Goal: Task Accomplishment & Management: Manage account settings

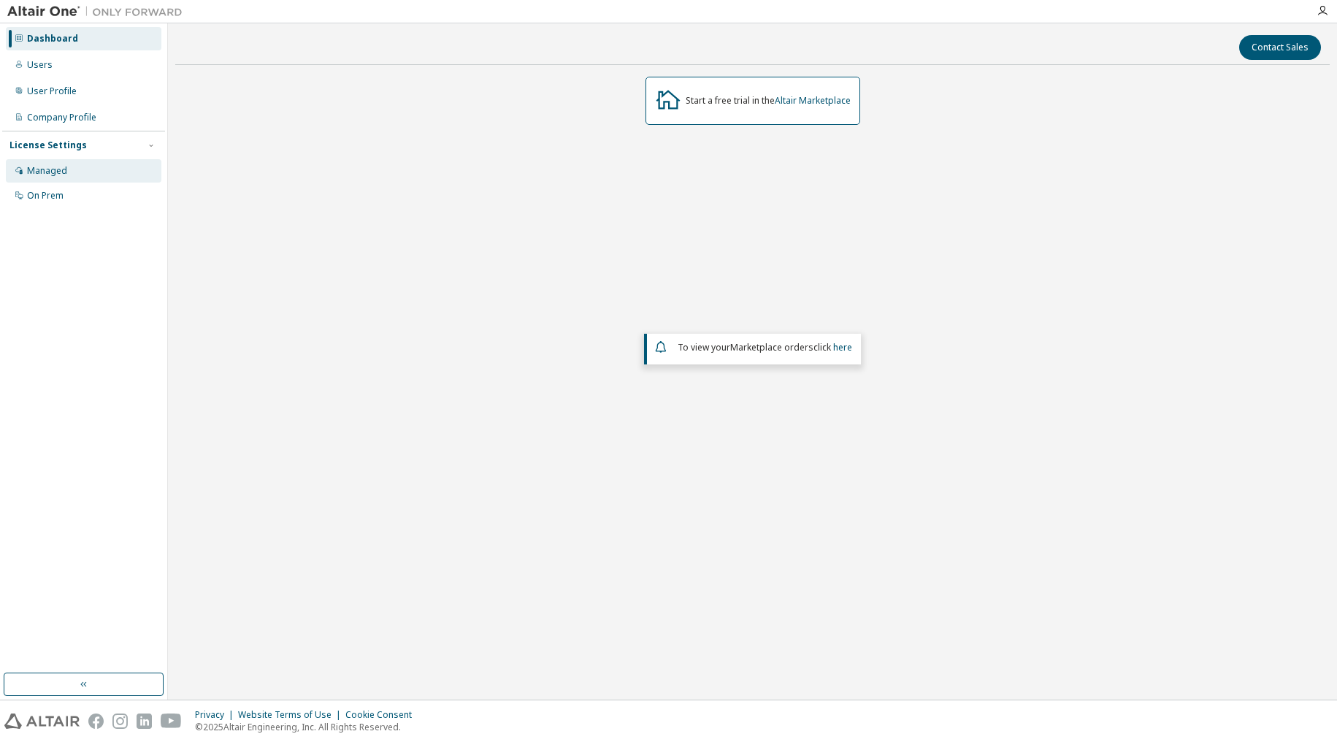
click at [42, 166] on div "Managed" at bounding box center [47, 171] width 40 height 12
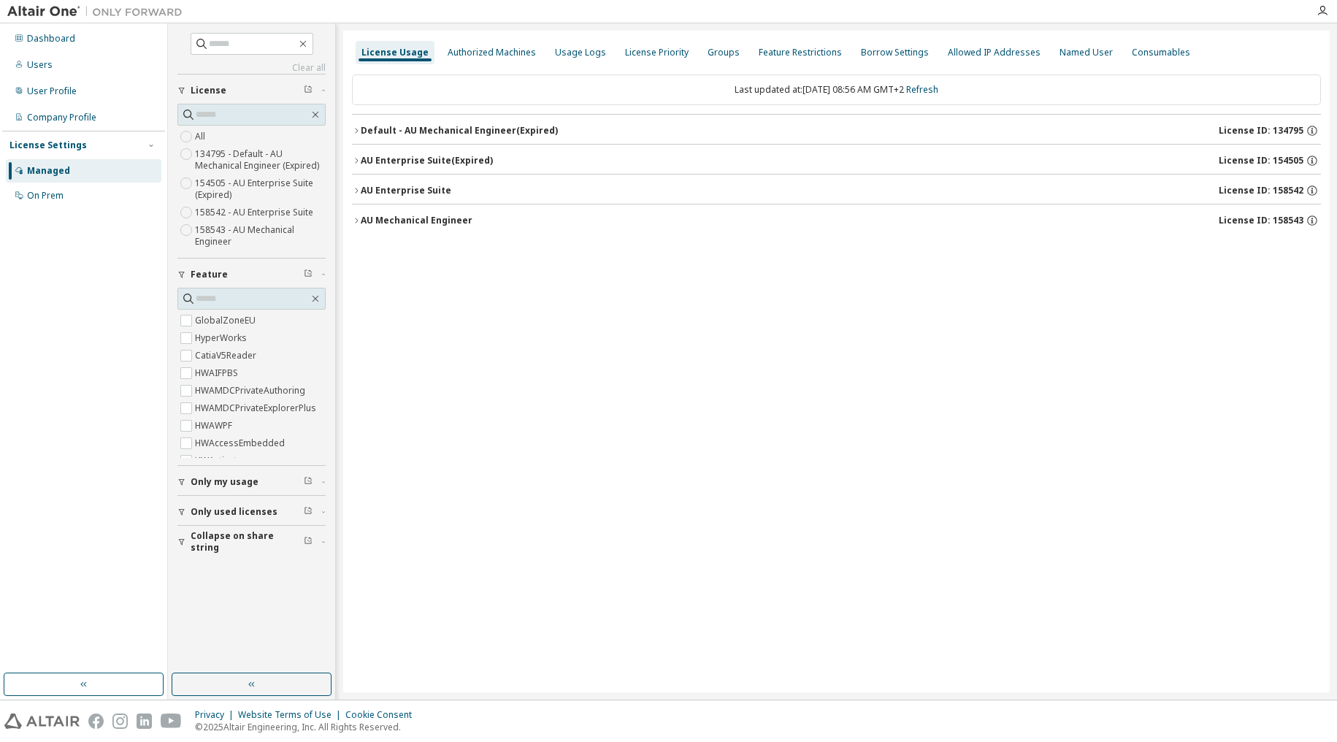
click at [353, 132] on icon "button" at bounding box center [356, 130] width 9 height 9
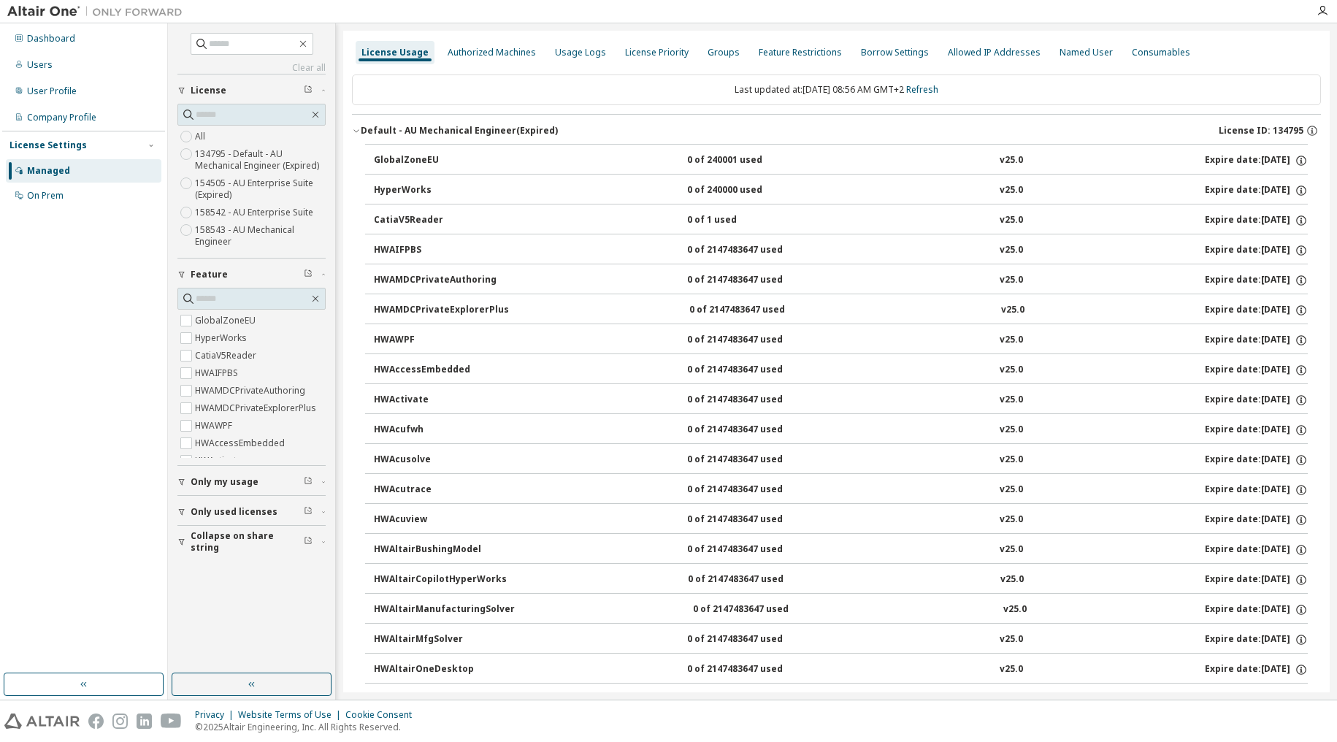
click at [355, 129] on icon "button" at bounding box center [356, 130] width 9 height 9
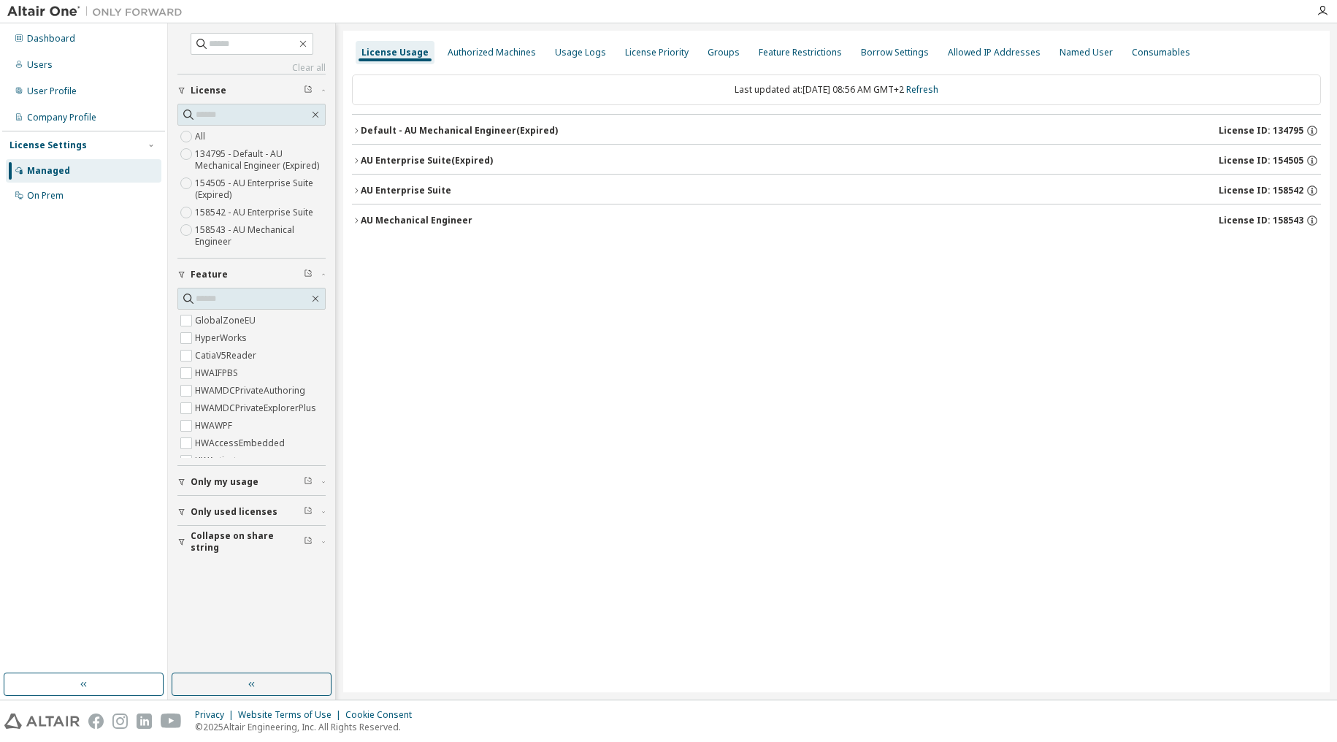
click at [303, 90] on div "License" at bounding box center [256, 91] width 131 height 12
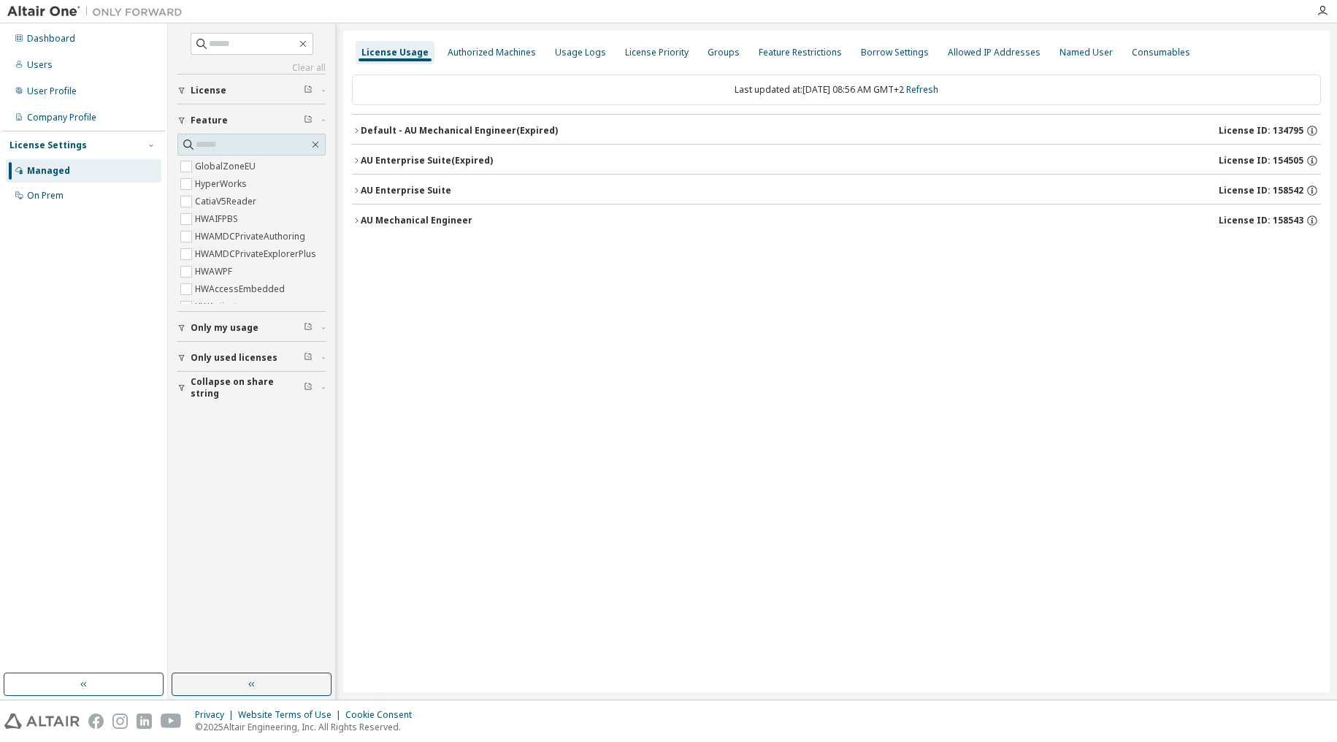
click at [303, 90] on div "License" at bounding box center [256, 91] width 131 height 12
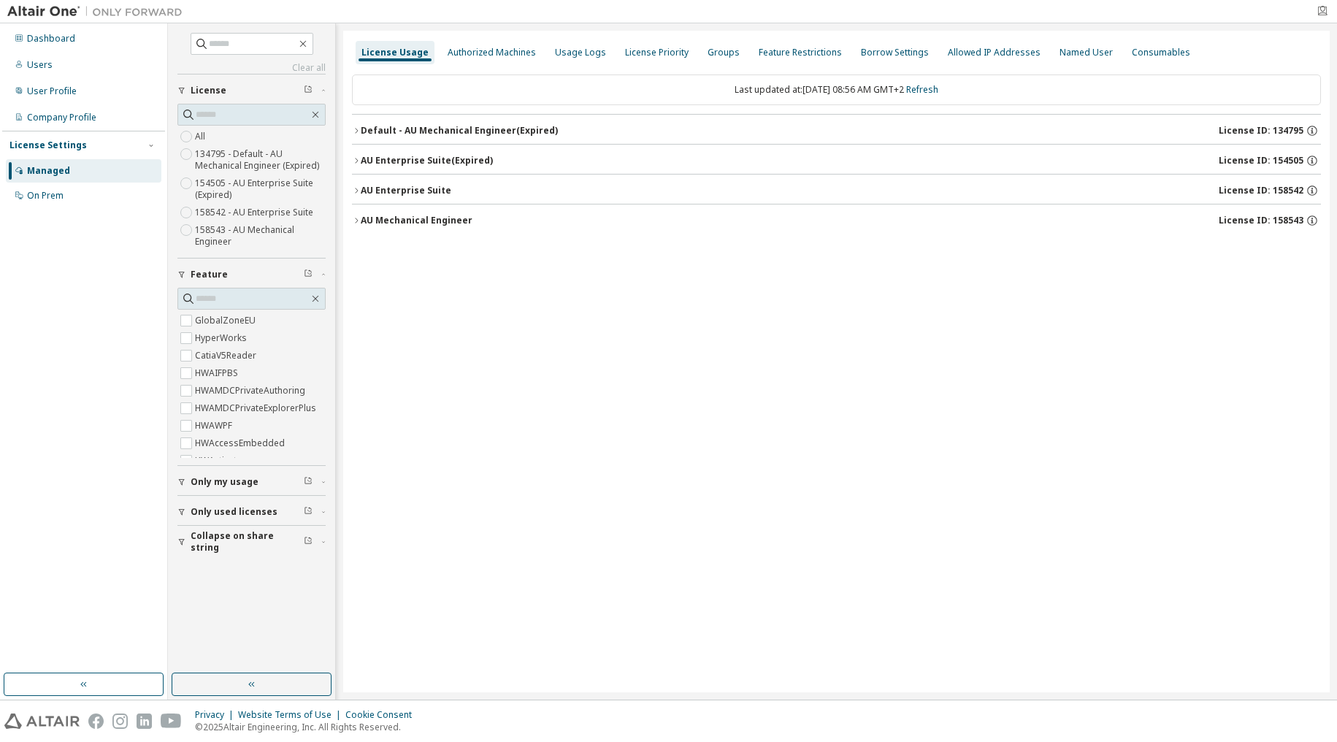
click at [1320, 9] on icon "button" at bounding box center [1322, 11] width 12 height 12
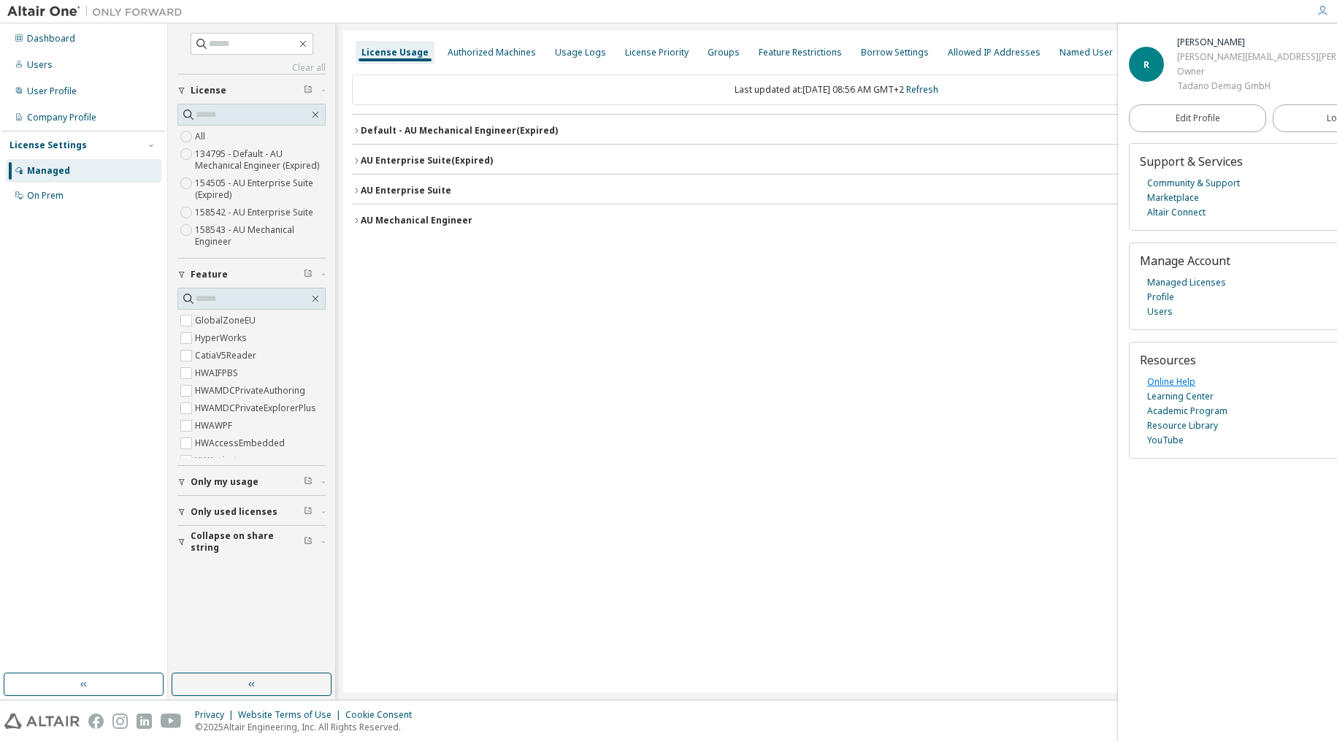
click at [1175, 382] on link "Online Help" at bounding box center [1171, 381] width 48 height 15
click at [1193, 185] on link "Community & Support" at bounding box center [1193, 183] width 93 height 15
click at [358, 135] on button "Default - AU Mechanical Engineer (Expired) License ID: 134795" at bounding box center [836, 131] width 969 height 32
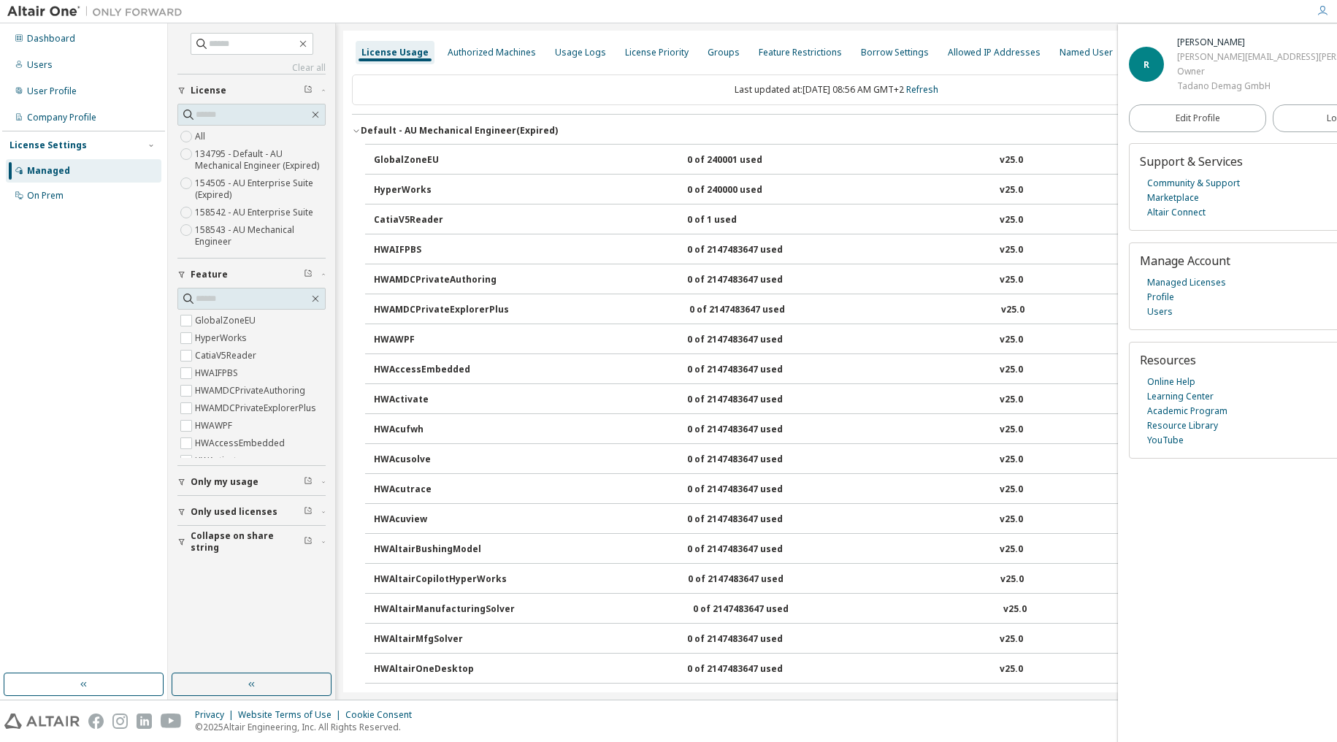
click at [363, 128] on div "Default - AU Mechanical Engineer (Expired)" at bounding box center [459, 131] width 197 height 12
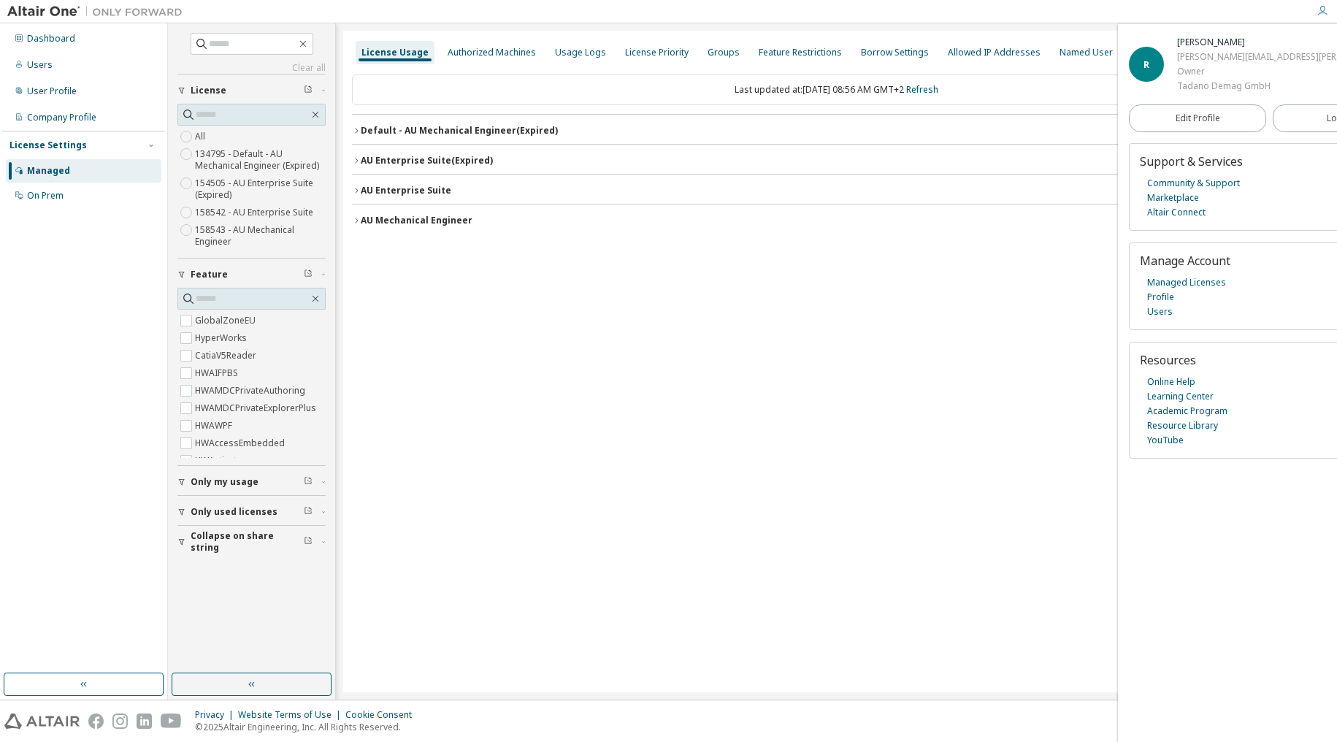
click at [356, 192] on icon "button" at bounding box center [356, 190] width 9 height 9
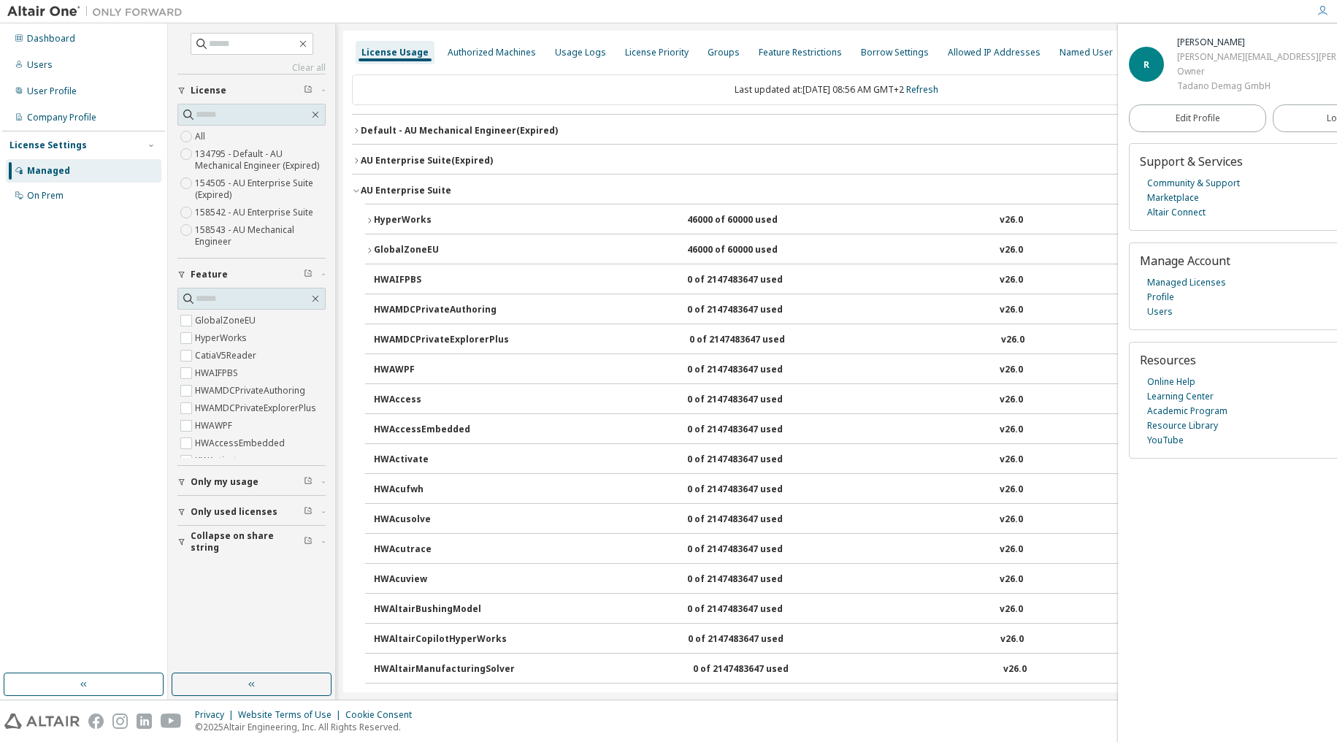
click at [369, 219] on icon "button" at bounding box center [369, 220] width 9 height 9
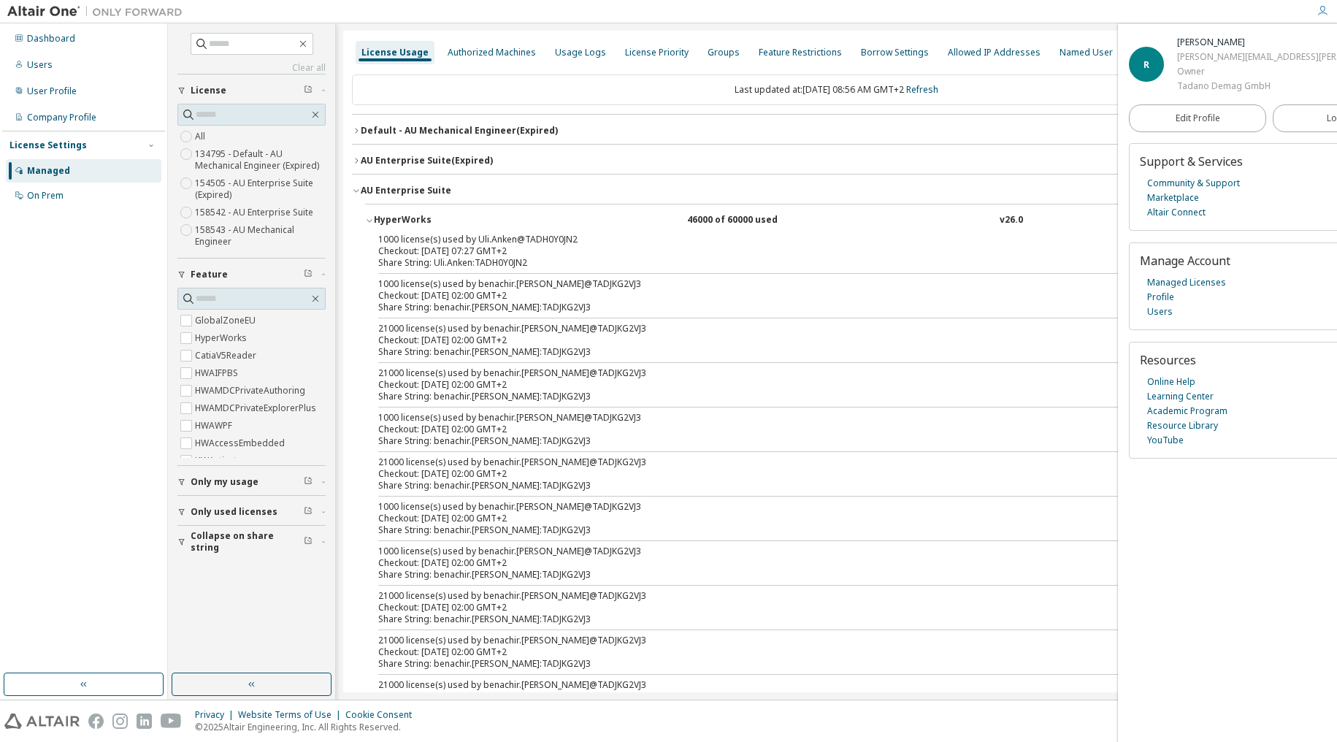
click at [358, 193] on icon "button" at bounding box center [356, 190] width 9 height 9
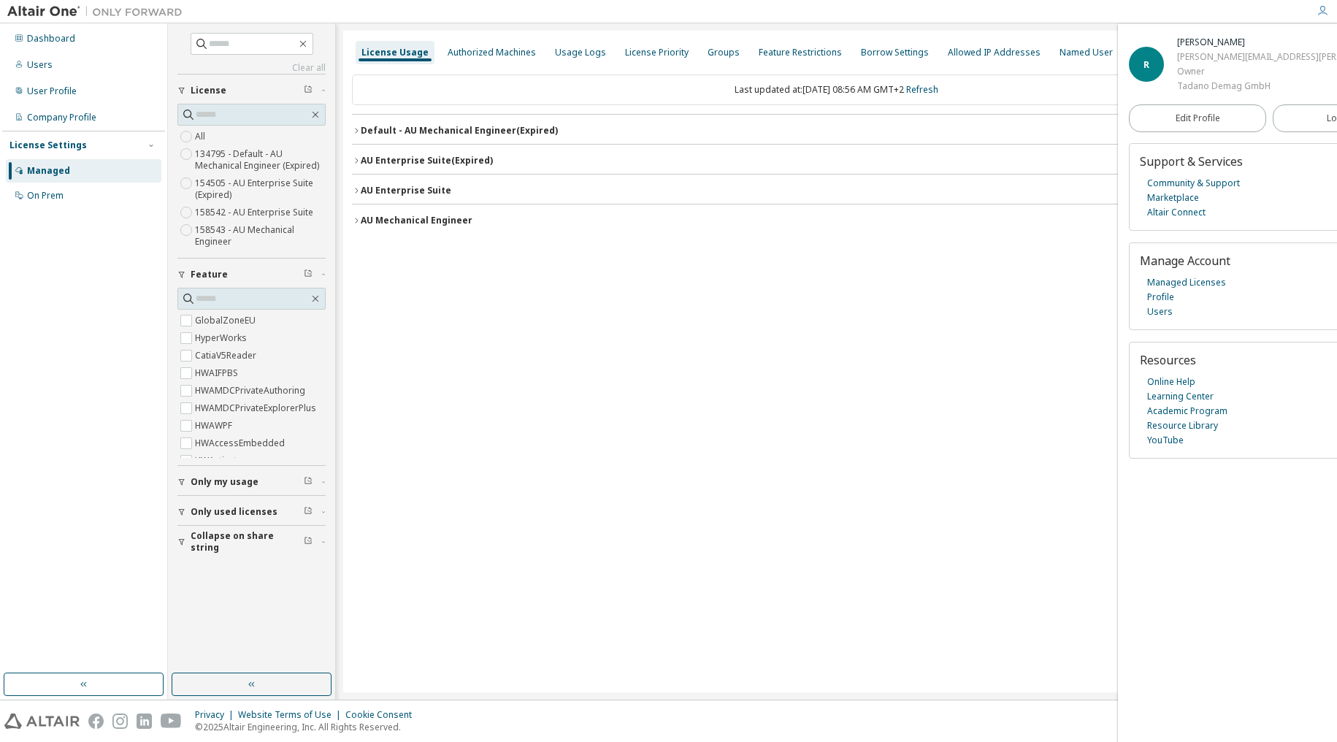
click at [357, 158] on icon "button" at bounding box center [356, 160] width 9 height 9
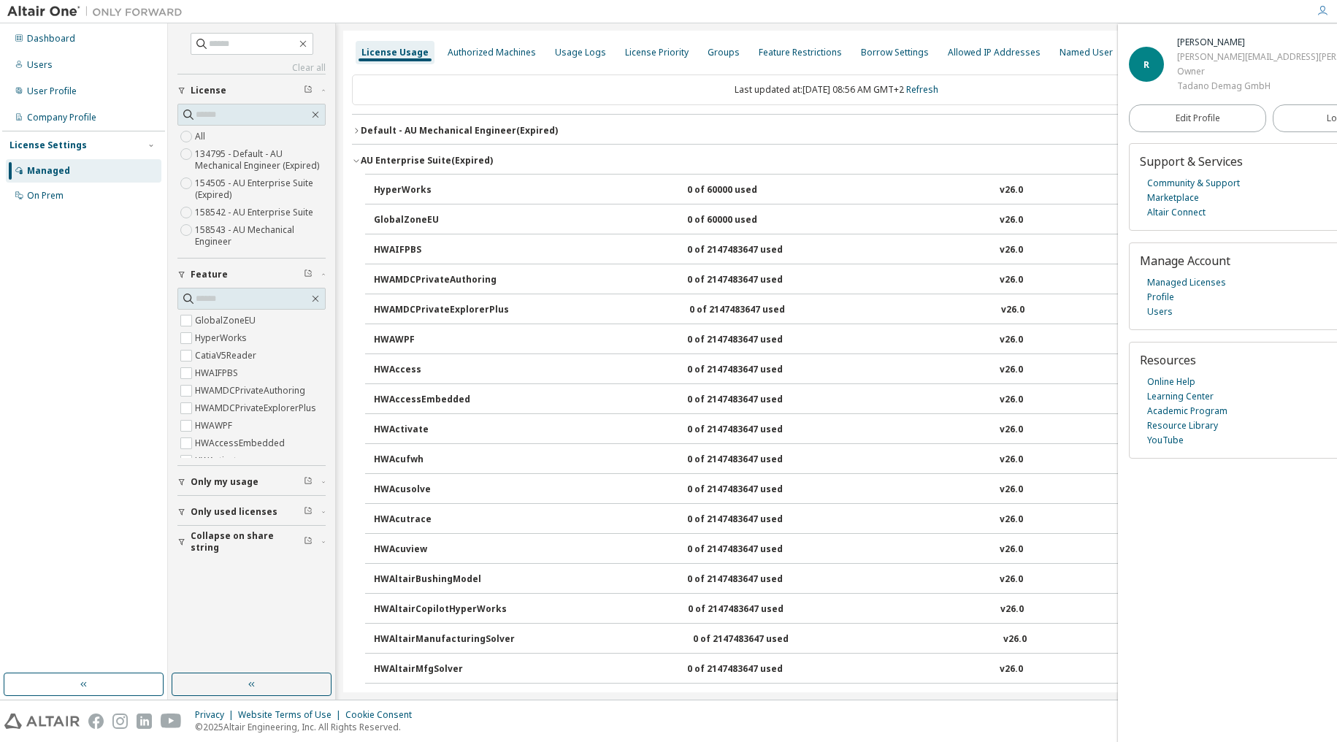
click at [357, 158] on icon "button" at bounding box center [356, 160] width 9 height 9
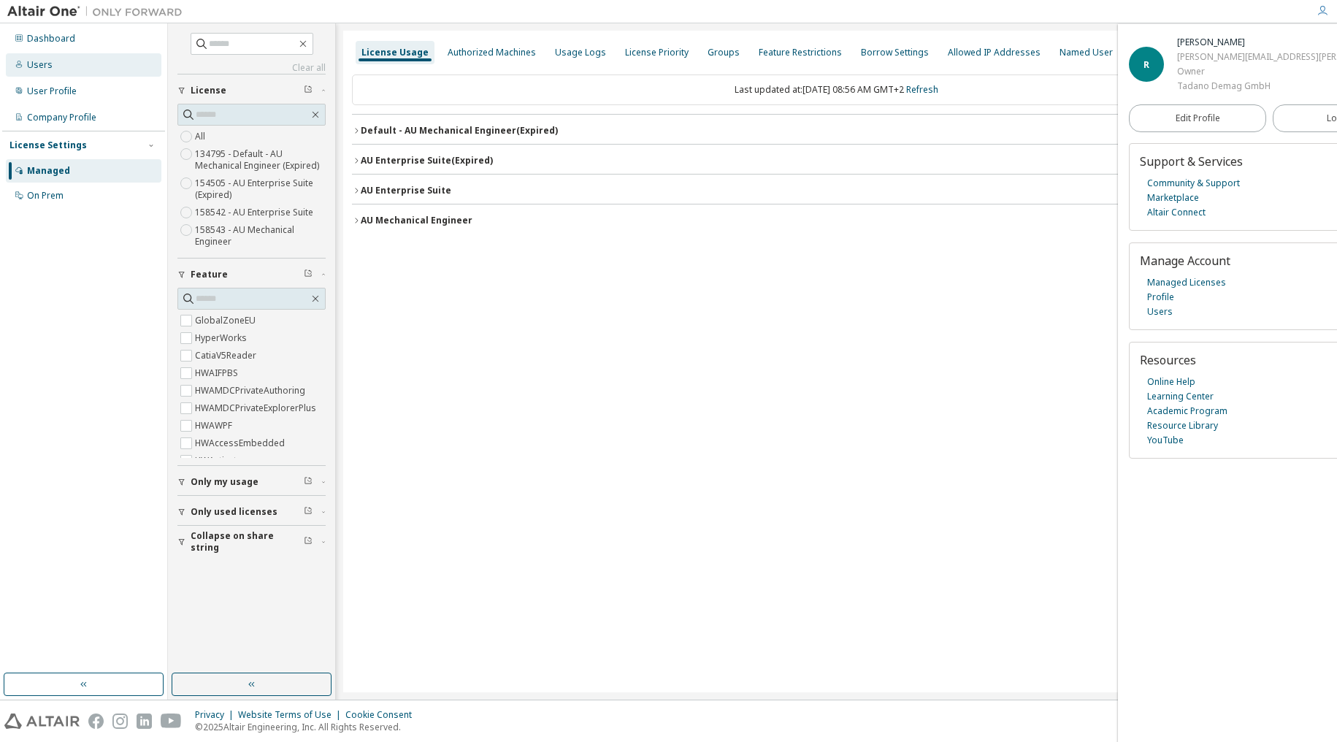
click at [51, 69] on div "Users" at bounding box center [83, 64] width 155 height 23
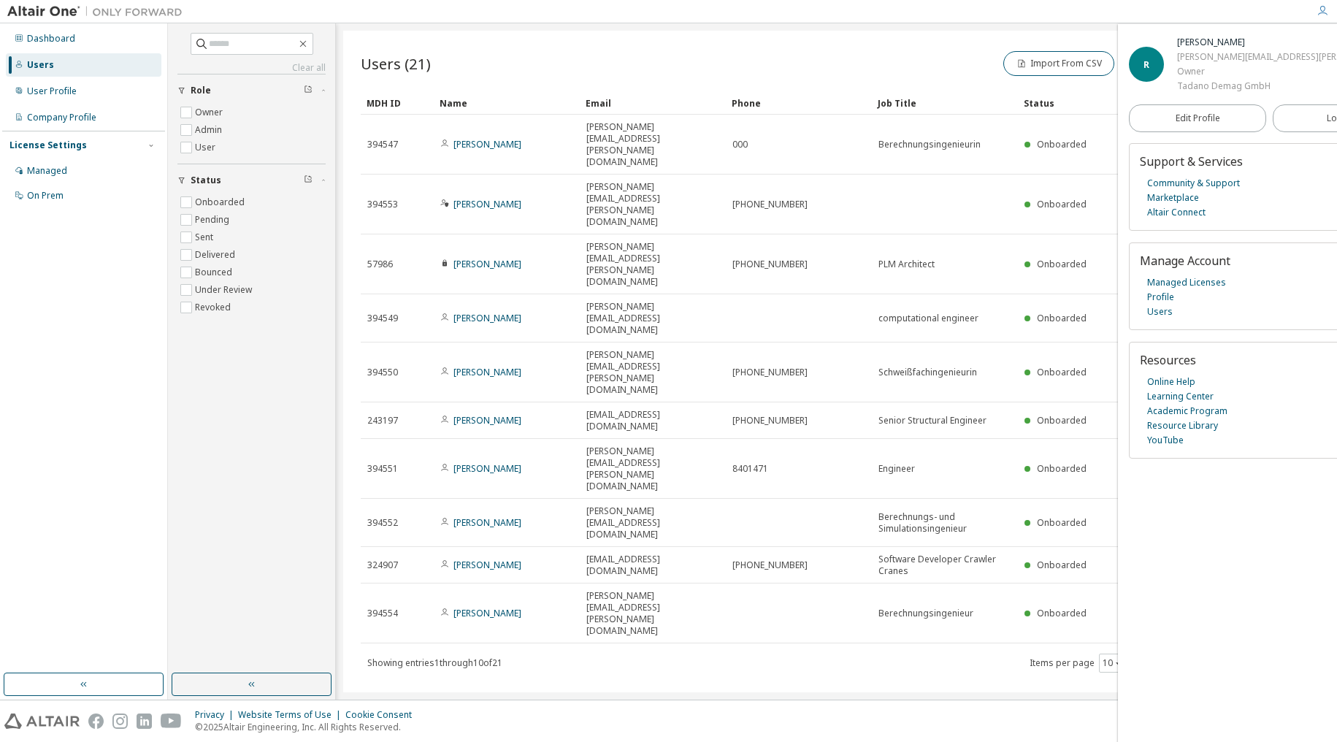
click at [458, 101] on div "Name" at bounding box center [506, 102] width 134 height 23
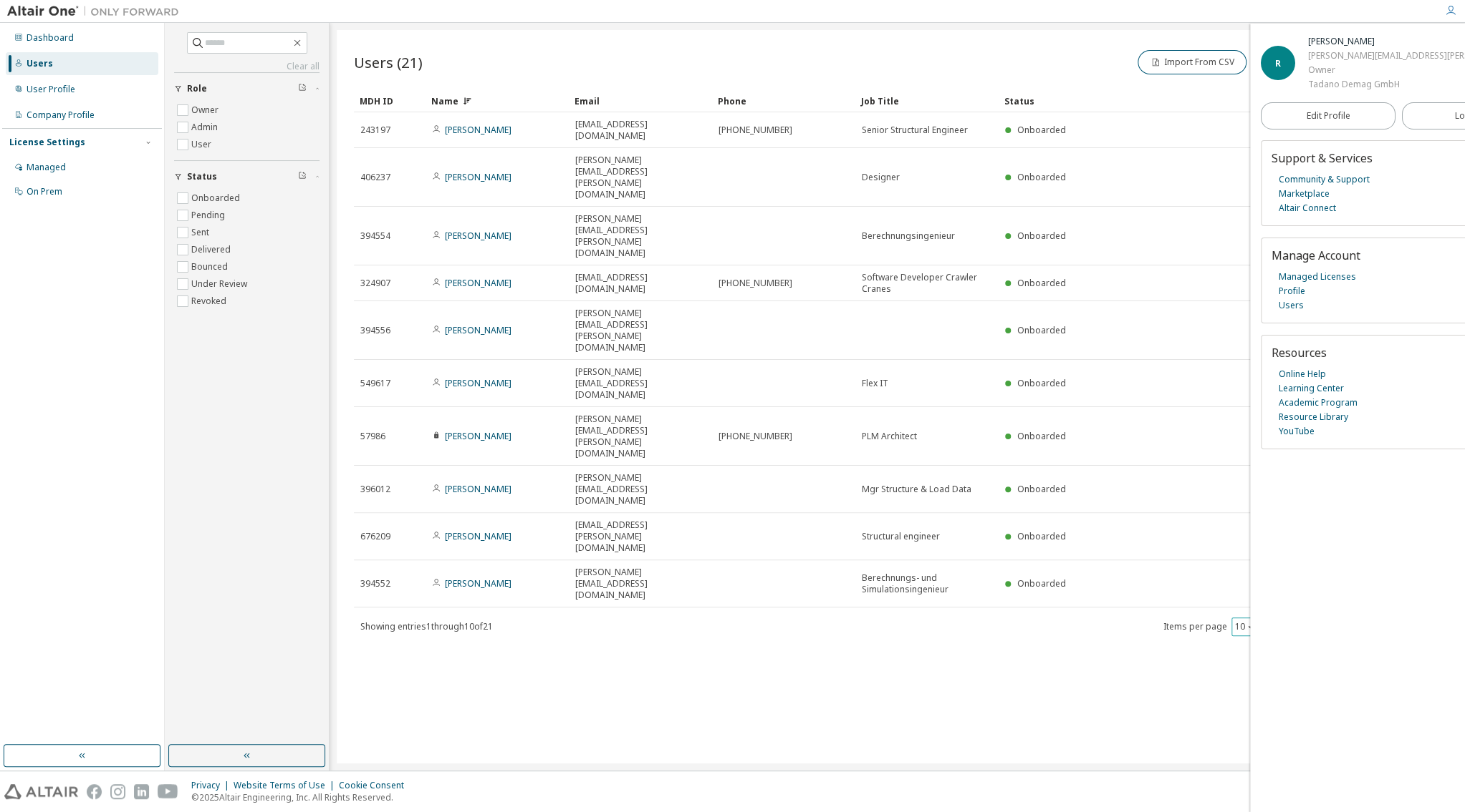
click at [1240, 622] on button "10" at bounding box center [1244, 628] width 20 height 12
click at [1255, 471] on div "50" at bounding box center [1286, 469] width 115 height 18
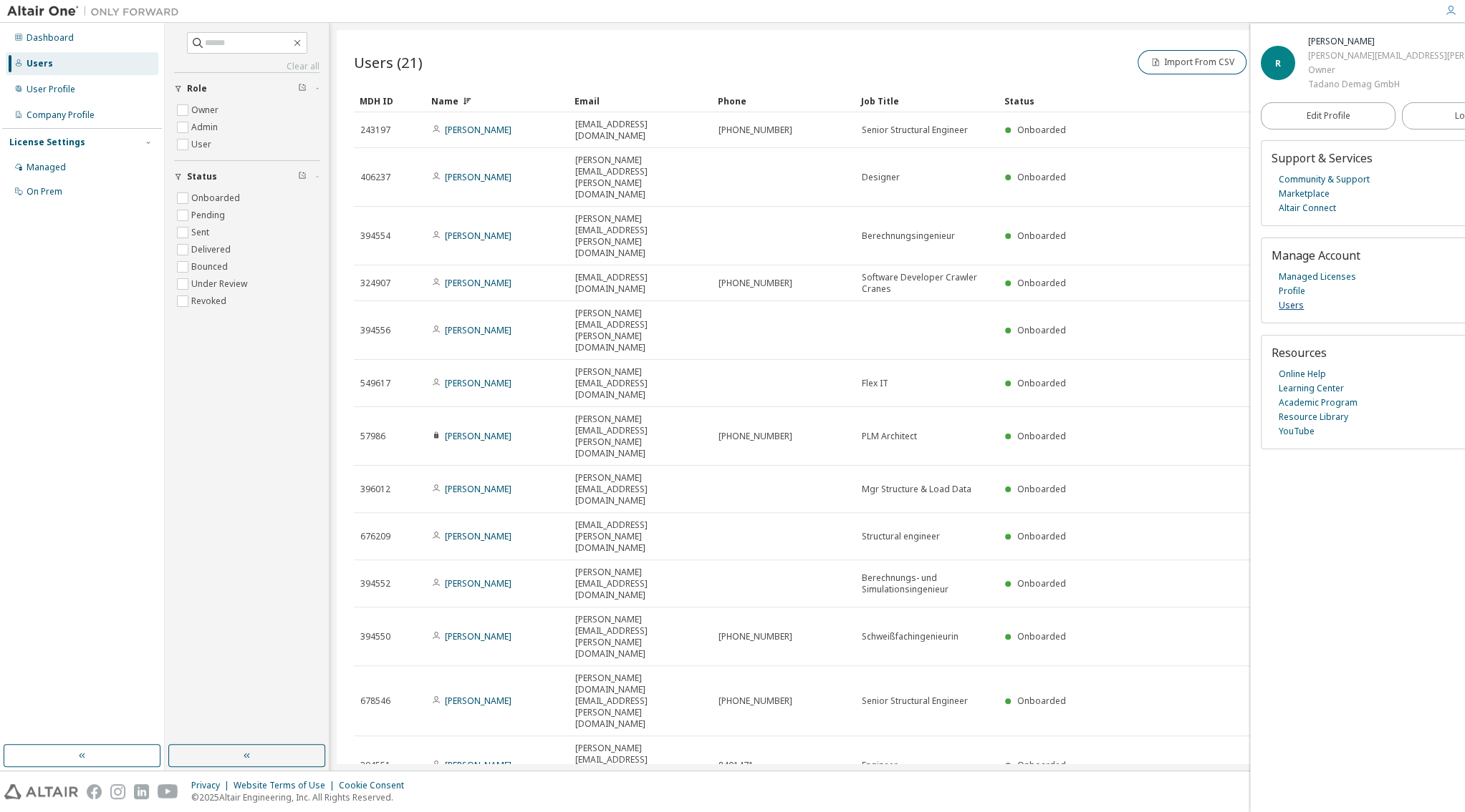
type button "50"
click at [51, 165] on div "Managed" at bounding box center [46, 168] width 39 height 12
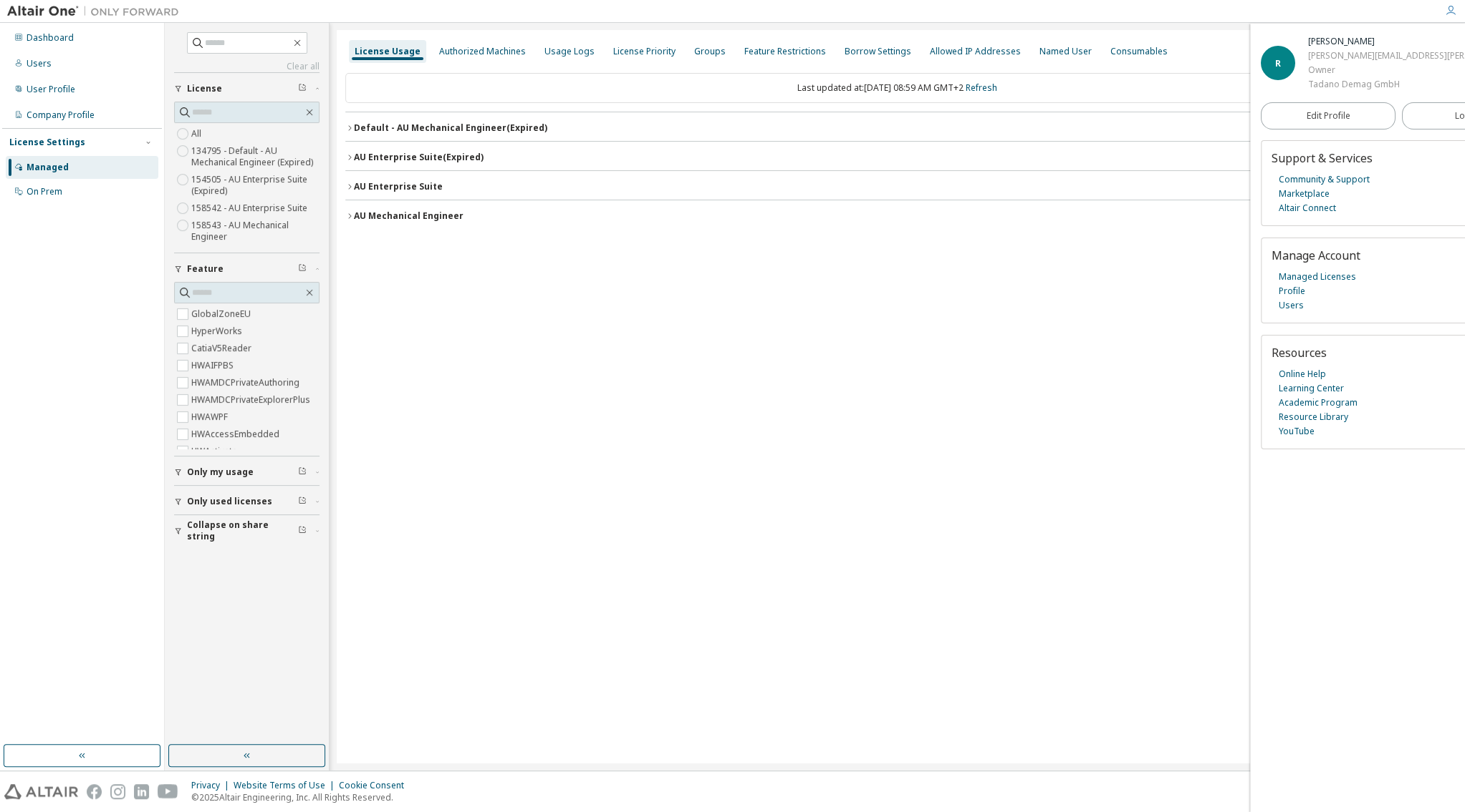
click at [349, 215] on icon "button" at bounding box center [349, 216] width 3 height 5
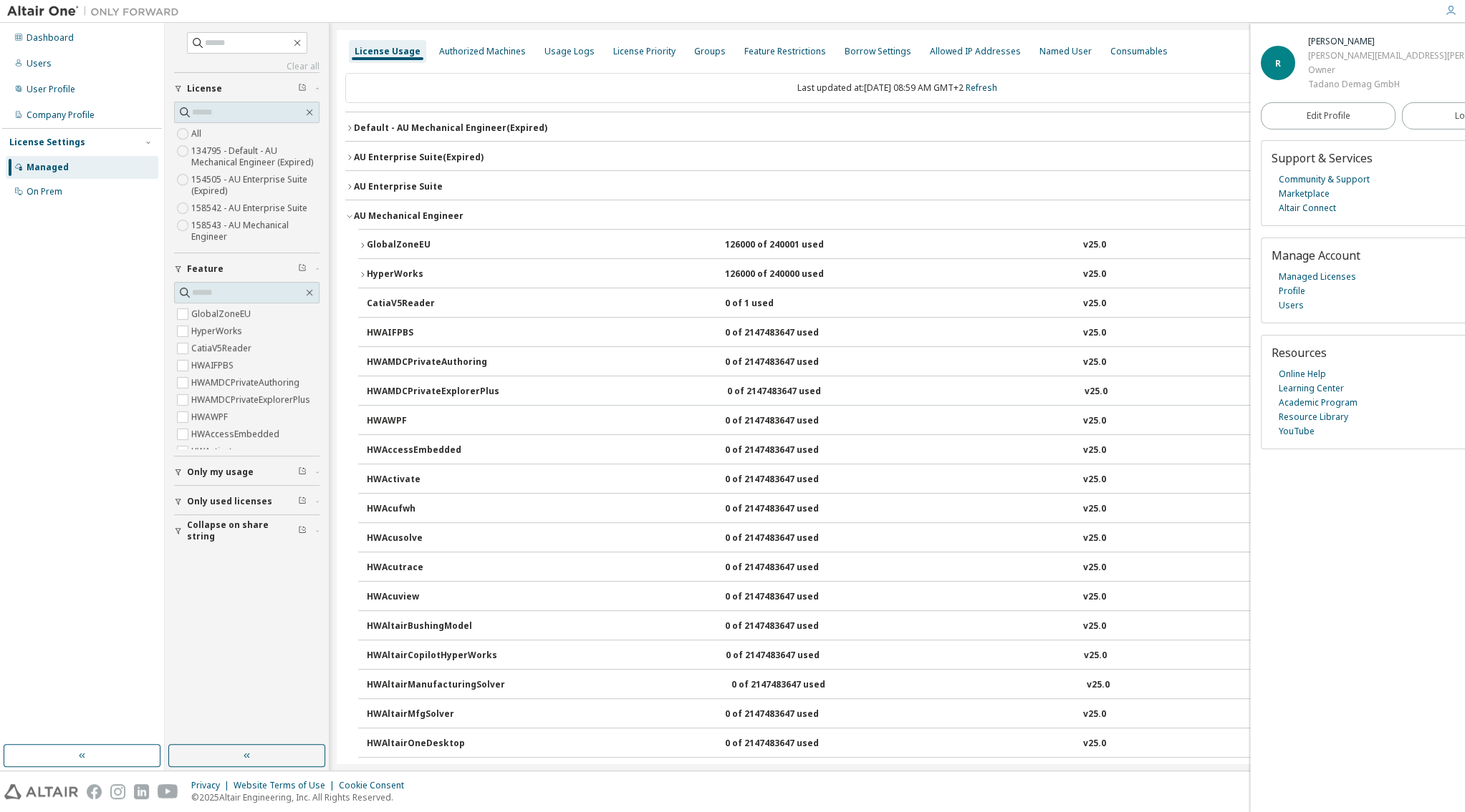
click at [351, 187] on icon "button" at bounding box center [349, 186] width 3 height 5
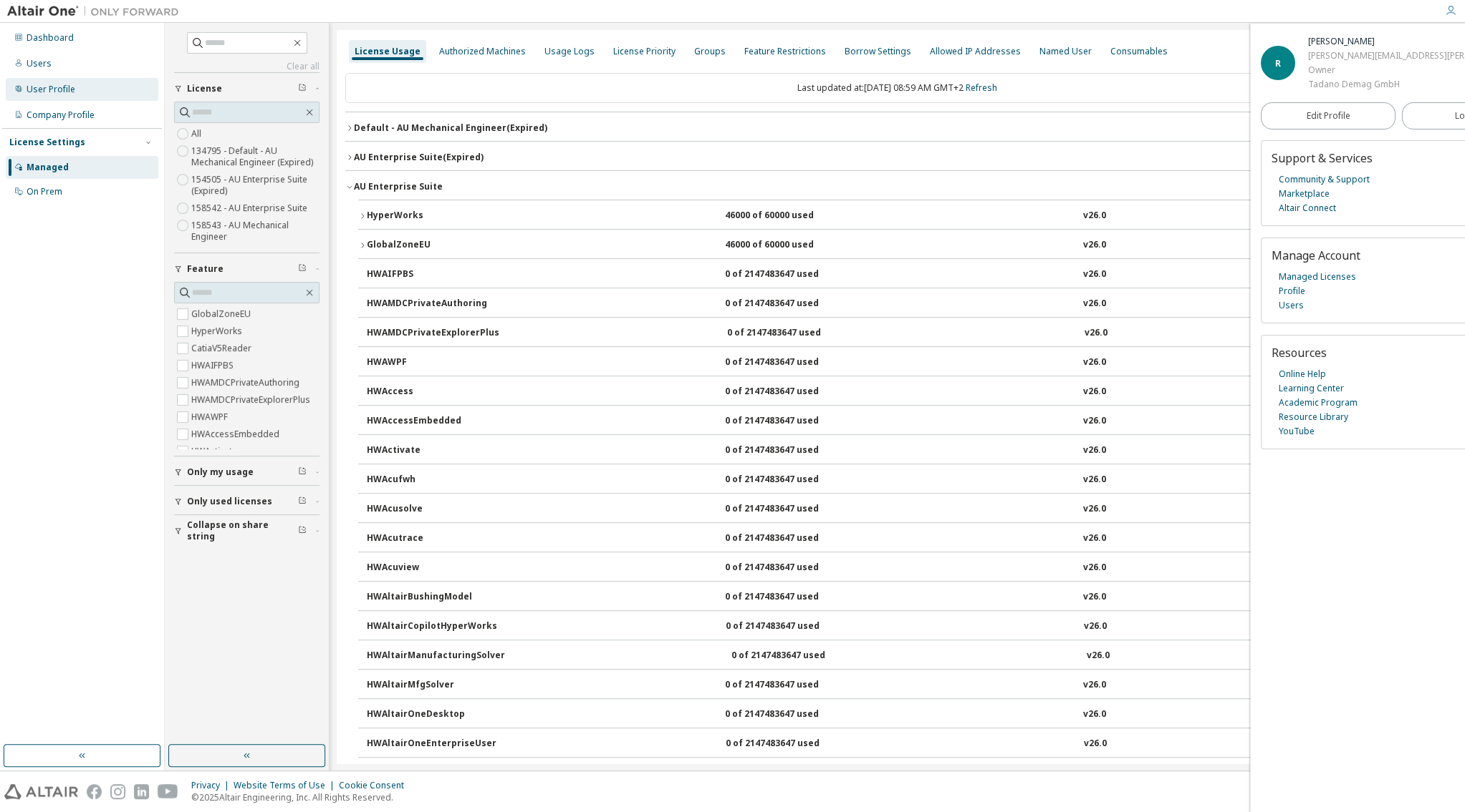
click at [64, 89] on div "User Profile" at bounding box center [51, 89] width 49 height 12
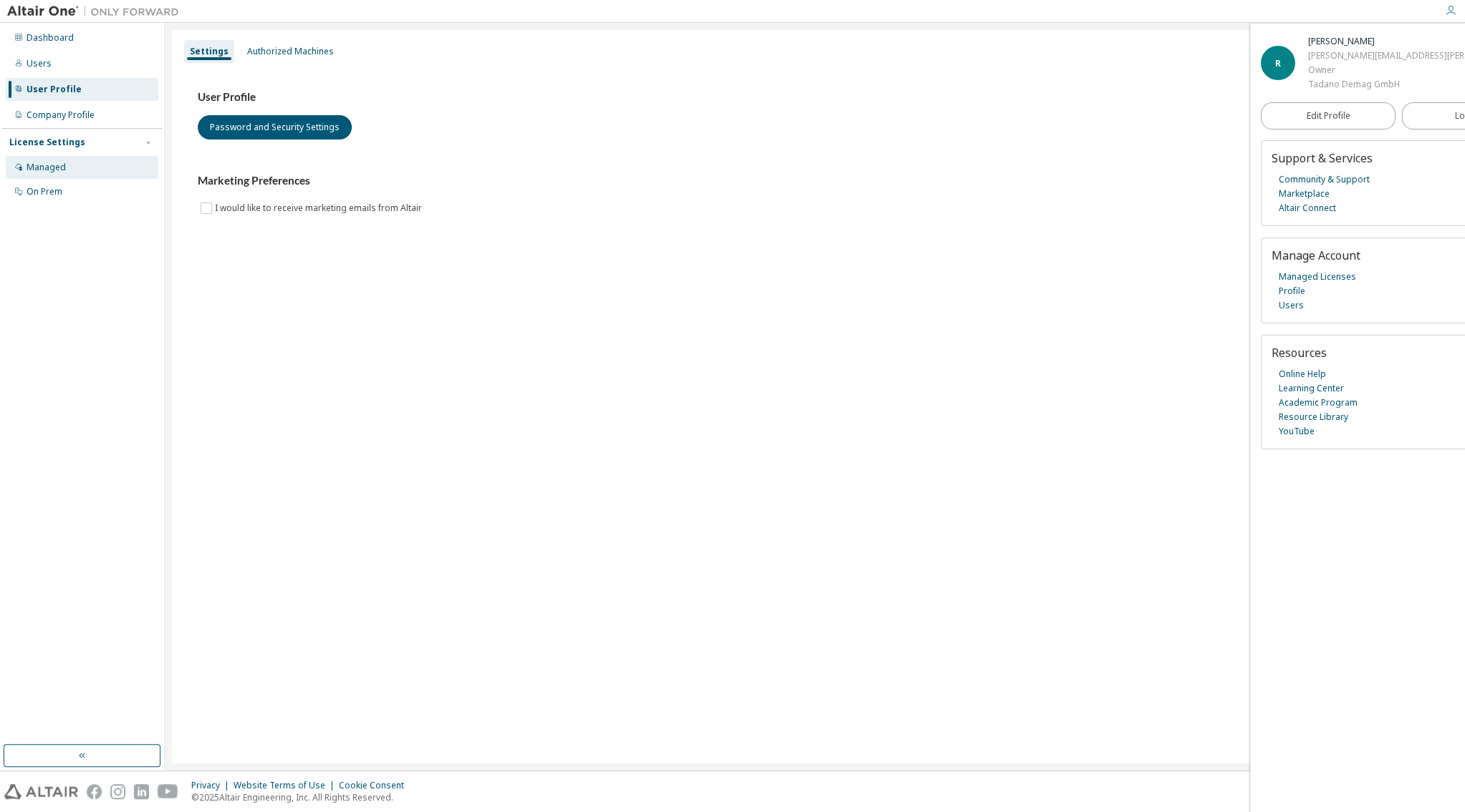
click at [34, 171] on div "Managed" at bounding box center [46, 168] width 39 height 12
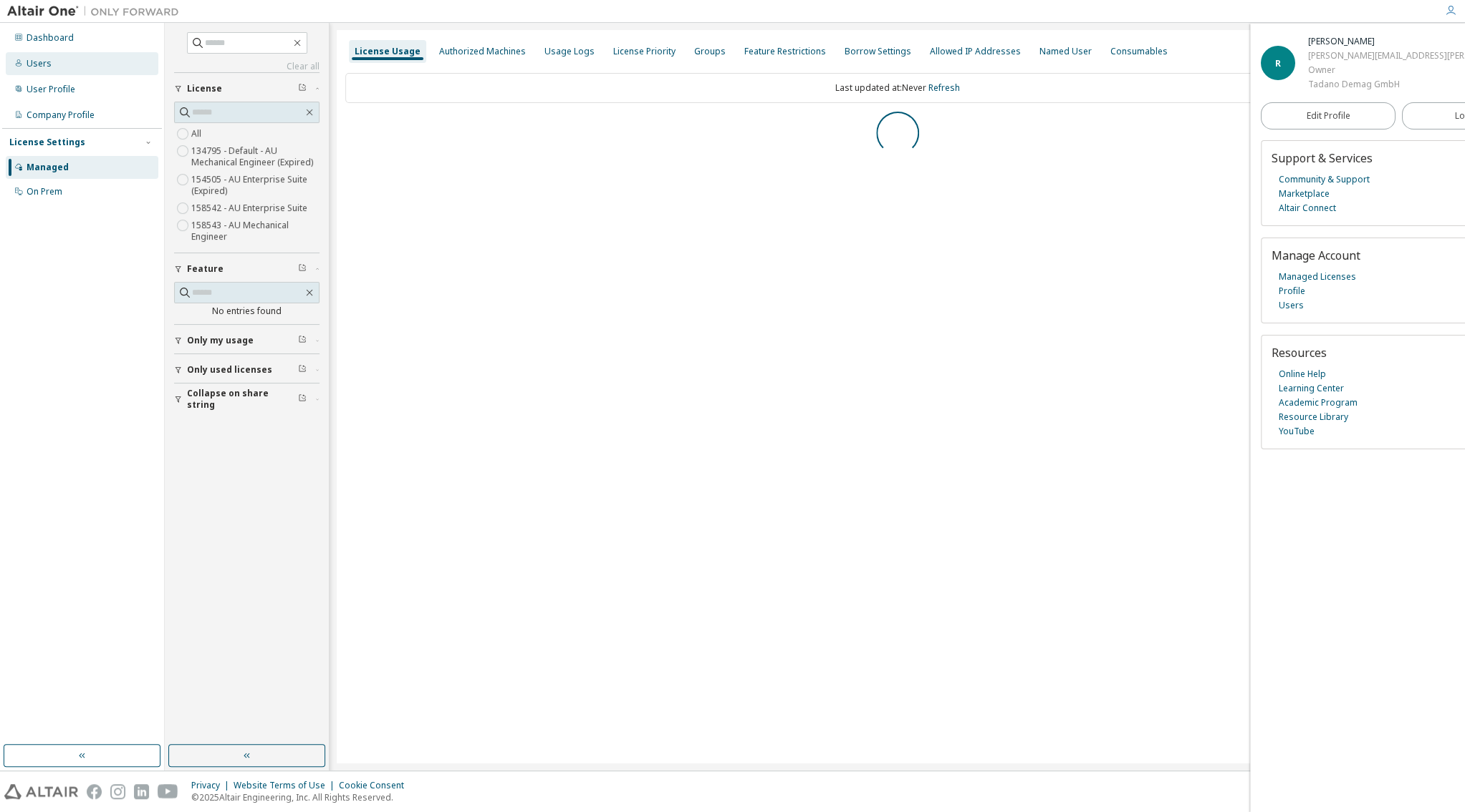
click at [39, 57] on div "Users" at bounding box center [81, 63] width 152 height 23
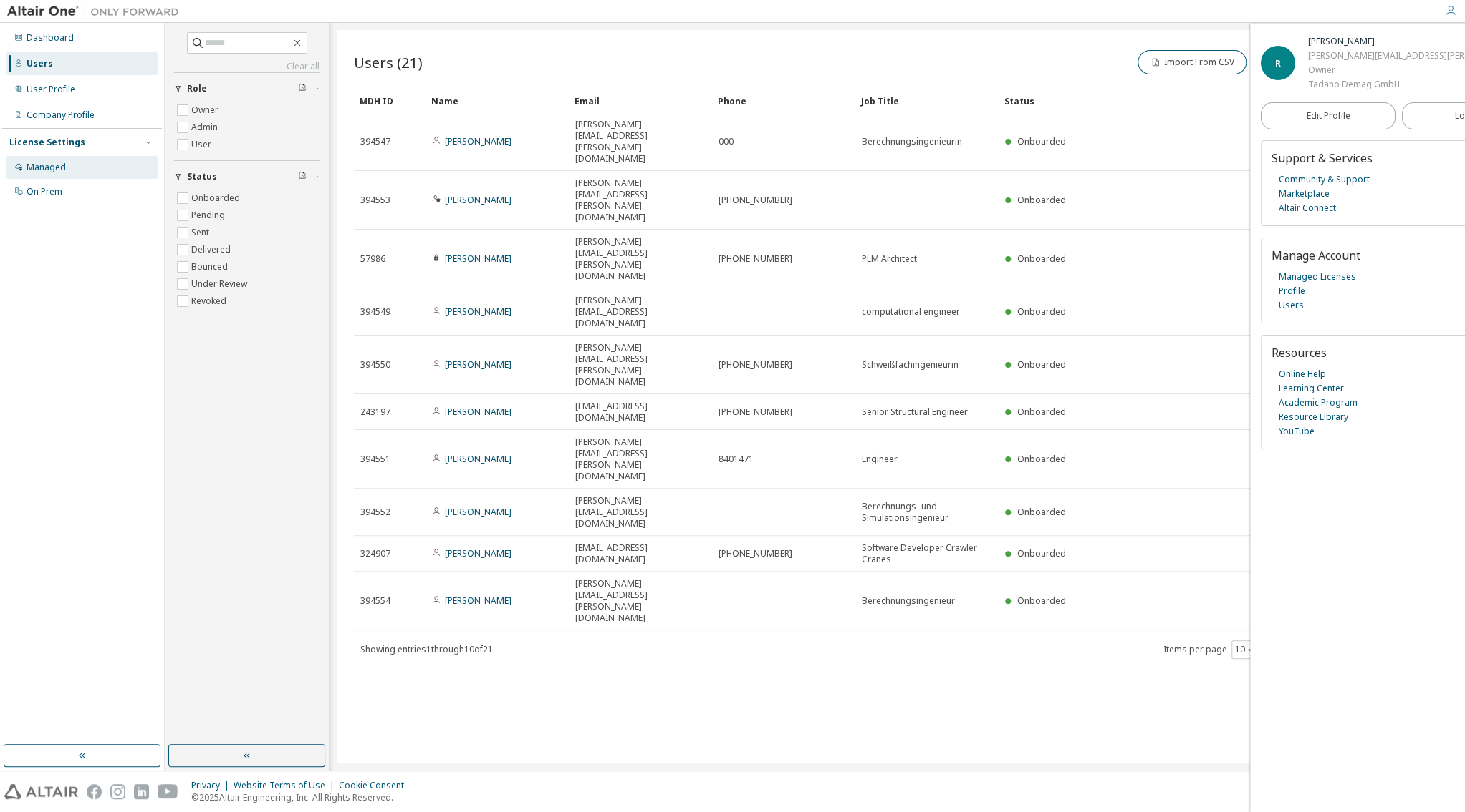
click at [46, 166] on div "Managed" at bounding box center [46, 168] width 39 height 12
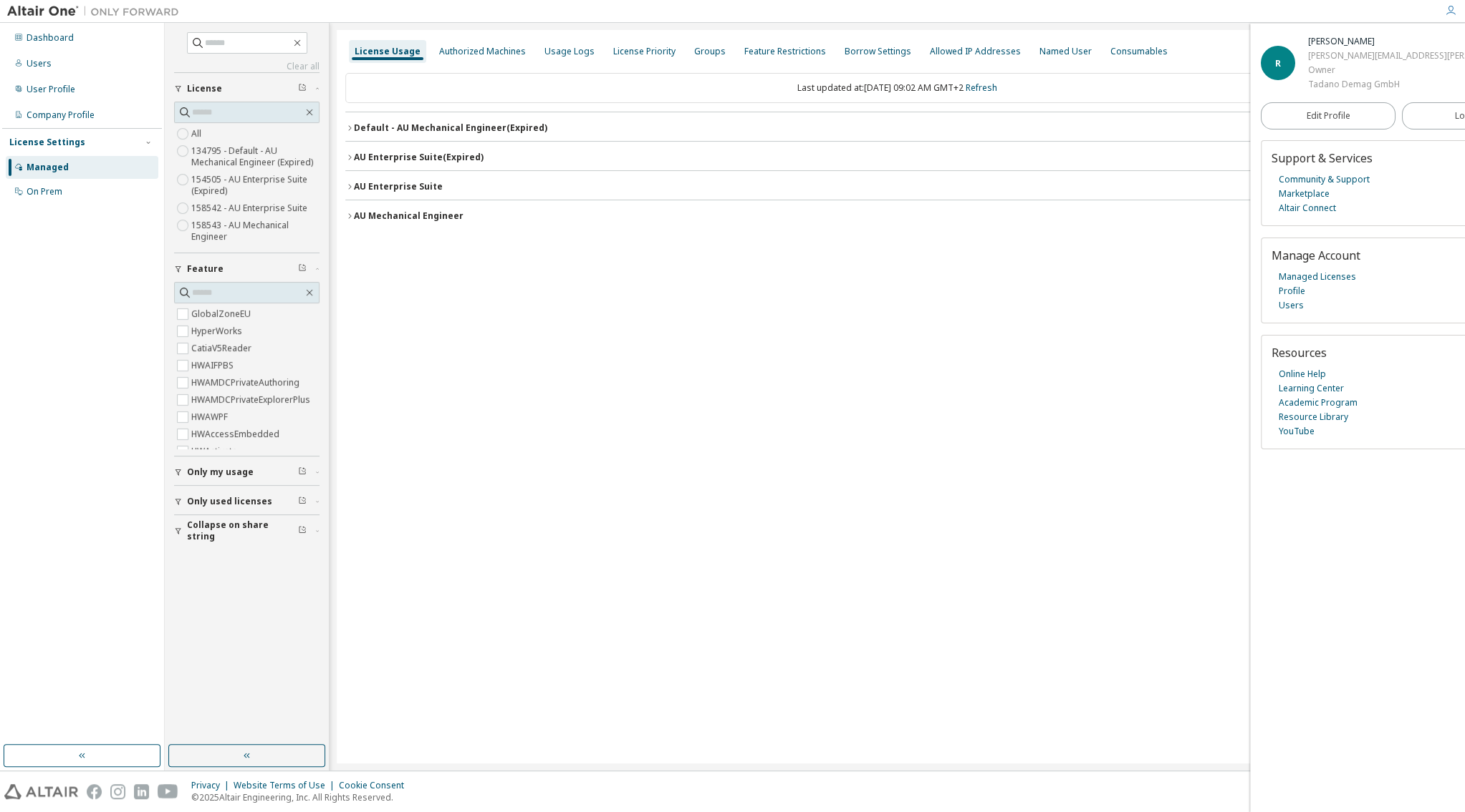
click at [350, 187] on icon "button" at bounding box center [349, 186] width 9 height 9
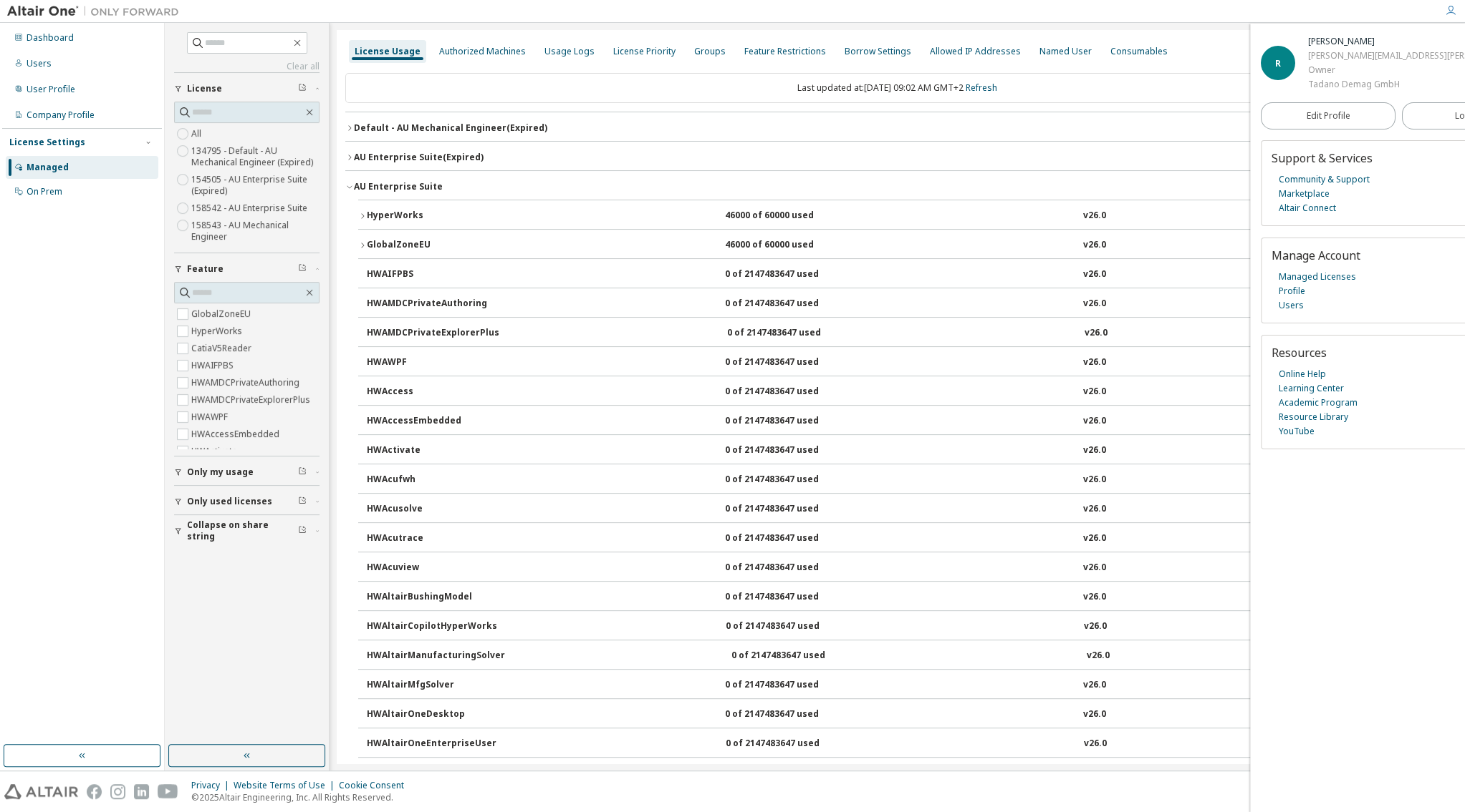
click at [361, 214] on icon "button" at bounding box center [362, 216] width 9 height 9
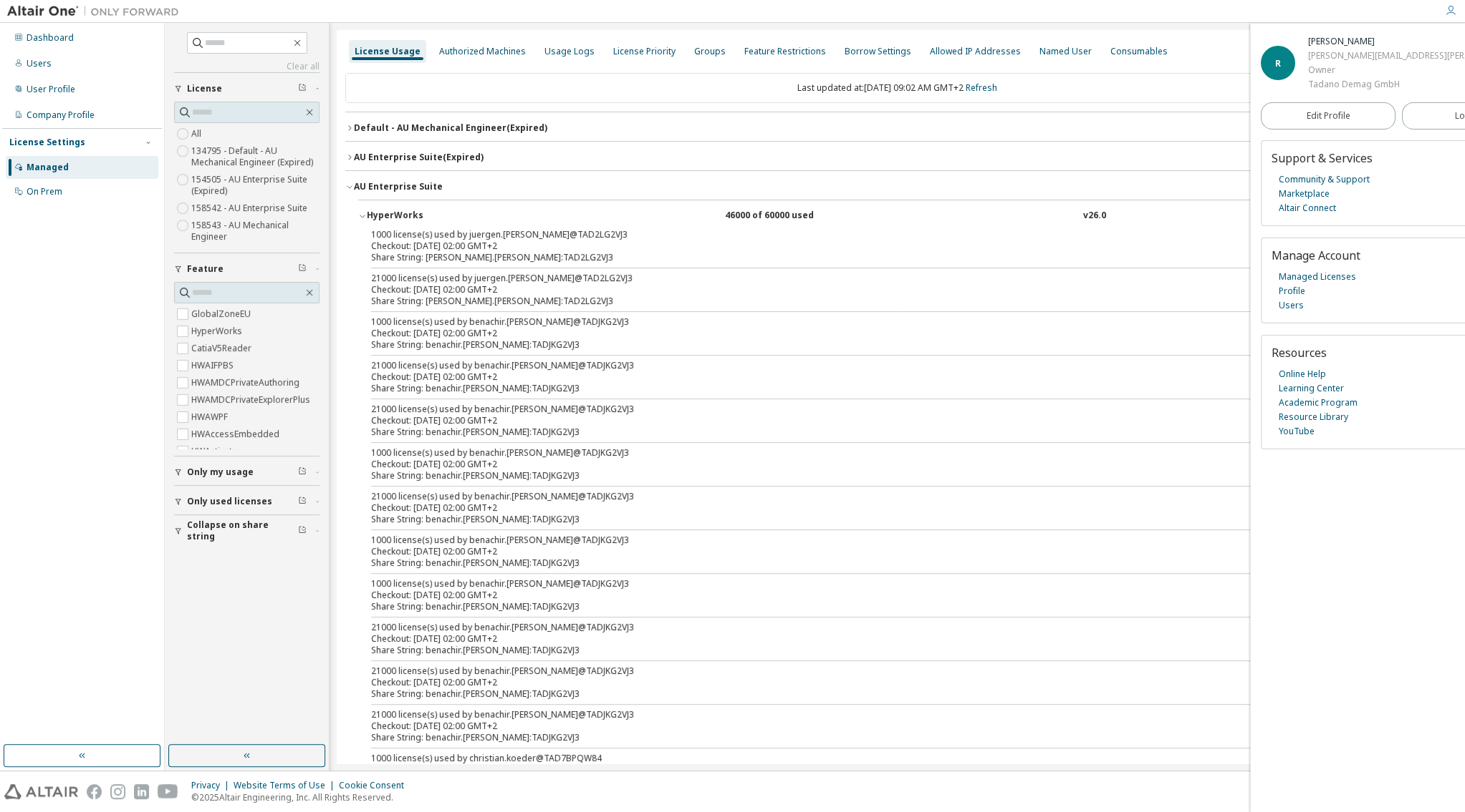
click at [362, 219] on icon "button" at bounding box center [362, 216] width 9 height 9
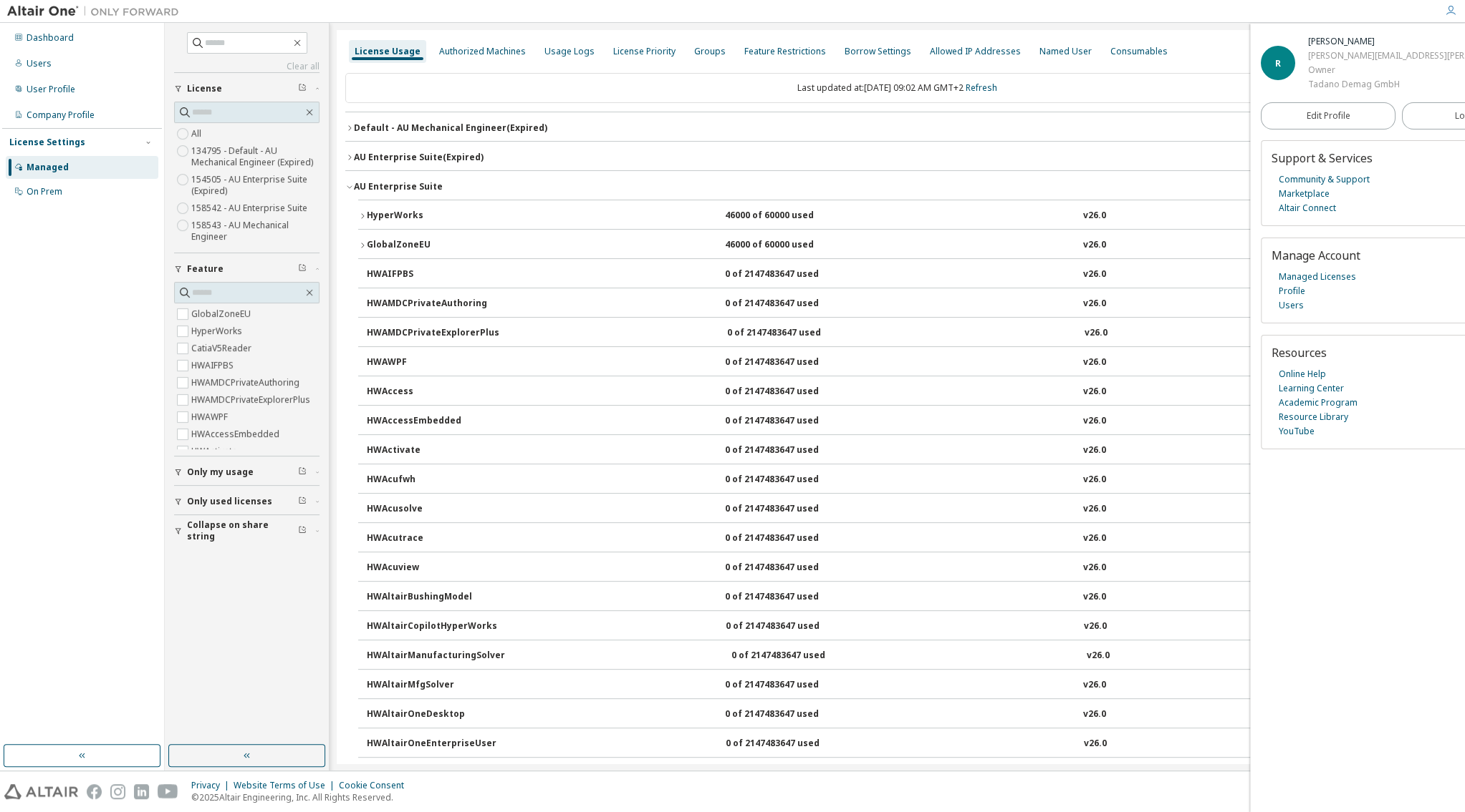
click at [352, 186] on icon "button" at bounding box center [349, 186] width 9 height 9
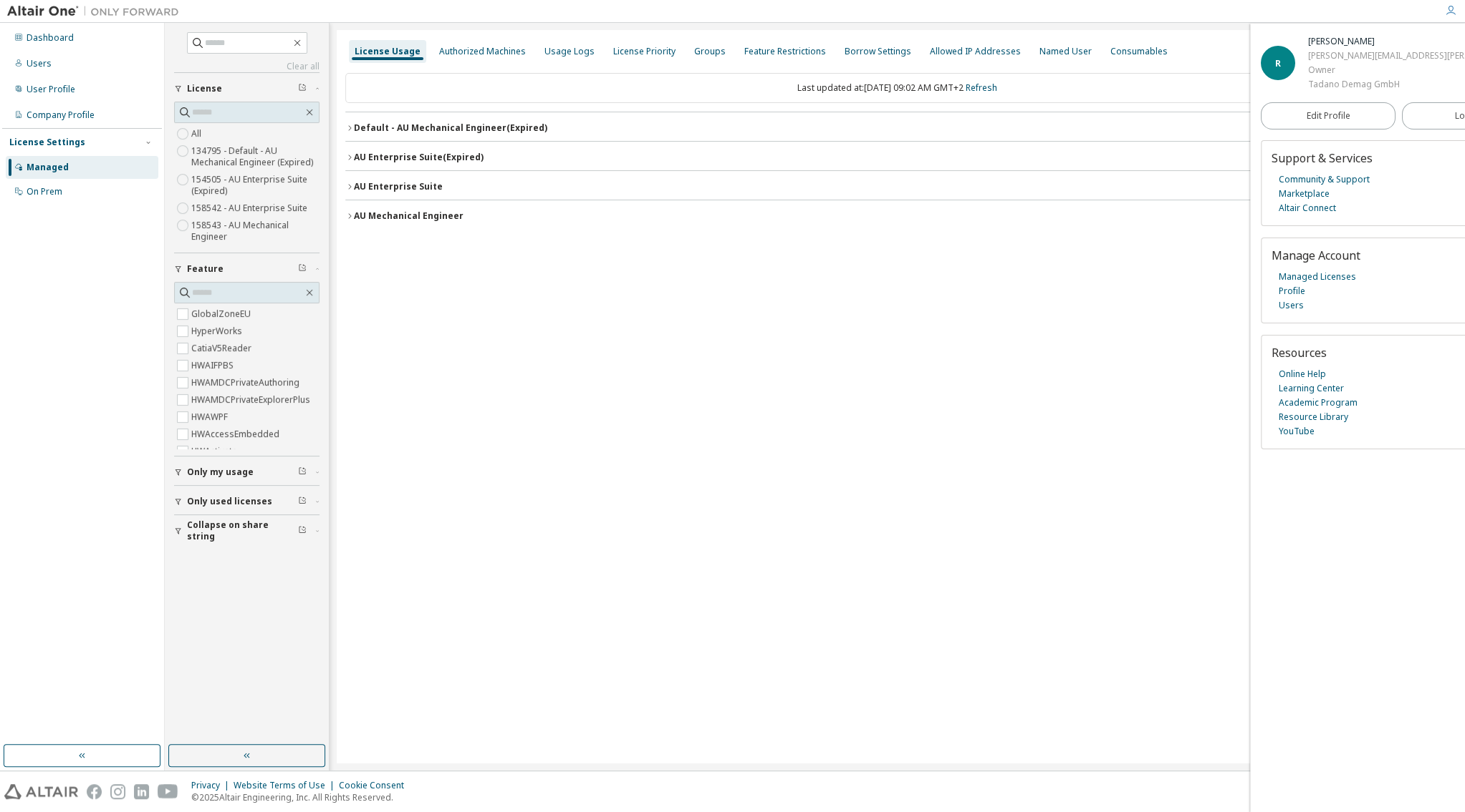
click at [351, 215] on icon "button" at bounding box center [349, 216] width 9 height 9
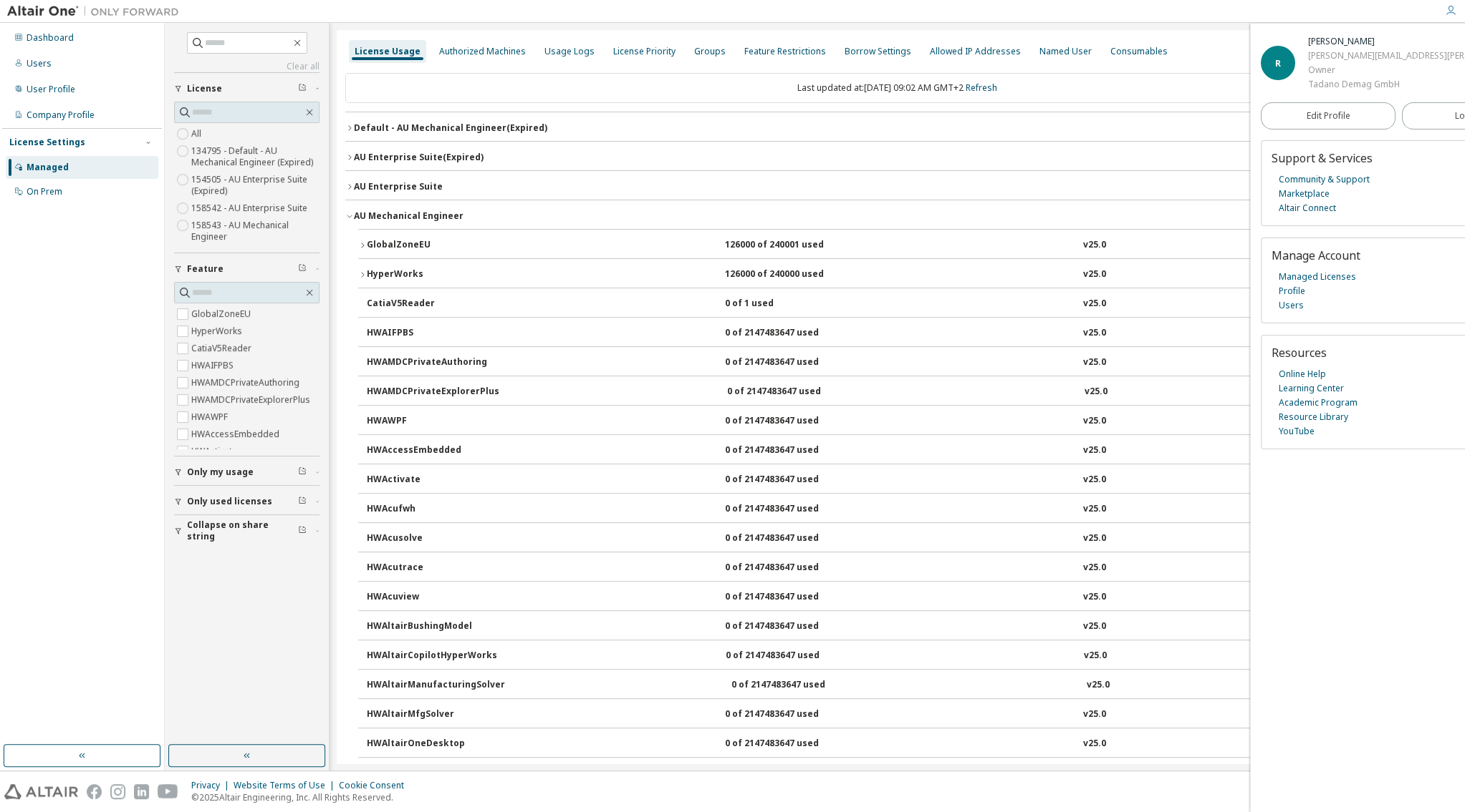
click at [361, 245] on icon "button" at bounding box center [362, 245] width 9 height 9
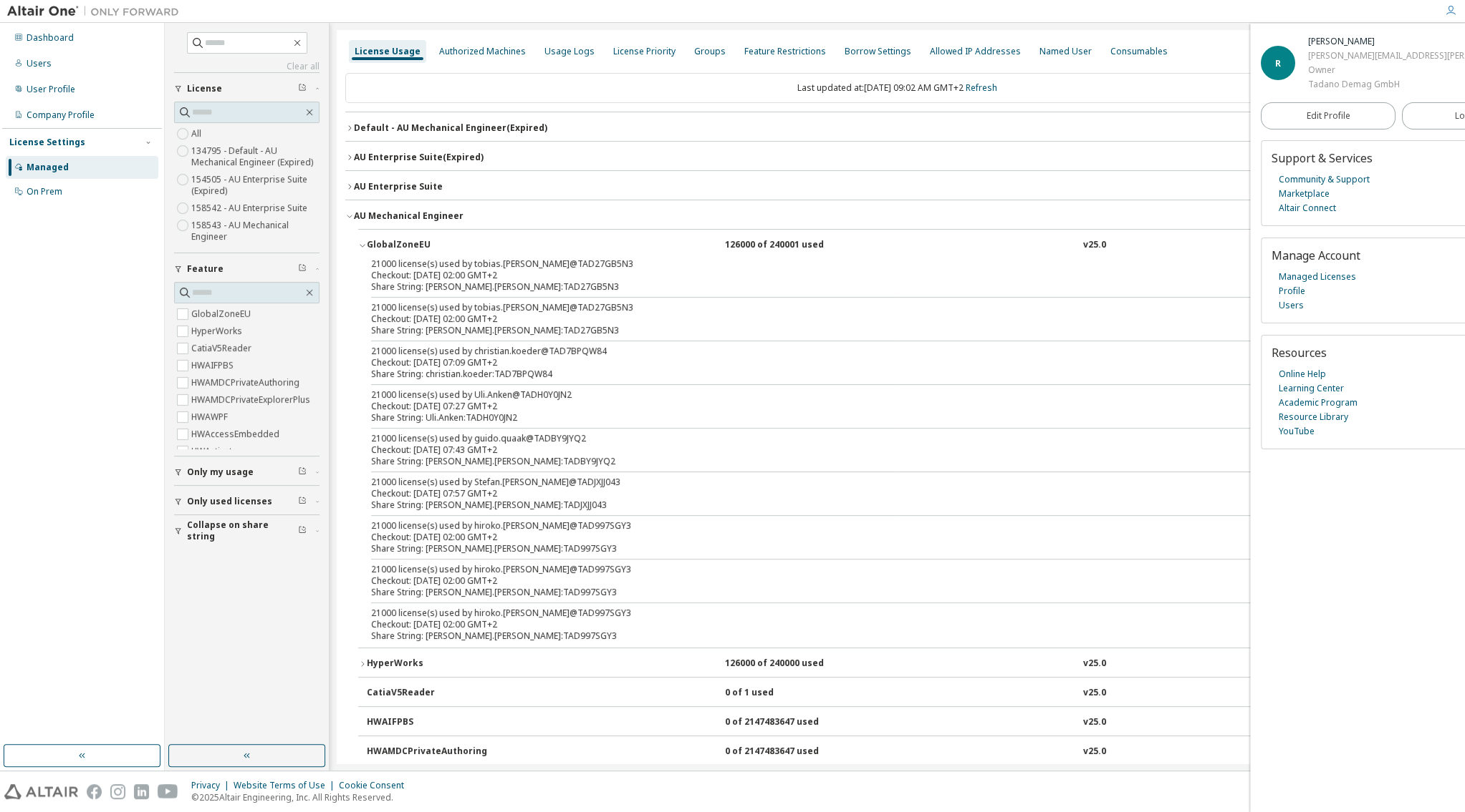
click at [349, 218] on icon "button" at bounding box center [349, 216] width 9 height 9
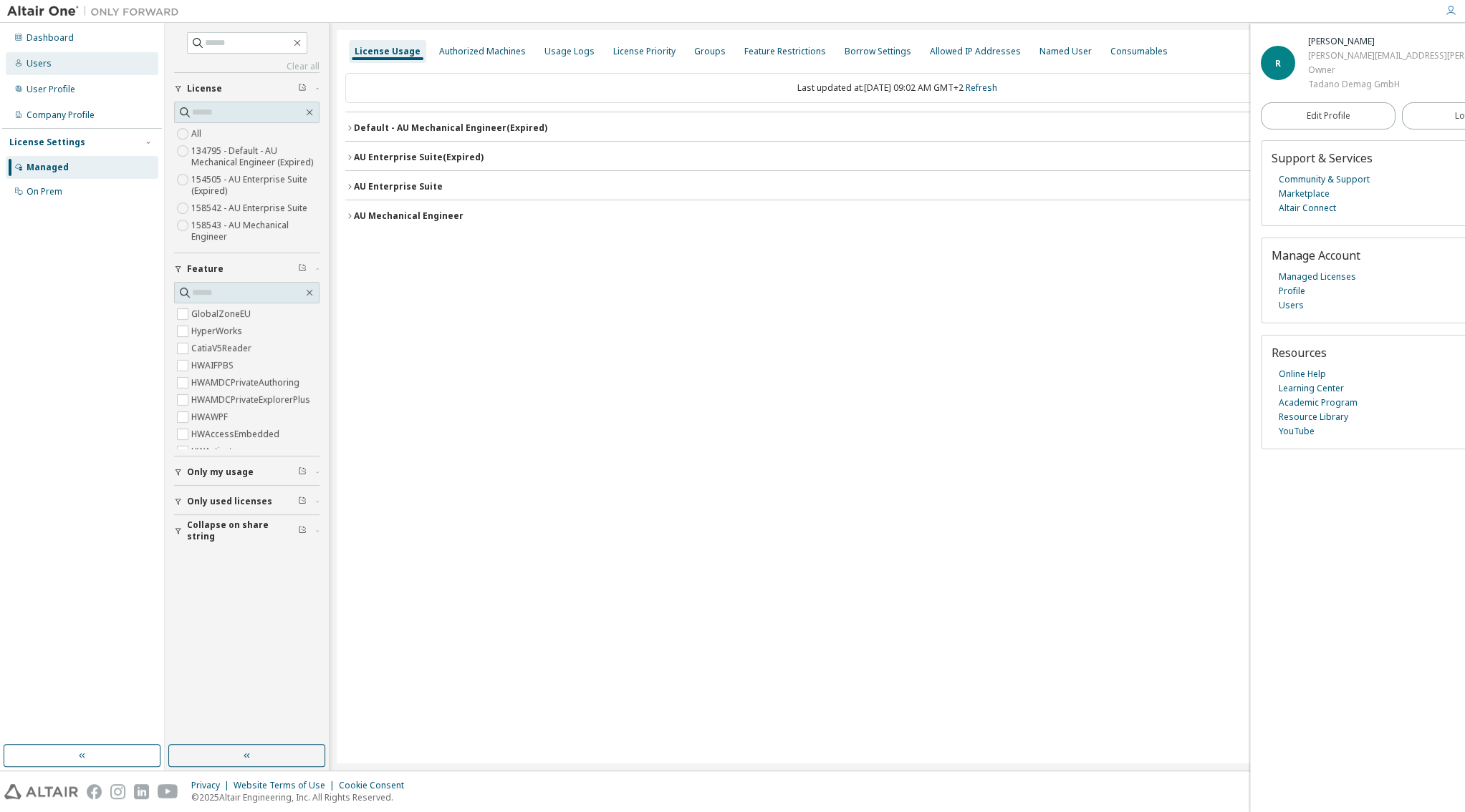
click at [46, 67] on div "Users" at bounding box center [39, 64] width 26 height 12
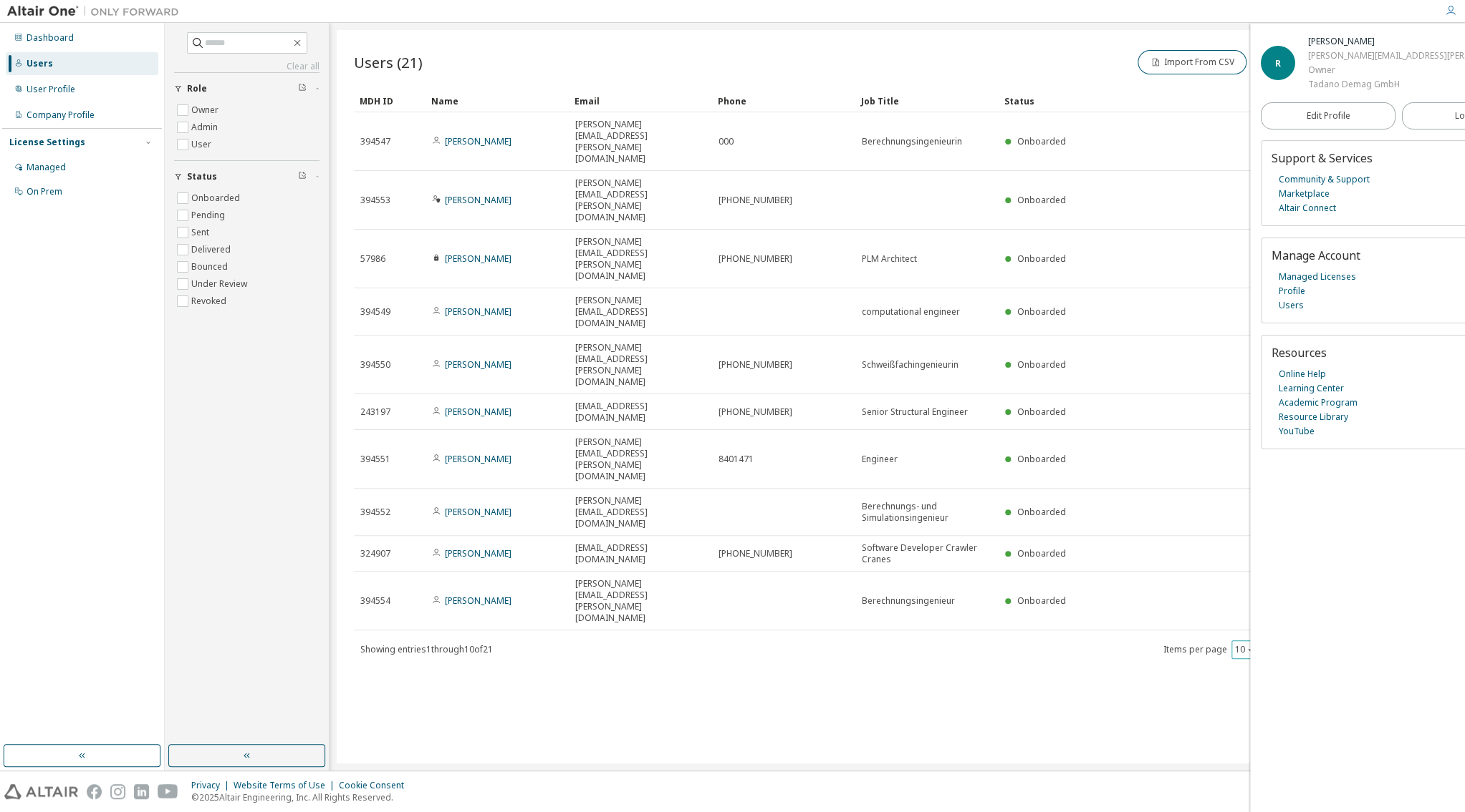
click at [1237, 640] on div "10" at bounding box center [1244, 649] width 26 height 19
click at [1240, 644] on button "10" at bounding box center [1244, 650] width 20 height 12
click at [1250, 437] on div "20" at bounding box center [1286, 434] width 115 height 18
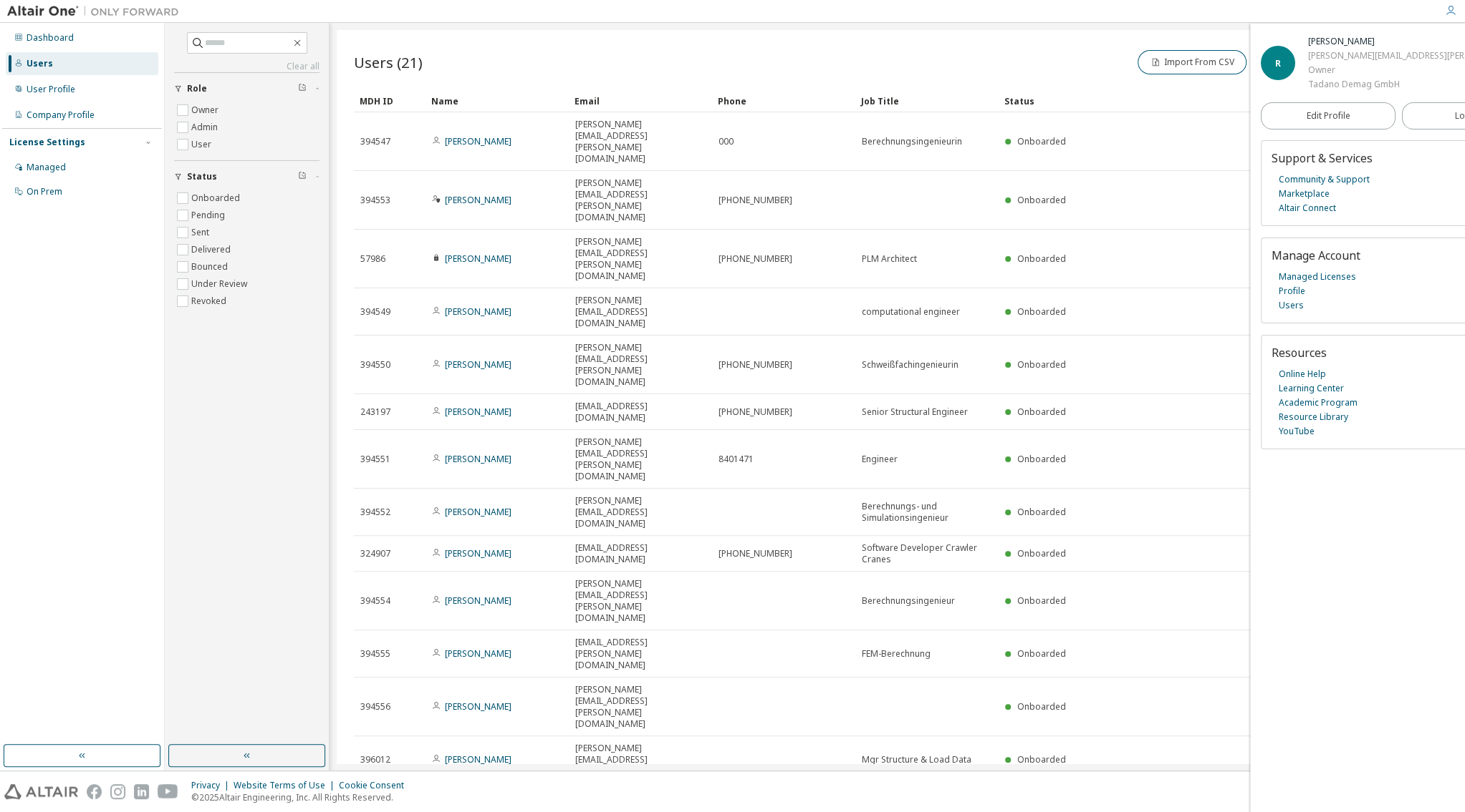
click at [453, 103] on div "Name" at bounding box center [497, 100] width 131 height 23
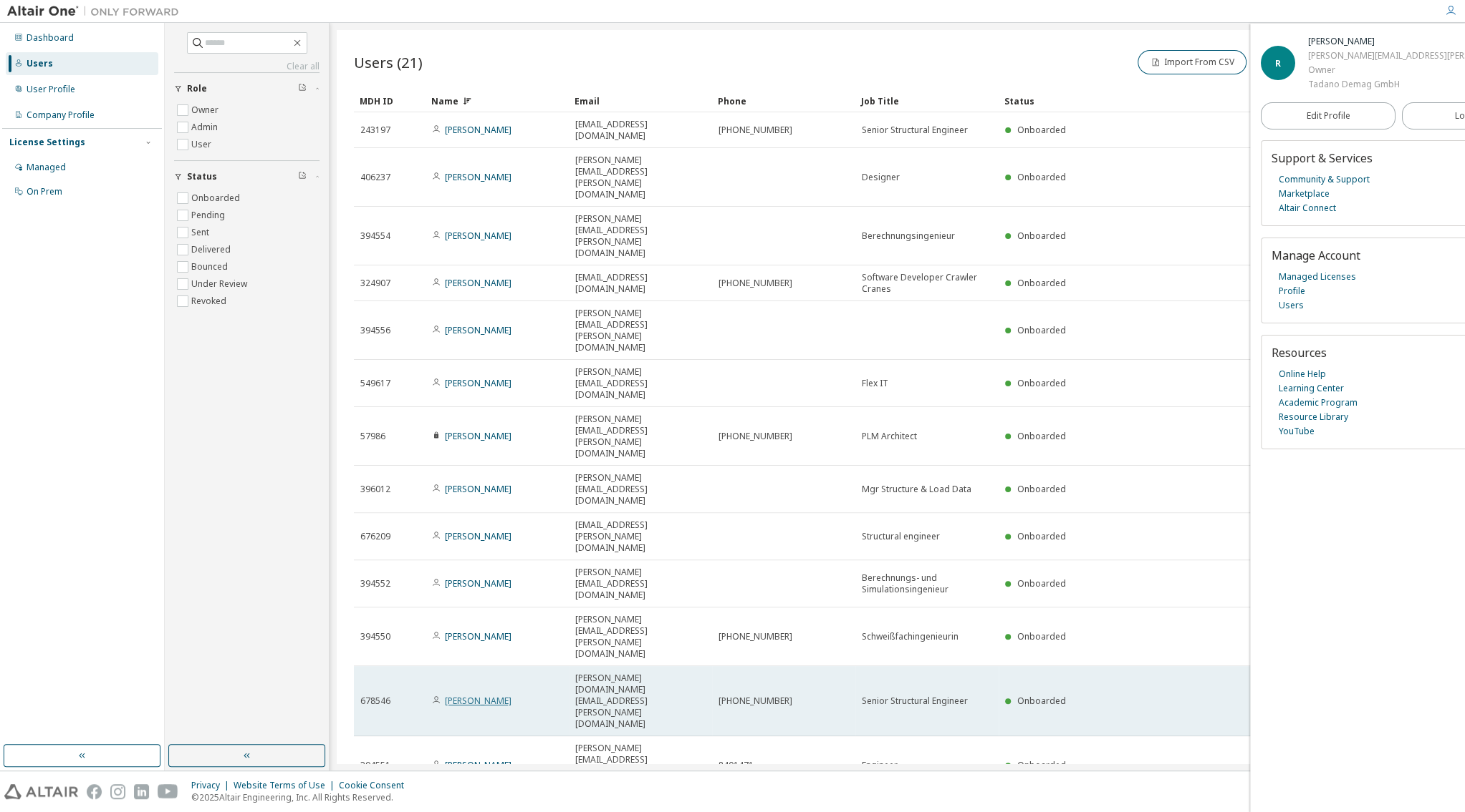
click at [478, 695] on link "Harald Schmidt" at bounding box center [478, 701] width 67 height 12
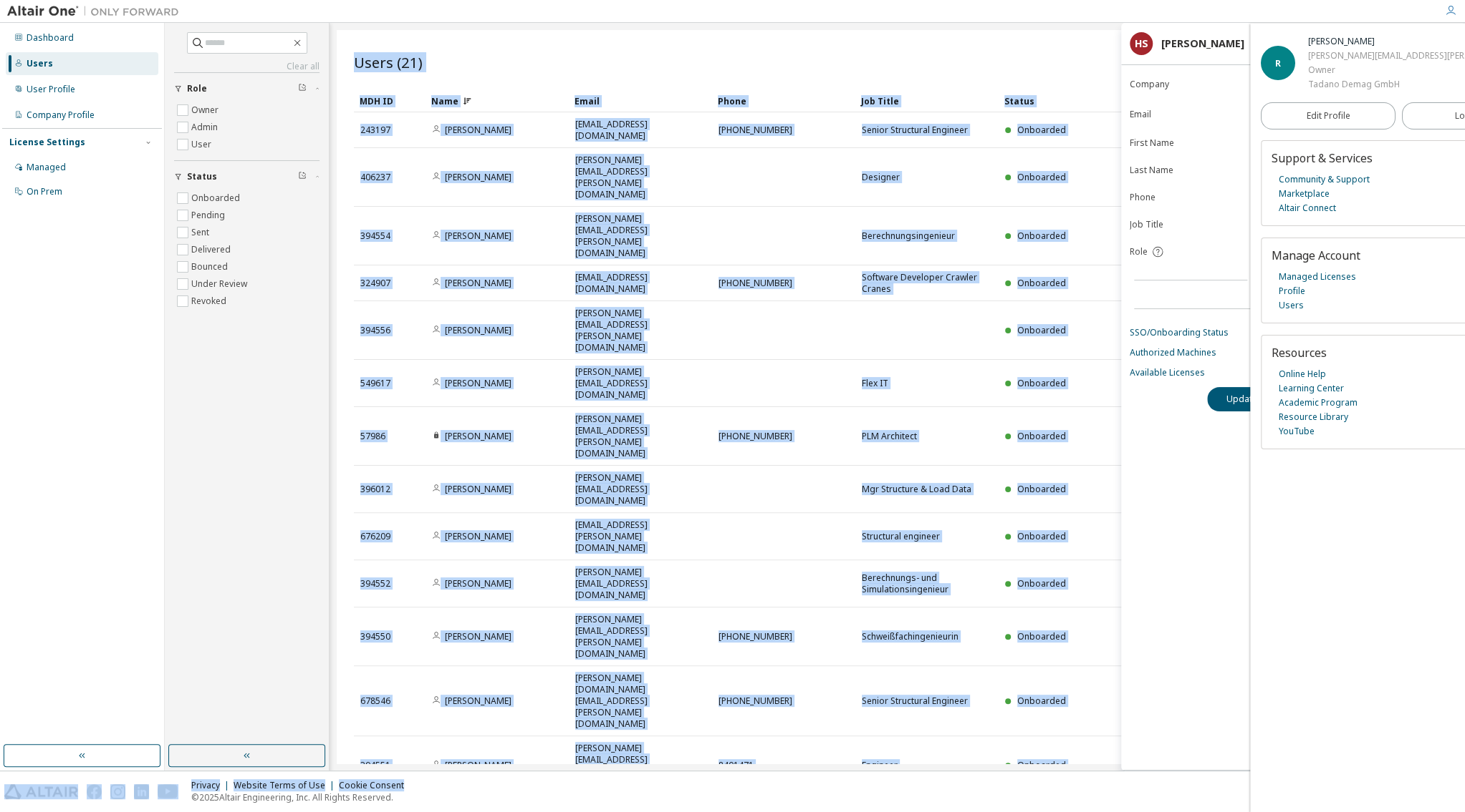
drag, startPoint x: 946, startPoint y: 765, endPoint x: 1111, endPoint y: 767, distance: 165.0
click at [1112, 727] on div "Clear all Status Onboarded Pending Sent Delivered Bounced Under Review Revoked …" at bounding box center [814, 396] width 1300 height 748
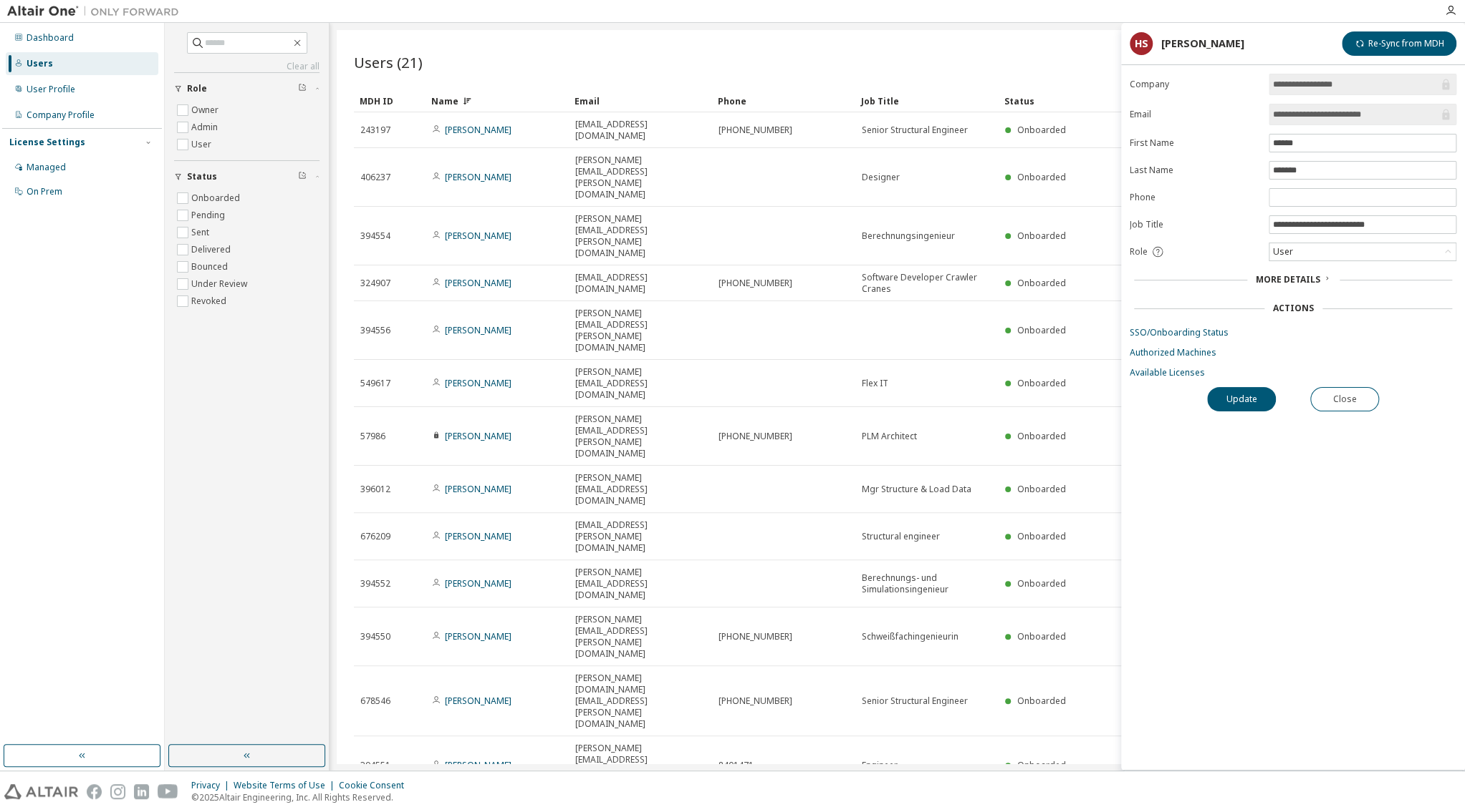
click at [1309, 285] on span "More Details" at bounding box center [1288, 279] width 65 height 12
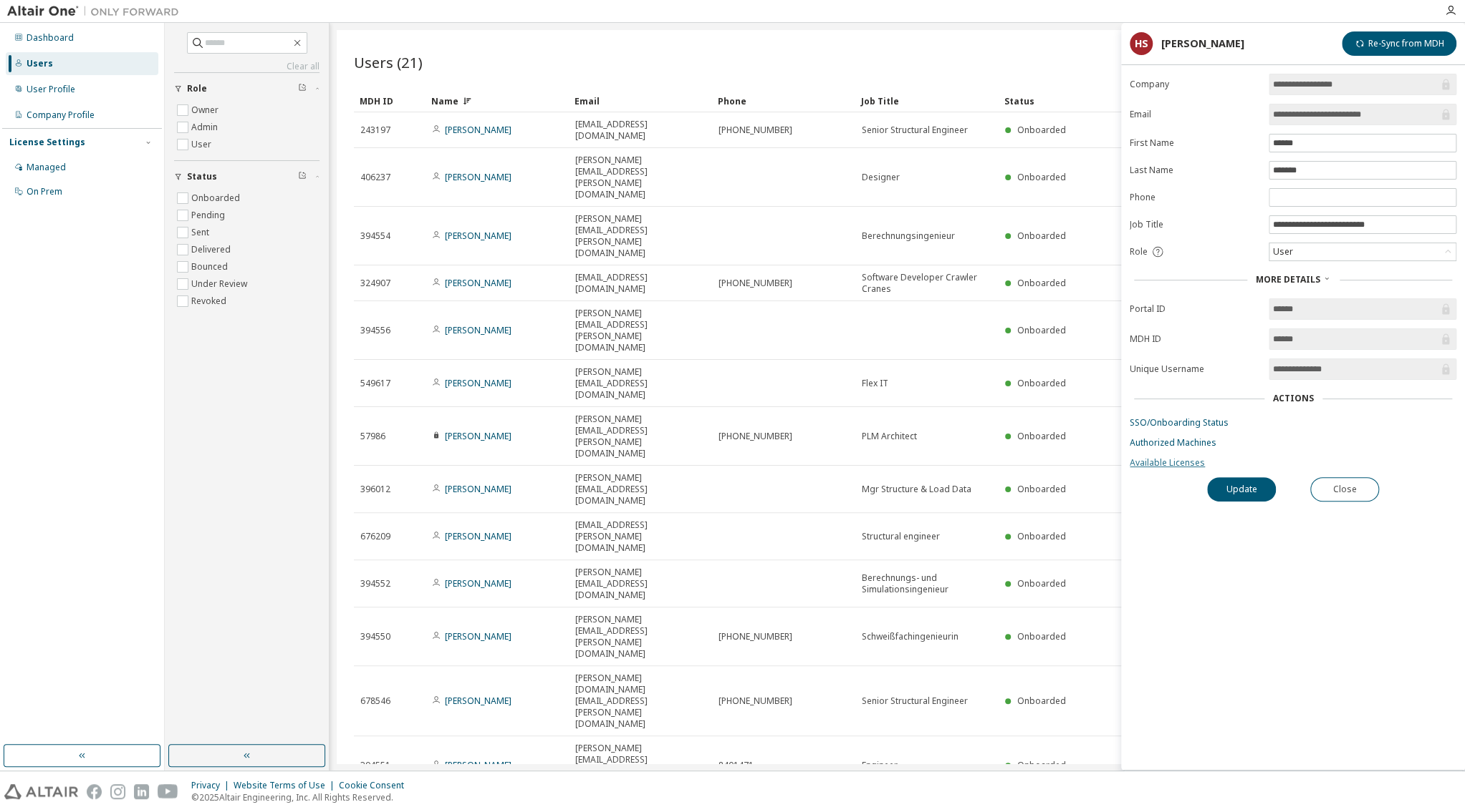
click at [1171, 468] on link "Available Licenses" at bounding box center [1292, 463] width 327 height 12
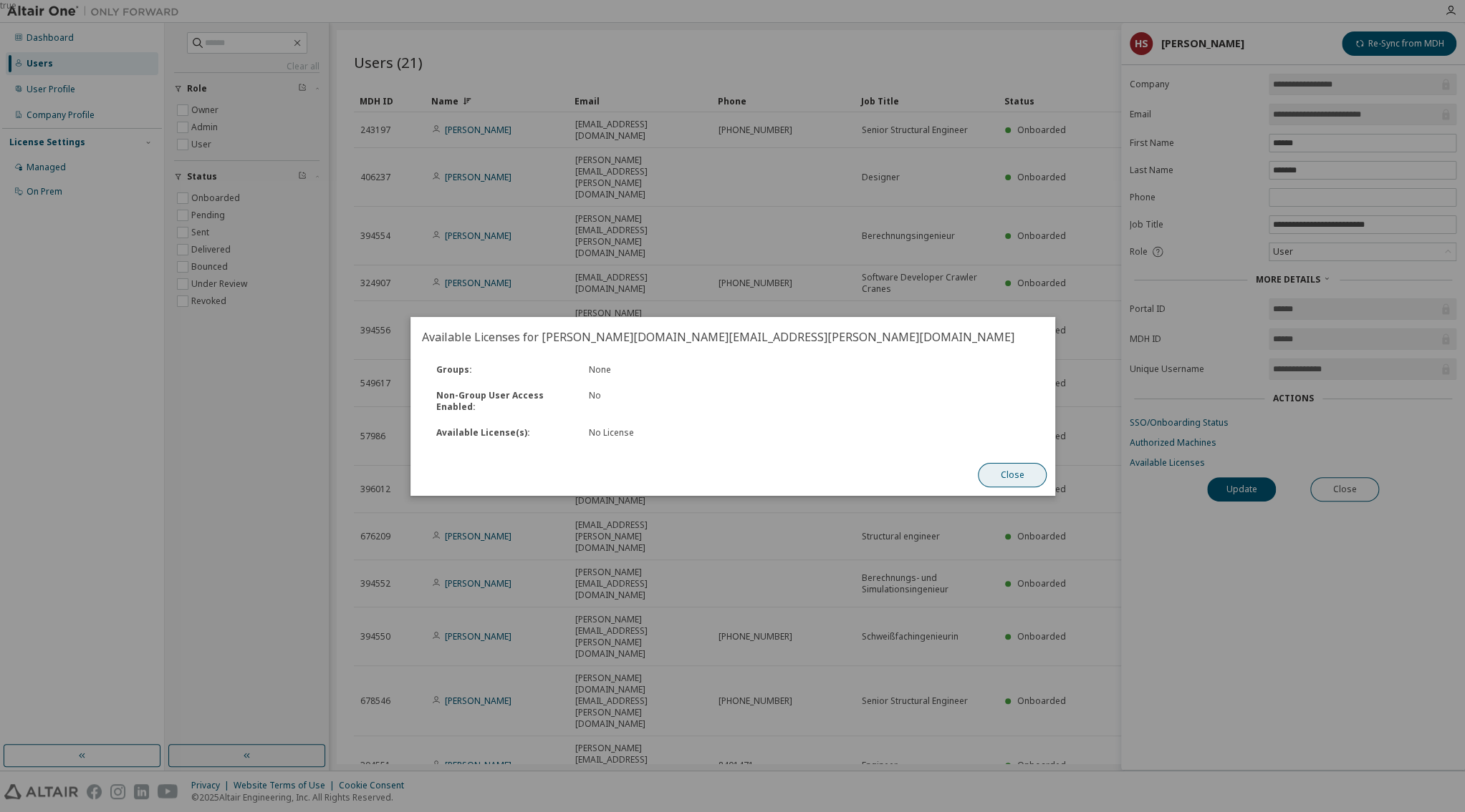
click at [1007, 473] on button "Close" at bounding box center [1012, 475] width 69 height 25
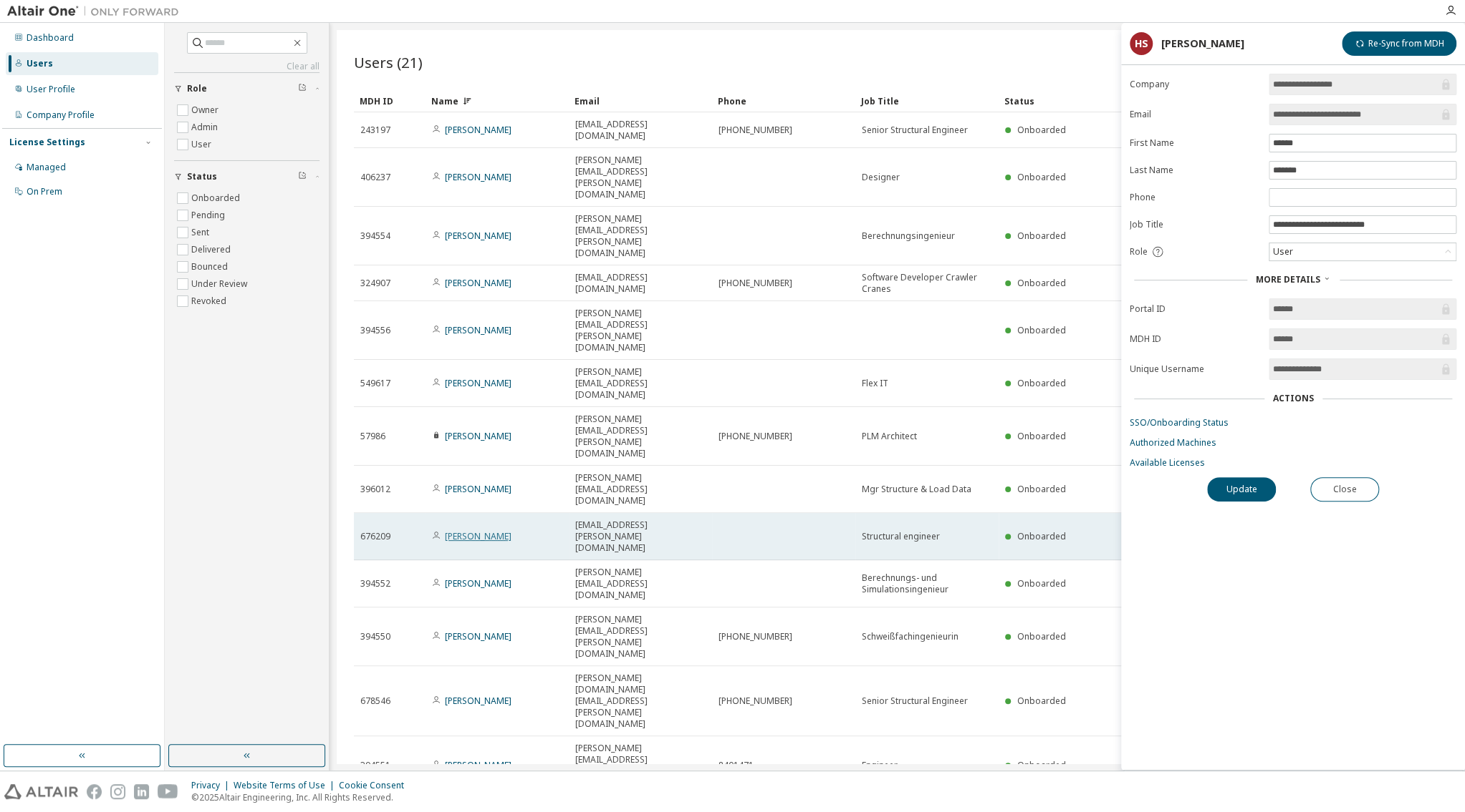
click at [493, 531] on link "Juergen Wilken" at bounding box center [478, 536] width 67 height 12
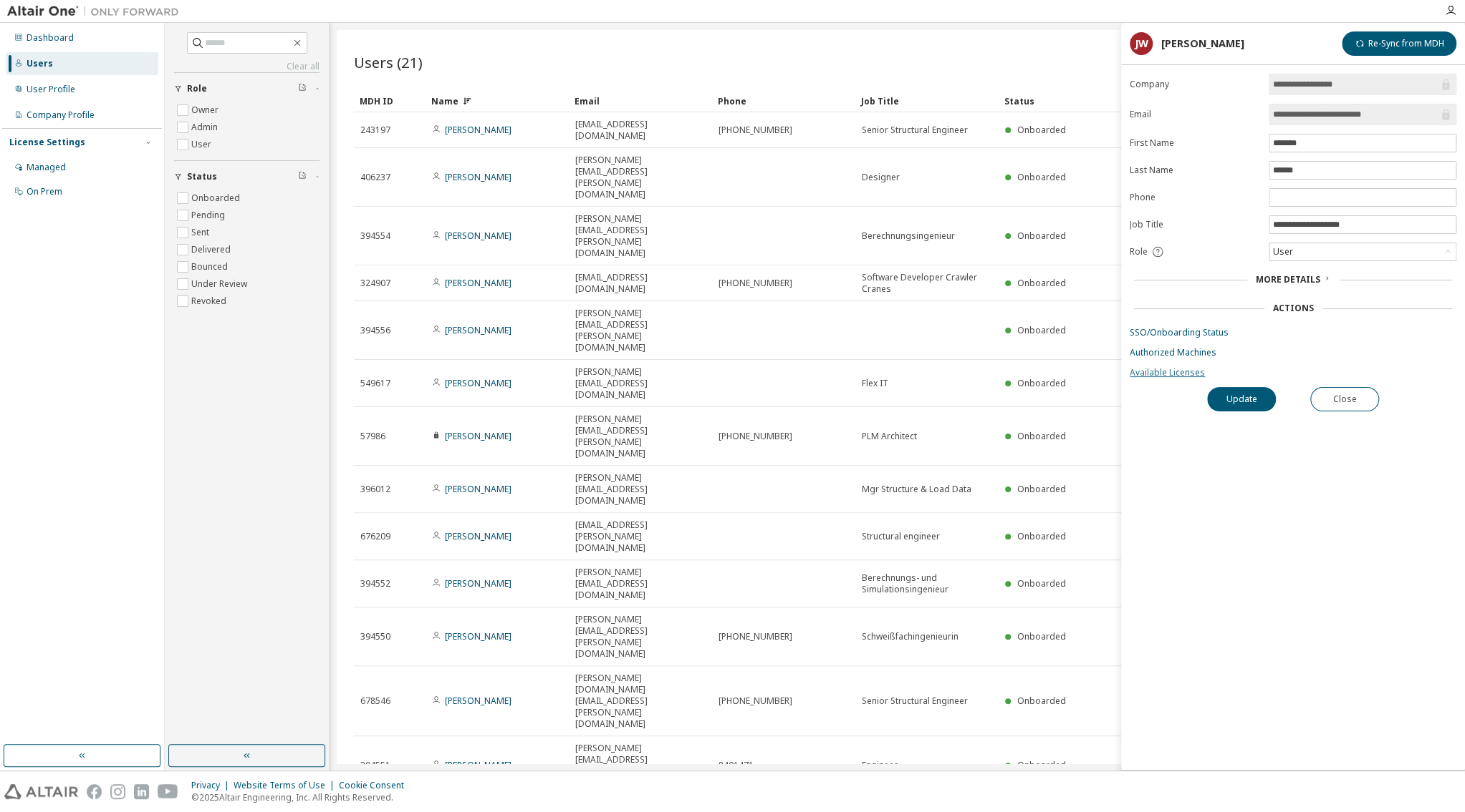
click at [1161, 372] on link "Available Licenses" at bounding box center [1292, 373] width 327 height 12
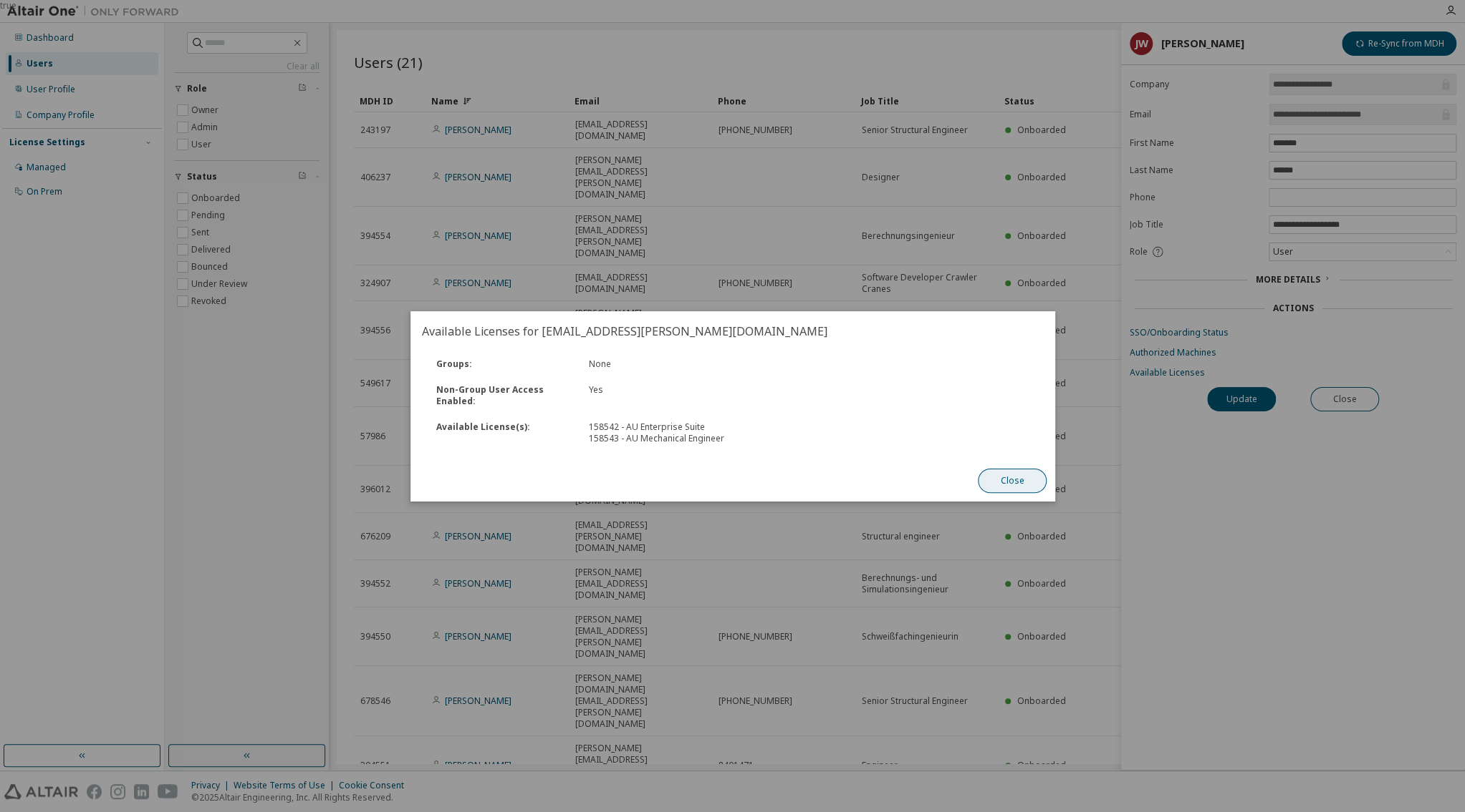
click at [1018, 482] on button "Close" at bounding box center [1012, 481] width 69 height 25
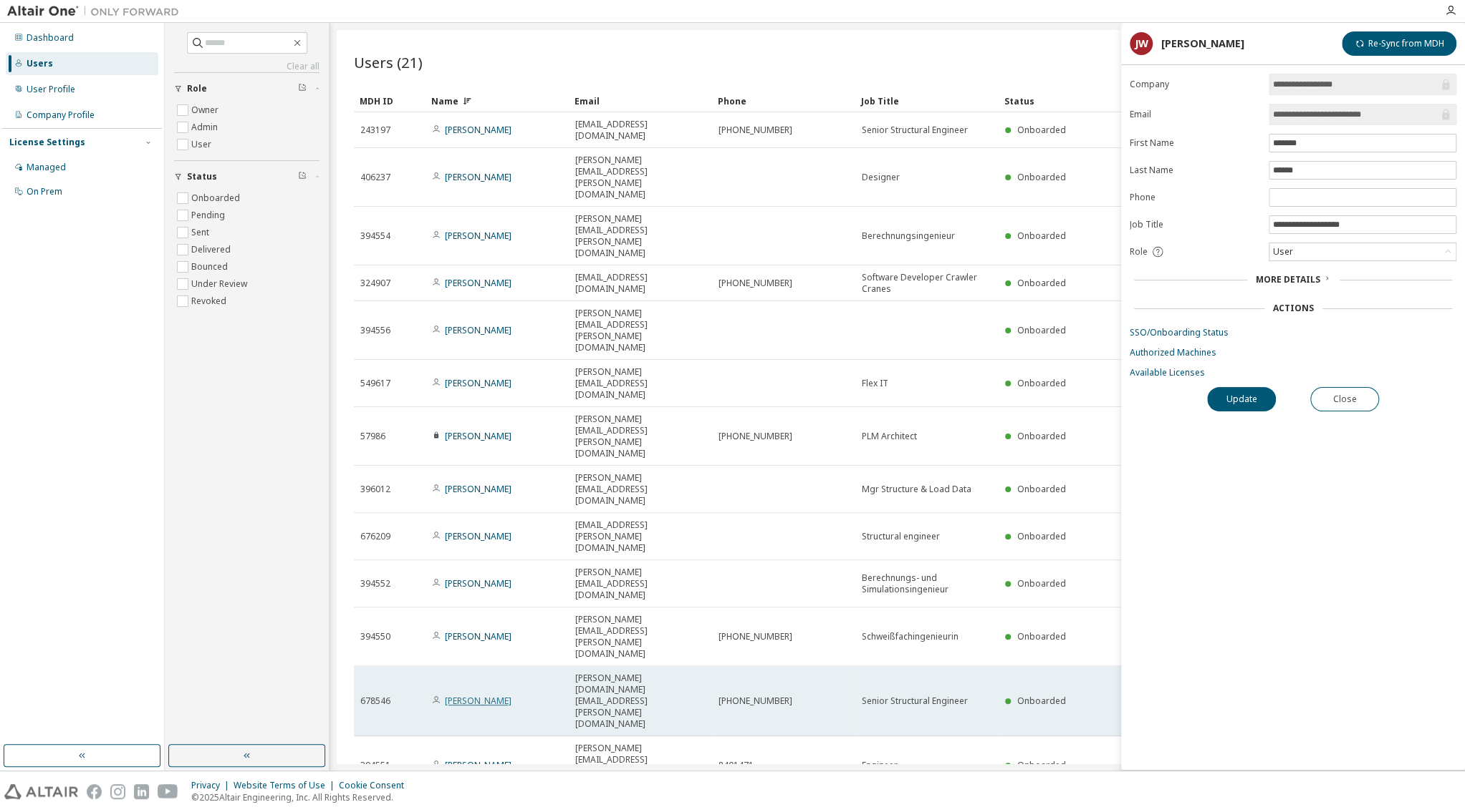
click at [469, 695] on link "Harald Schmidt" at bounding box center [478, 701] width 67 height 12
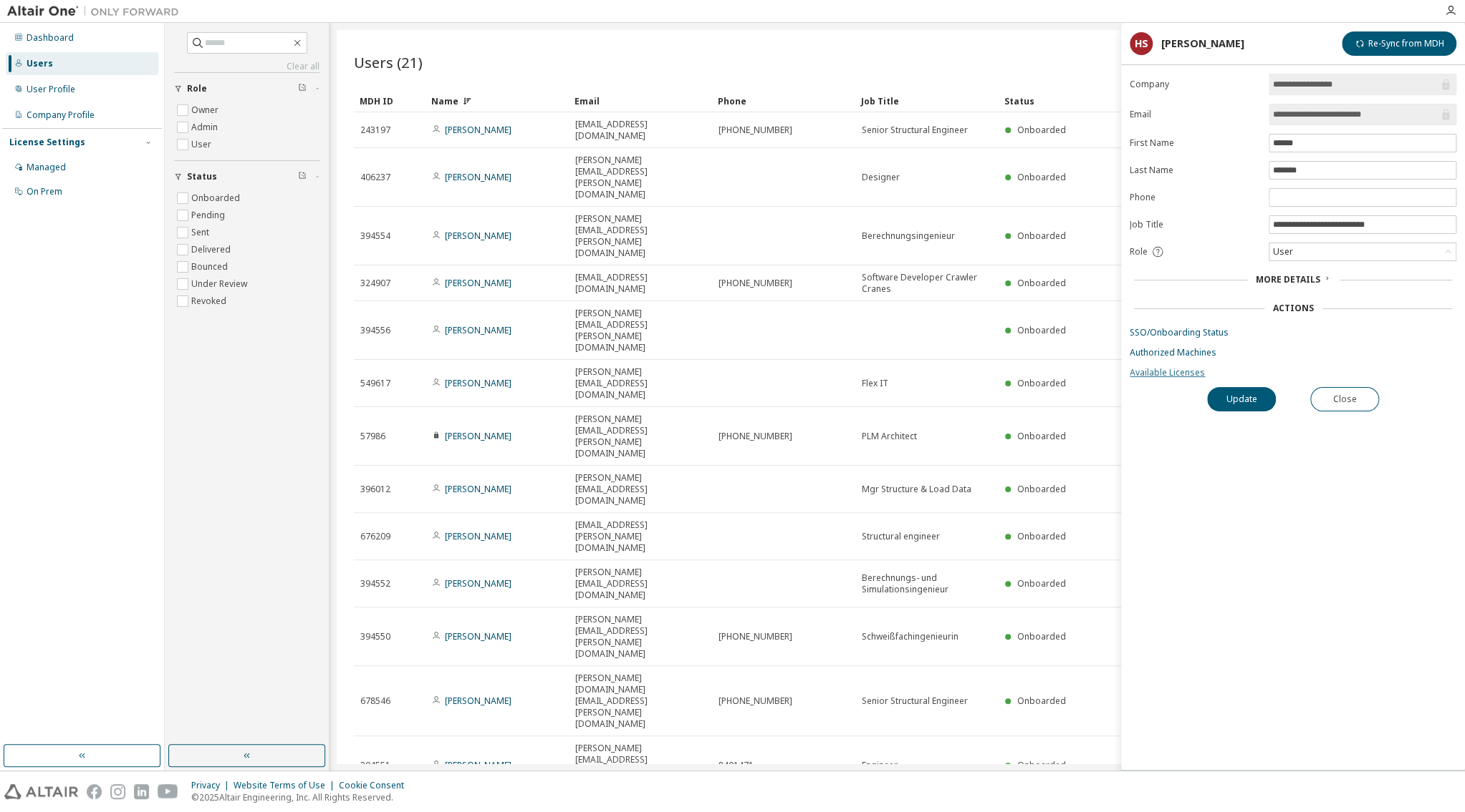
click at [1177, 376] on link "Available Licenses" at bounding box center [1292, 373] width 327 height 12
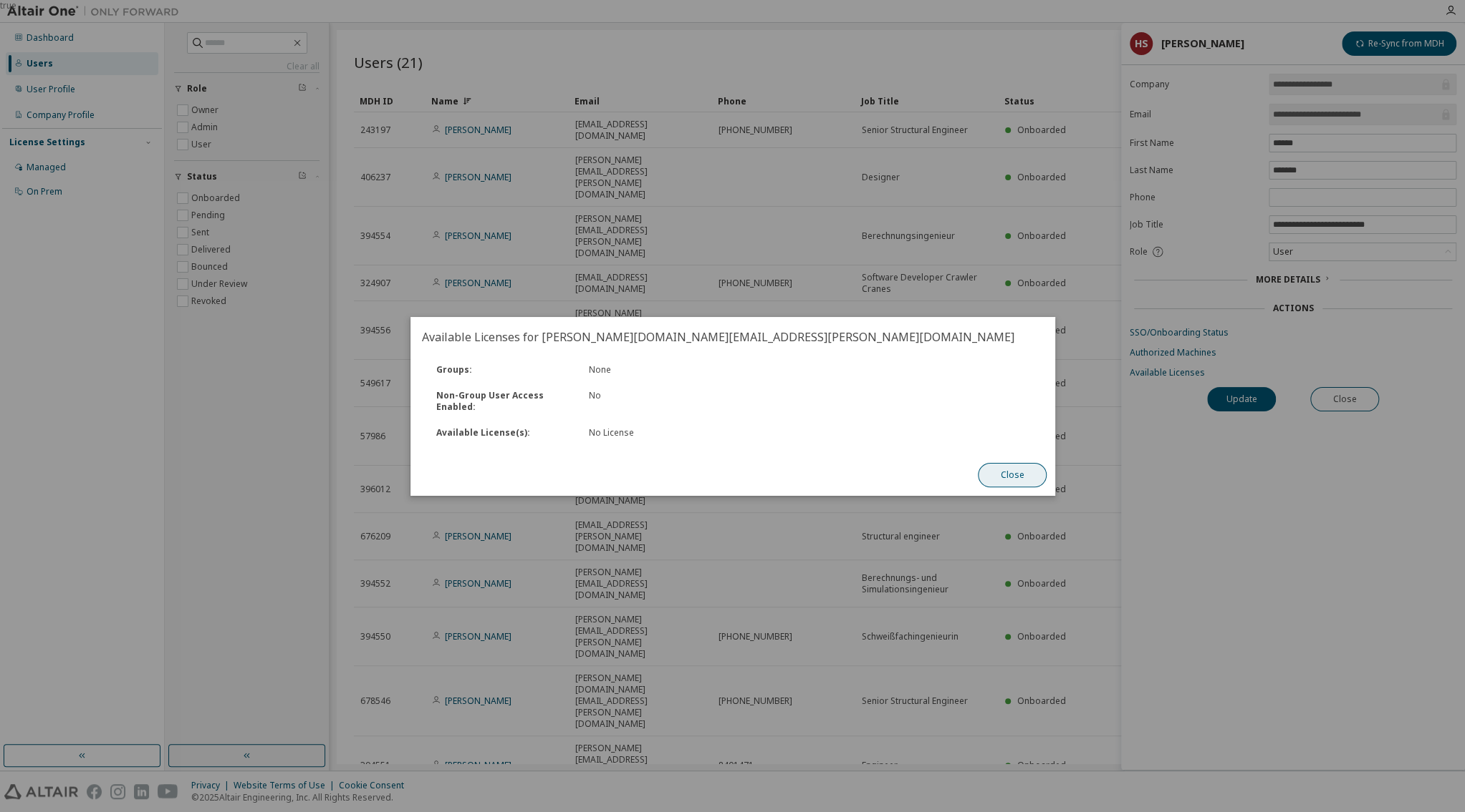
click at [1020, 474] on button "Close" at bounding box center [1012, 475] width 69 height 25
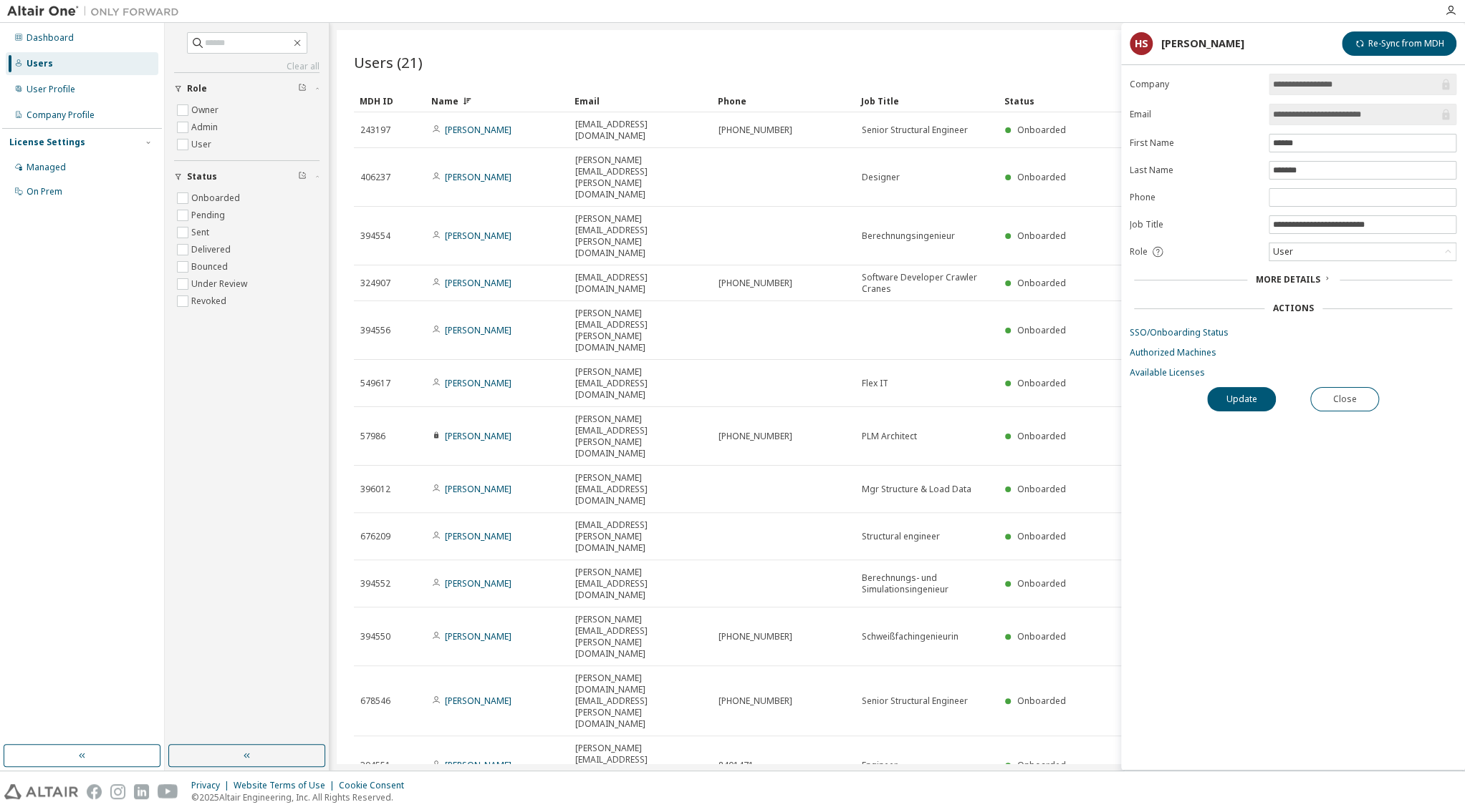
click at [1311, 282] on span "More Details" at bounding box center [1288, 279] width 65 height 12
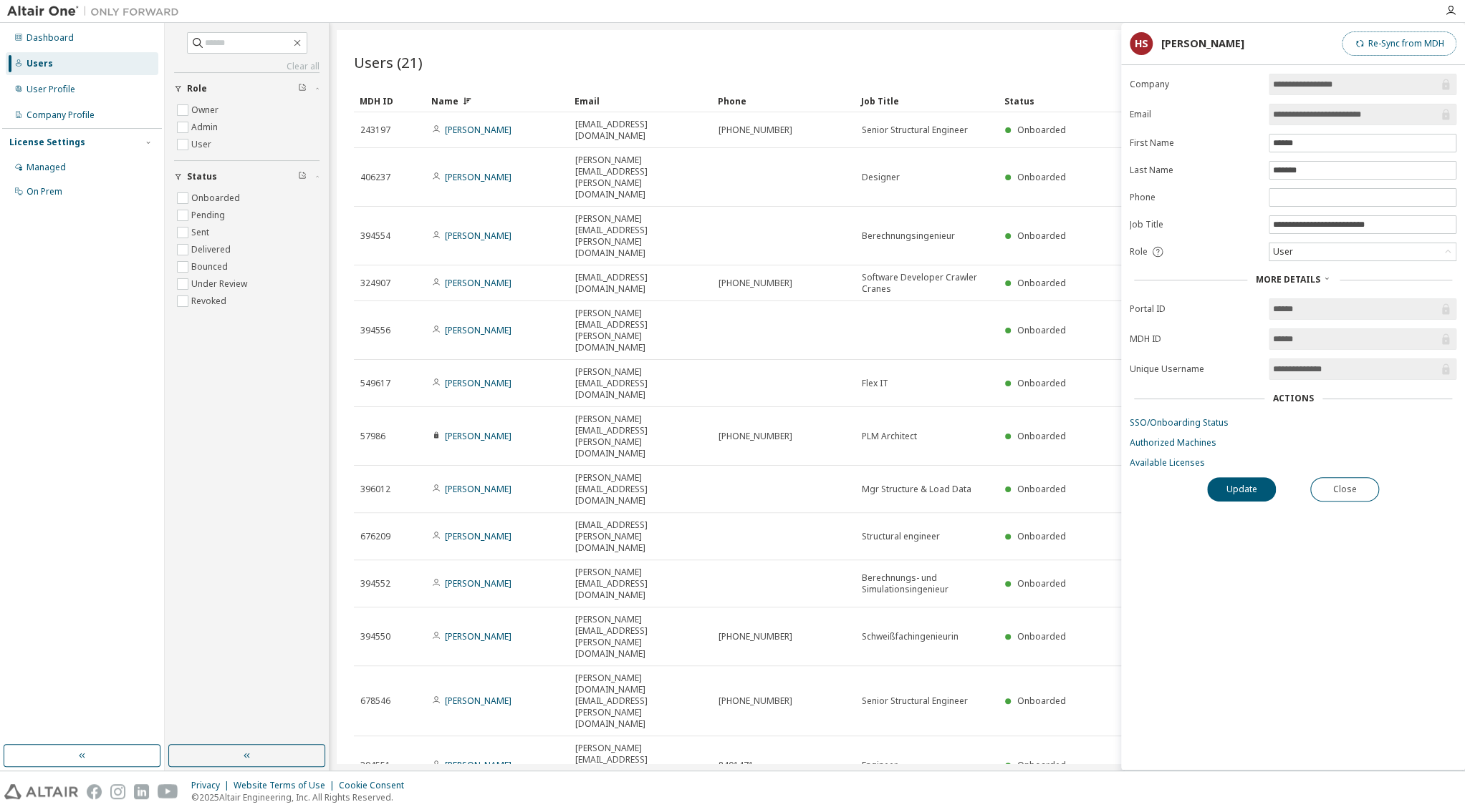
click at [1311, 41] on button "Re-Sync from MDH" at bounding box center [1398, 43] width 115 height 25
click at [1165, 466] on link "Available Licenses" at bounding box center [1292, 463] width 327 height 12
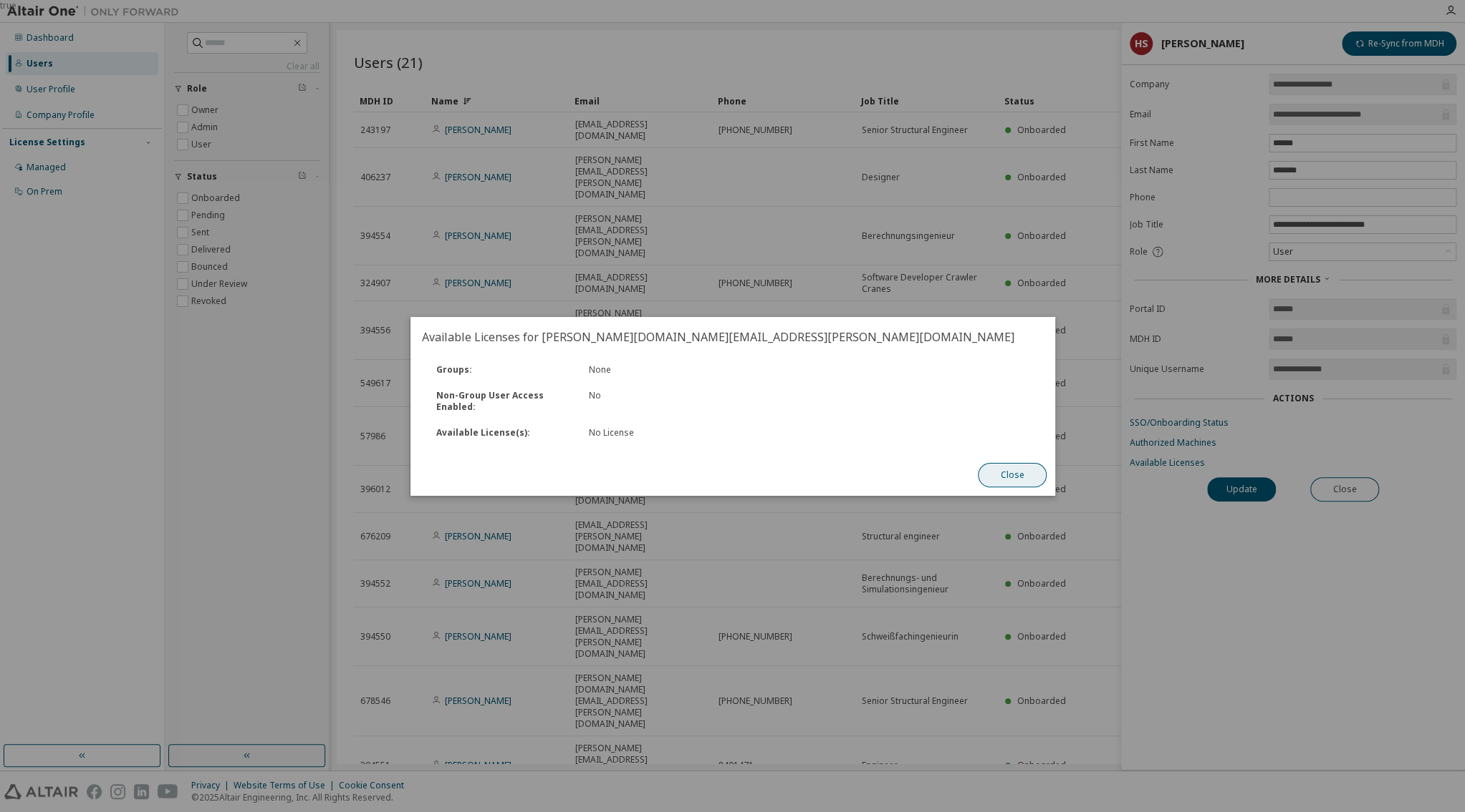
click at [1001, 473] on button "Close" at bounding box center [1012, 475] width 69 height 25
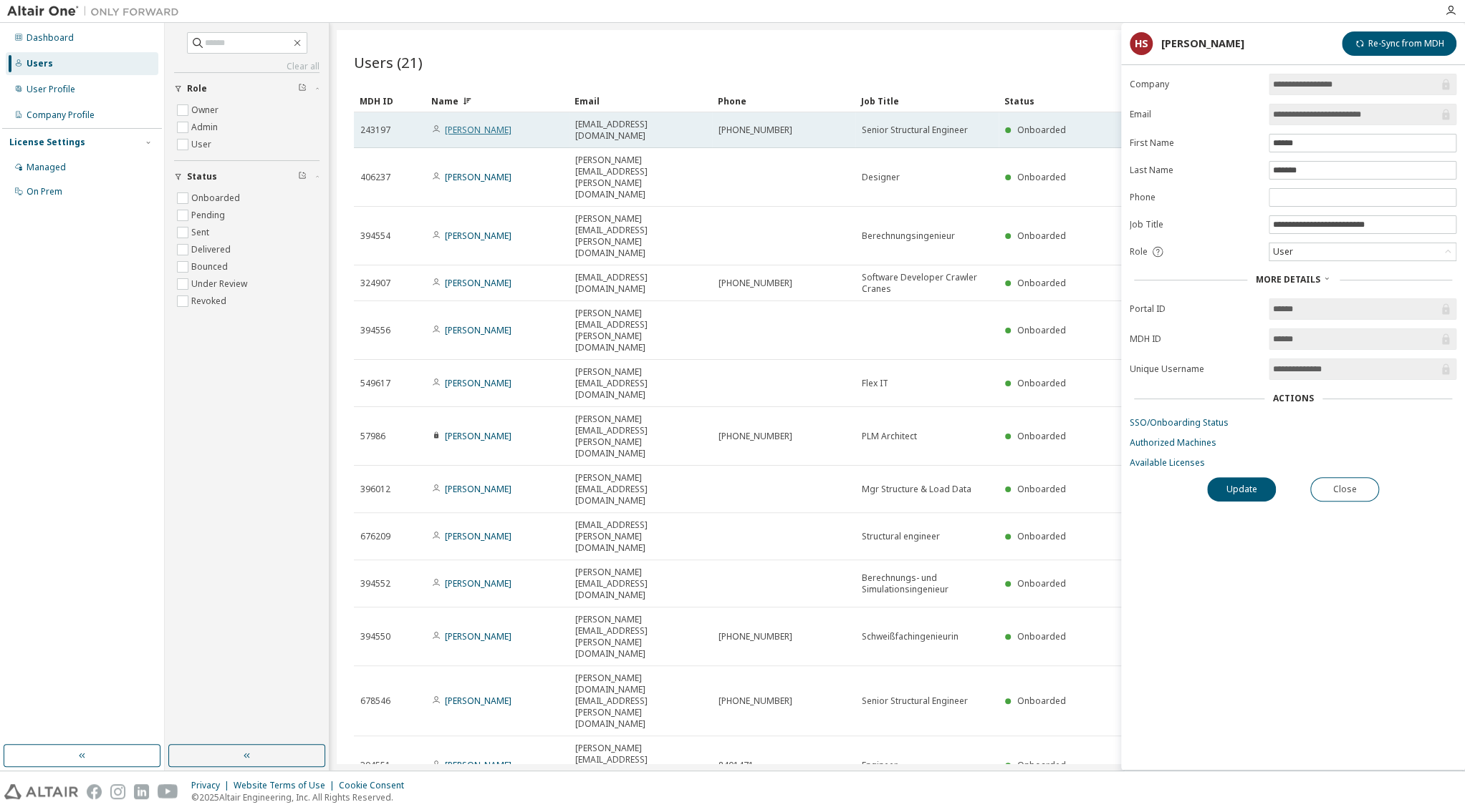
click at [457, 124] on link "Uli Anken" at bounding box center [478, 129] width 67 height 12
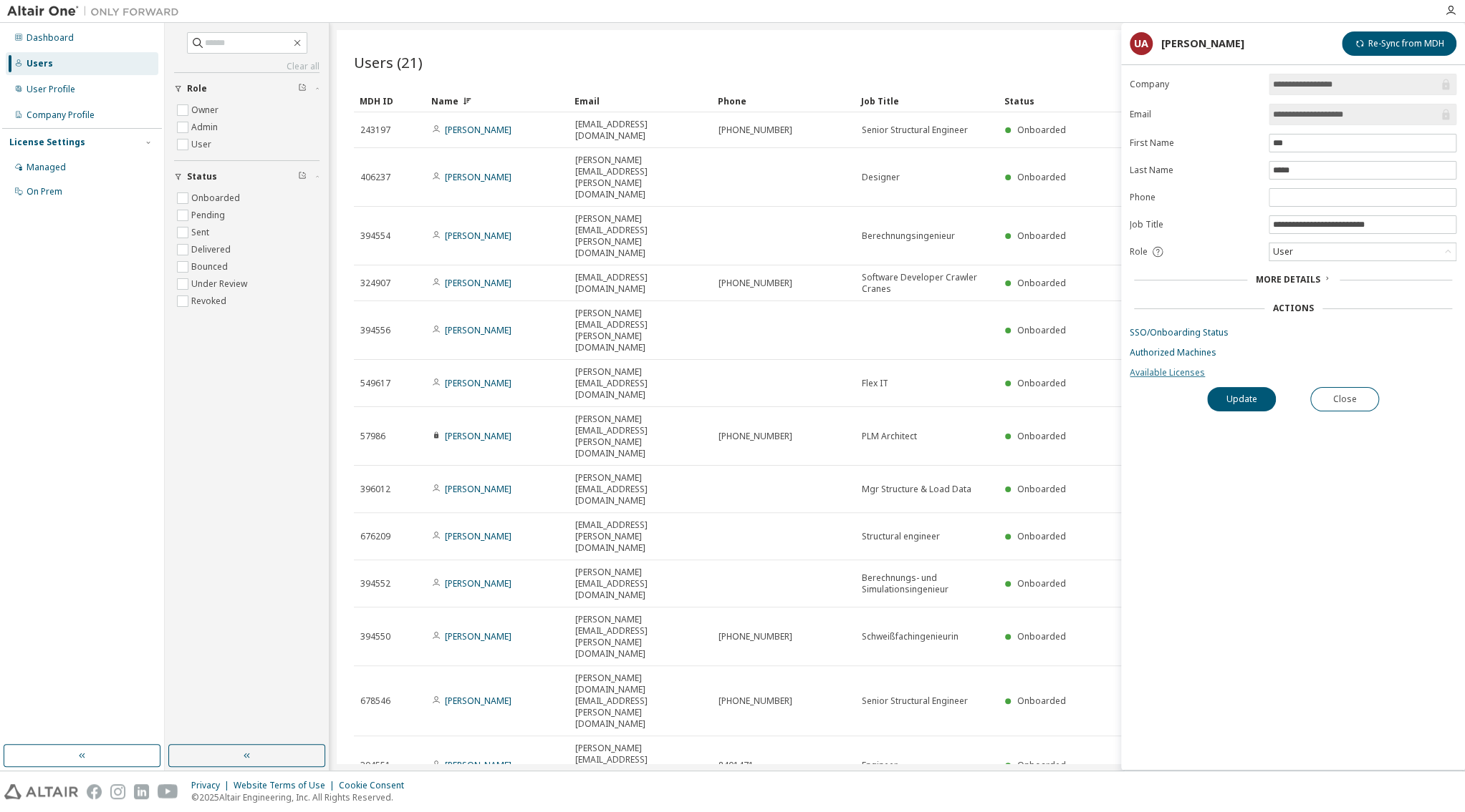
click at [1160, 371] on link "Available Licenses" at bounding box center [1292, 373] width 327 height 12
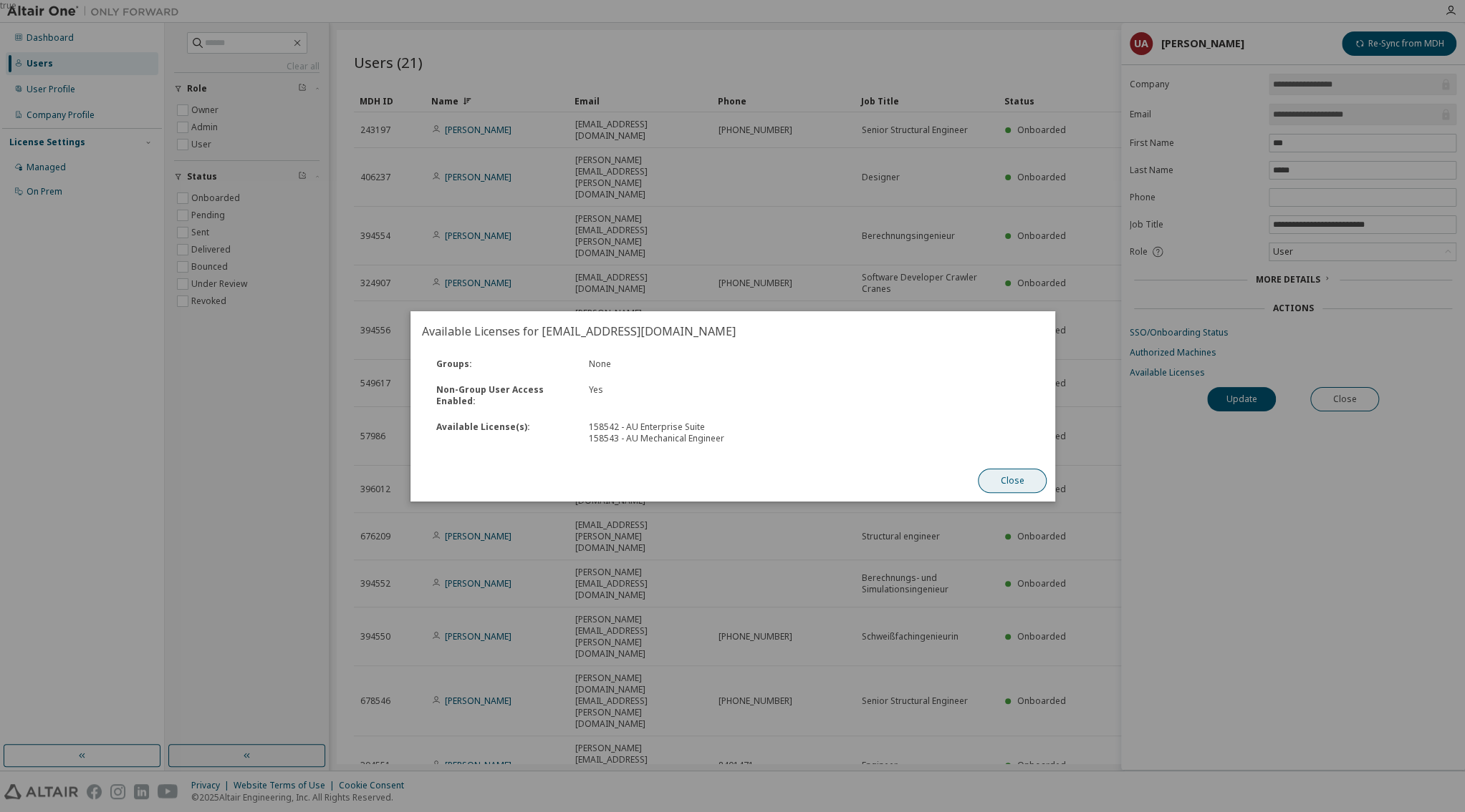
click at [1022, 479] on button "Close" at bounding box center [1012, 481] width 69 height 25
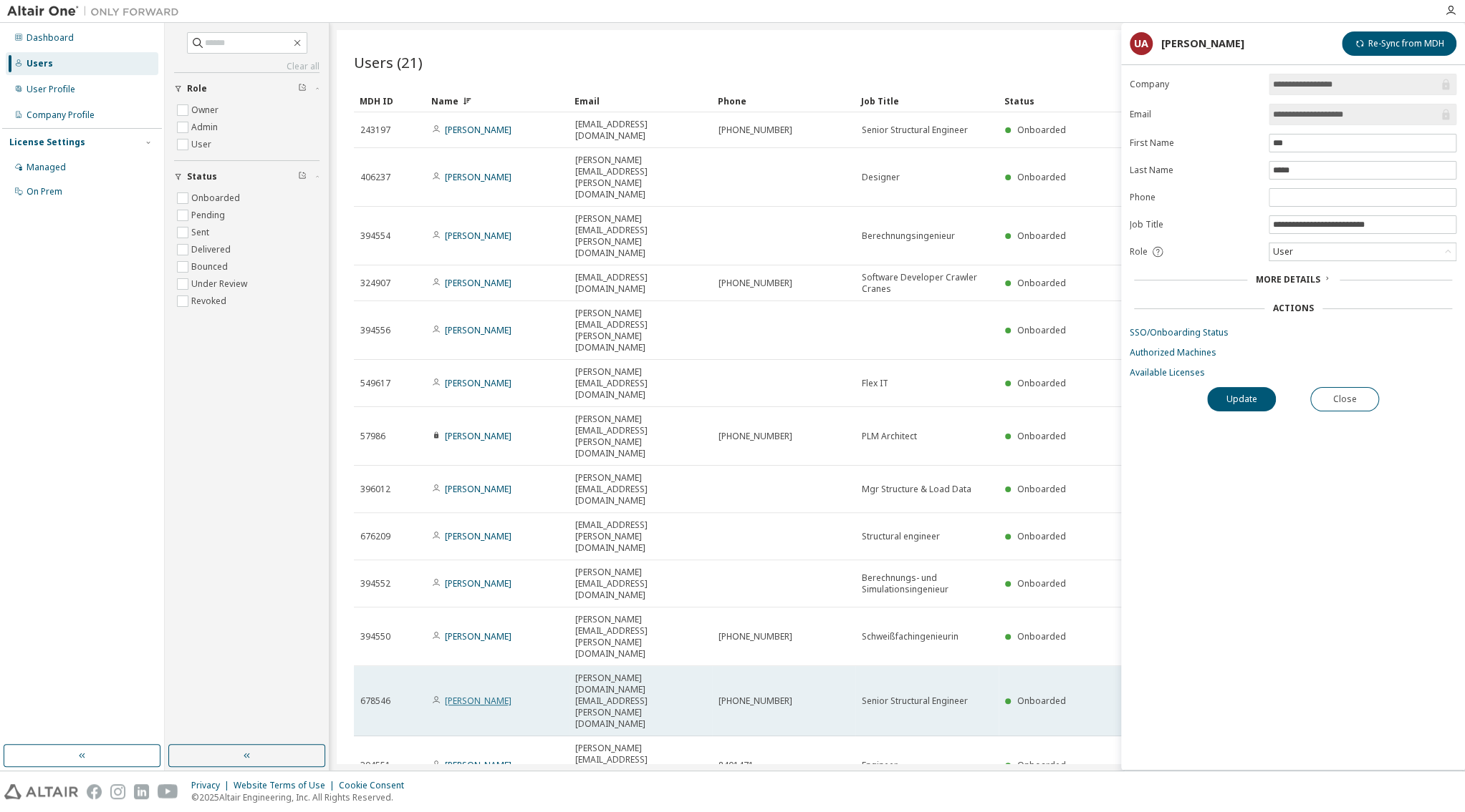
click at [481, 695] on link "Harald Schmidt" at bounding box center [478, 701] width 67 height 12
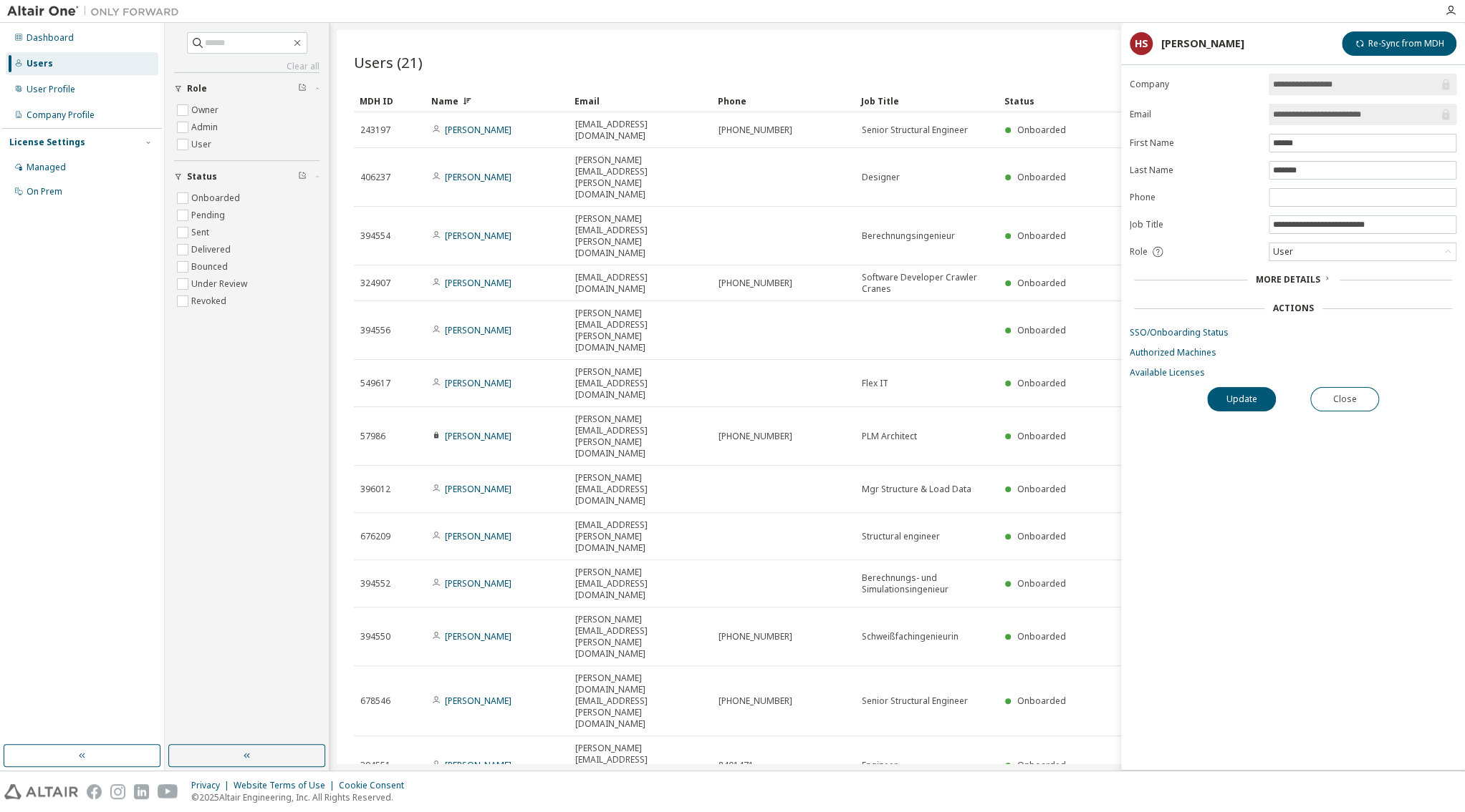
click at [1306, 279] on span "More Details" at bounding box center [1288, 279] width 65 height 12
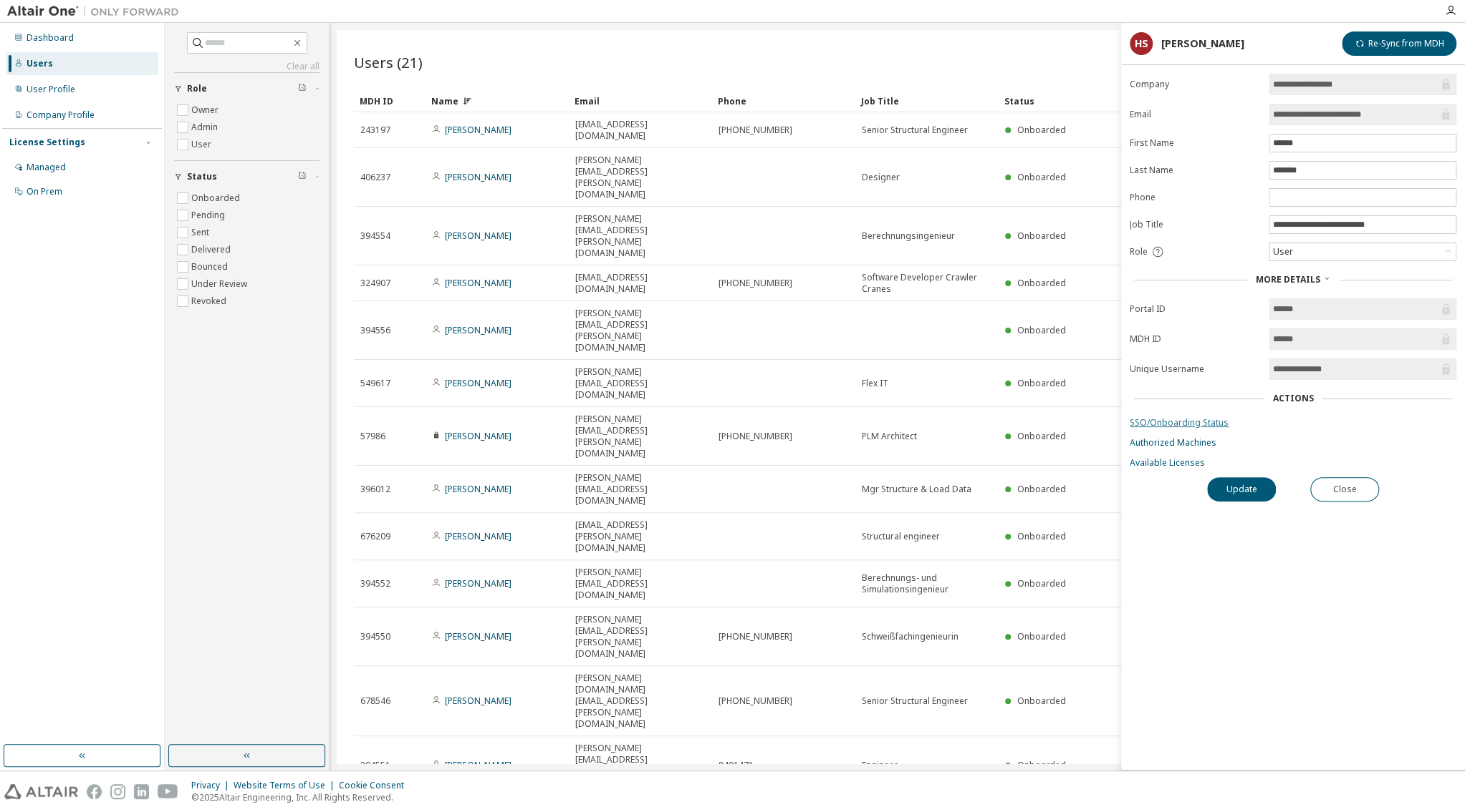
click at [1166, 420] on link "SSO/Onboarding Status" at bounding box center [1292, 424] width 327 height 12
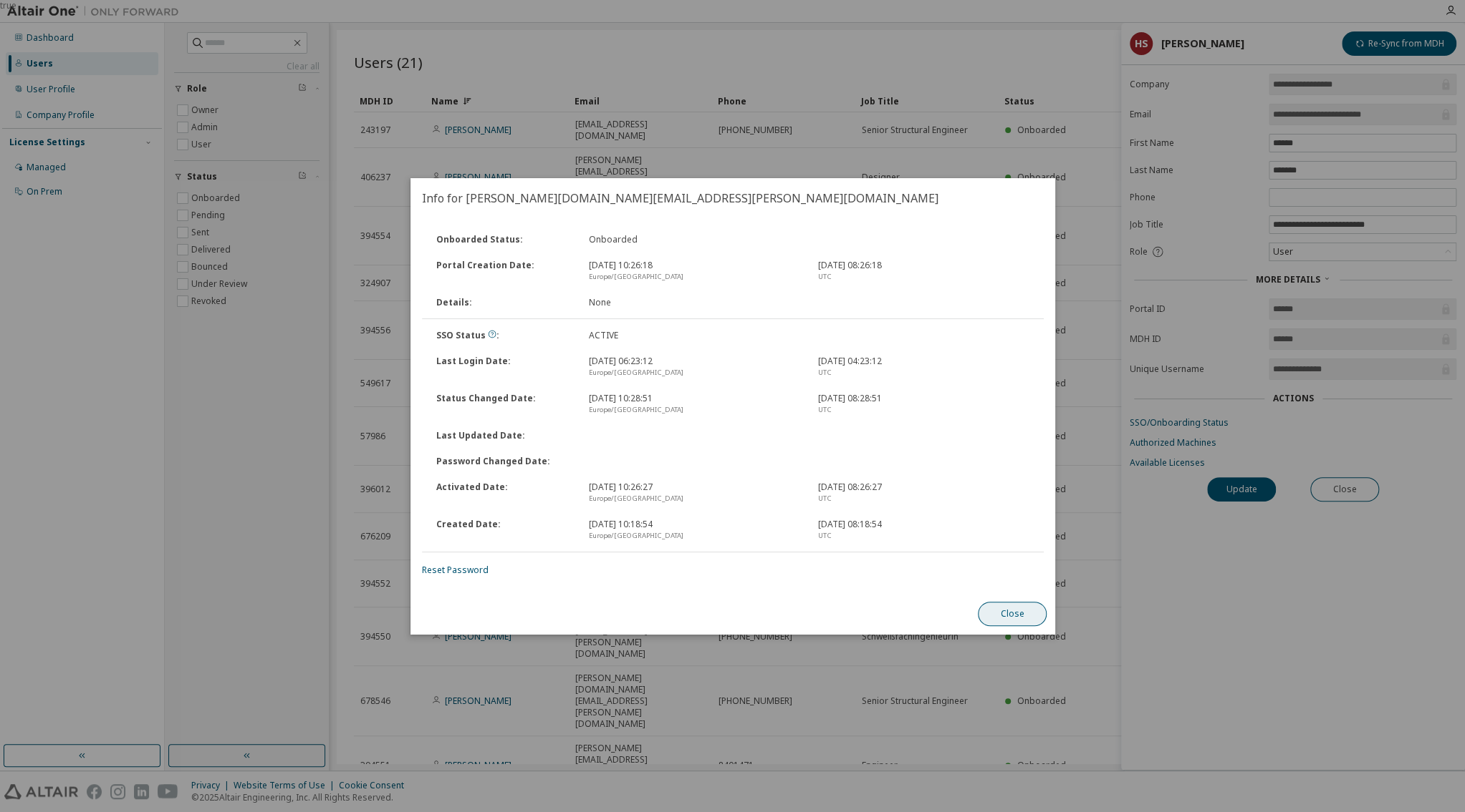
click at [1007, 607] on button "Close" at bounding box center [1012, 614] width 69 height 25
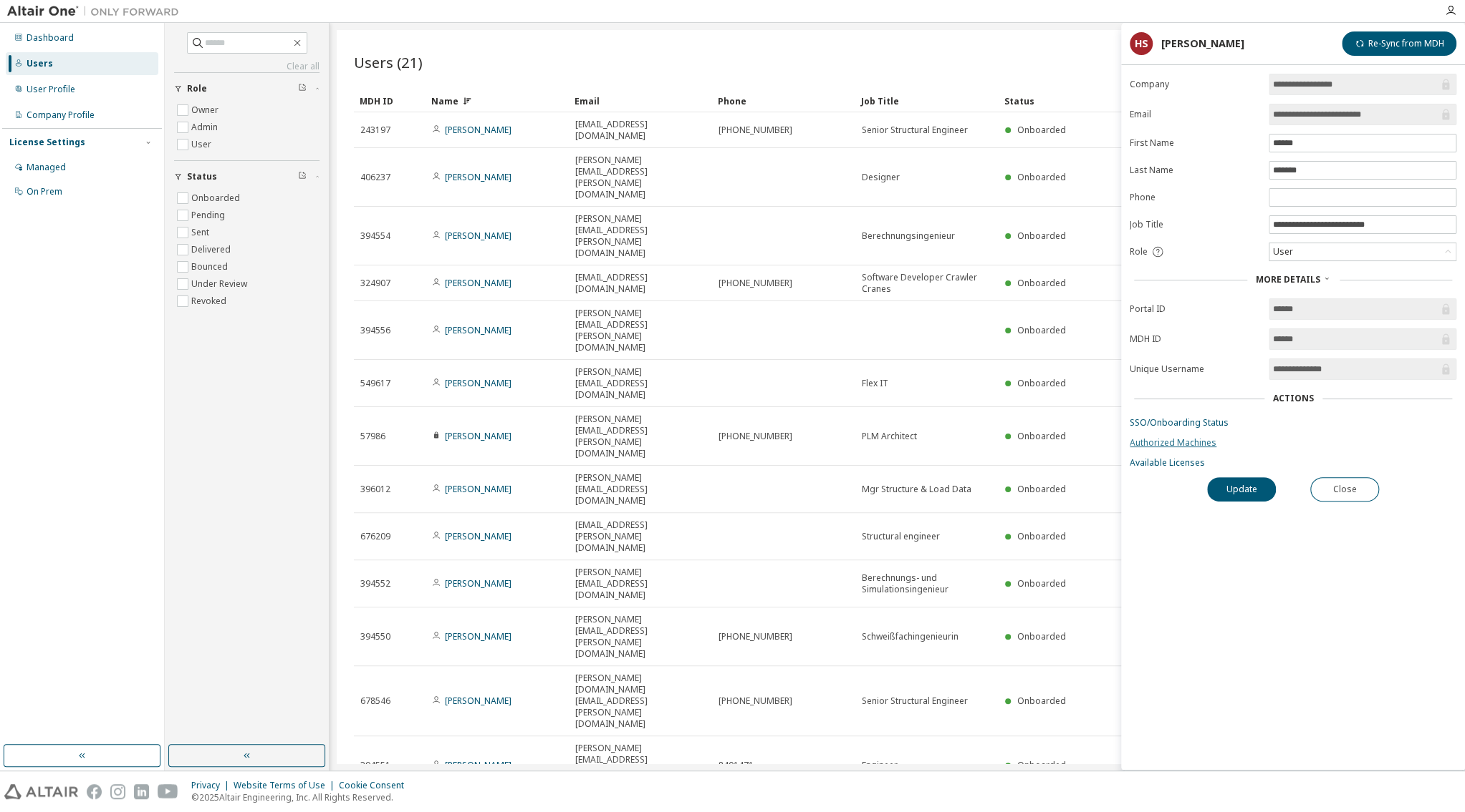
click at [1173, 445] on link "Authorized Machines" at bounding box center [1292, 443] width 327 height 12
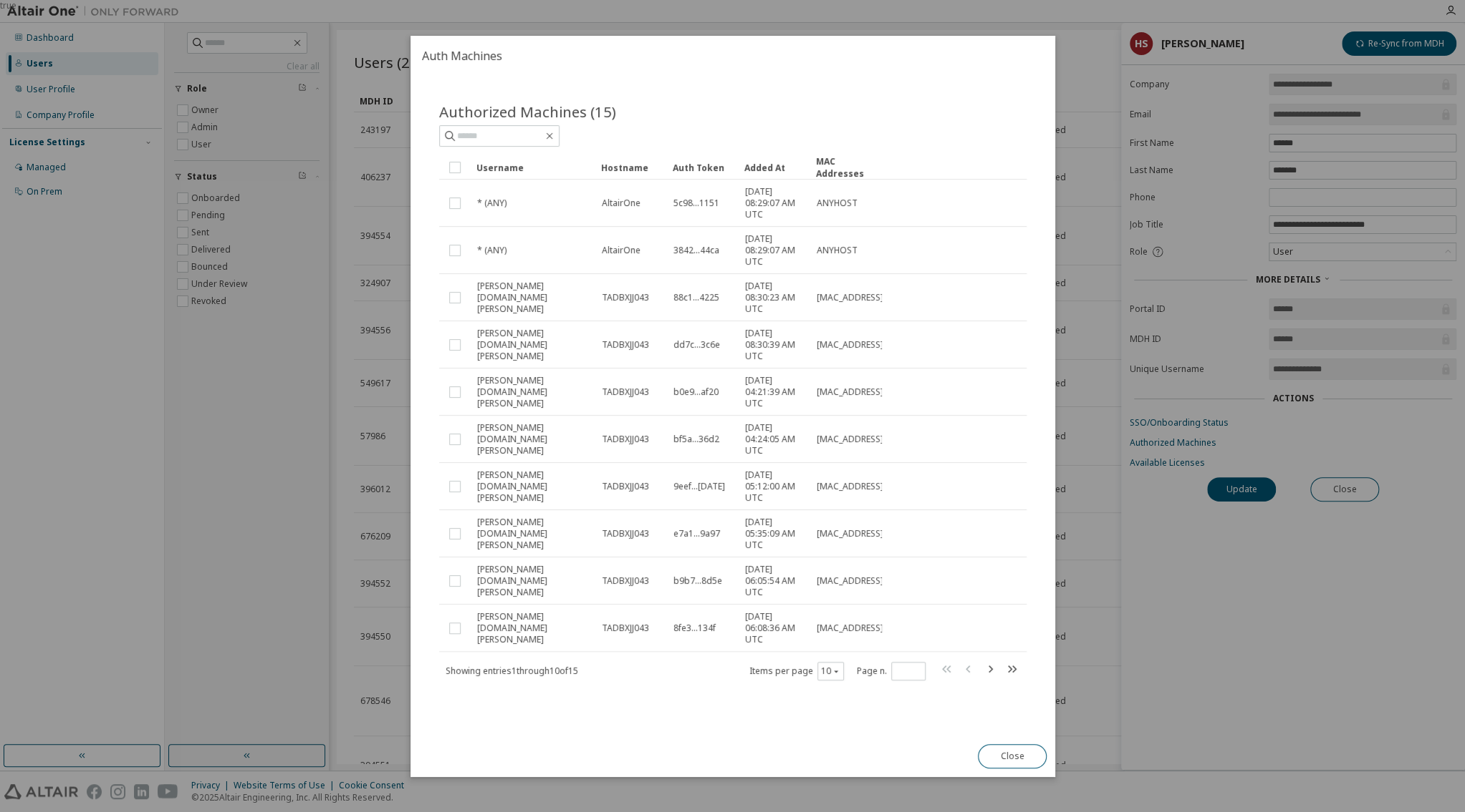
drag, startPoint x: 1004, startPoint y: 751, endPoint x: 856, endPoint y: 717, distance: 151.9
click at [856, 717] on div "Auth Machines Authorized Machines (15) Clear Load Save Save As Field Operator V…" at bounding box center [732, 406] width 645 height 741
click at [988, 669] on icon "button" at bounding box center [990, 670] width 18 height 18
type input "*"
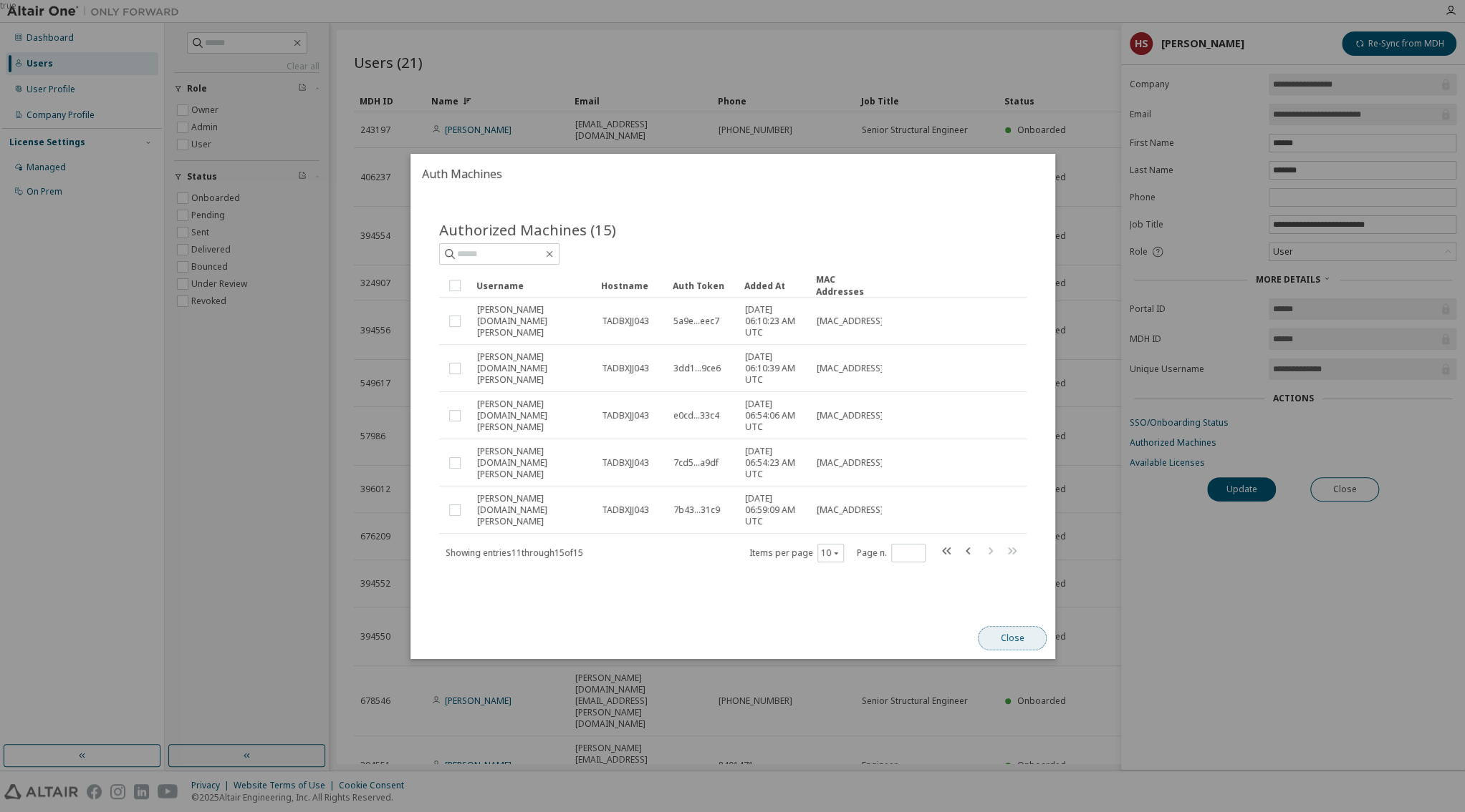
click at [1013, 639] on button "Close" at bounding box center [1012, 638] width 69 height 25
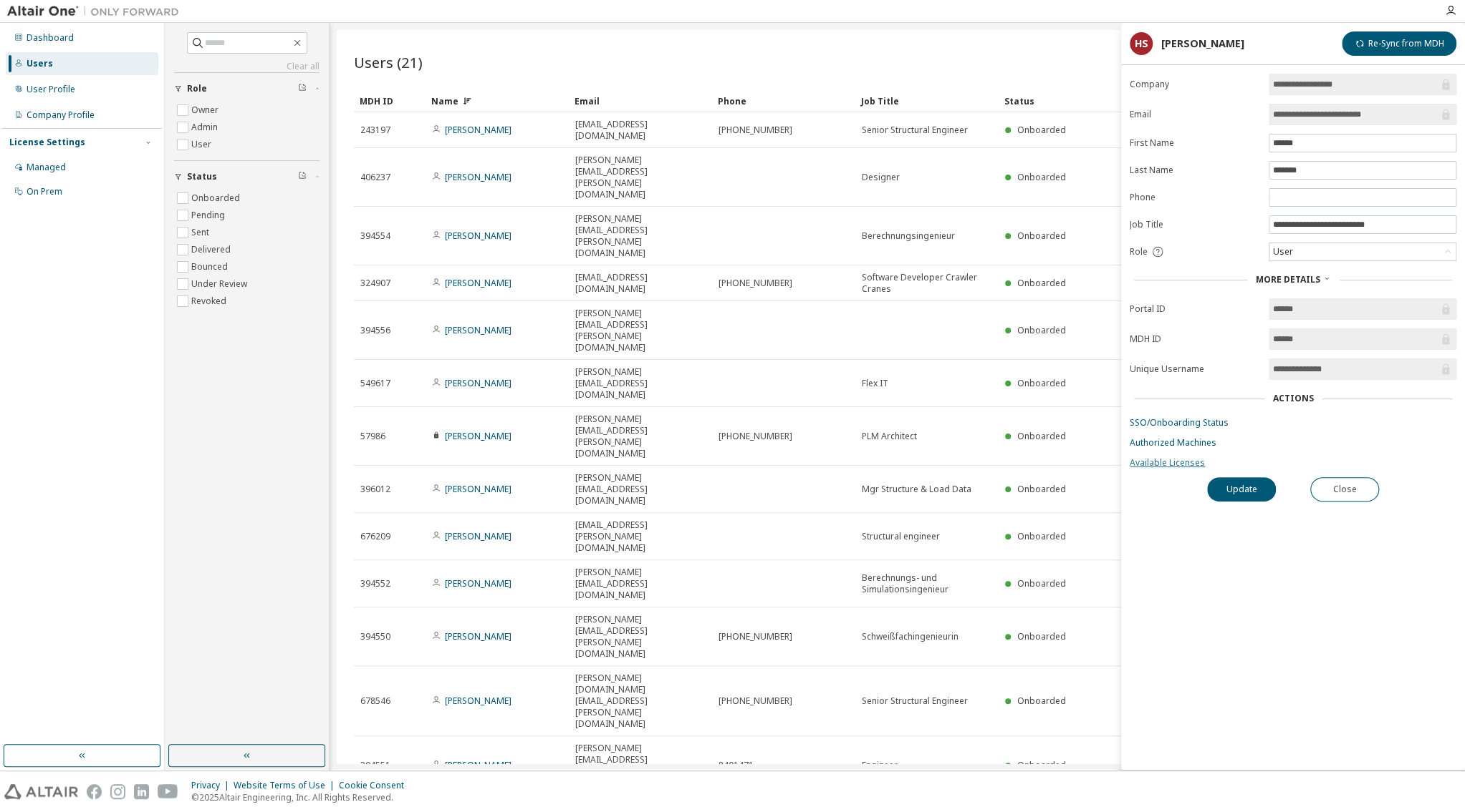
click at [1152, 460] on link "Available Licenses" at bounding box center [1292, 463] width 327 height 12
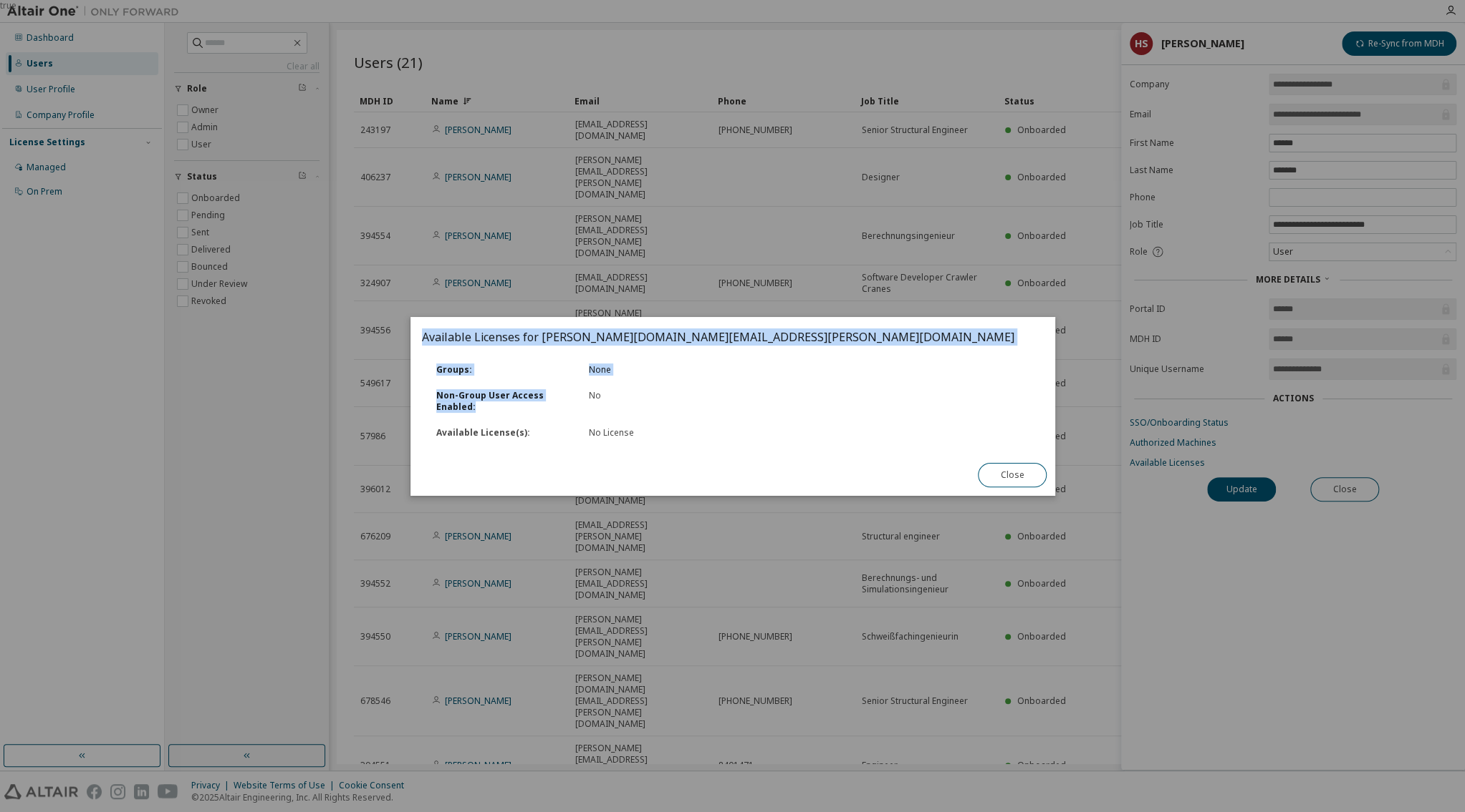
drag, startPoint x: 489, startPoint y: 405, endPoint x: 412, endPoint y: 388, distance: 78.9
click at [410, 385] on div "Groups : None Non-Group User Access Enabled : No Available License(s) : No Lice…" at bounding box center [732, 405] width 645 height 97
drag, startPoint x: 475, startPoint y: 397, endPoint x: 466, endPoint y: 404, distance: 11.4
click at [472, 399] on div "Non-Group User Access Enabled :" at bounding box center [503, 401] width 152 height 23
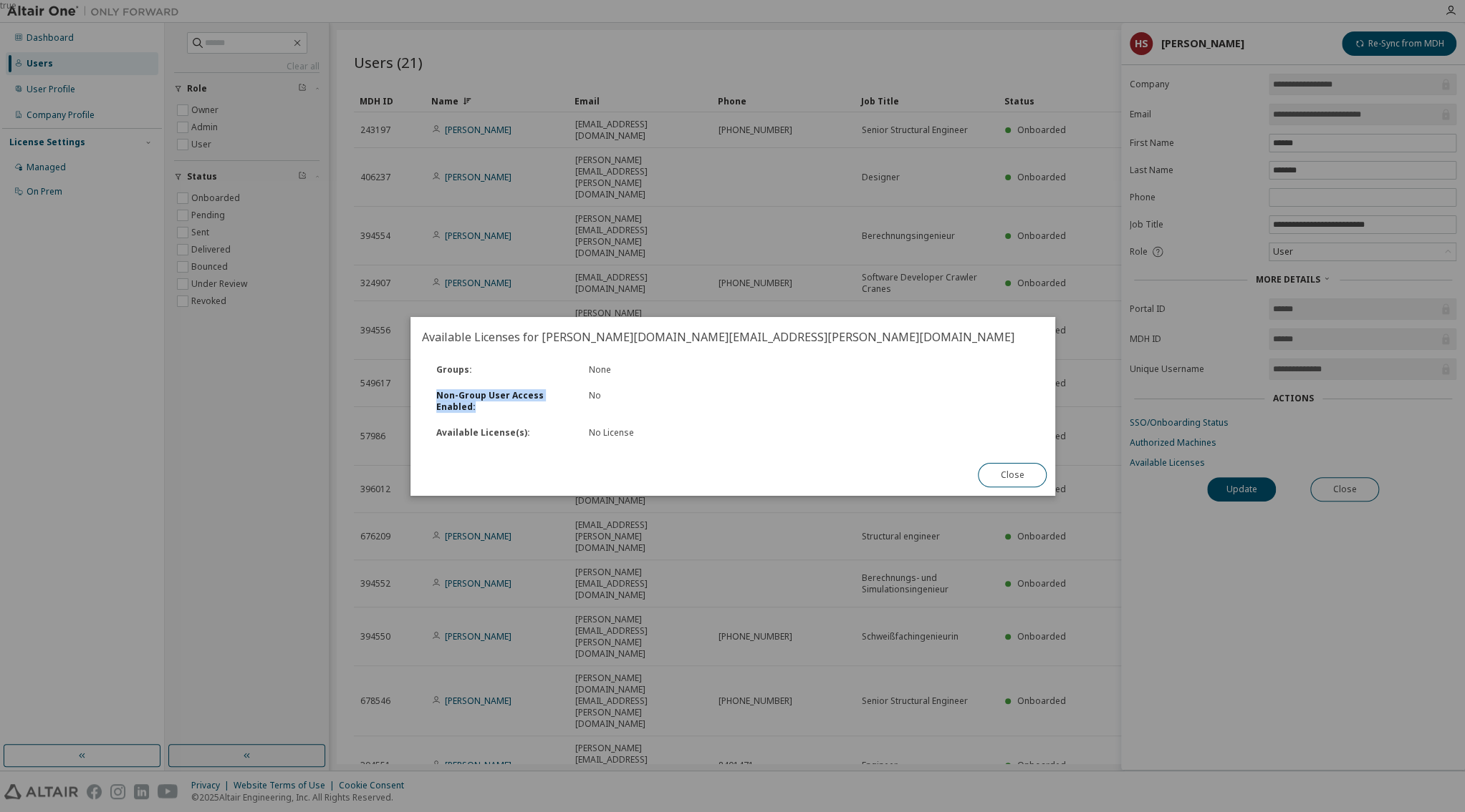
drag, startPoint x: 481, startPoint y: 409, endPoint x: 438, endPoint y: 399, distance: 44.1
click at [438, 399] on div "Non-Group User Access Enabled :" at bounding box center [503, 401] width 152 height 23
copy div "Non-Group User Access Enabled :"
click at [1006, 475] on button "Close" at bounding box center [1012, 475] width 69 height 25
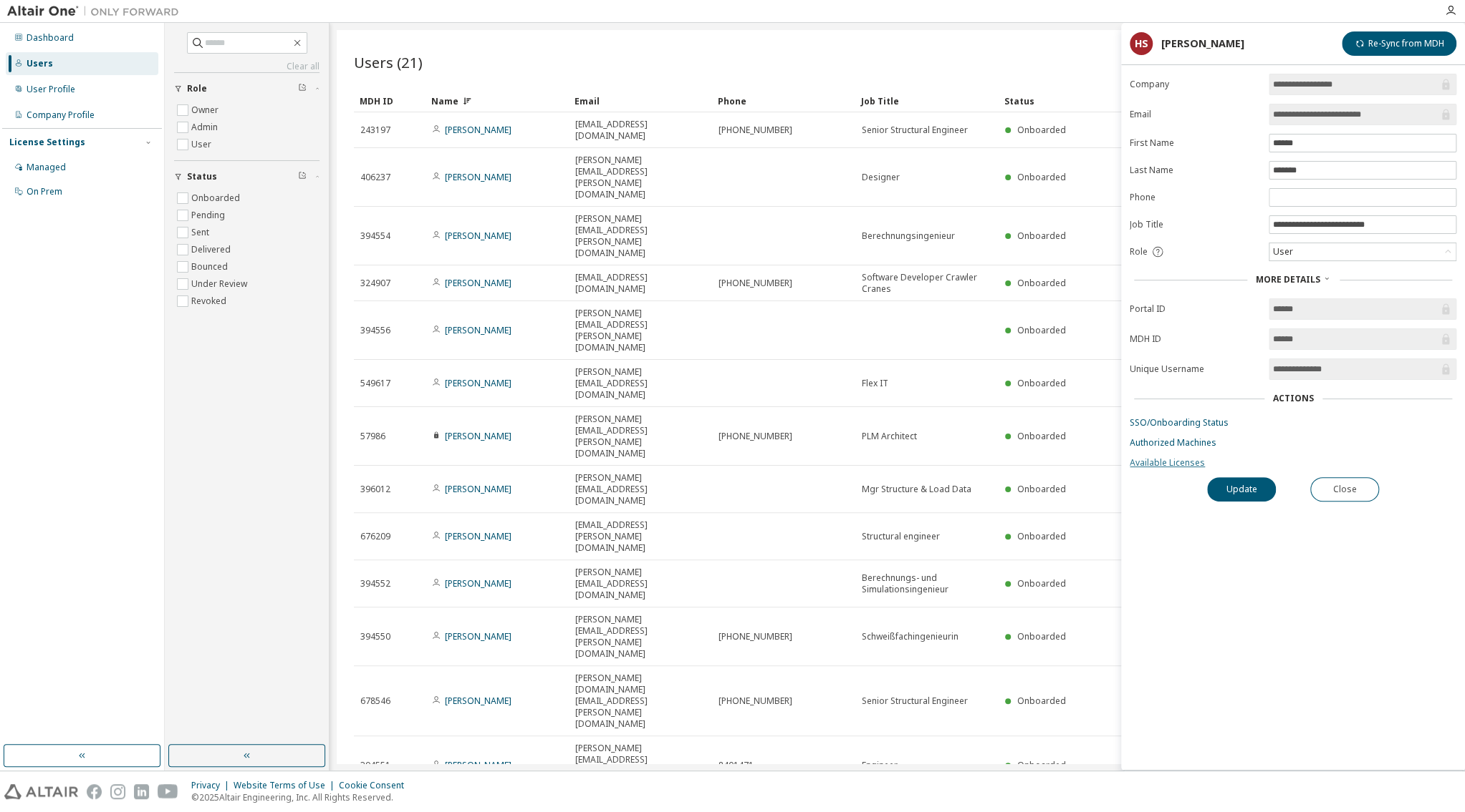
click at [1153, 467] on link "Available Licenses" at bounding box center [1292, 463] width 327 height 12
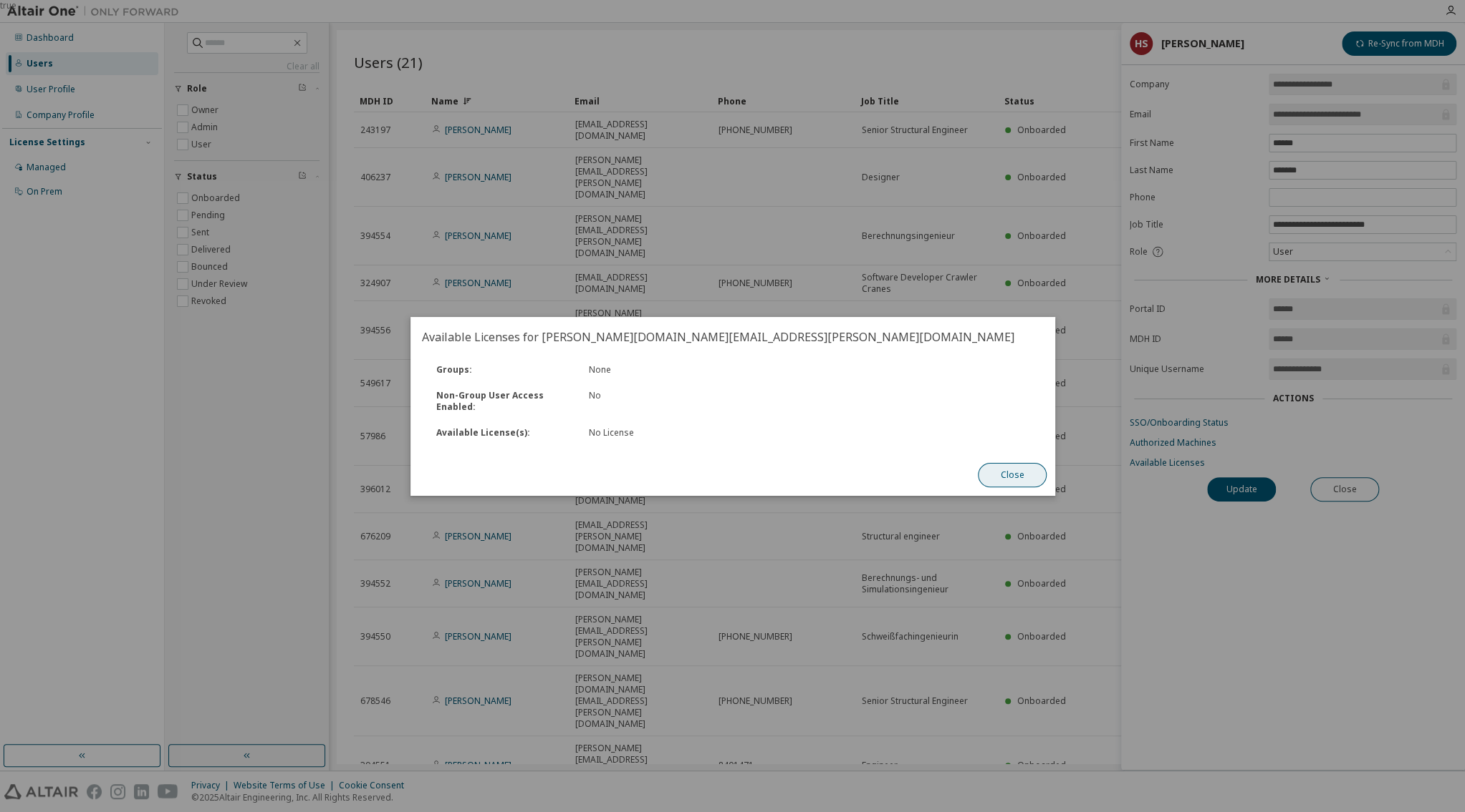
click at [1009, 472] on button "Close" at bounding box center [1012, 475] width 69 height 25
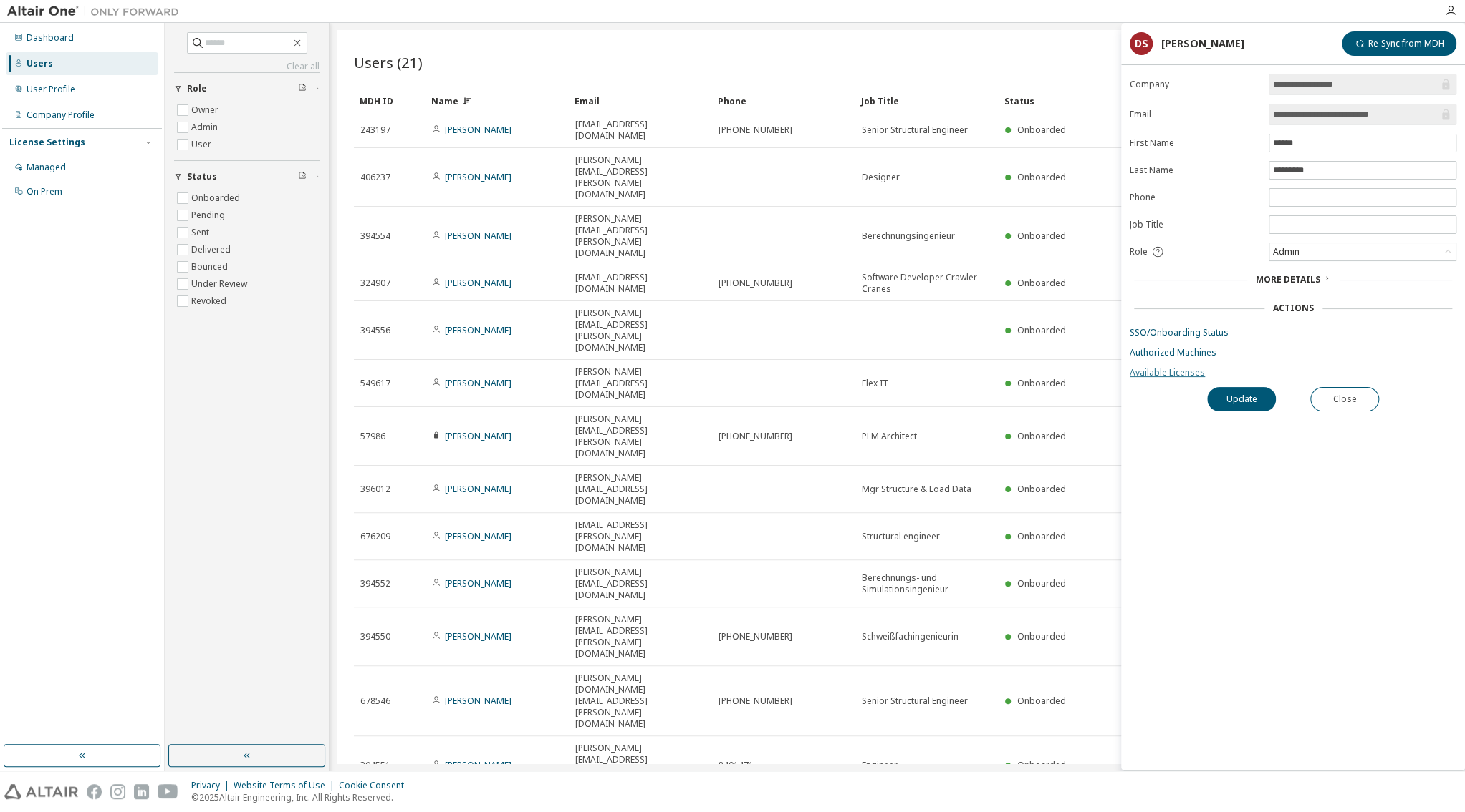
click at [1168, 375] on link "Available Licenses" at bounding box center [1292, 373] width 327 height 12
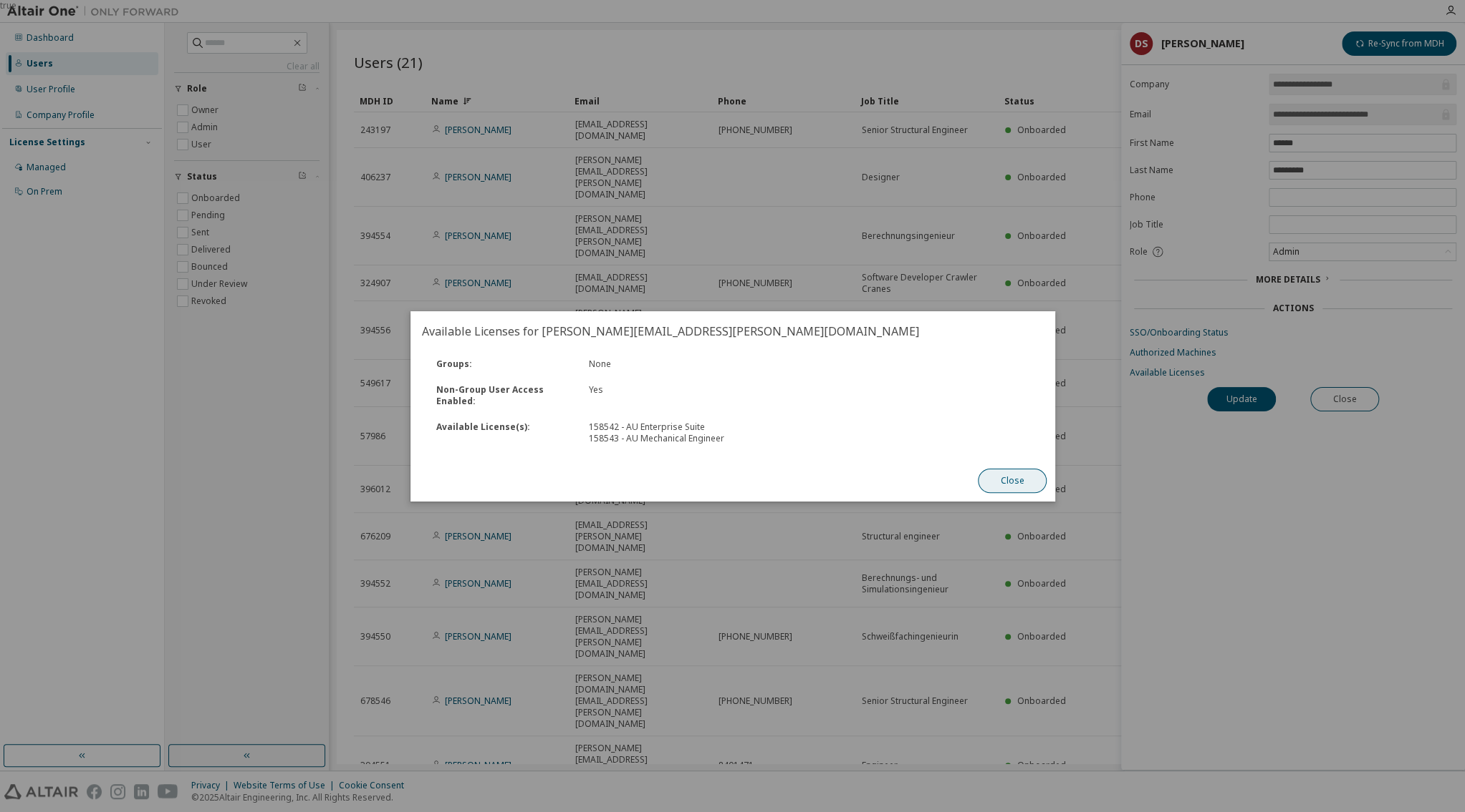
click at [1017, 481] on button "Close" at bounding box center [1012, 481] width 69 height 25
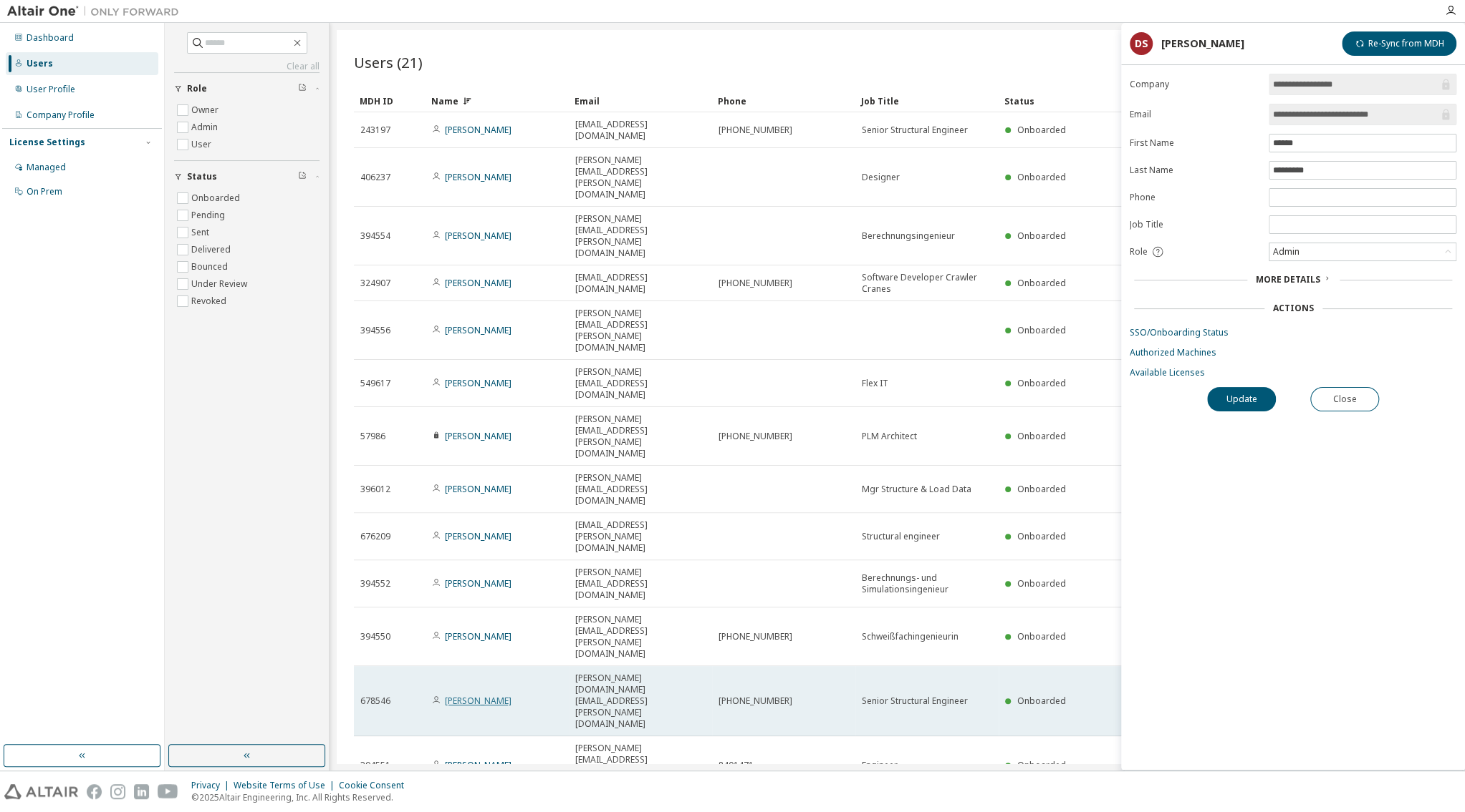
click at [473, 695] on link "Harald Schmidt" at bounding box center [478, 701] width 67 height 12
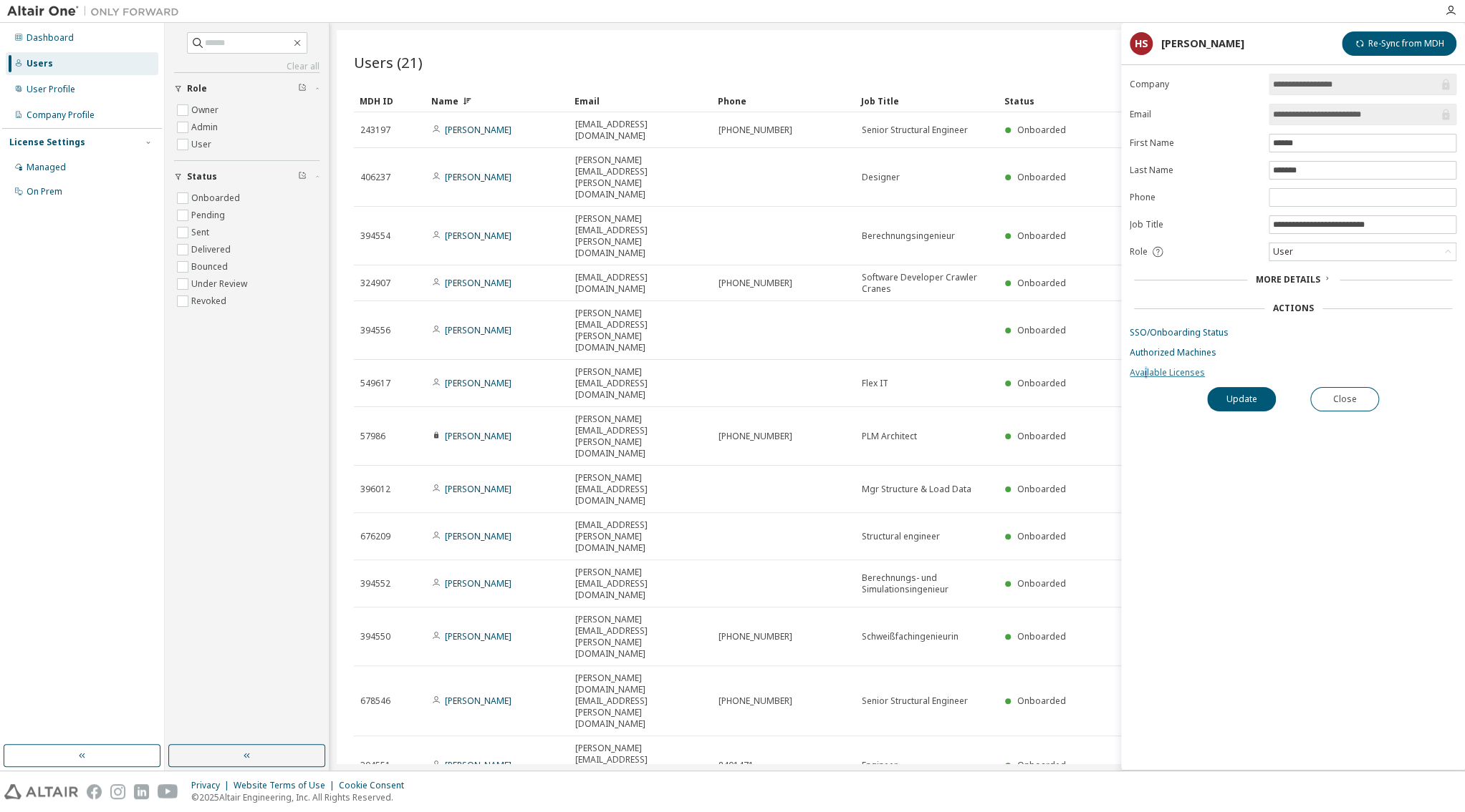
click at [1146, 372] on link "Available Licenses" at bounding box center [1292, 373] width 327 height 12
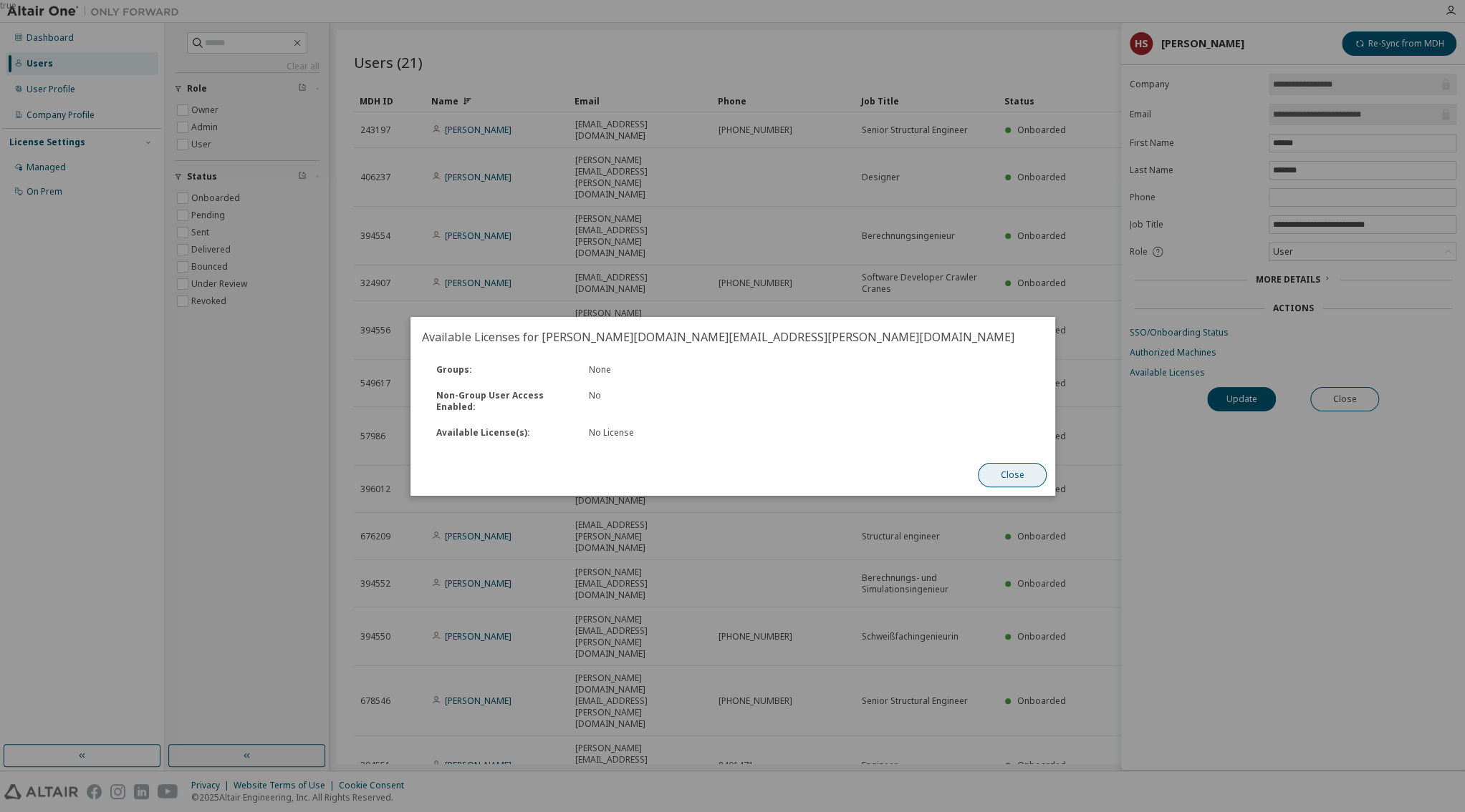
click at [1016, 474] on button "Close" at bounding box center [1012, 475] width 69 height 25
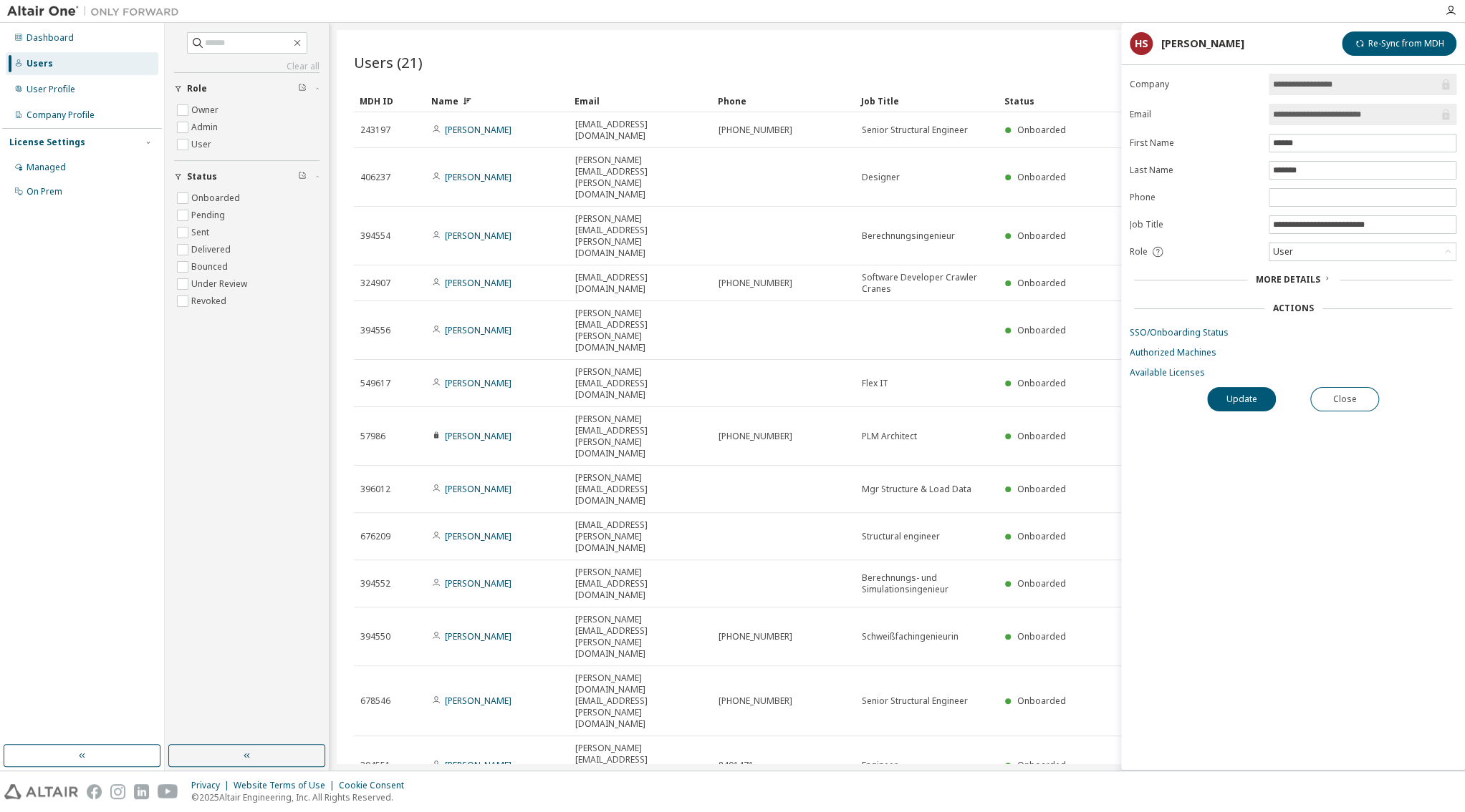
click at [1301, 280] on span "More Details" at bounding box center [1288, 279] width 65 height 12
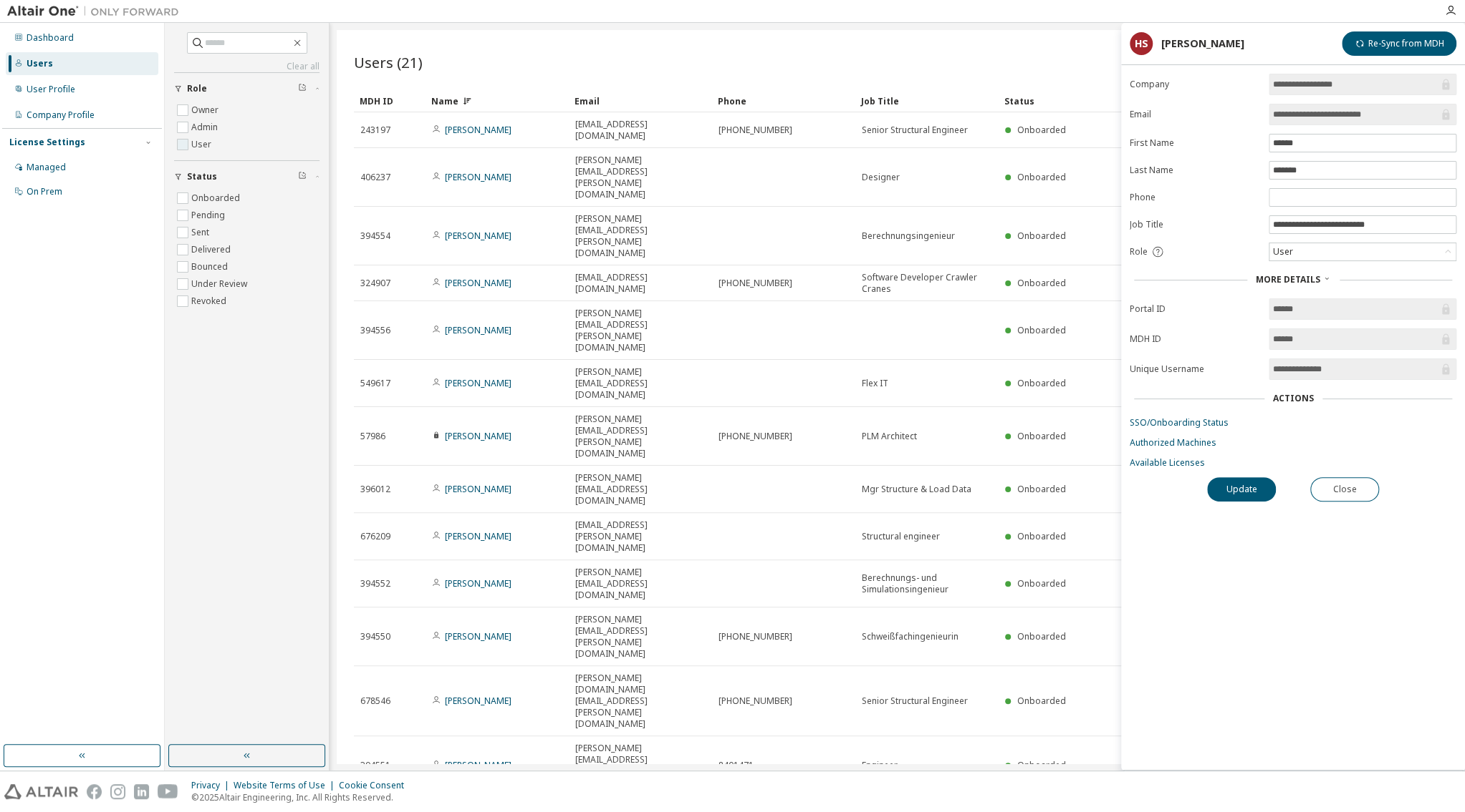
click at [205, 146] on label "User" at bounding box center [202, 145] width 23 height 18
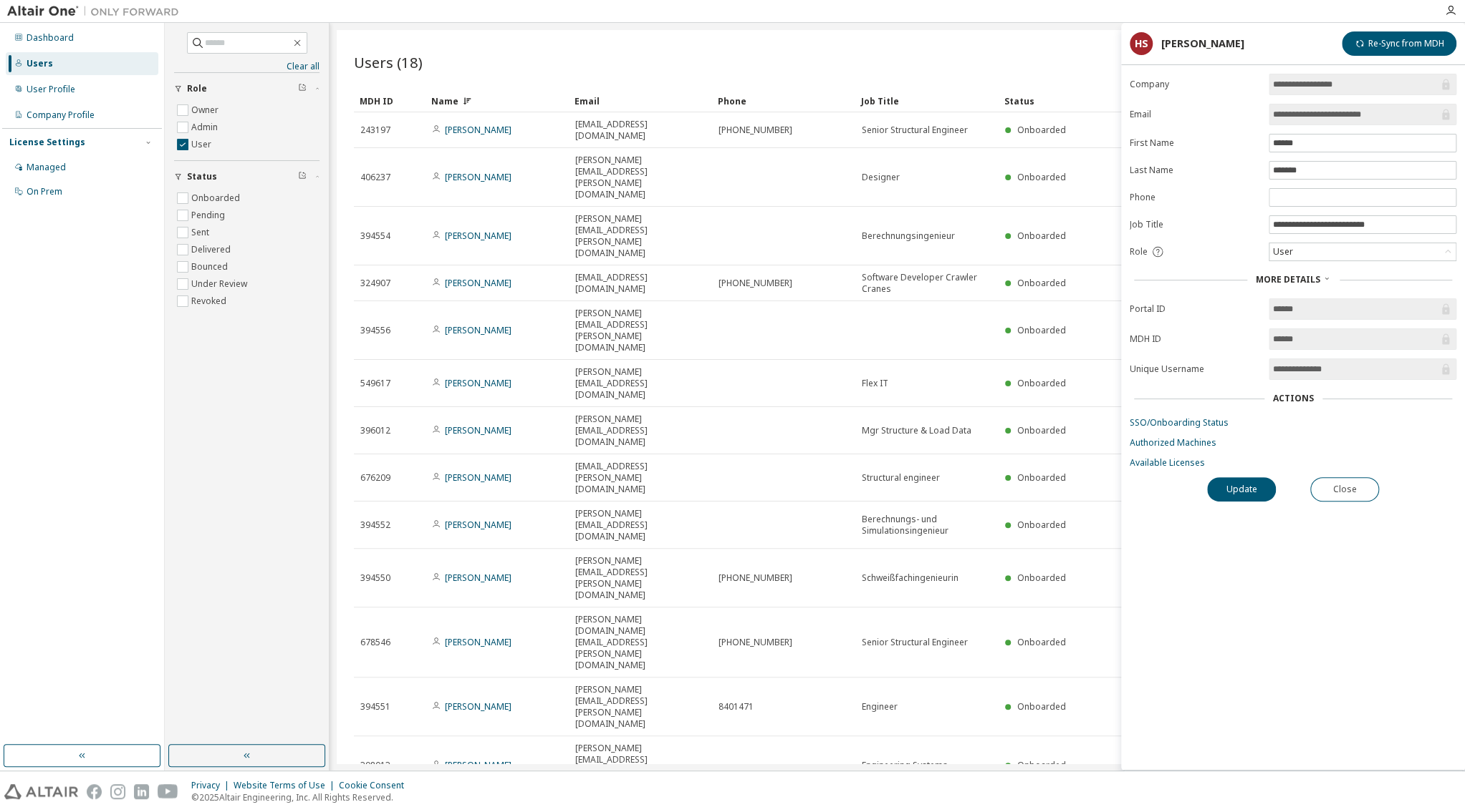
click at [452, 101] on div "Name" at bounding box center [497, 100] width 131 height 23
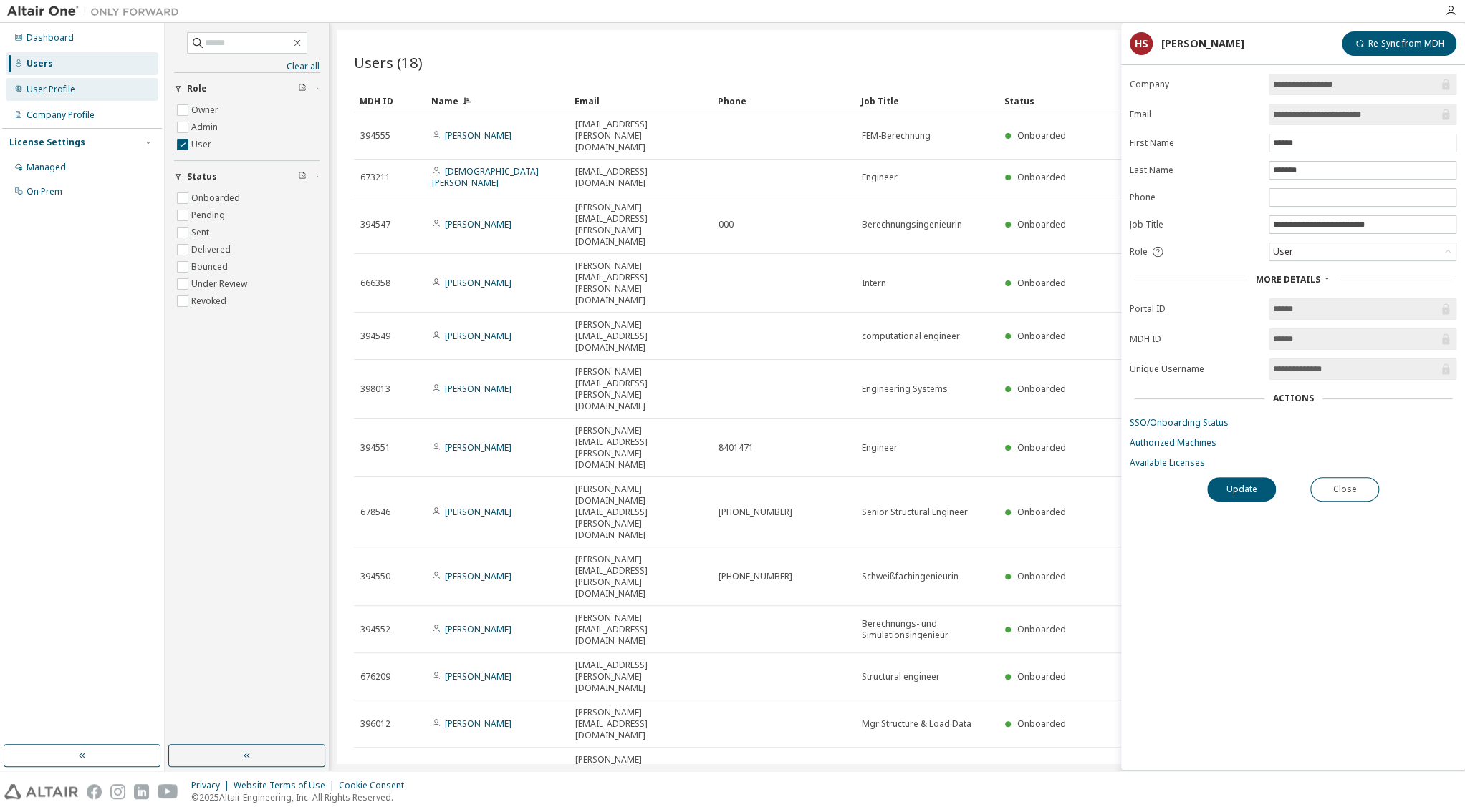
click at [61, 94] on div "User Profile" at bounding box center [51, 89] width 49 height 12
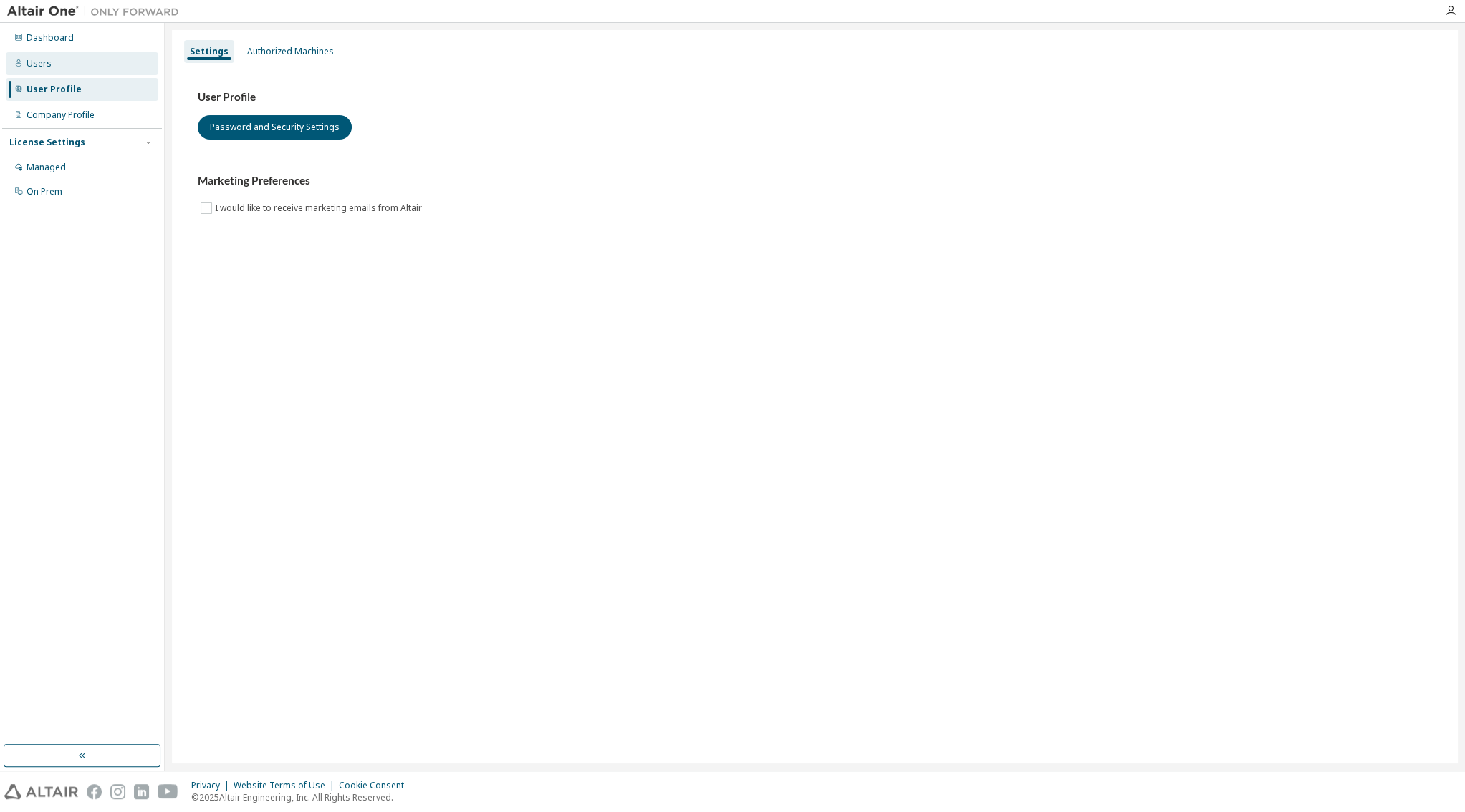
click at [38, 67] on div "Users" at bounding box center [39, 64] width 26 height 12
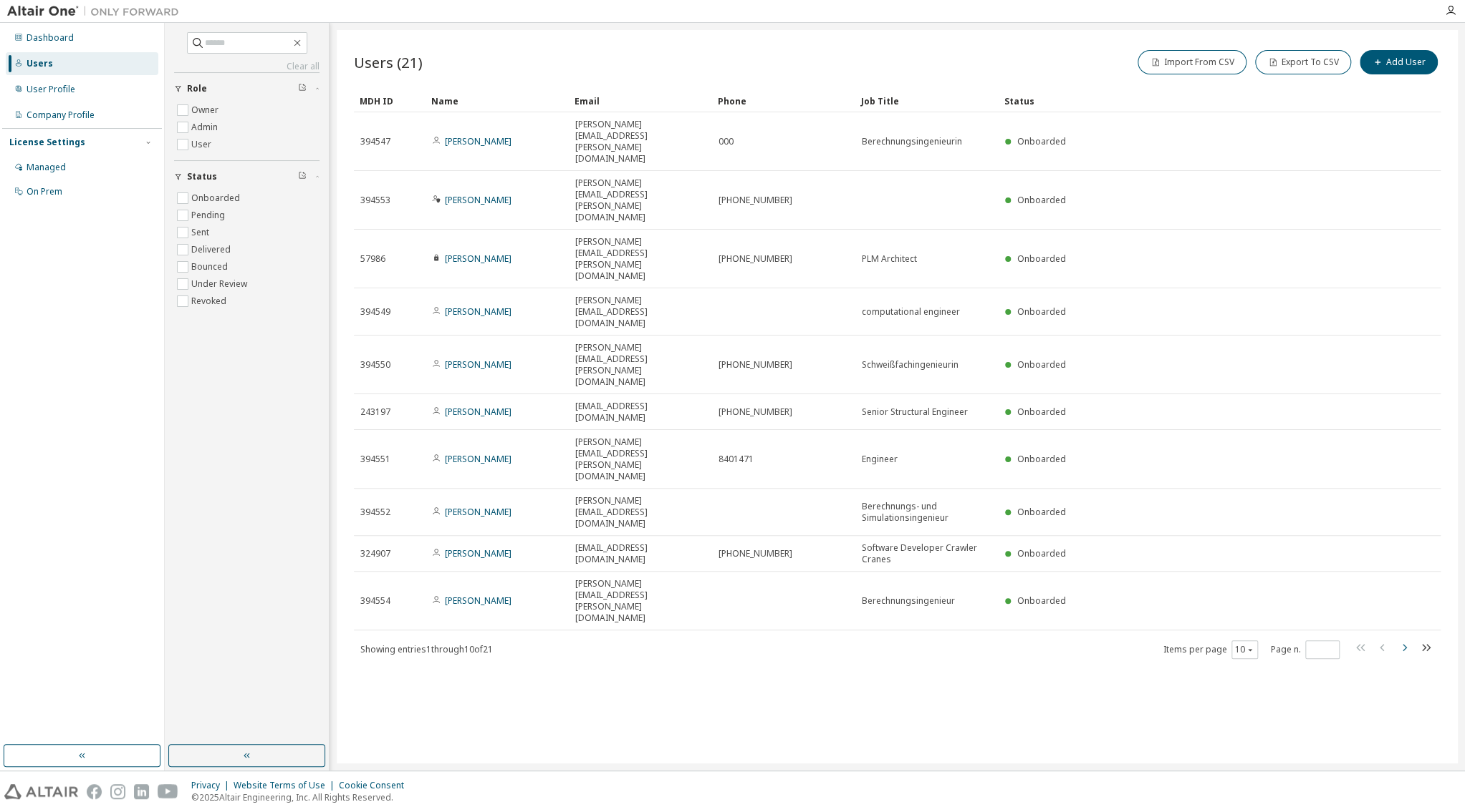
click at [1311, 639] on icon "button" at bounding box center [1404, 648] width 18 height 18
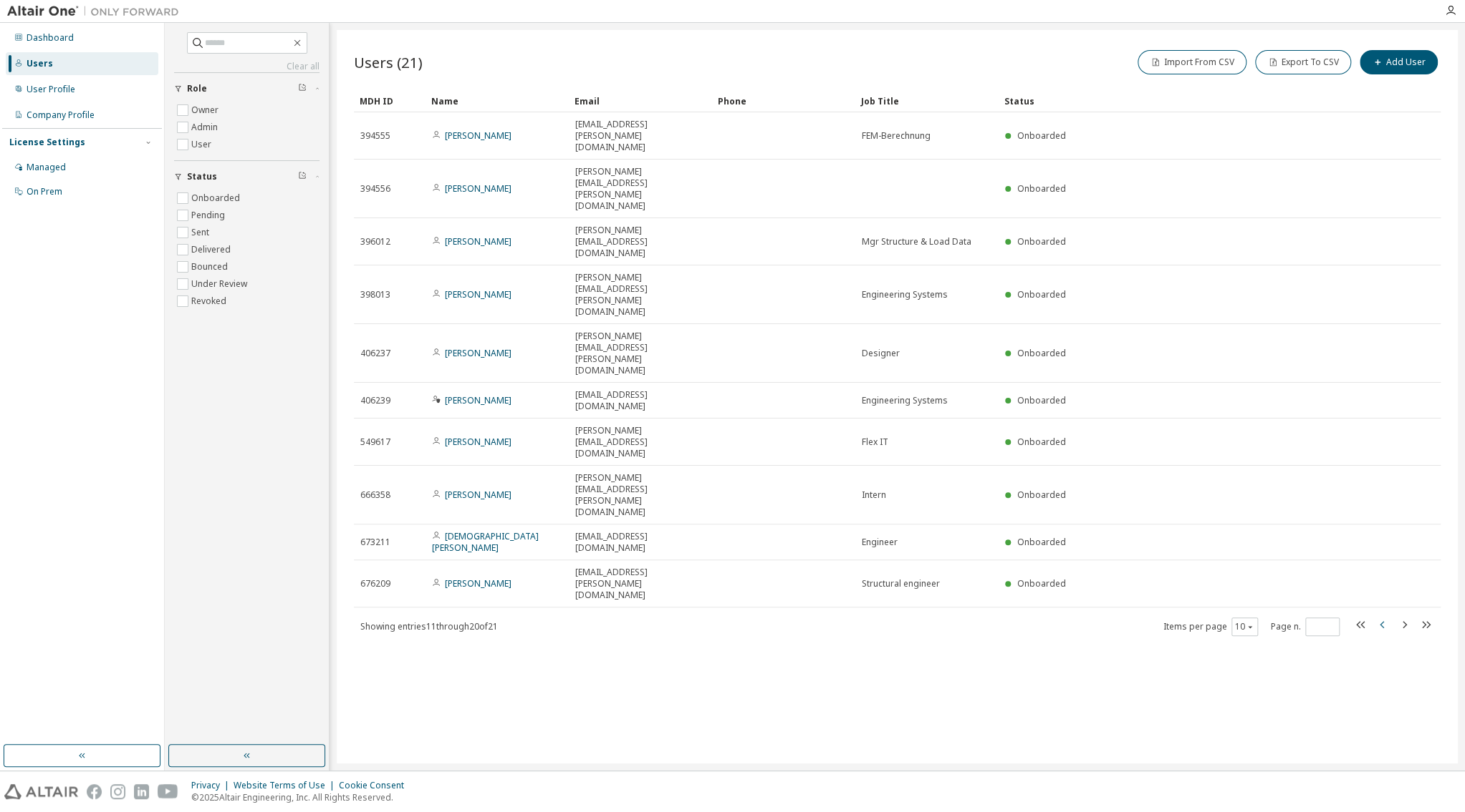
click at [1311, 616] on icon "button" at bounding box center [1383, 625] width 18 height 18
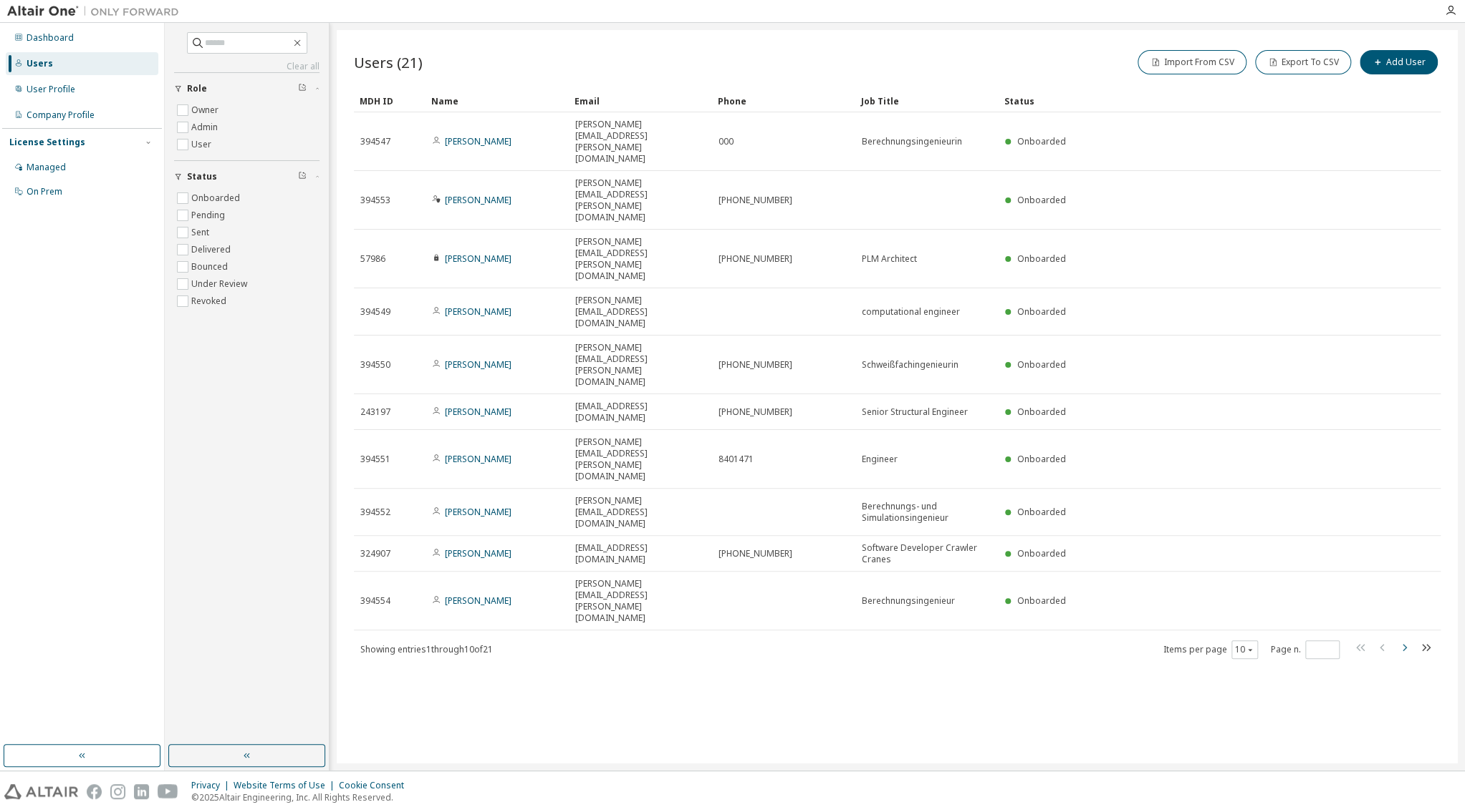
click at [1311, 639] on icon "button" at bounding box center [1404, 648] width 18 height 18
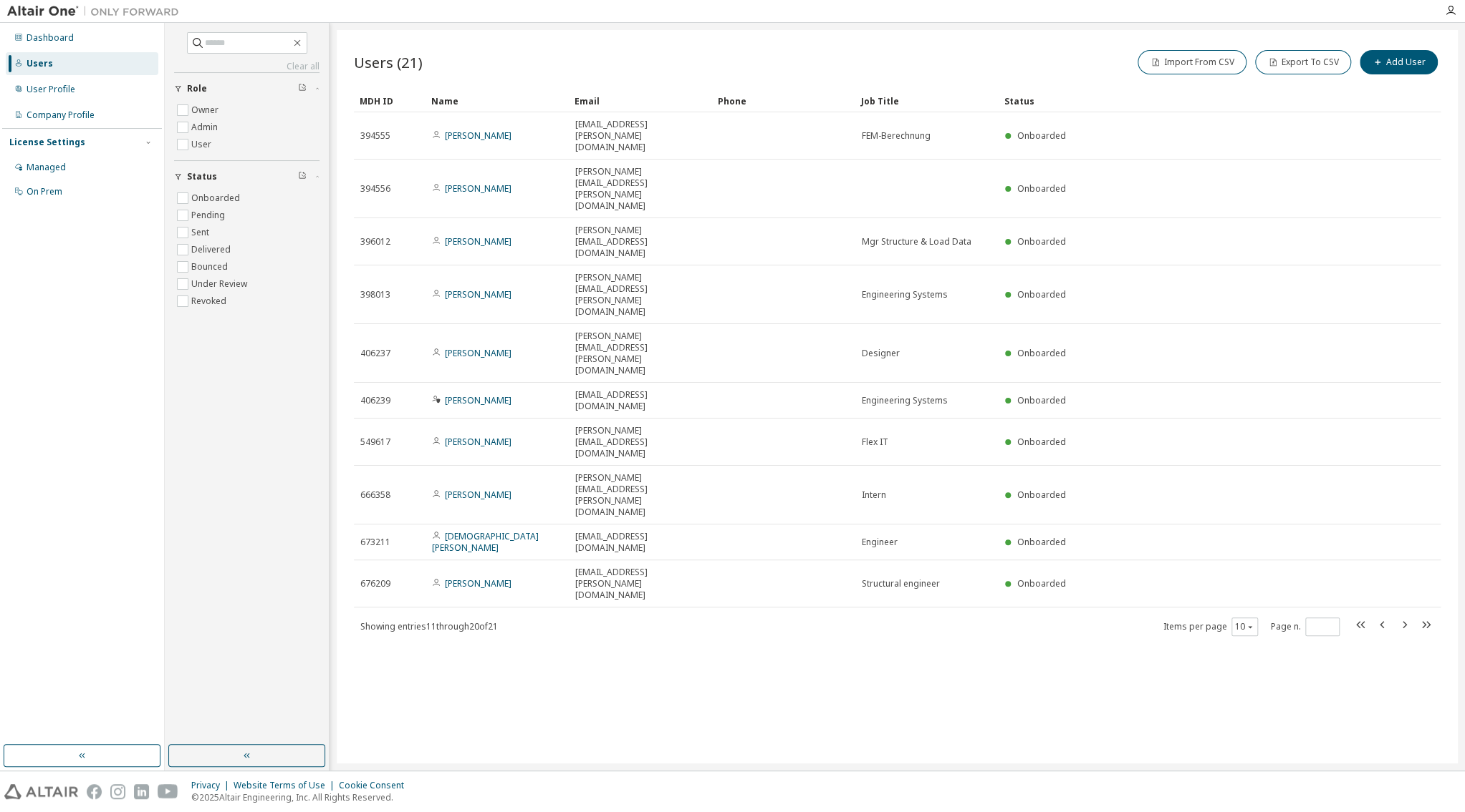
click at [452, 107] on div "Name" at bounding box center [497, 100] width 131 height 23
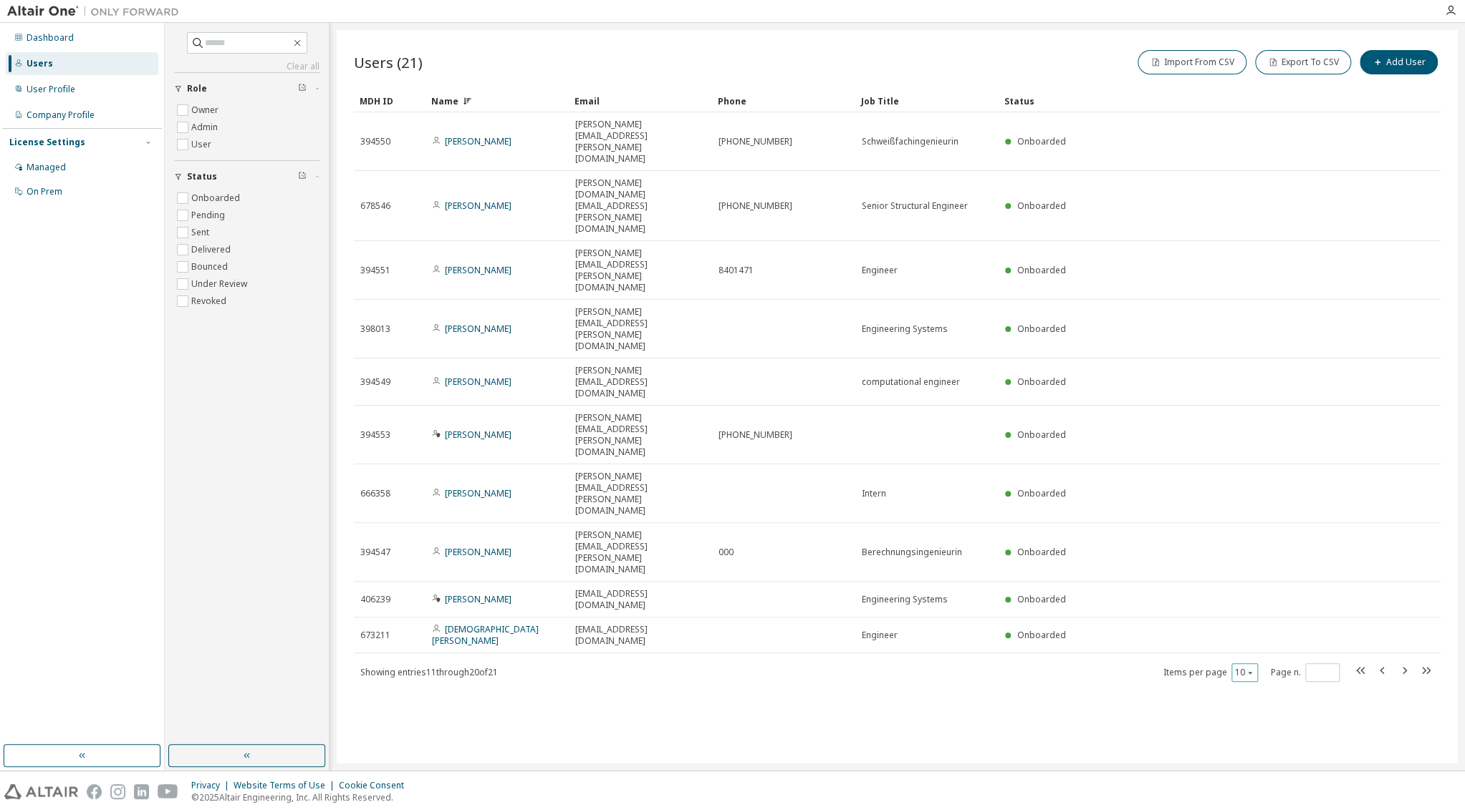
click at [1250, 669] on icon "button" at bounding box center [1249, 673] width 9 height 9
click at [1260, 450] on div "50" at bounding box center [1286, 445] width 115 height 18
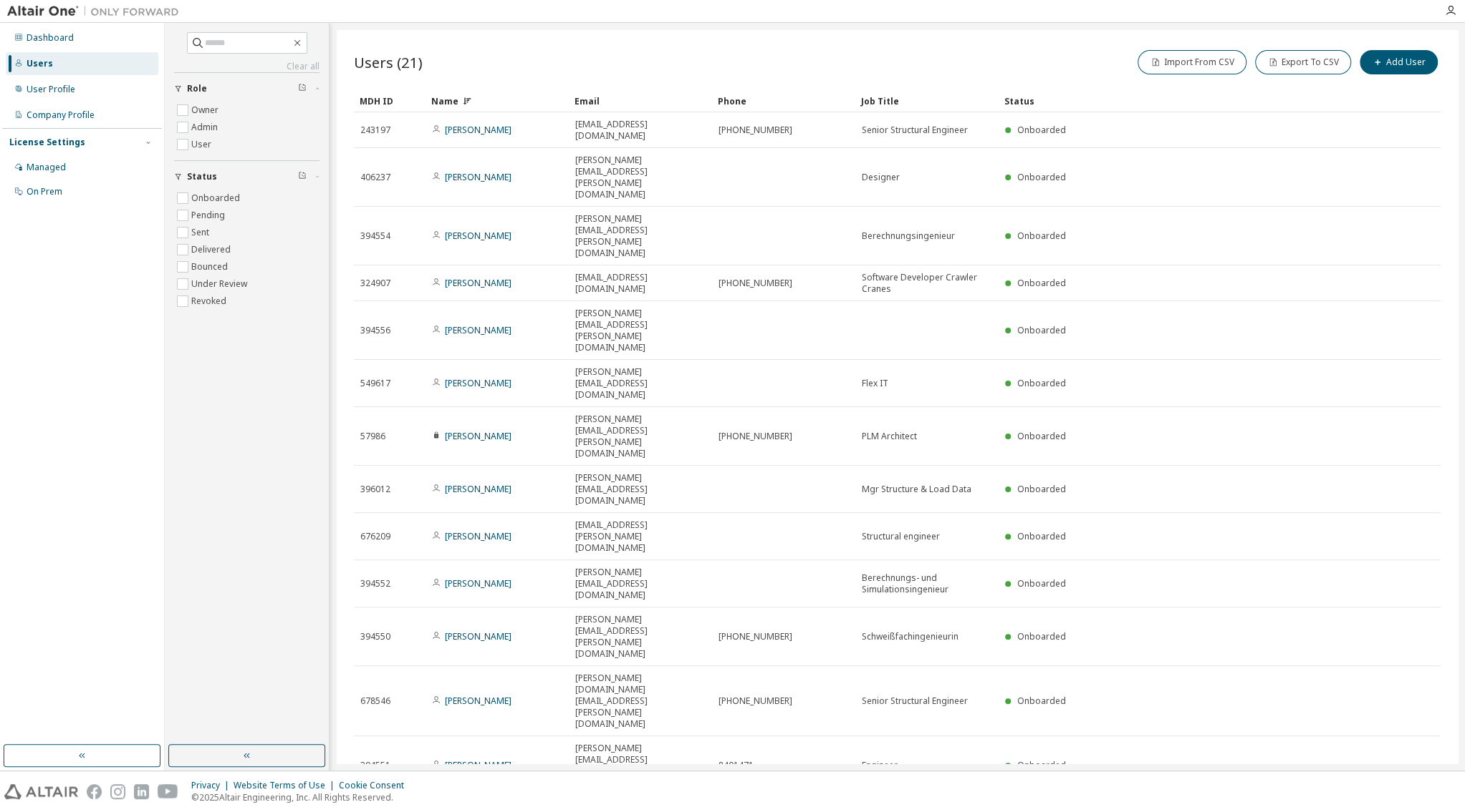
type input "*"
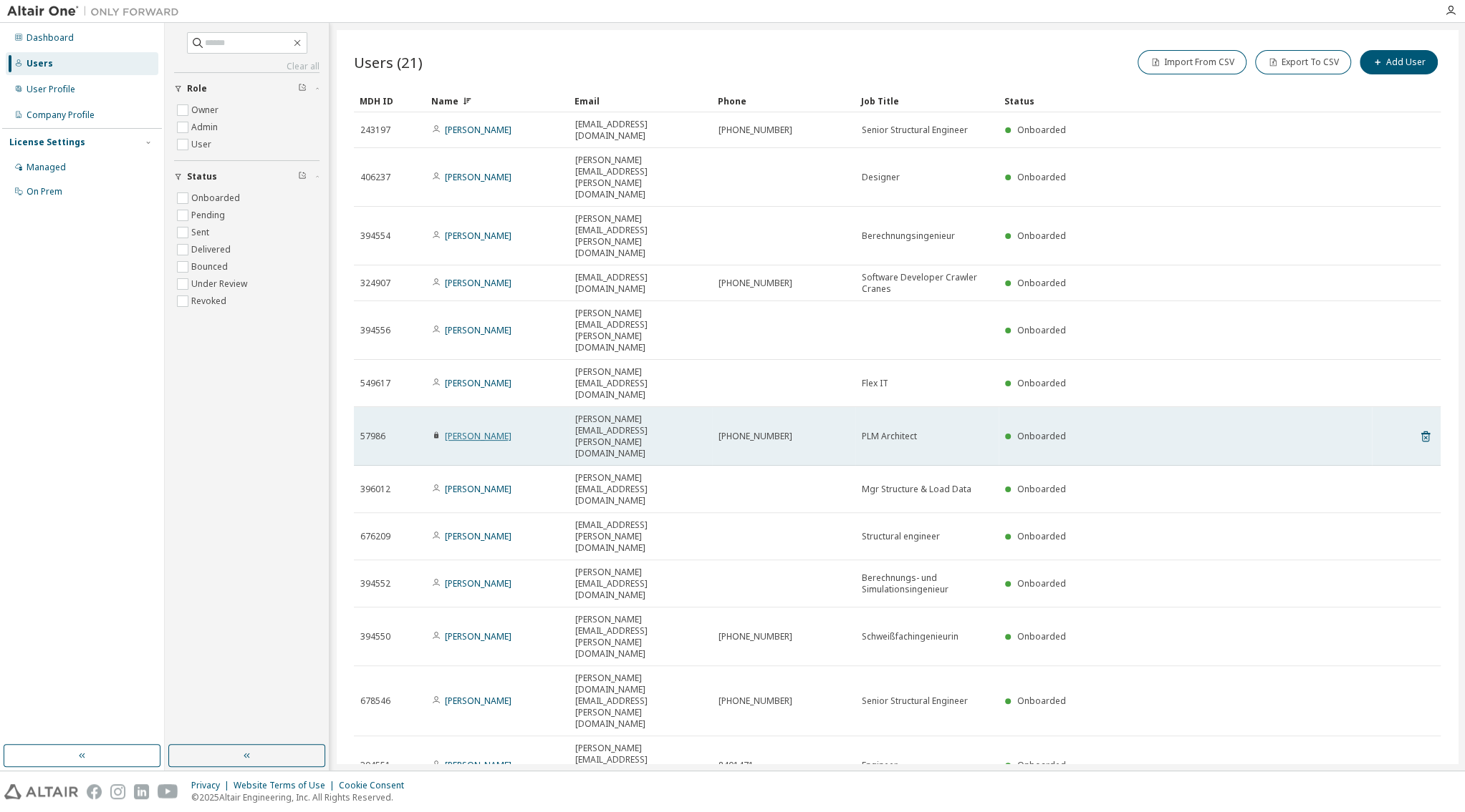
click at [479, 431] on link "Ruediger Maus" at bounding box center [478, 436] width 67 height 12
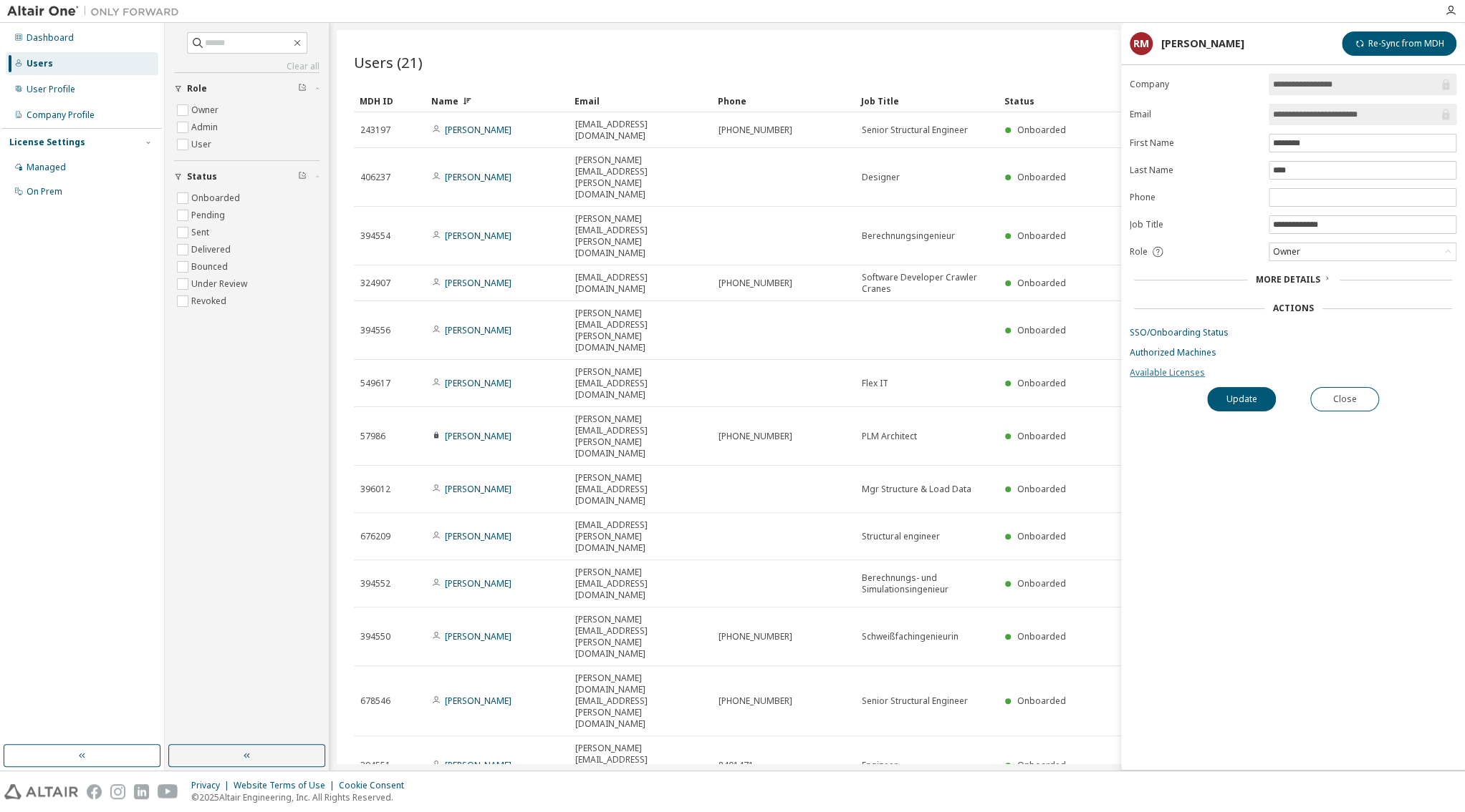
click at [1163, 373] on link "Available Licenses" at bounding box center [1292, 373] width 327 height 12
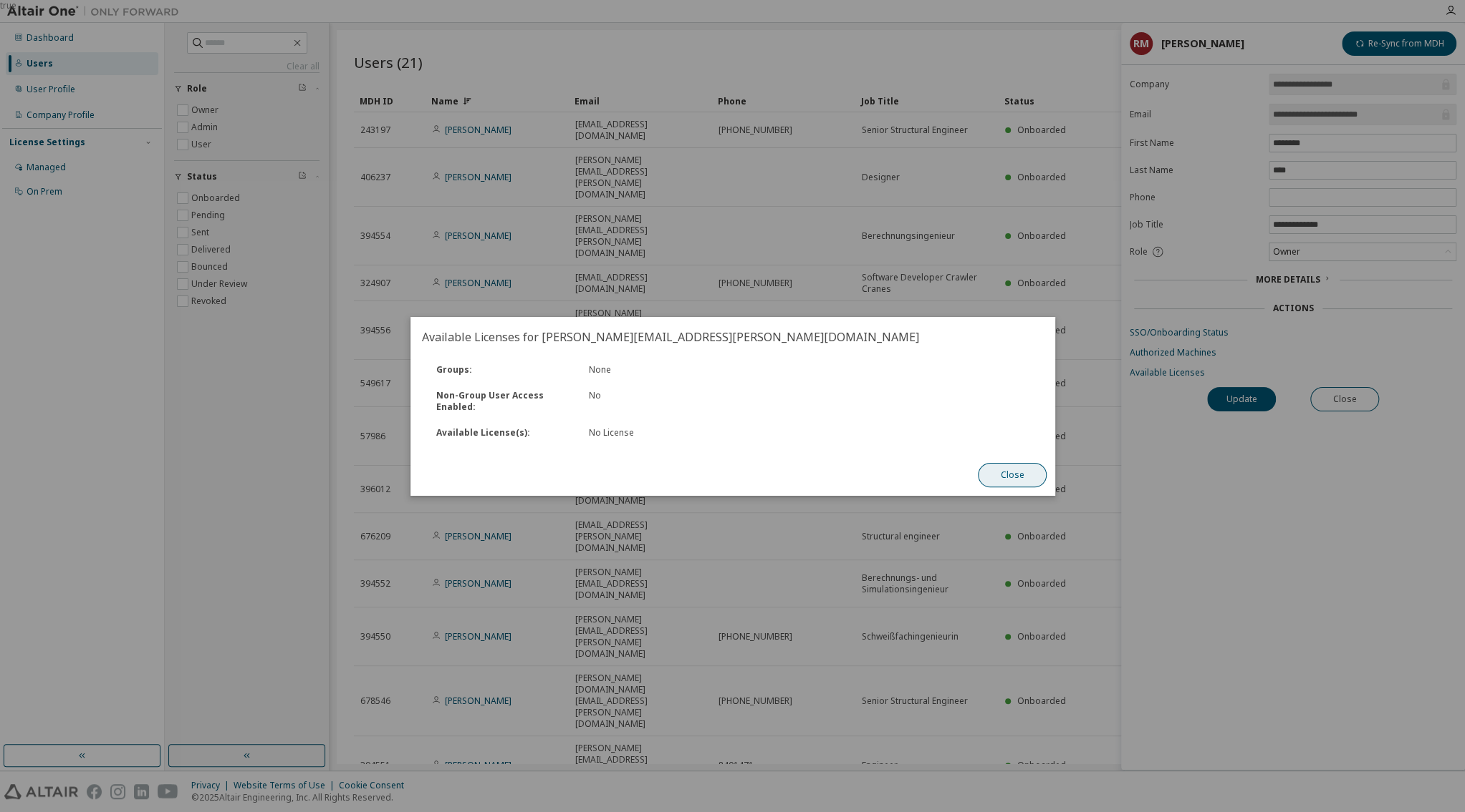
click at [1009, 468] on button "Close" at bounding box center [1012, 475] width 69 height 25
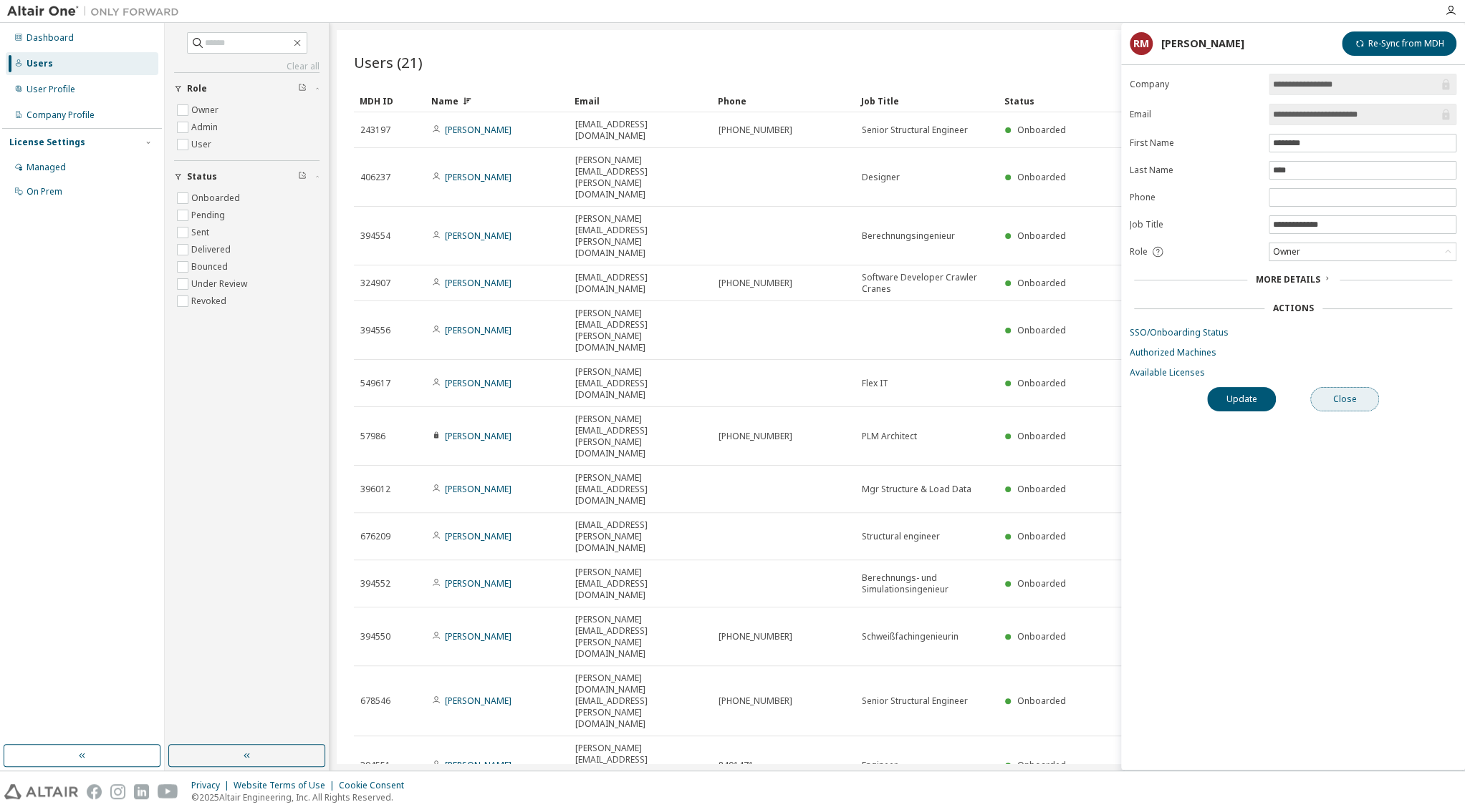
click at [1311, 403] on button "Close" at bounding box center [1344, 399] width 69 height 25
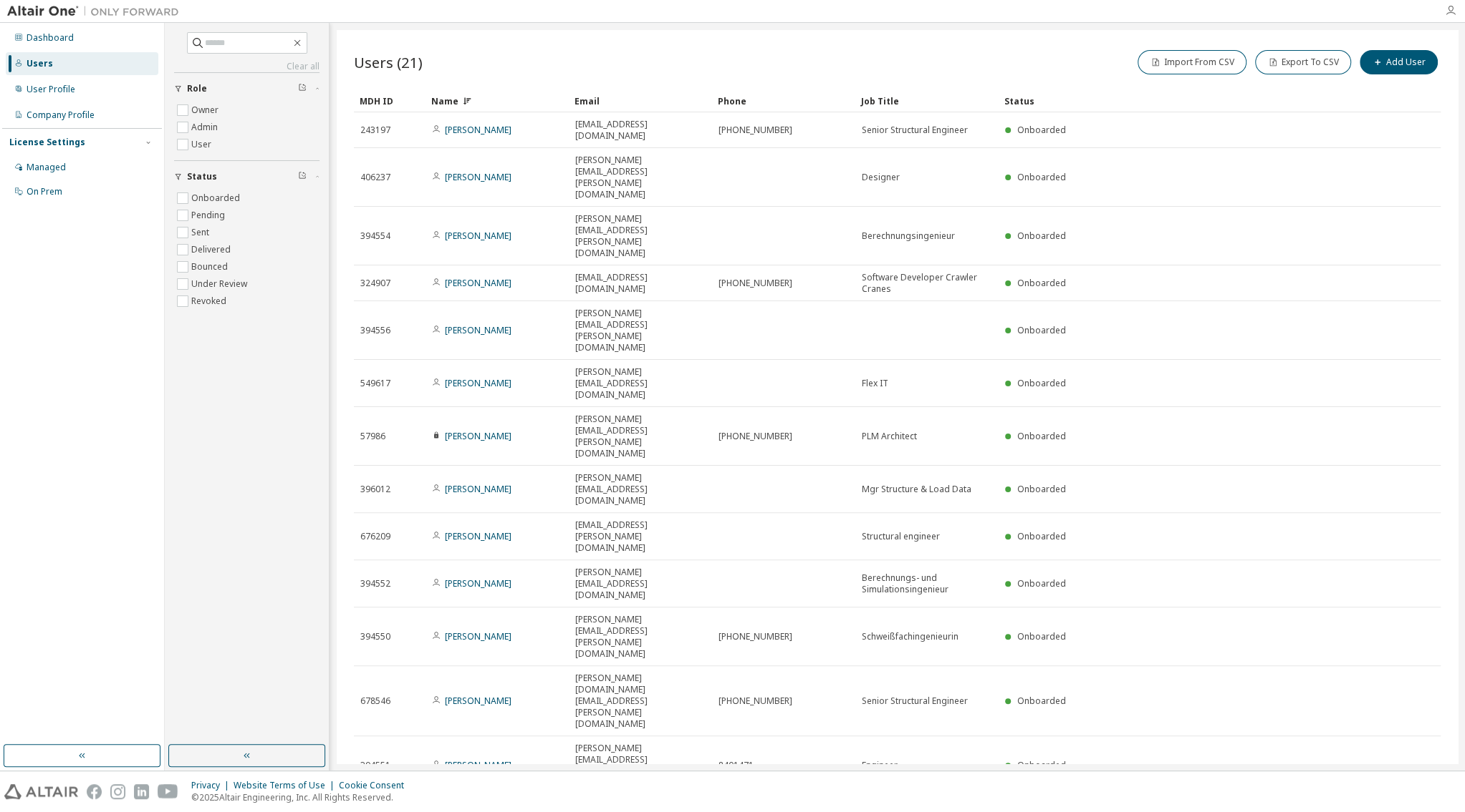
click at [1311, 14] on icon "button" at bounding box center [1450, 11] width 12 height 12
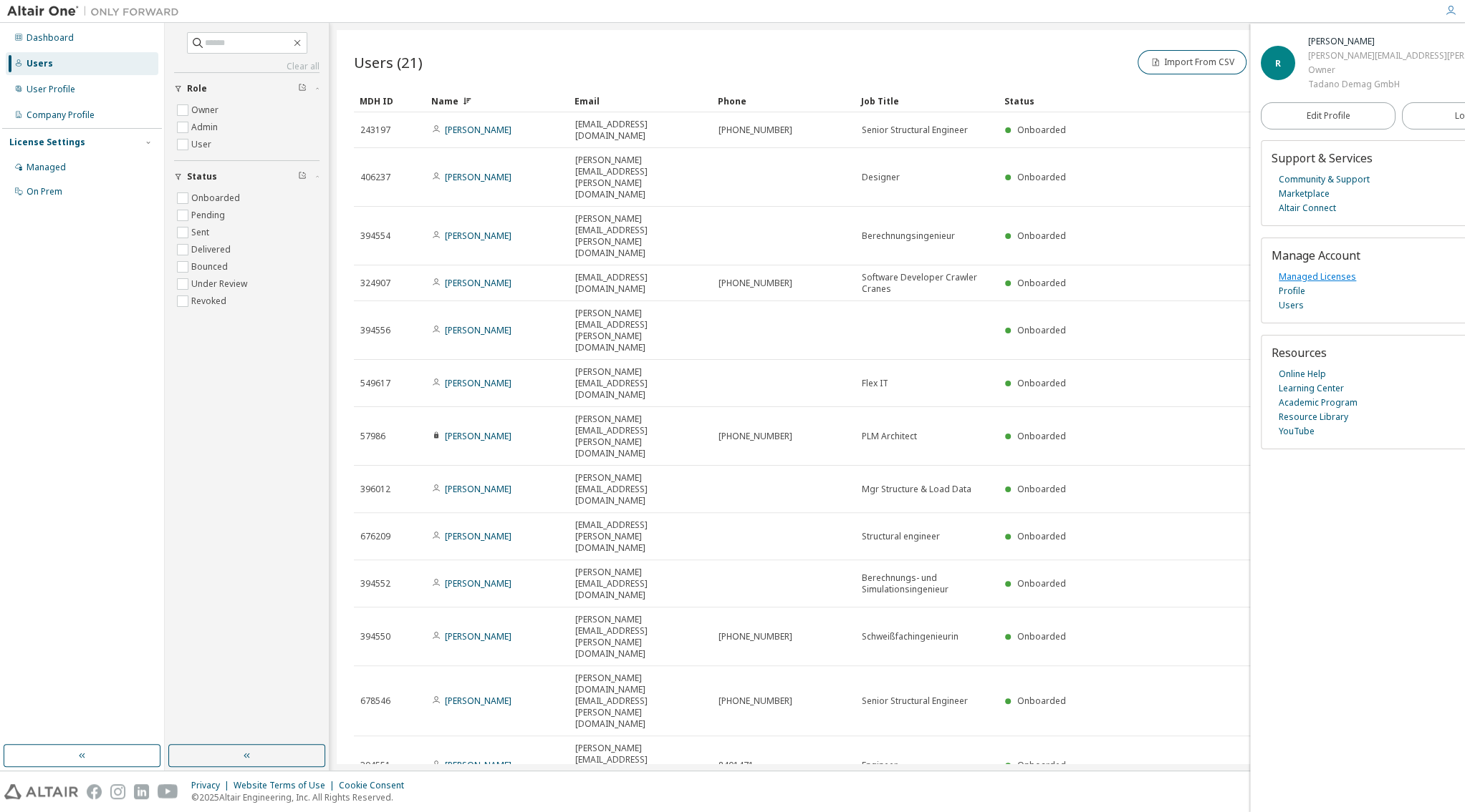
click at [1311, 277] on link "Managed Licenses" at bounding box center [1317, 277] width 78 height 15
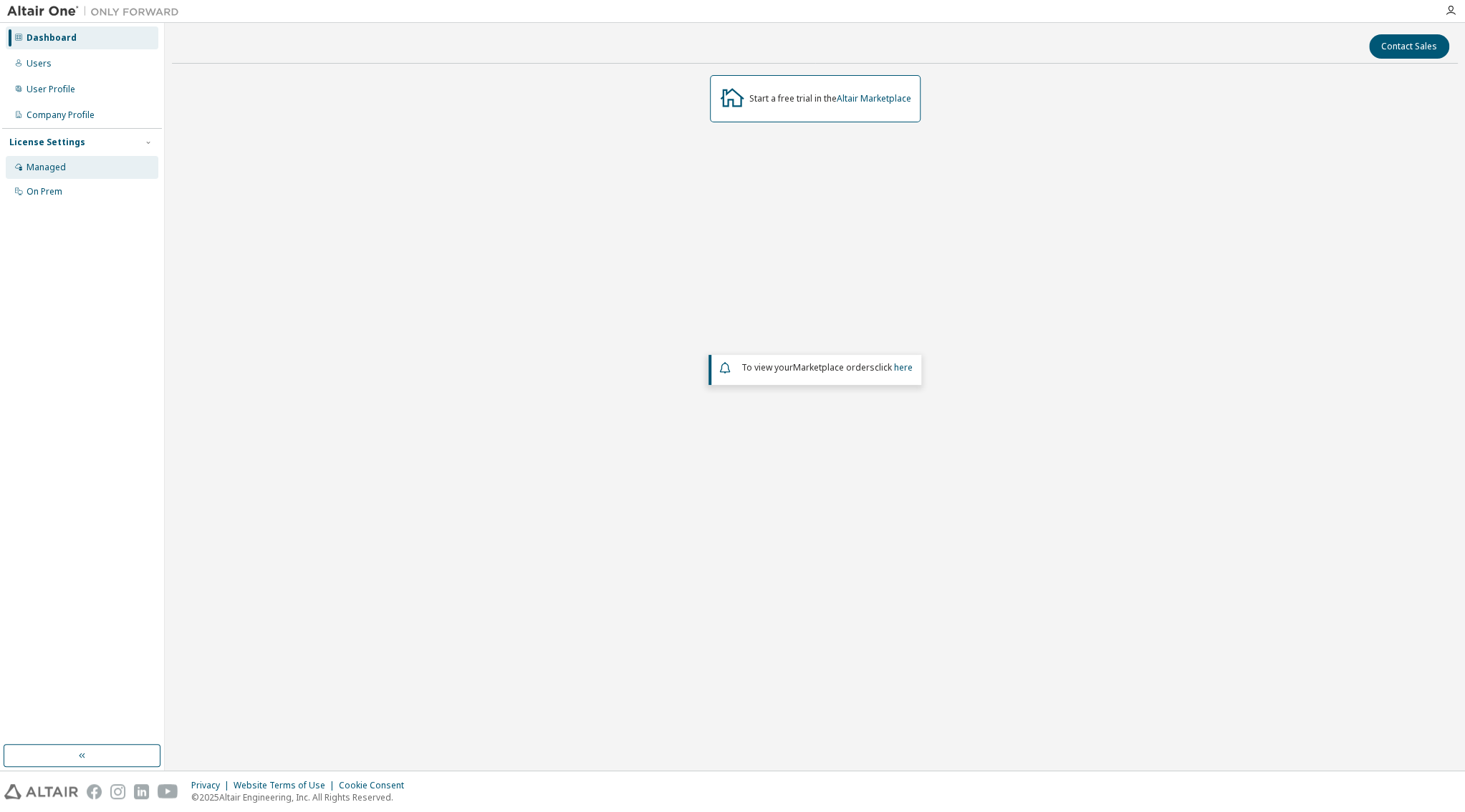
click at [44, 174] on div "Managed" at bounding box center [46, 168] width 39 height 12
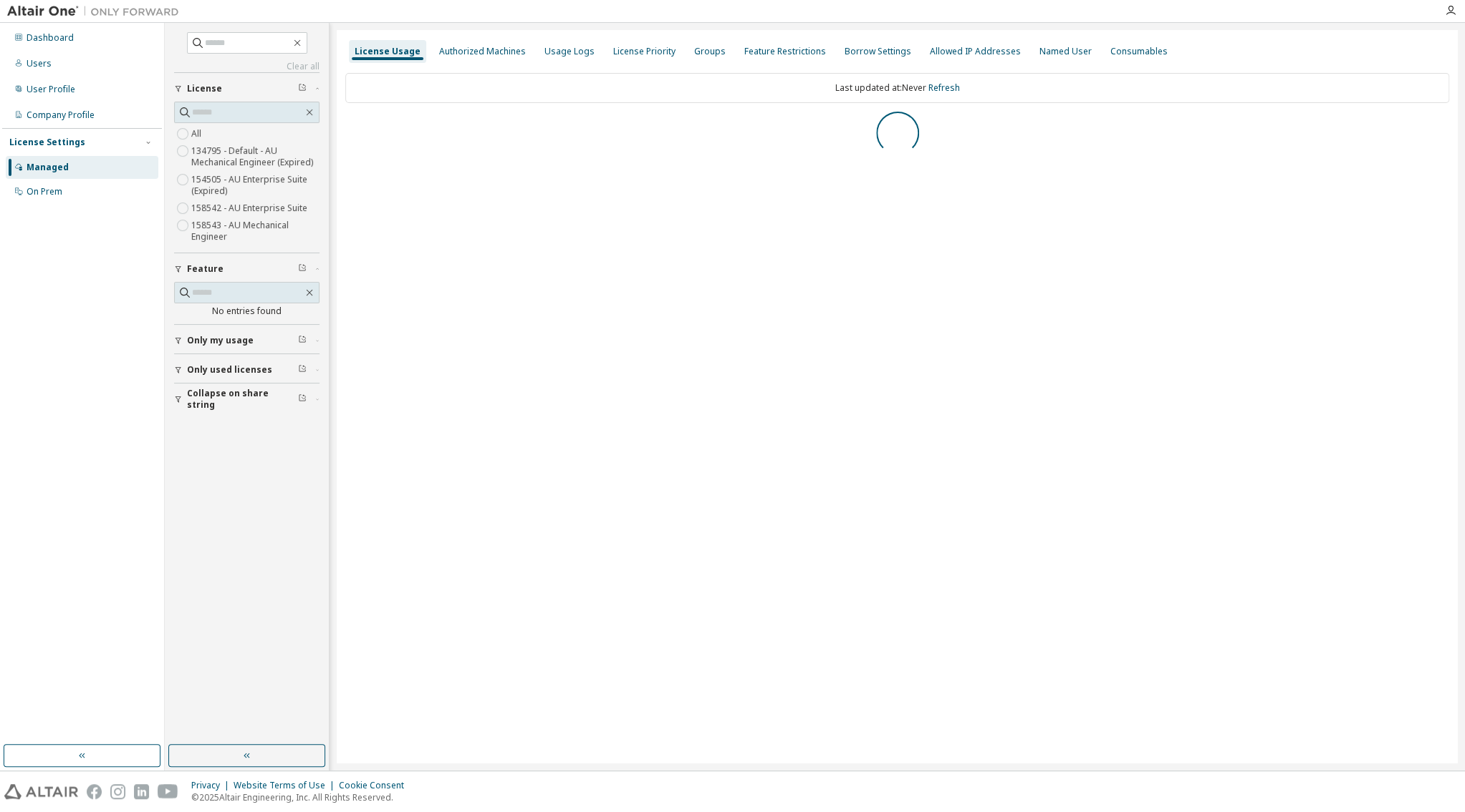
click at [237, 234] on label "158543 - AU Mechanical Engineer" at bounding box center [255, 230] width 129 height 28
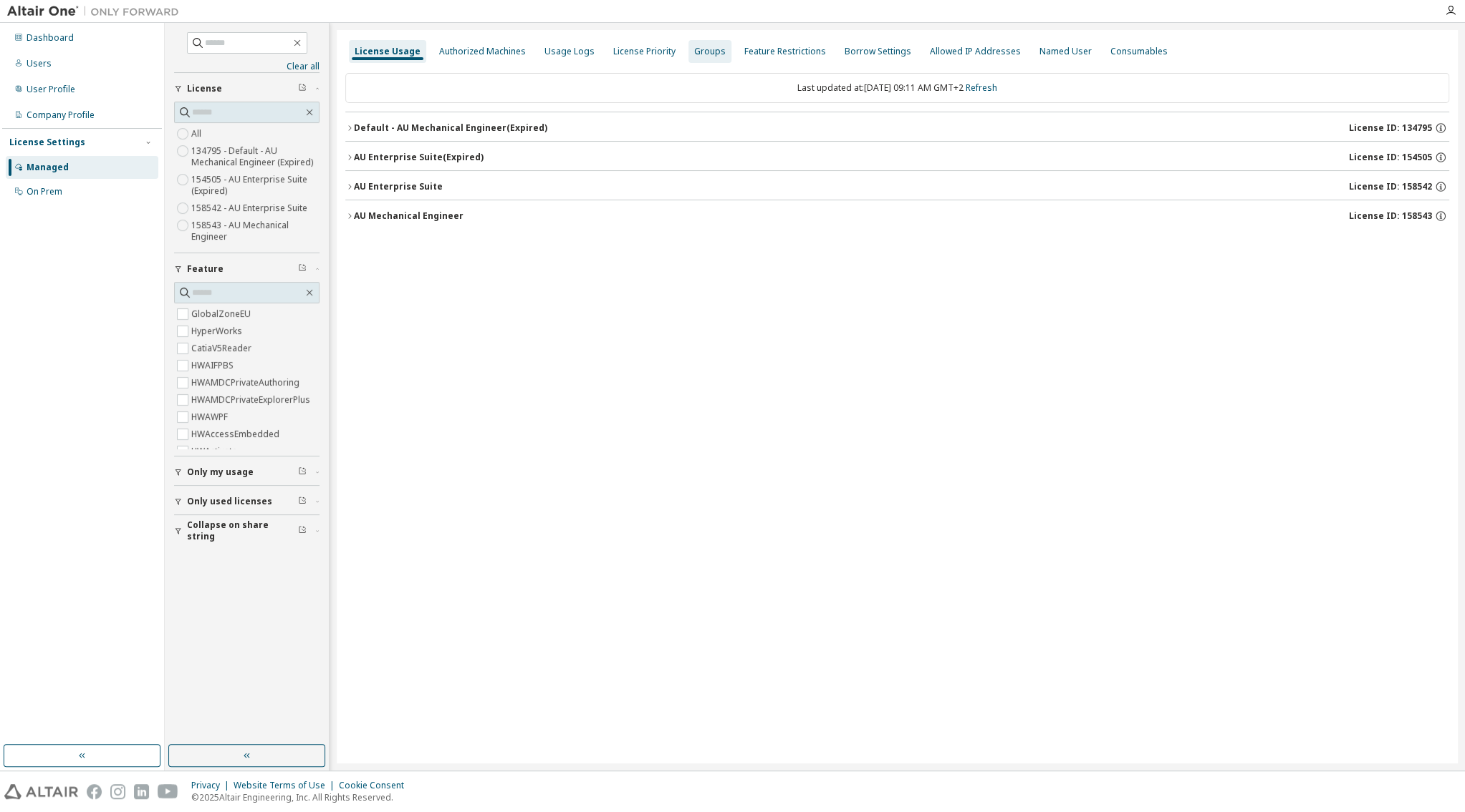
click at [704, 47] on div "Groups" at bounding box center [709, 52] width 31 height 12
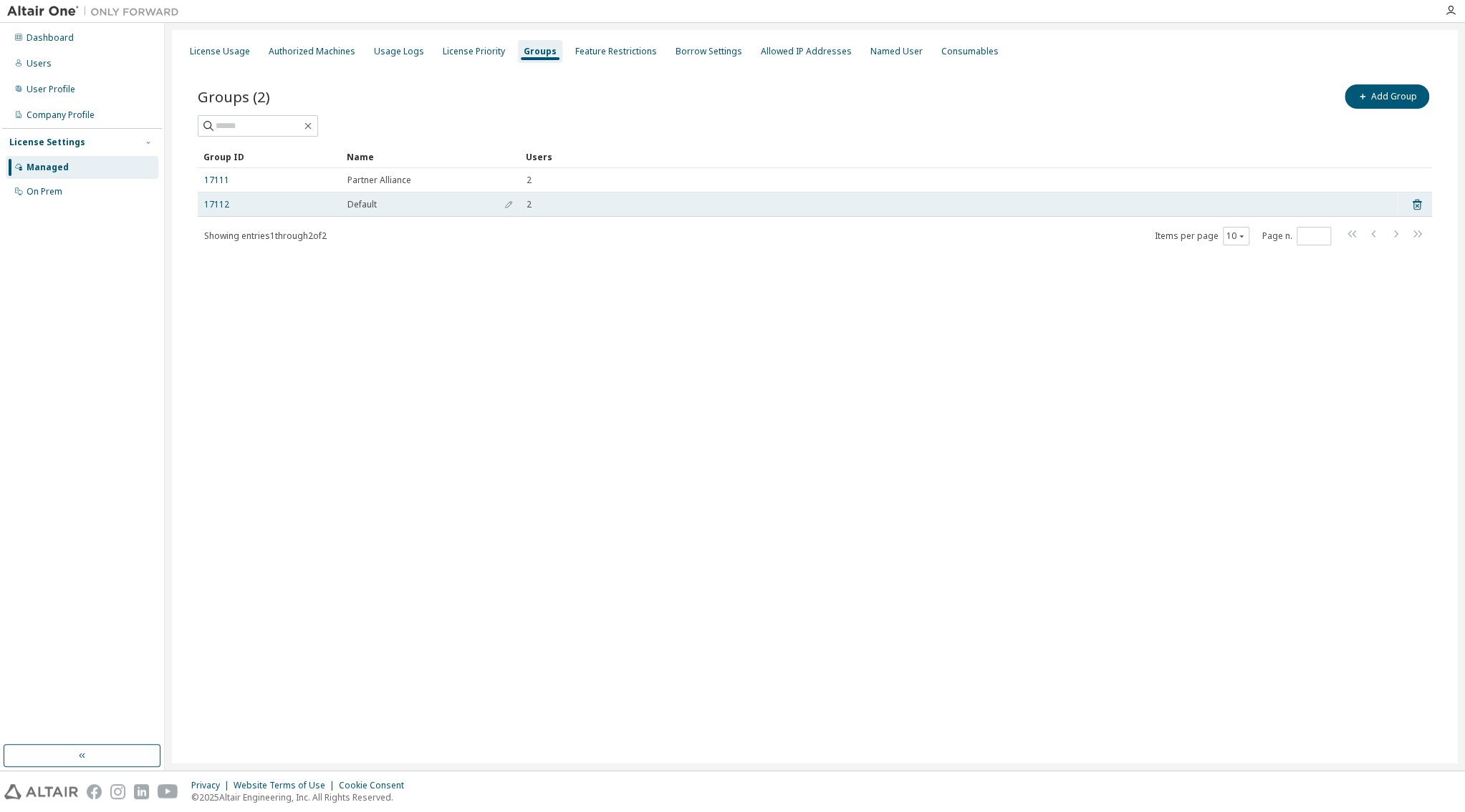
click at [382, 208] on div "Default" at bounding box center [430, 205] width 166 height 12
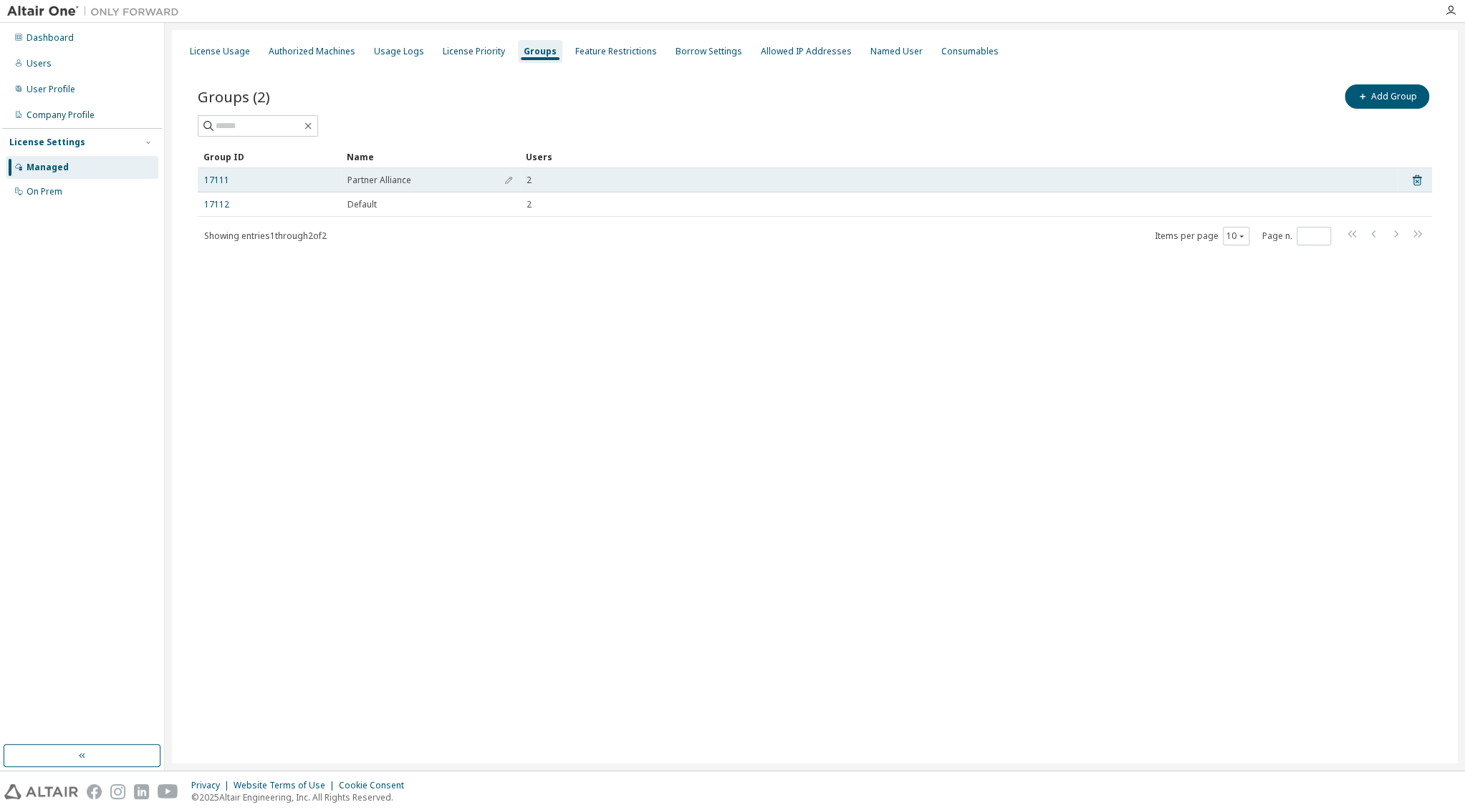
click at [410, 185] on span "Partner Alliance" at bounding box center [379, 180] width 64 height 12
click at [512, 184] on icon "button" at bounding box center [508, 180] width 9 height 9
click at [508, 186] on icon "button" at bounding box center [508, 183] width 9 height 9
click at [218, 181] on link "17111" at bounding box center [217, 180] width 26 height 12
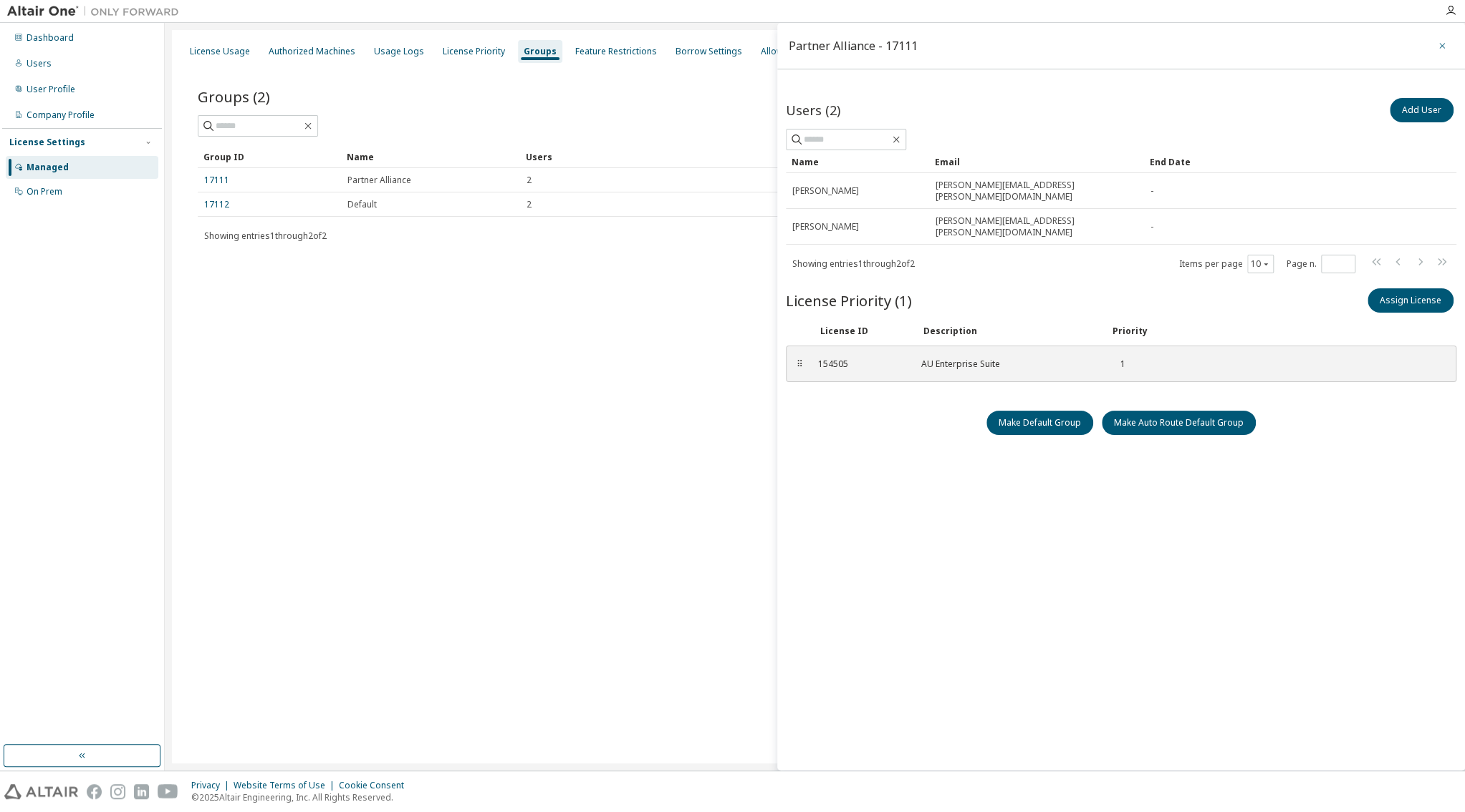
click at [1440, 45] on icon "button" at bounding box center [1441, 46] width 6 height 6
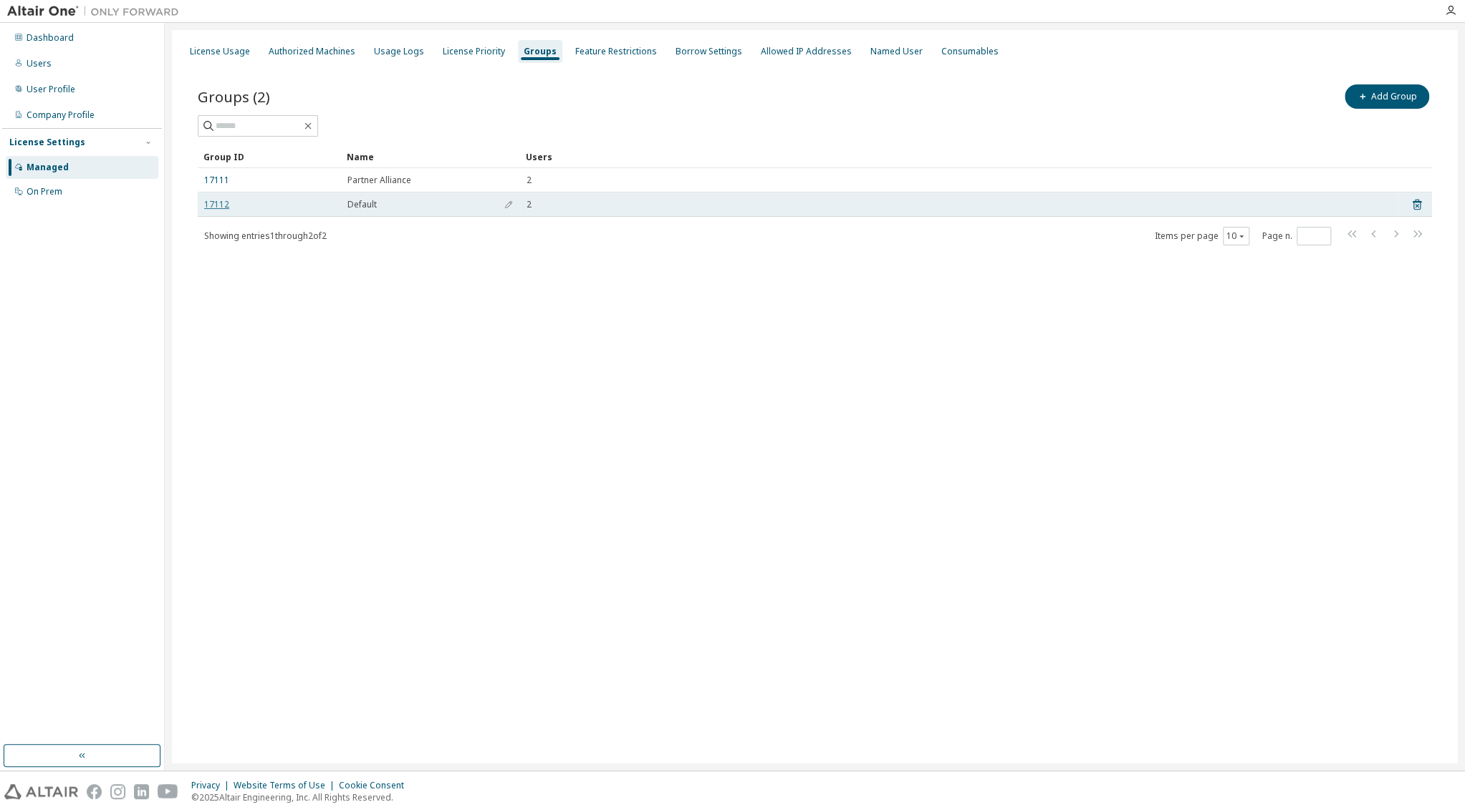
click at [214, 208] on link "17112" at bounding box center [217, 205] width 26 height 12
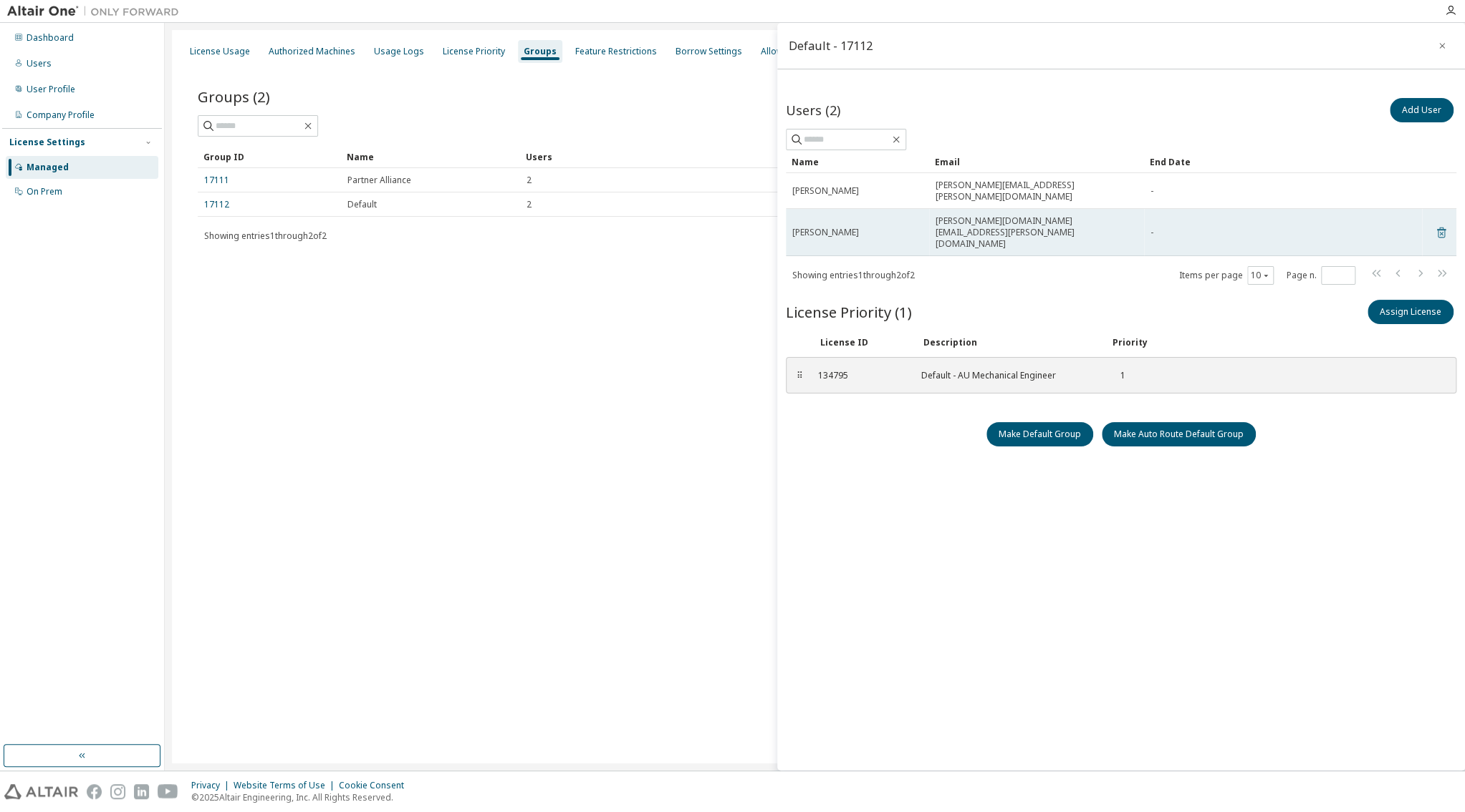
click at [1440, 224] on icon at bounding box center [1440, 232] width 13 height 18
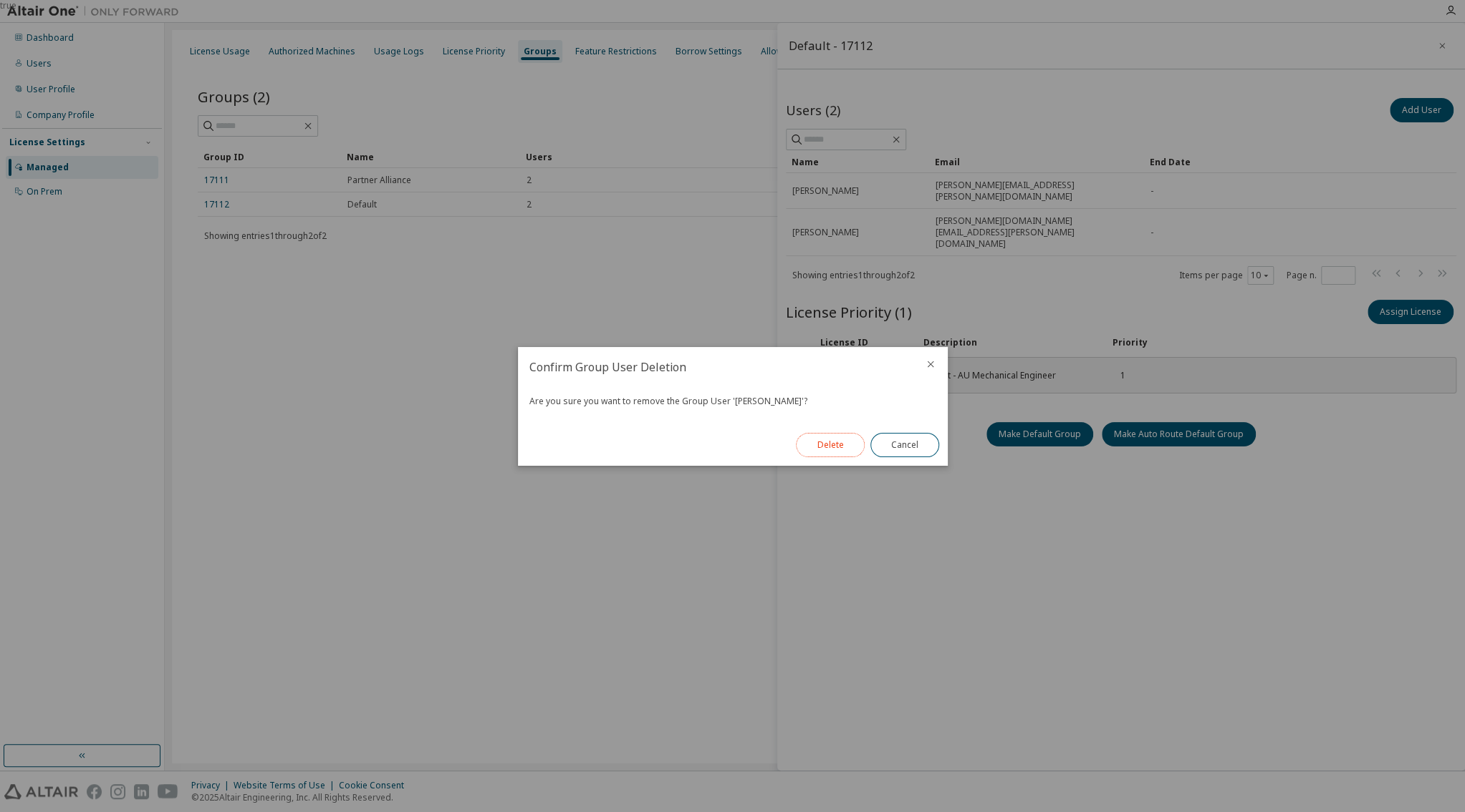
click at [828, 443] on button "Delete" at bounding box center [830, 445] width 69 height 25
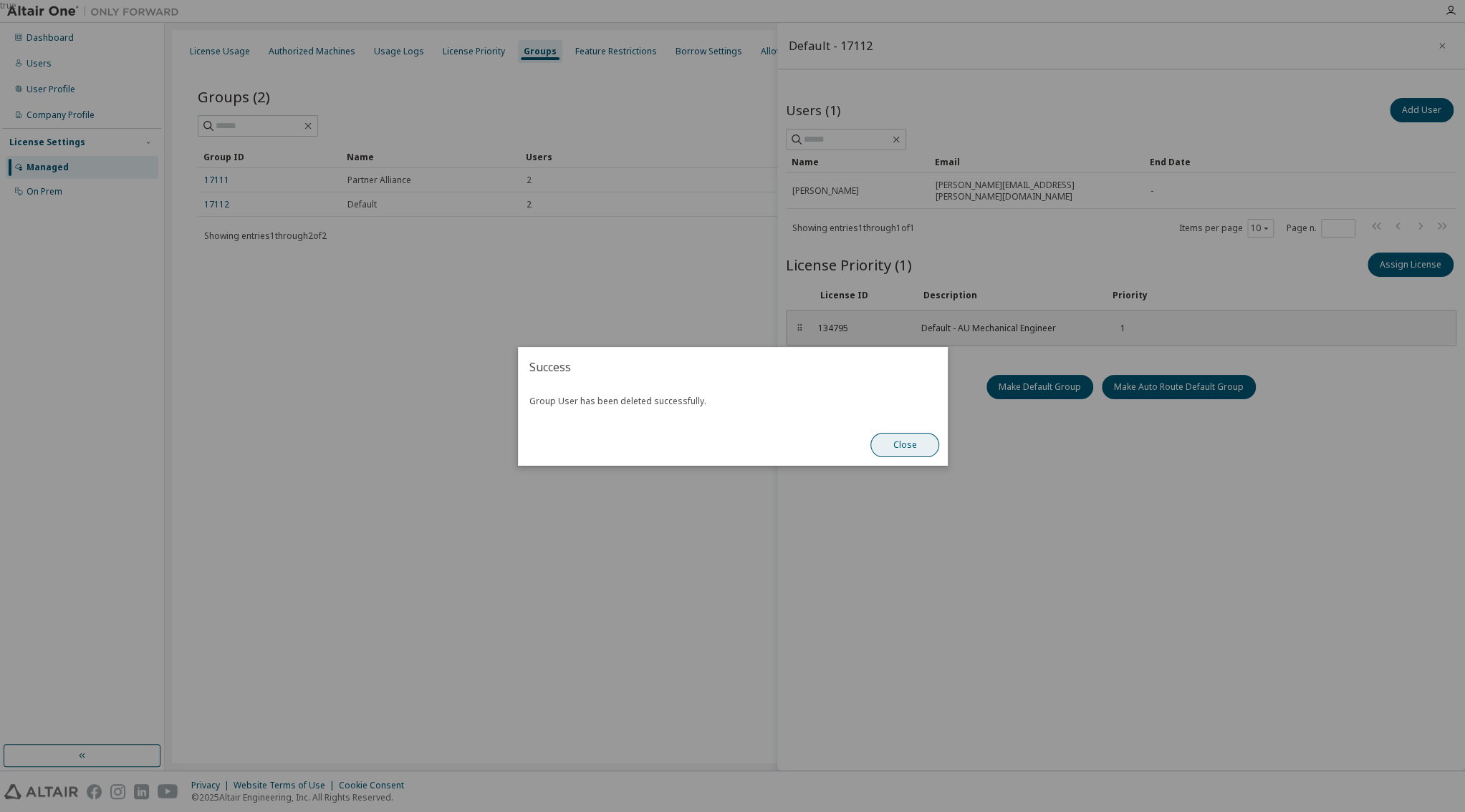
click at [908, 448] on button "Close" at bounding box center [905, 445] width 69 height 25
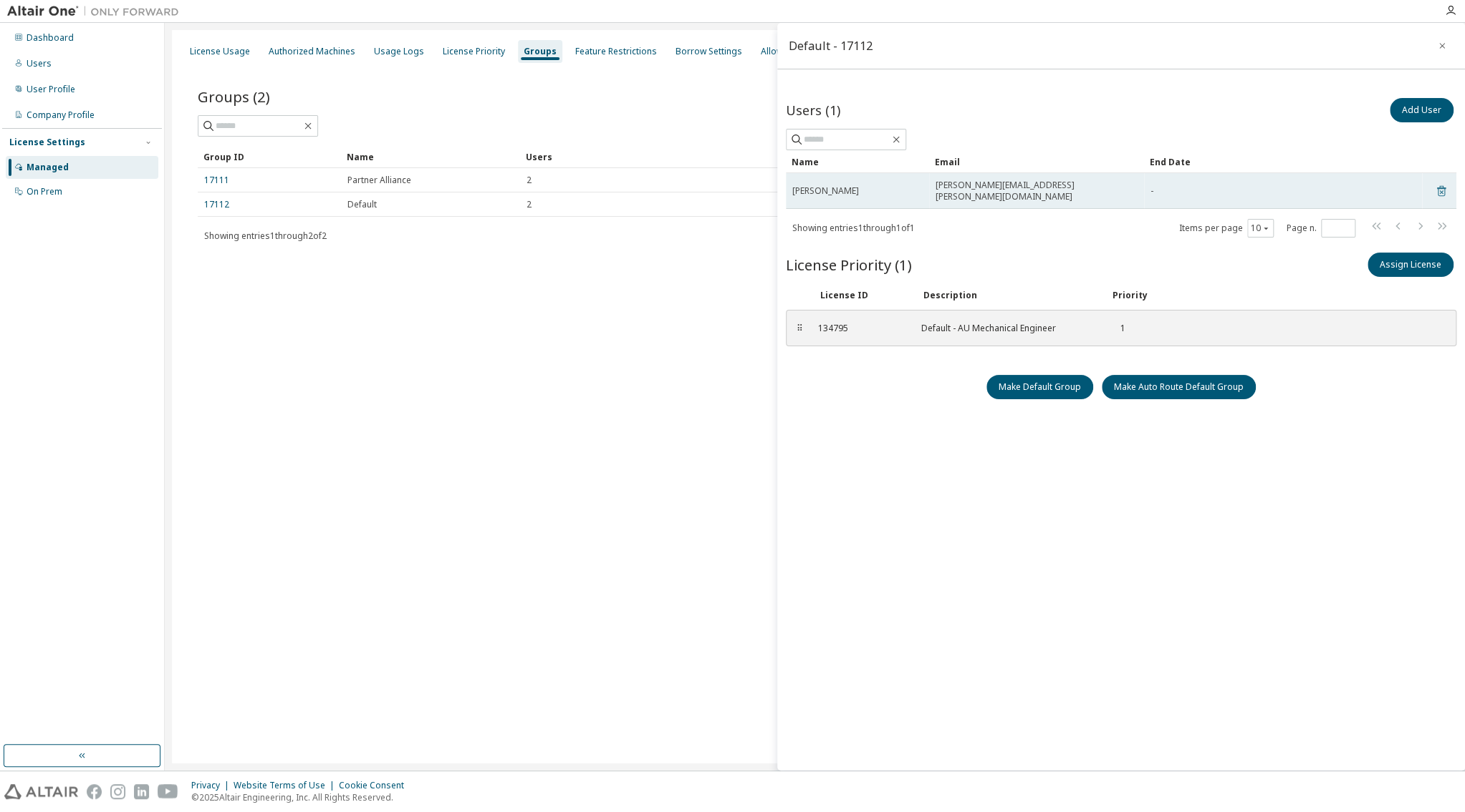
click at [1440, 190] on icon at bounding box center [1440, 192] width 4 height 4
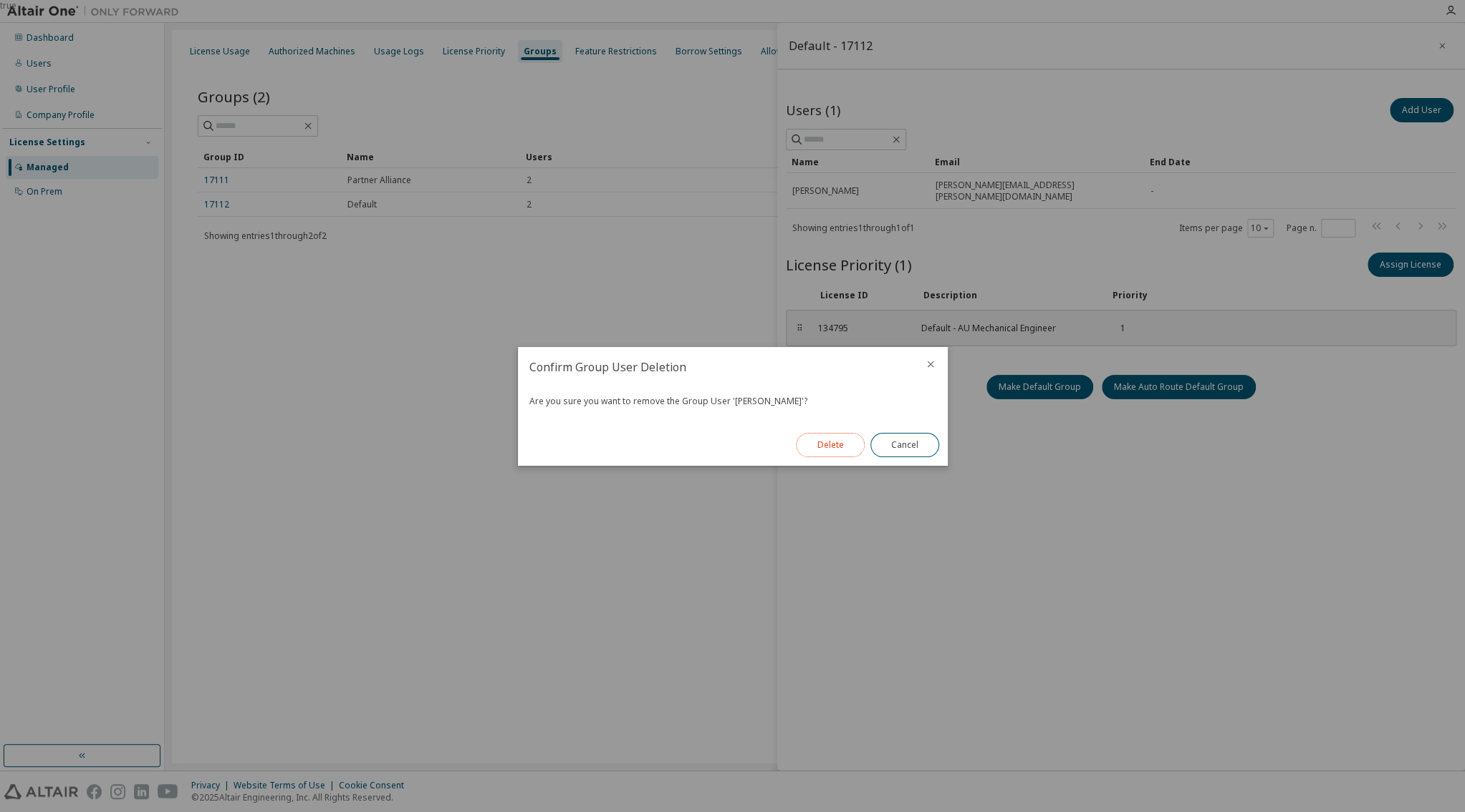
click at [826, 444] on button "Delete" at bounding box center [830, 445] width 69 height 25
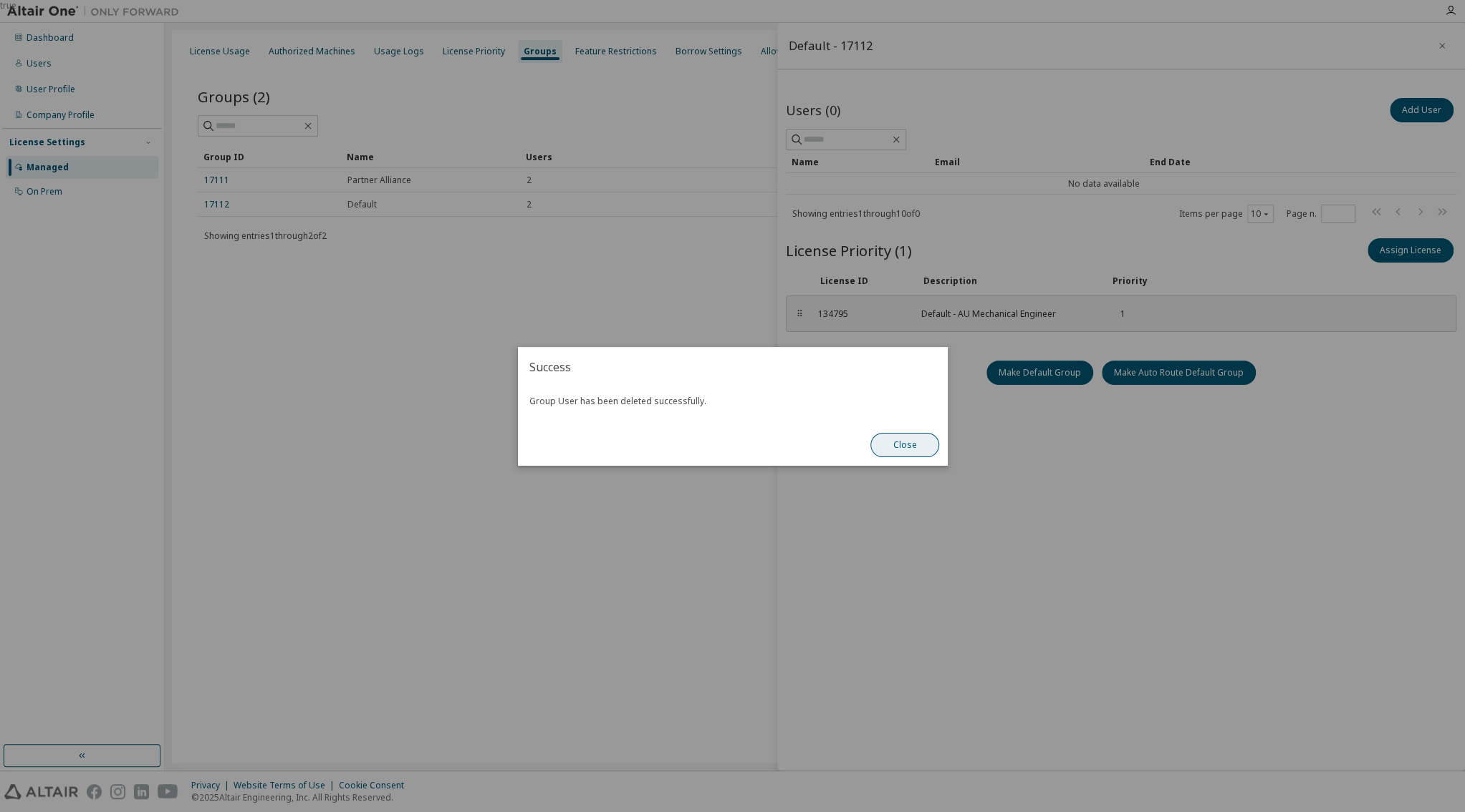
click at [883, 446] on button "Close" at bounding box center [905, 445] width 69 height 25
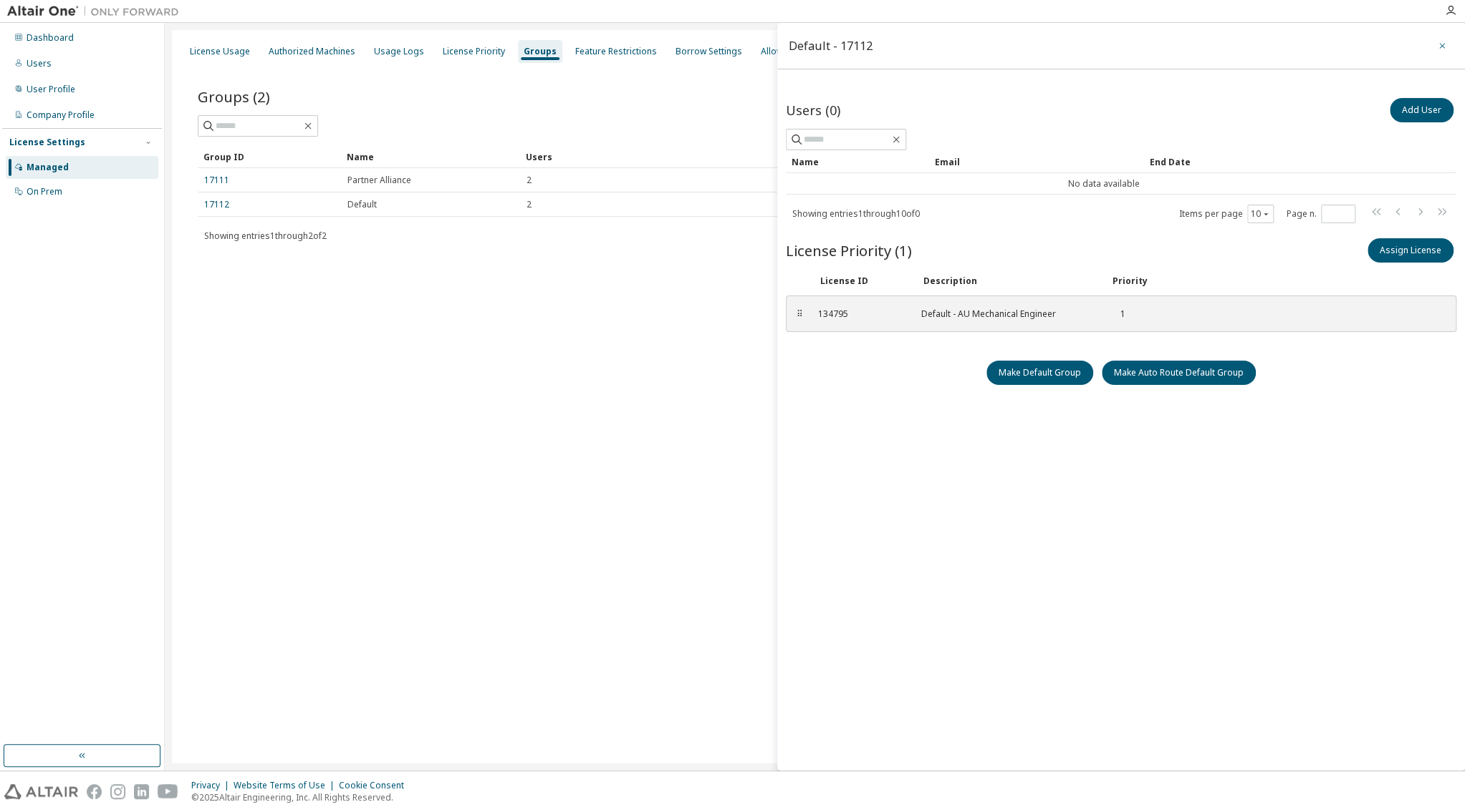
click at [1439, 41] on icon "button" at bounding box center [1441, 46] width 10 height 12
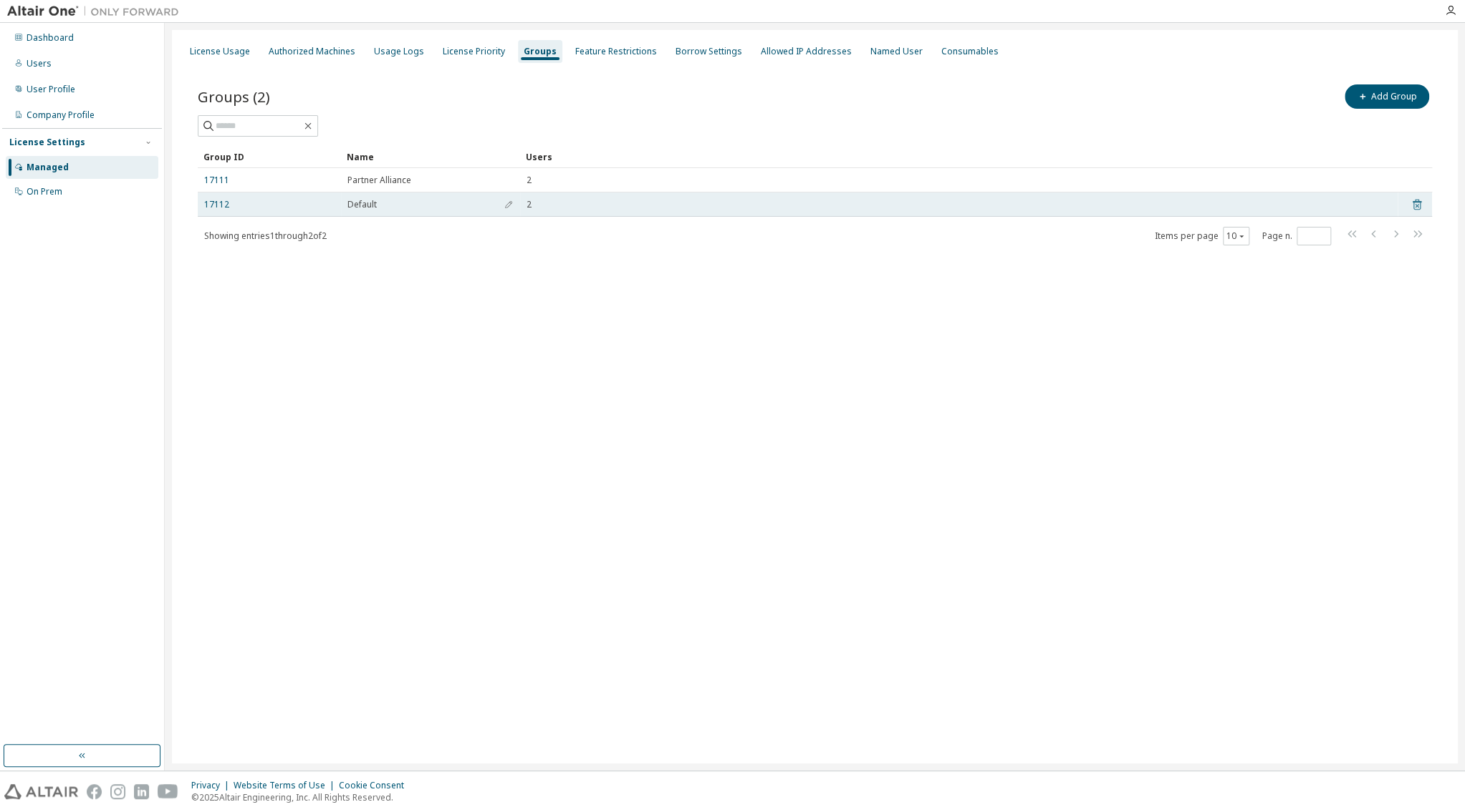
click at [1418, 208] on icon at bounding box center [1416, 205] width 13 height 18
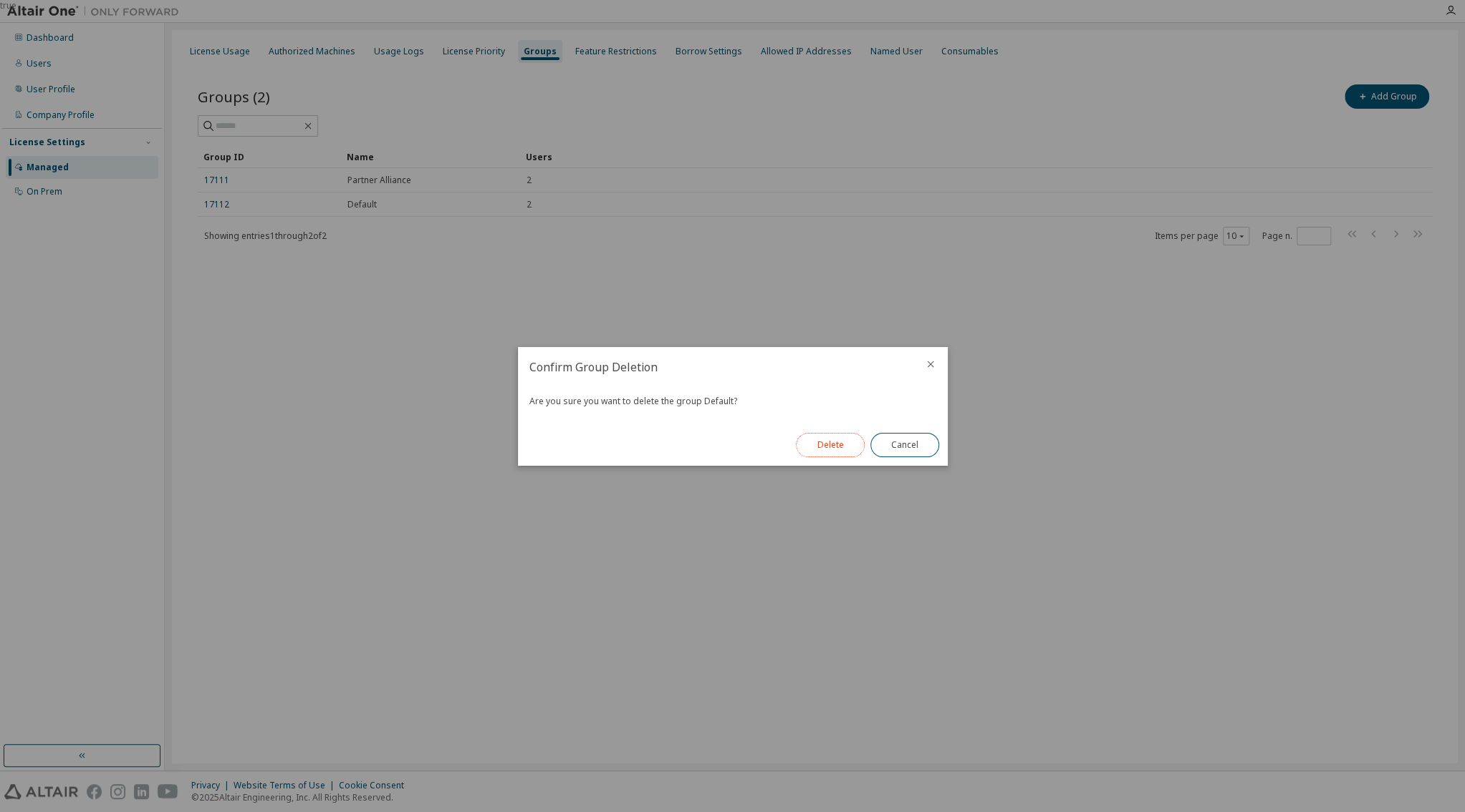
click at [815, 452] on button "Delete" at bounding box center [830, 445] width 69 height 25
click at [930, 446] on button "Close" at bounding box center [905, 445] width 69 height 25
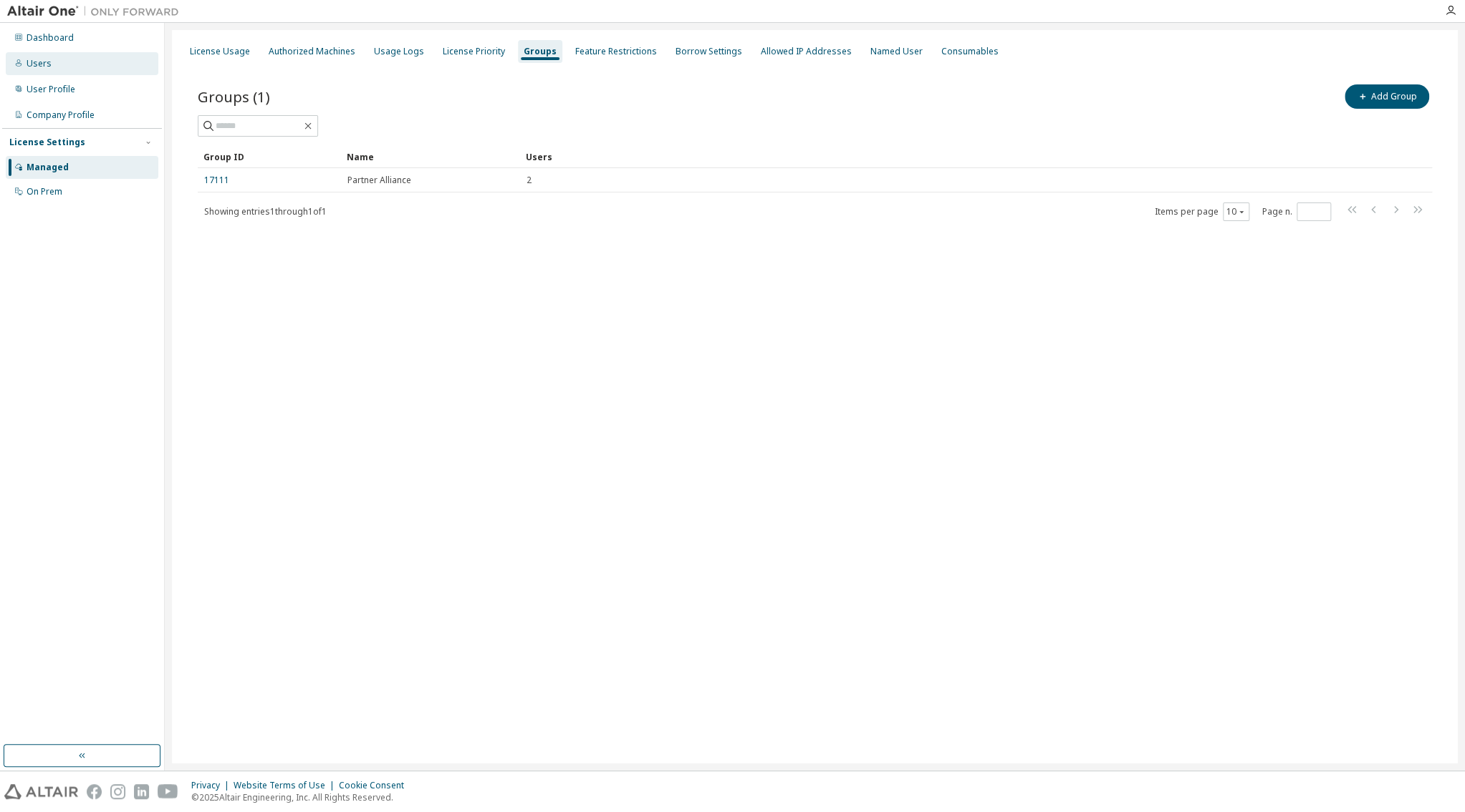
click at [48, 68] on div "Users" at bounding box center [39, 64] width 26 height 12
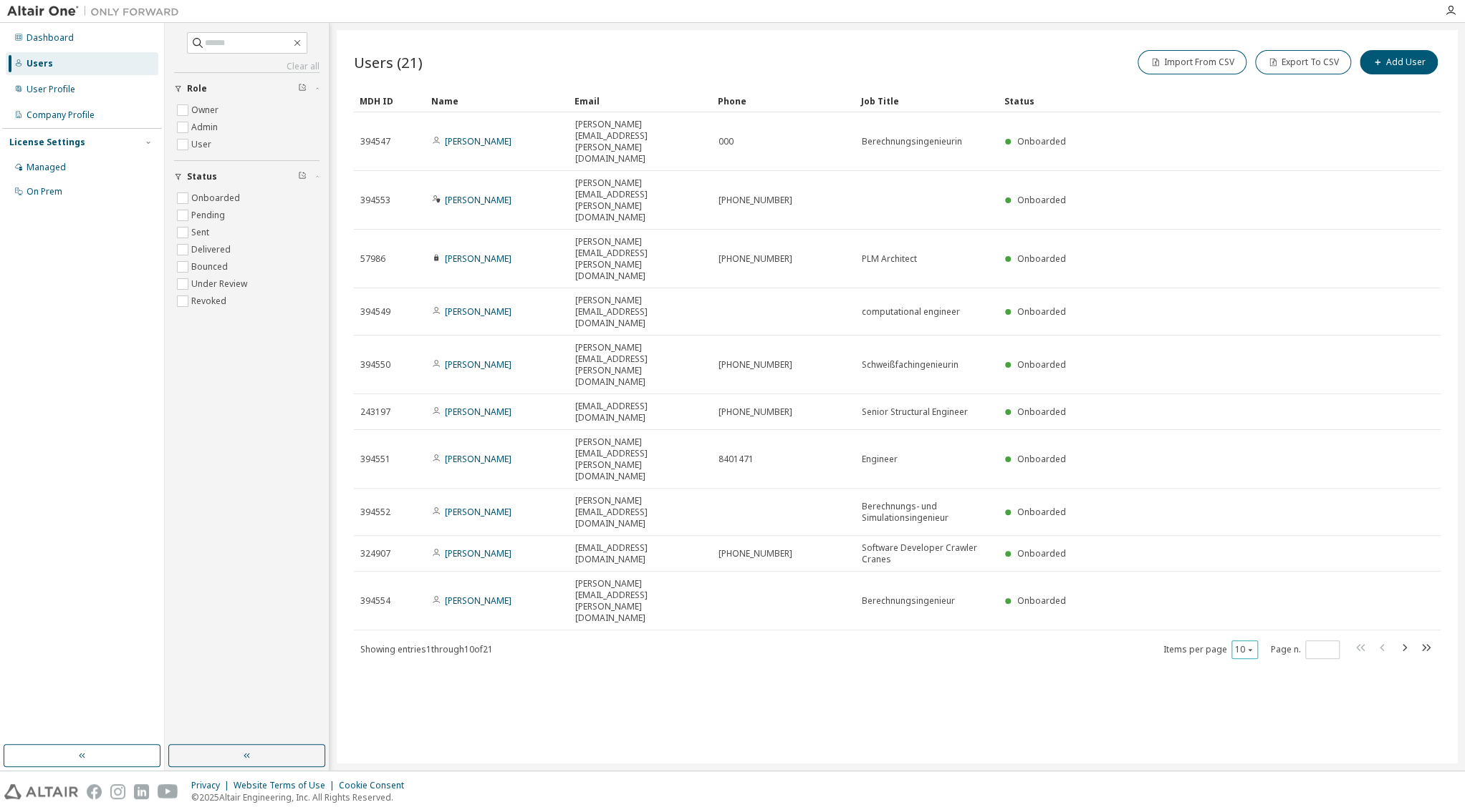
click at [1248, 645] on icon "button" at bounding box center [1249, 649] width 9 height 9
click at [1252, 468] on div "50" at bounding box center [1286, 469] width 115 height 18
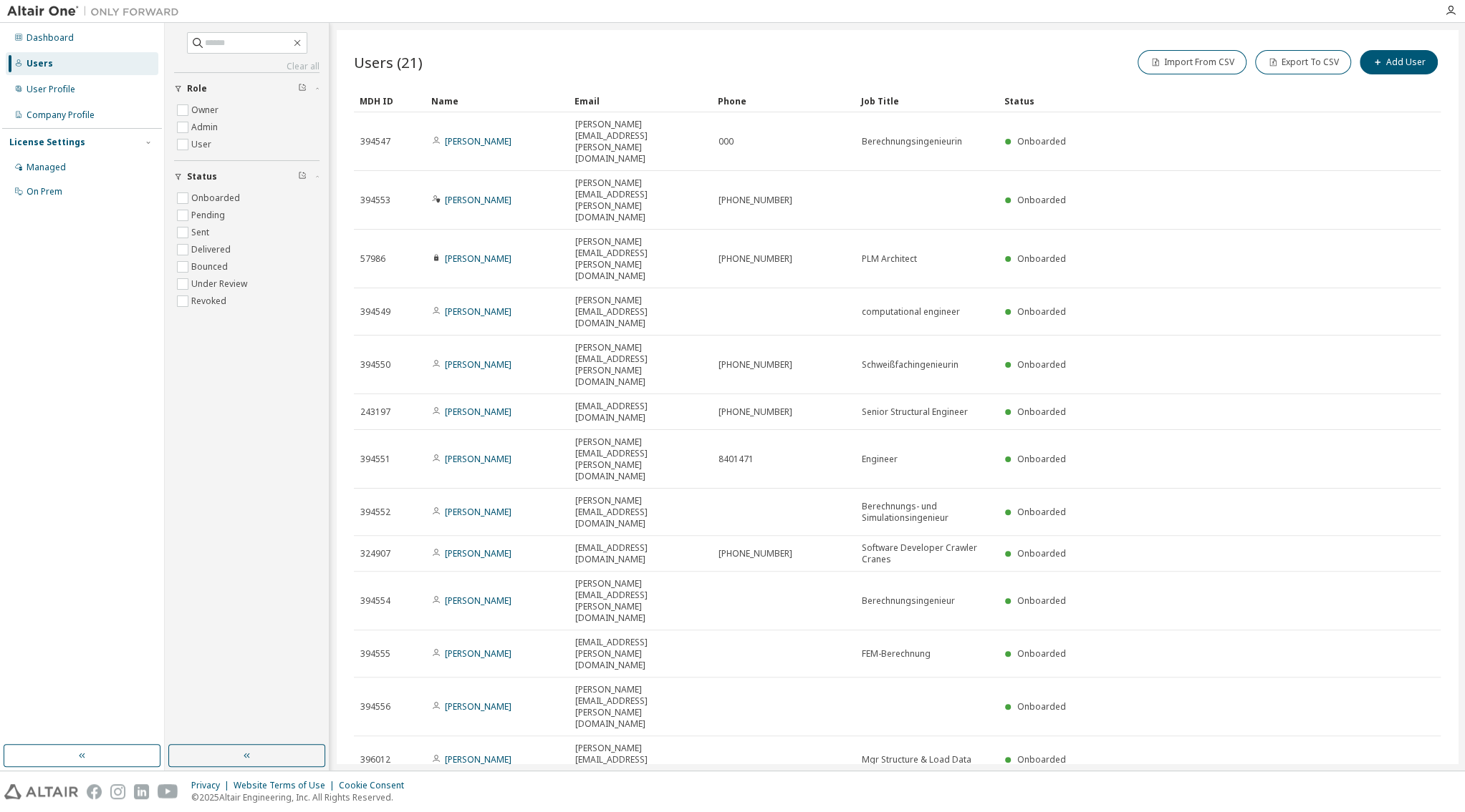
click at [455, 100] on div "Name" at bounding box center [497, 100] width 131 height 23
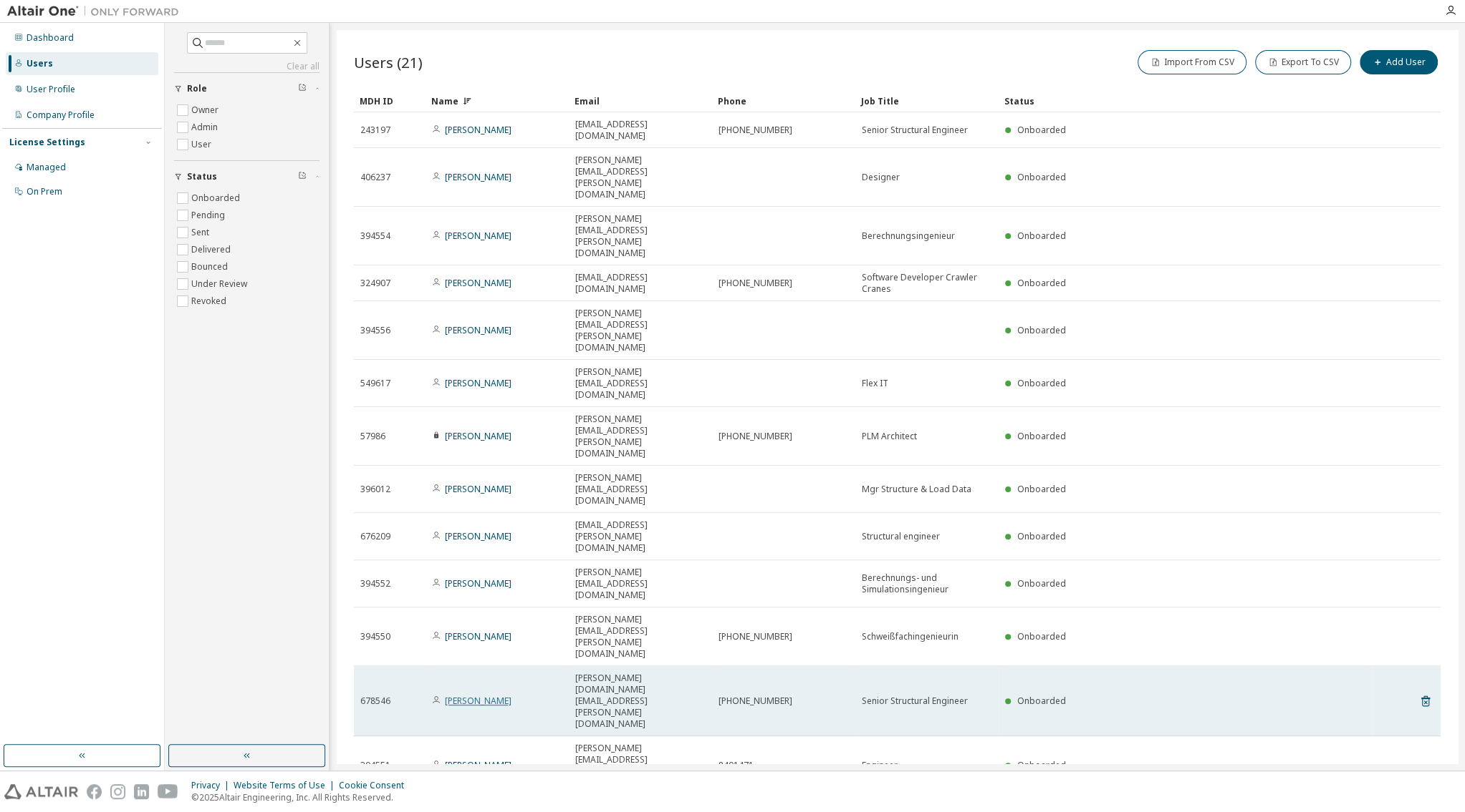
click at [469, 695] on link "Harald Schmidt" at bounding box center [478, 701] width 67 height 12
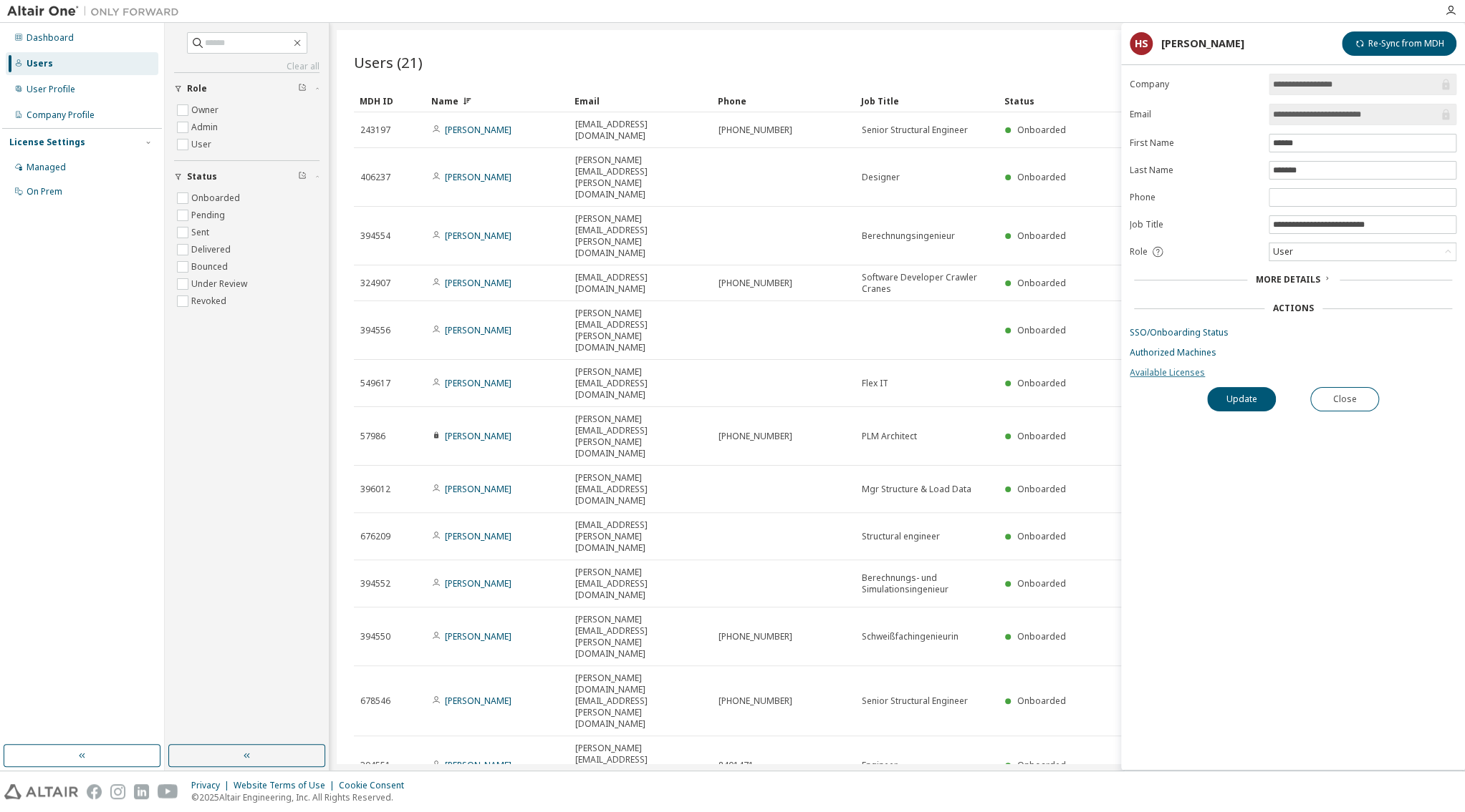
click at [1163, 375] on link "Available Licenses" at bounding box center [1292, 373] width 327 height 12
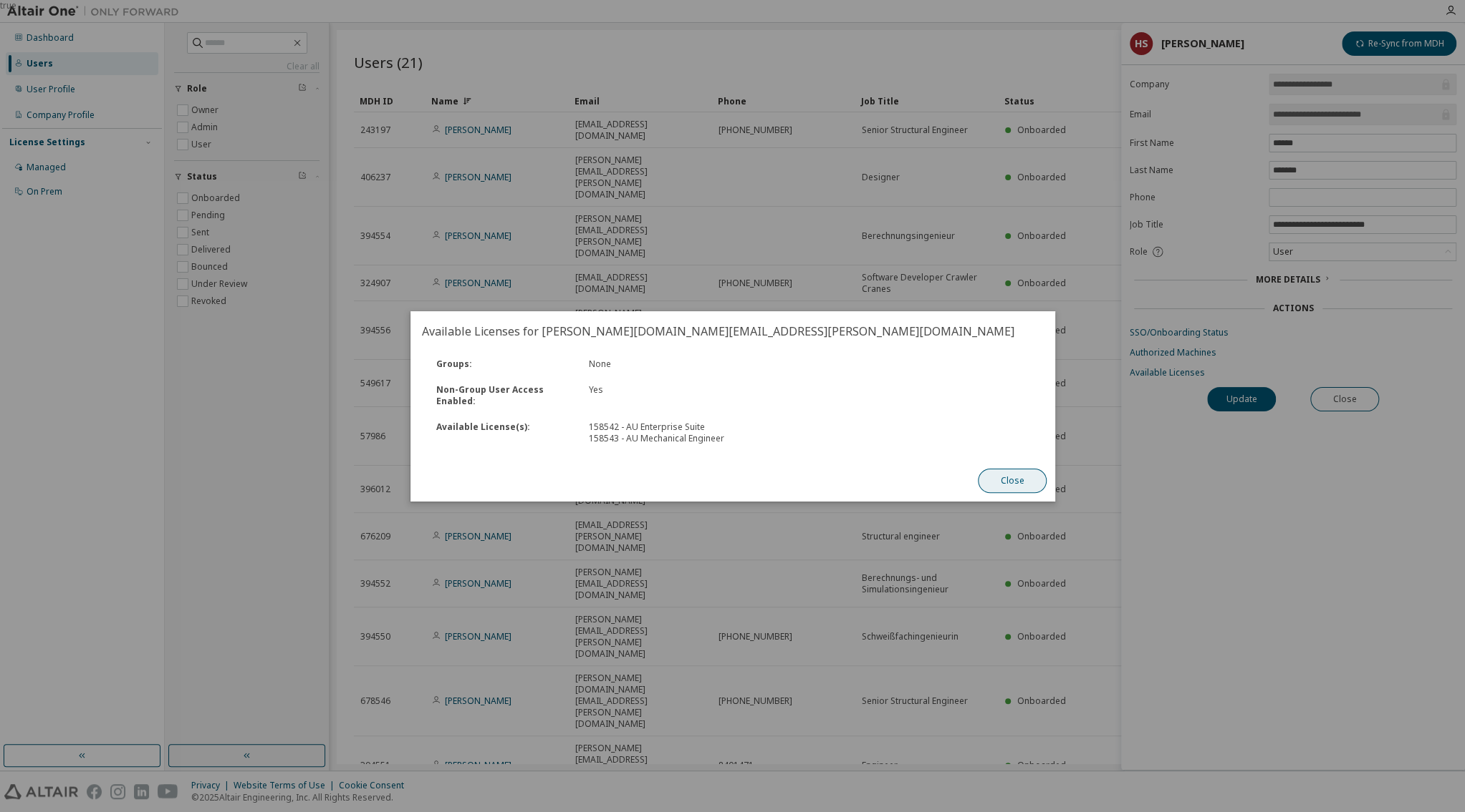
click at [1010, 480] on button "Close" at bounding box center [1012, 481] width 69 height 25
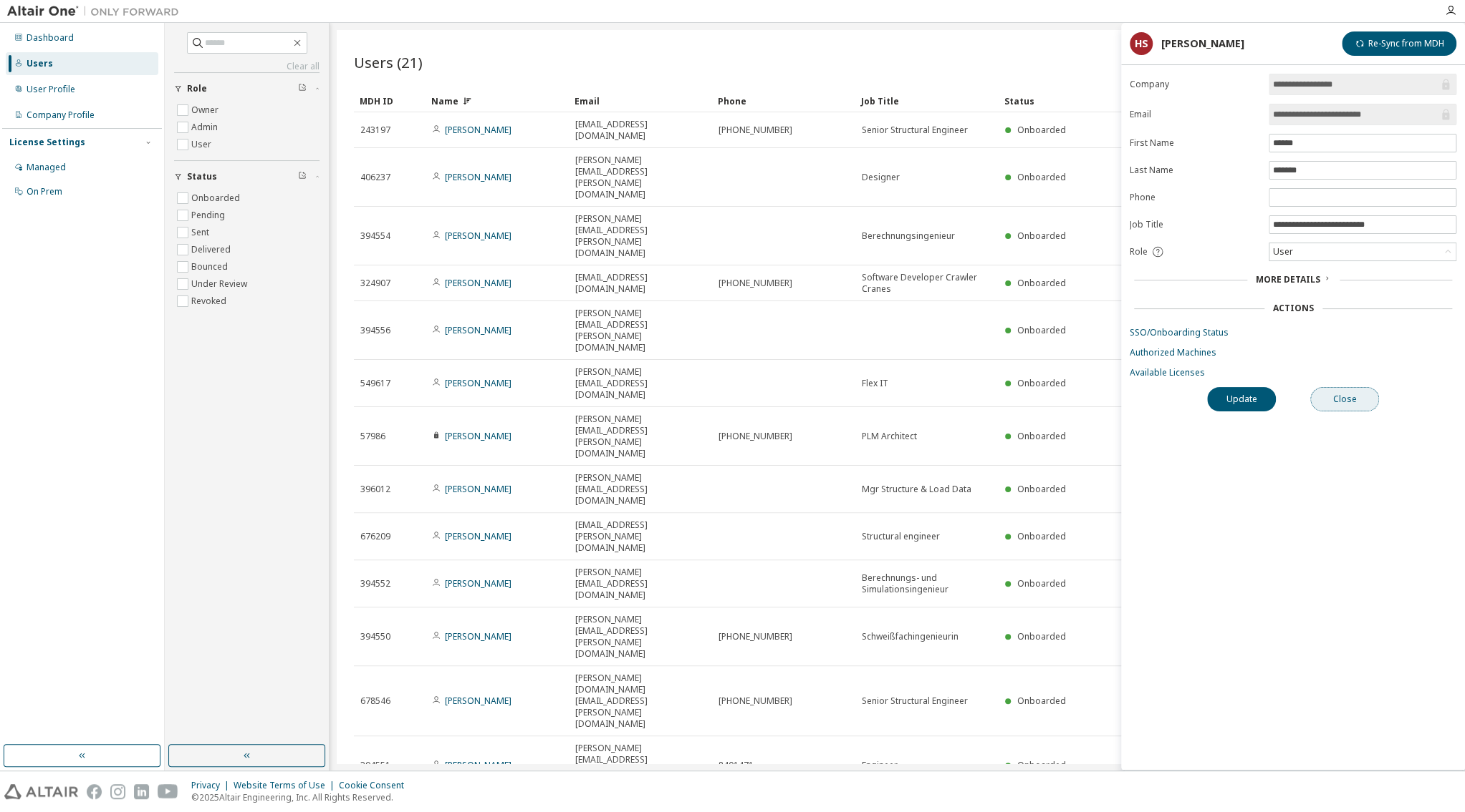
click at [1351, 406] on button "Close" at bounding box center [1344, 399] width 69 height 25
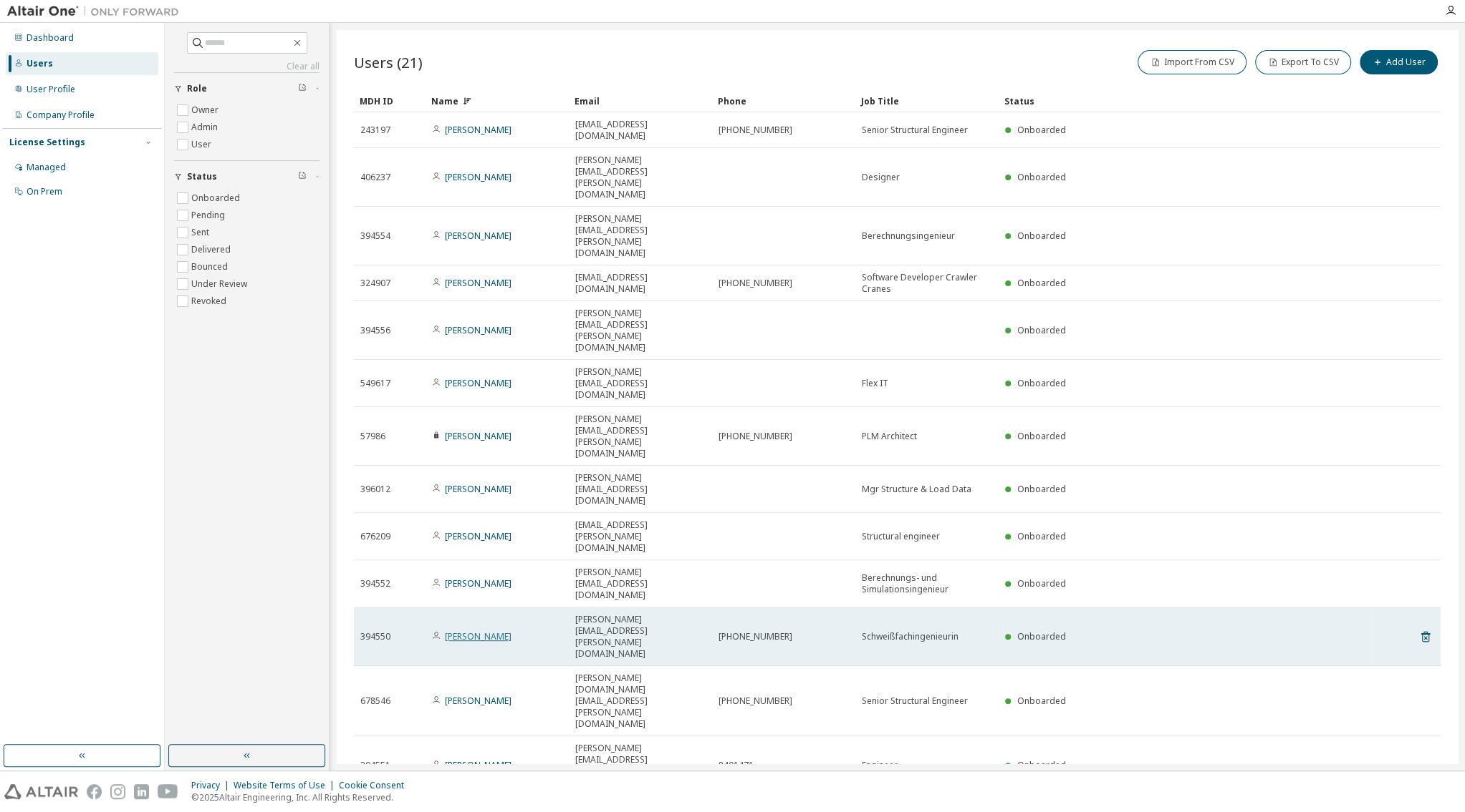
click at [474, 631] on link "Hiroko Reis" at bounding box center [478, 636] width 67 height 12
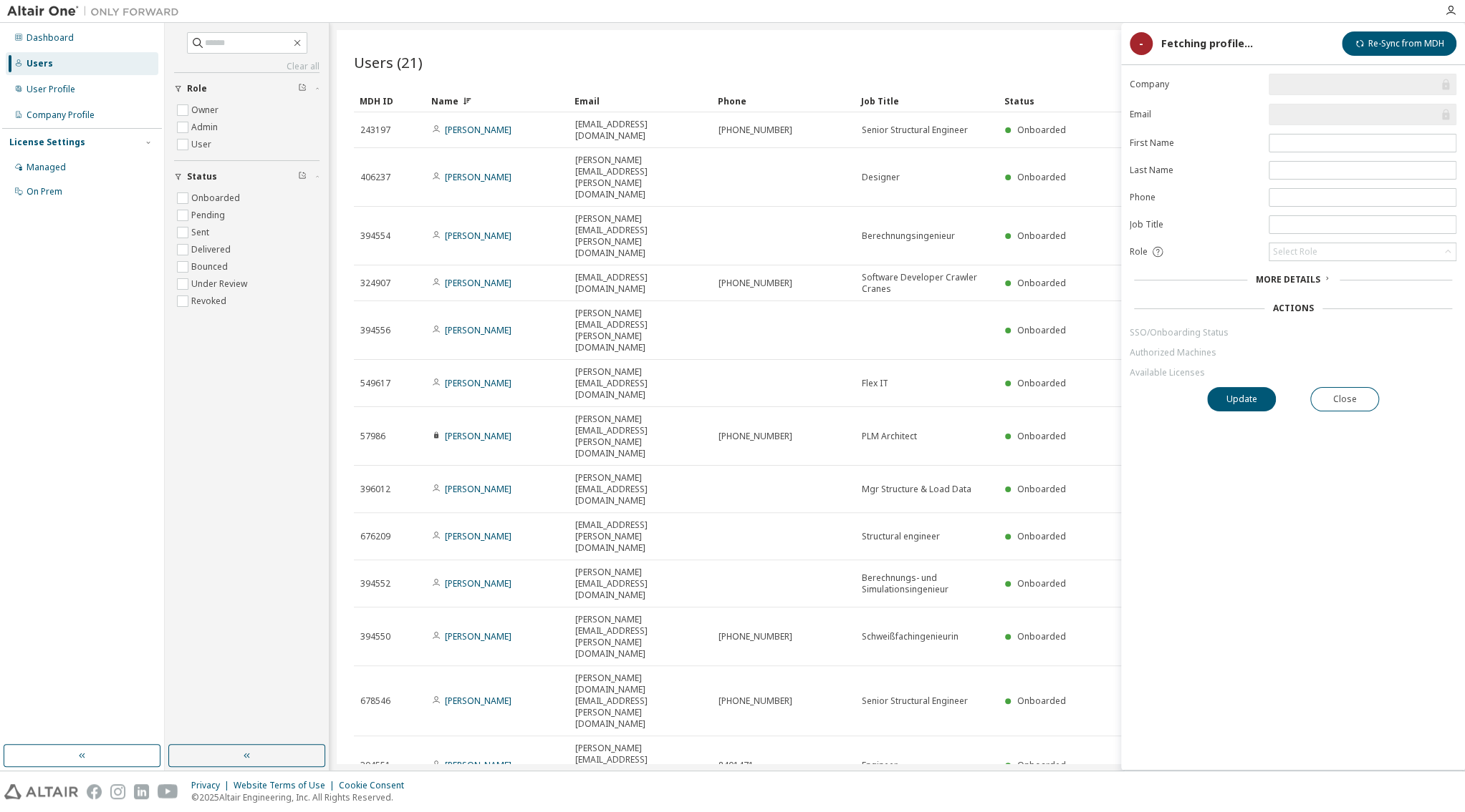
click at [1165, 378] on link "Available Licenses" at bounding box center [1292, 373] width 327 height 12
click at [1167, 375] on link "Available Licenses" at bounding box center [1292, 373] width 327 height 12
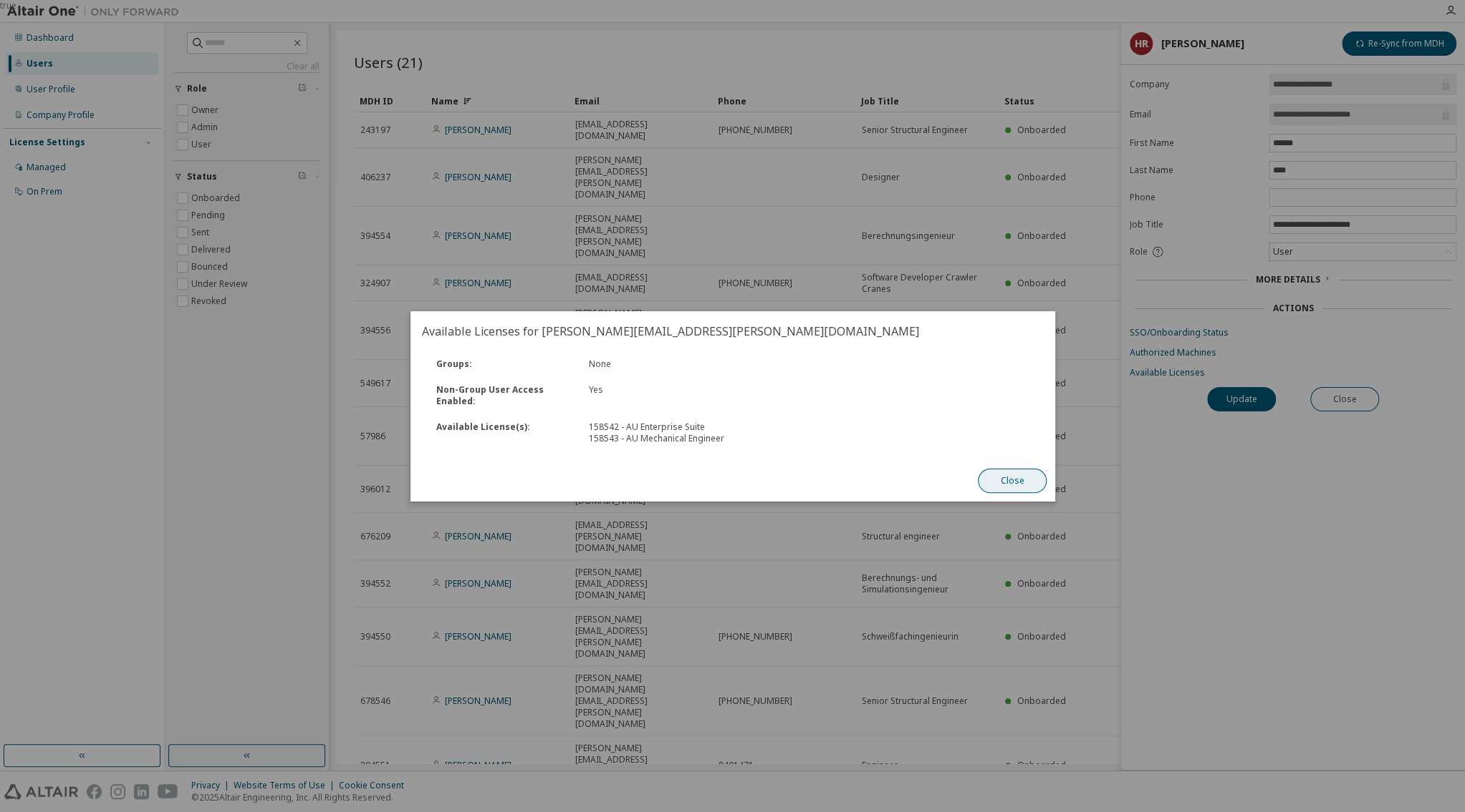
click at [1013, 481] on button "Close" at bounding box center [1012, 481] width 69 height 25
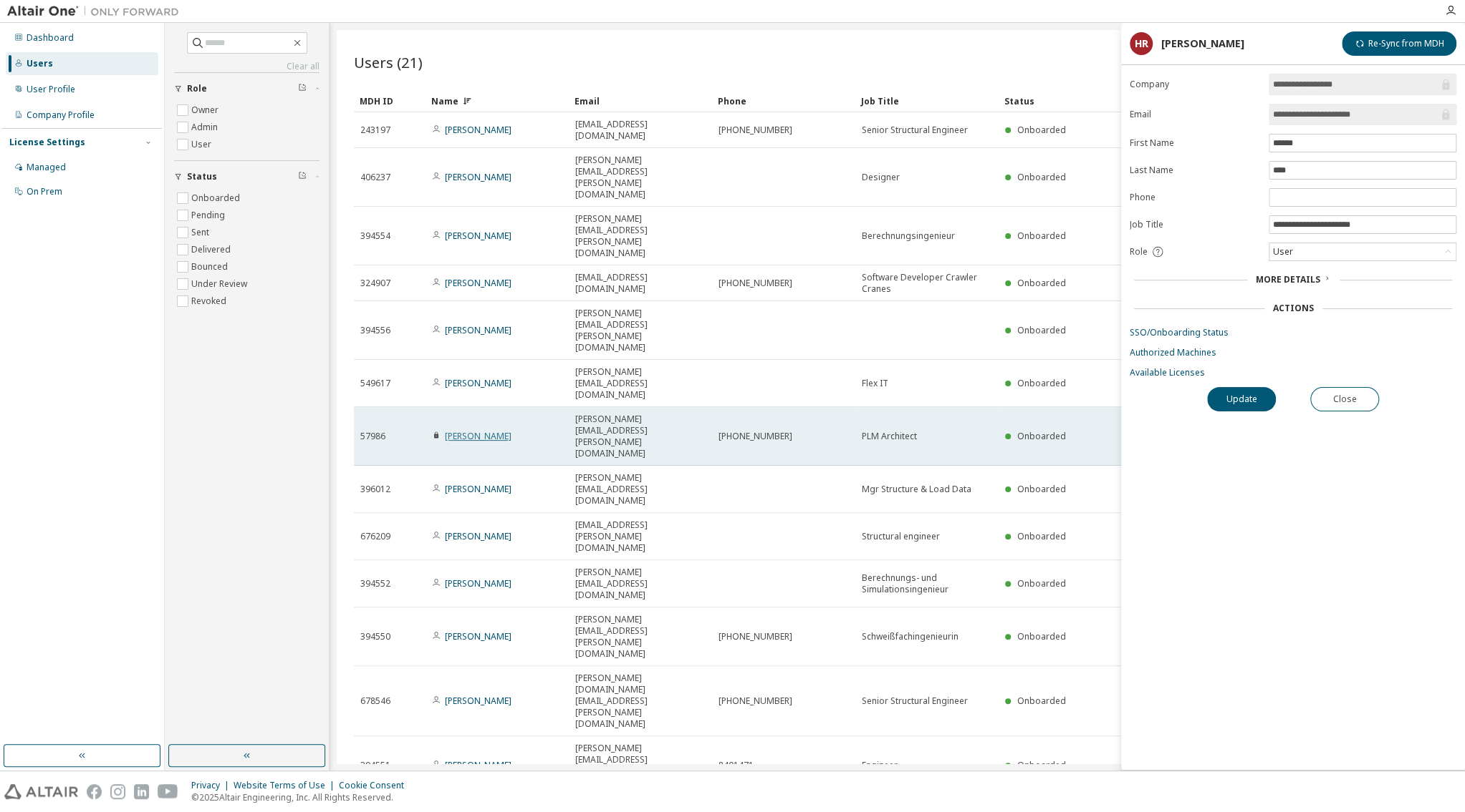
click at [460, 431] on link "Ruediger Maus" at bounding box center [478, 436] width 67 height 12
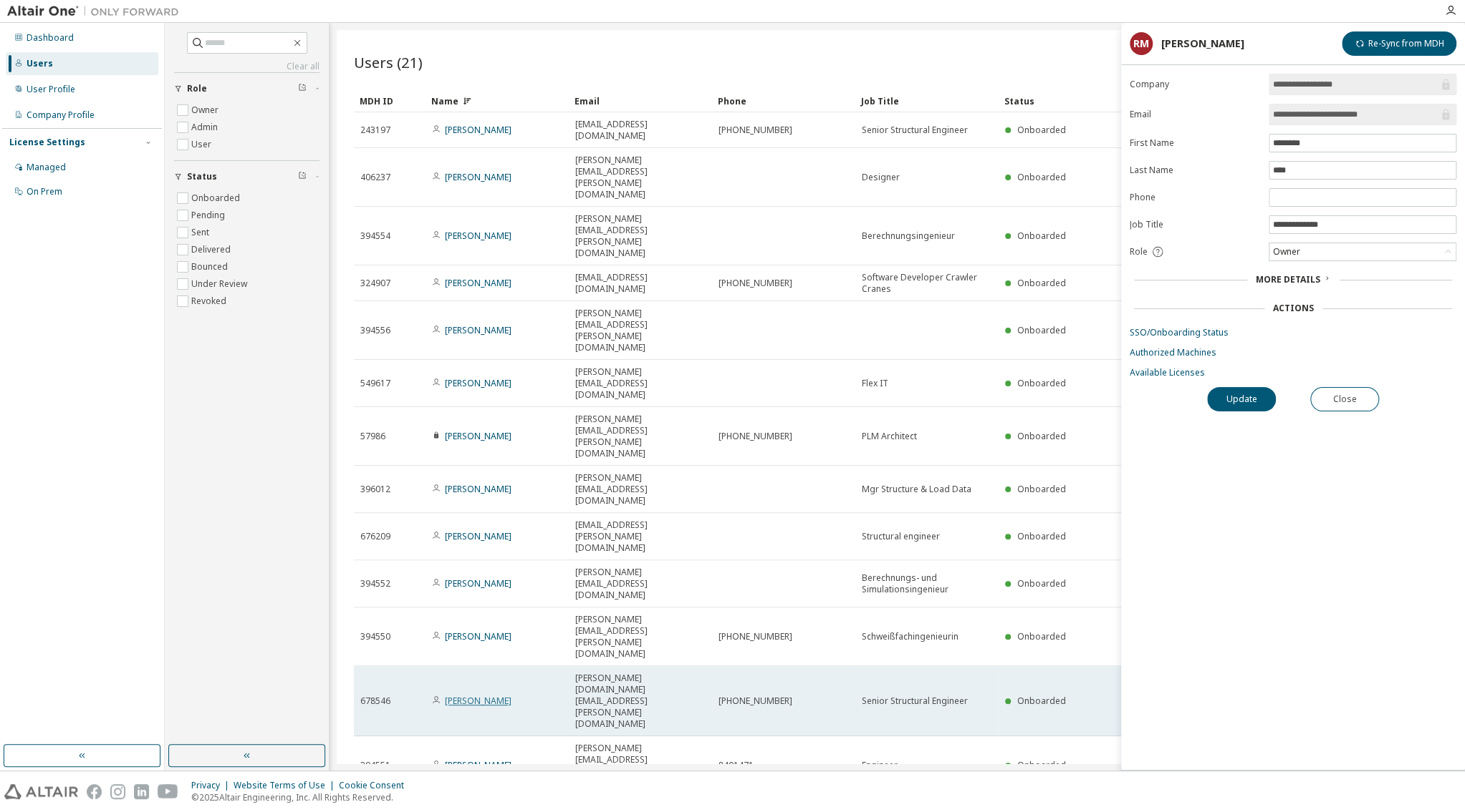
click at [479, 695] on link "Harald Schmidt" at bounding box center [478, 701] width 67 height 12
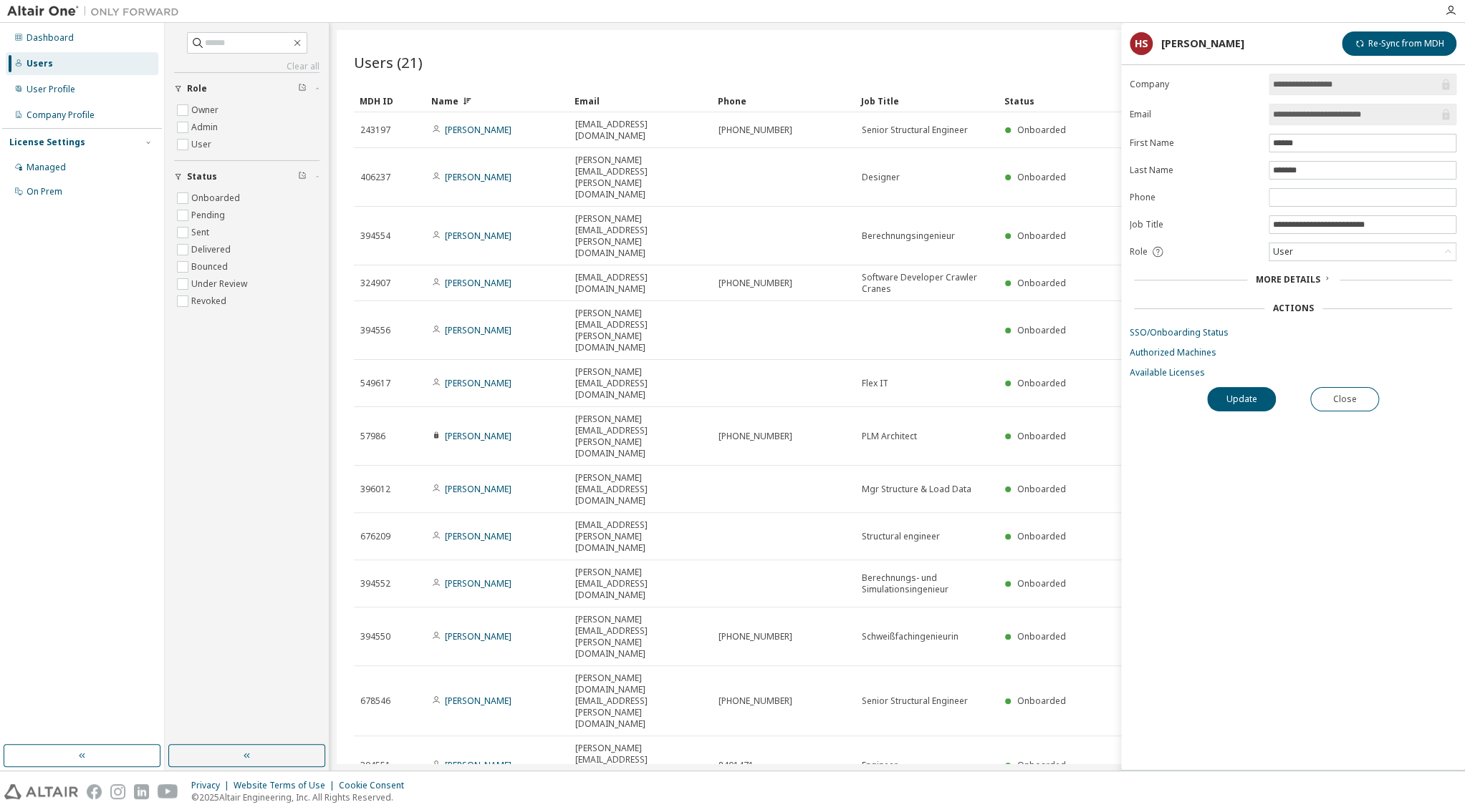
click at [1155, 381] on div "**********" at bounding box center [1292, 422] width 343 height 696
click at [1157, 373] on link "Available Licenses" at bounding box center [1292, 373] width 327 height 12
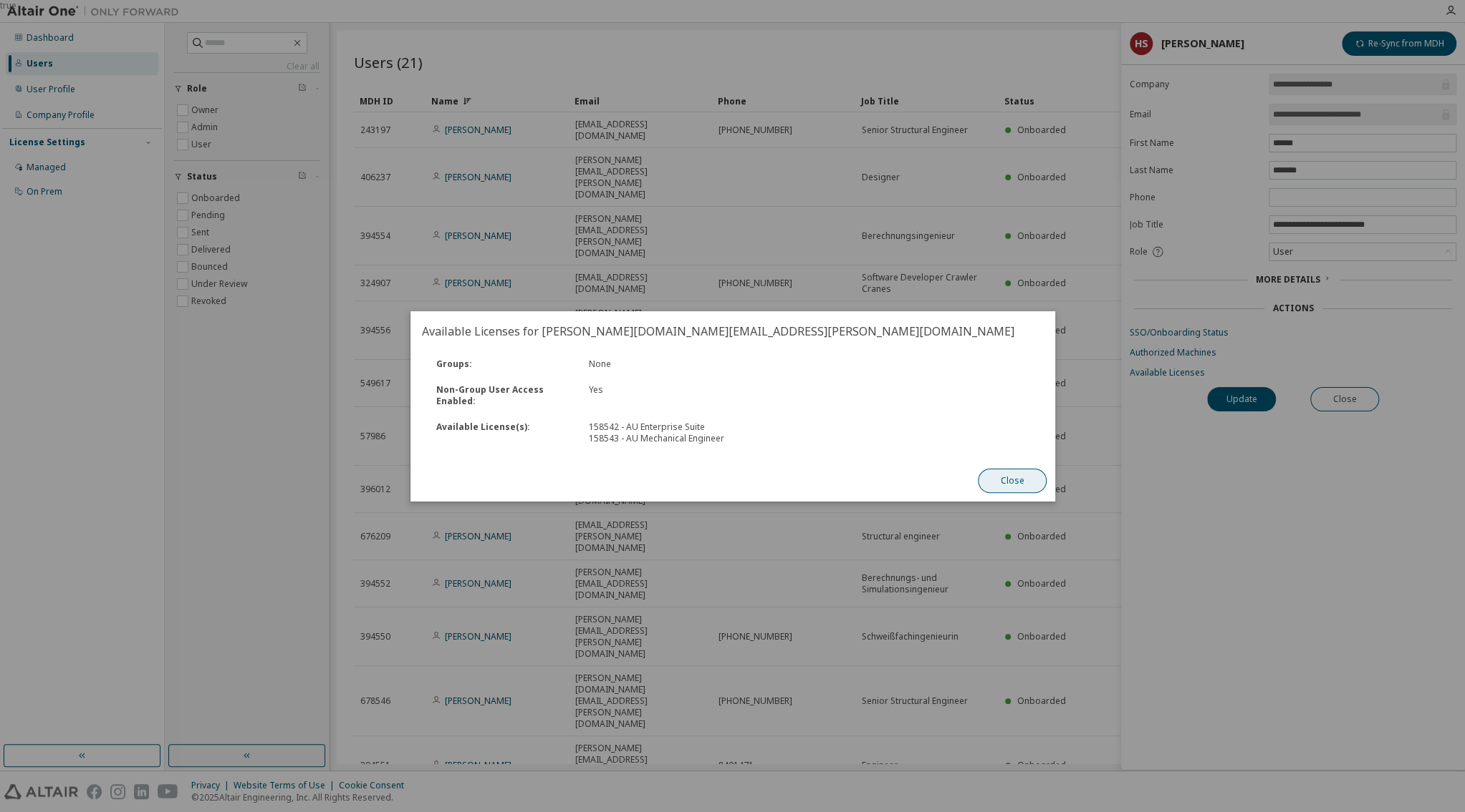
click at [1020, 482] on button "Close" at bounding box center [1012, 481] width 69 height 25
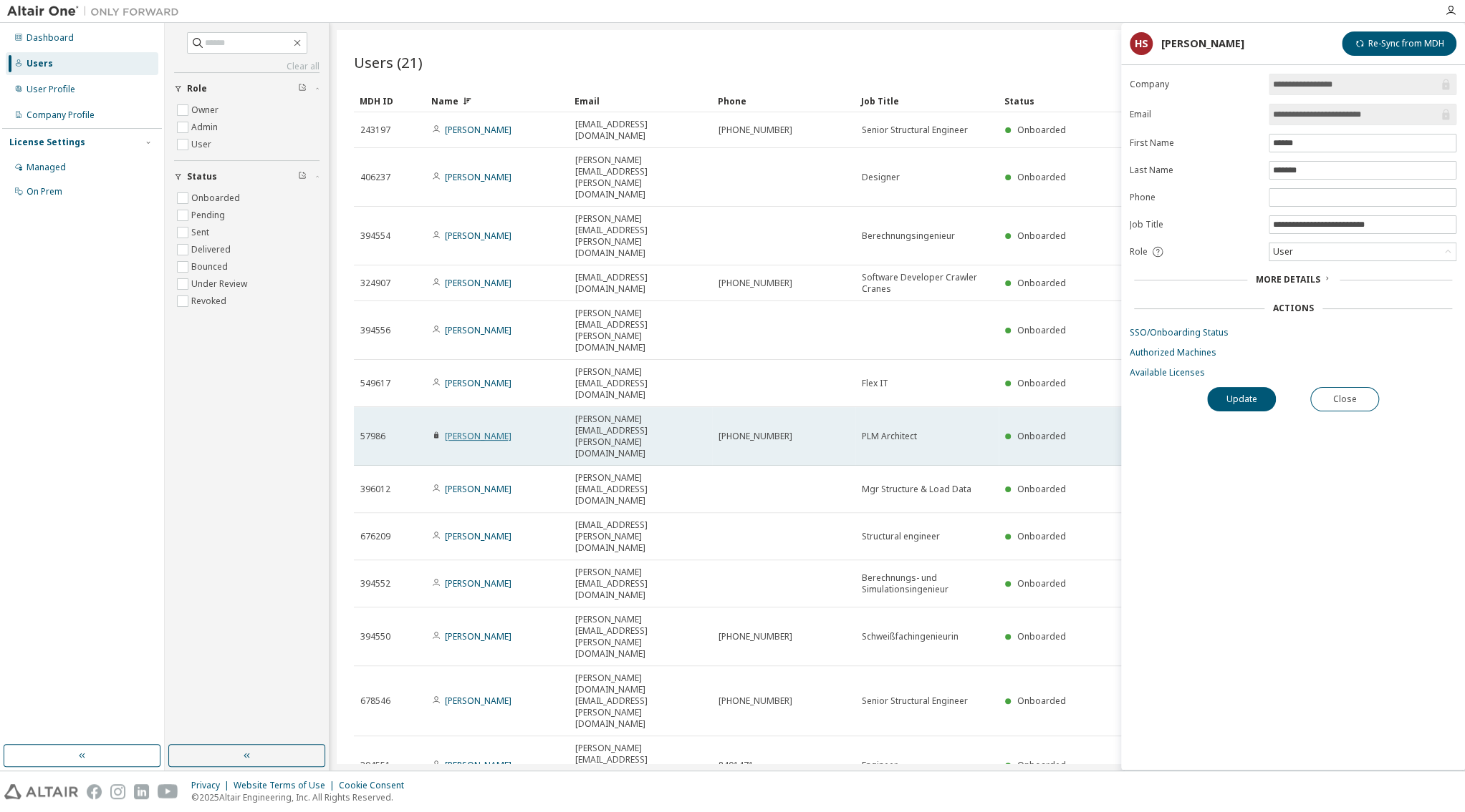
click at [472, 431] on link "Ruediger Maus" at bounding box center [478, 436] width 67 height 12
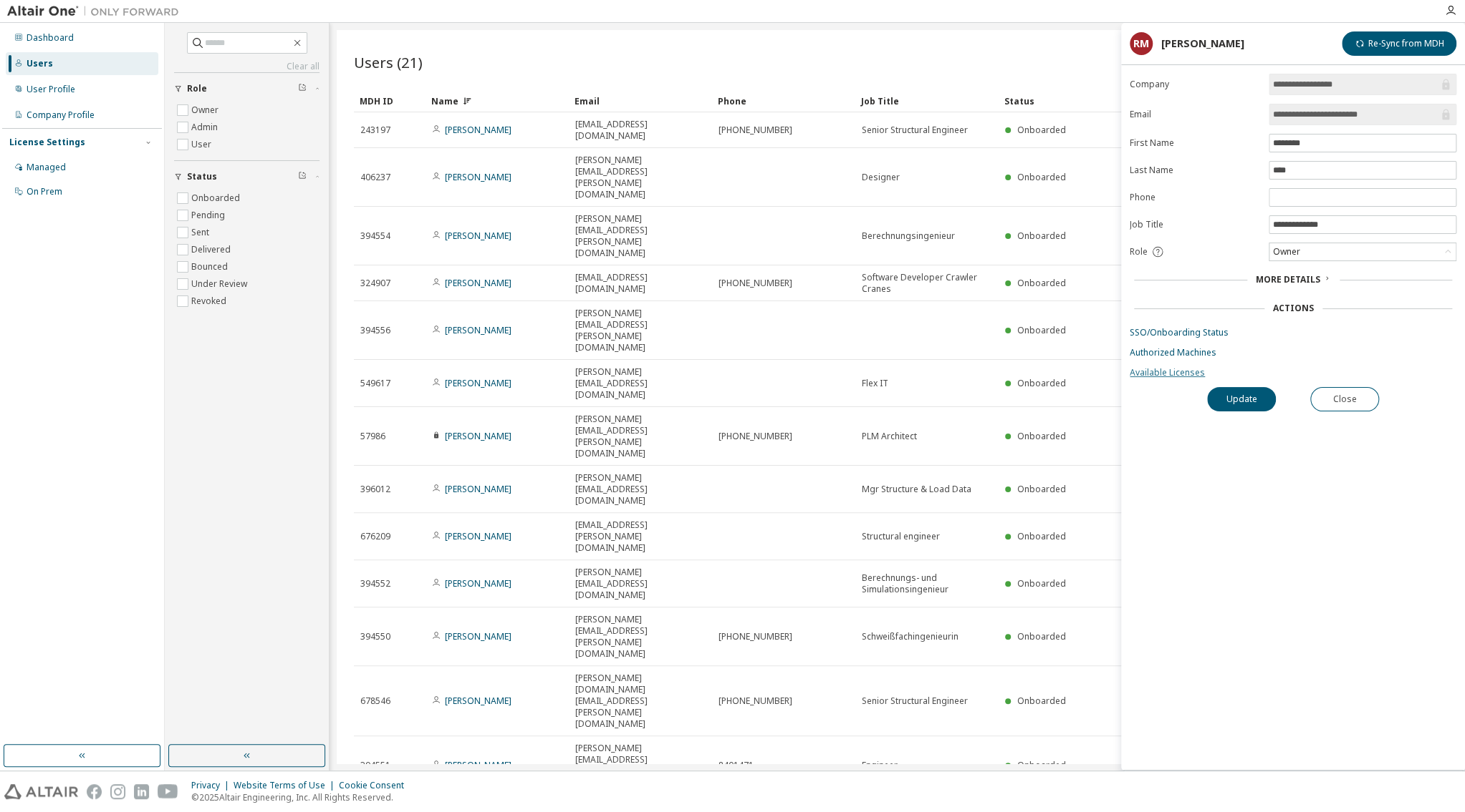
click at [1167, 379] on link "Available Licenses" at bounding box center [1292, 373] width 327 height 12
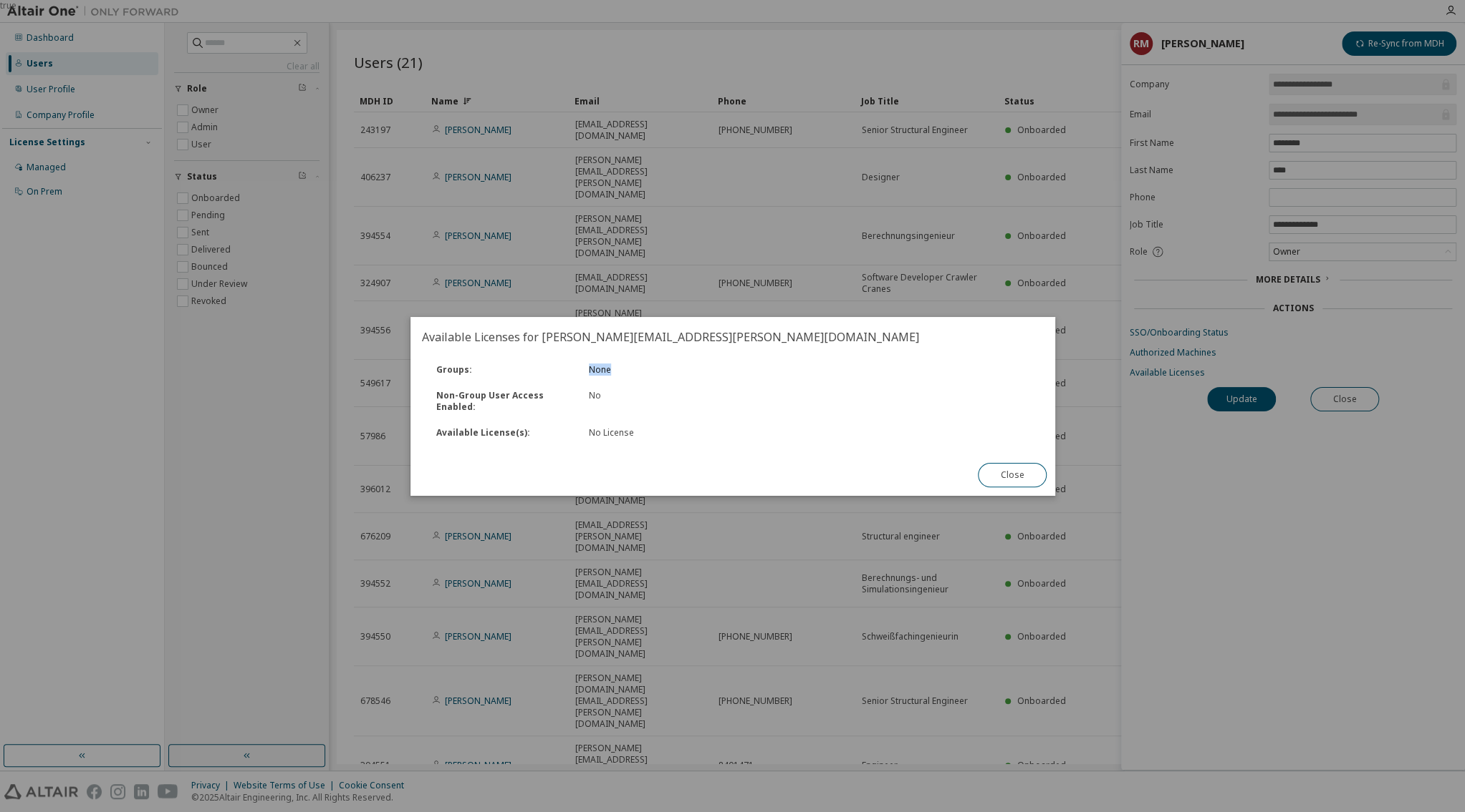
drag, startPoint x: 585, startPoint y: 370, endPoint x: 656, endPoint y: 370, distance: 71.0
click at [656, 370] on div "None" at bounding box center [695, 371] width 230 height 12
click at [1015, 475] on button "Close" at bounding box center [1012, 475] width 69 height 25
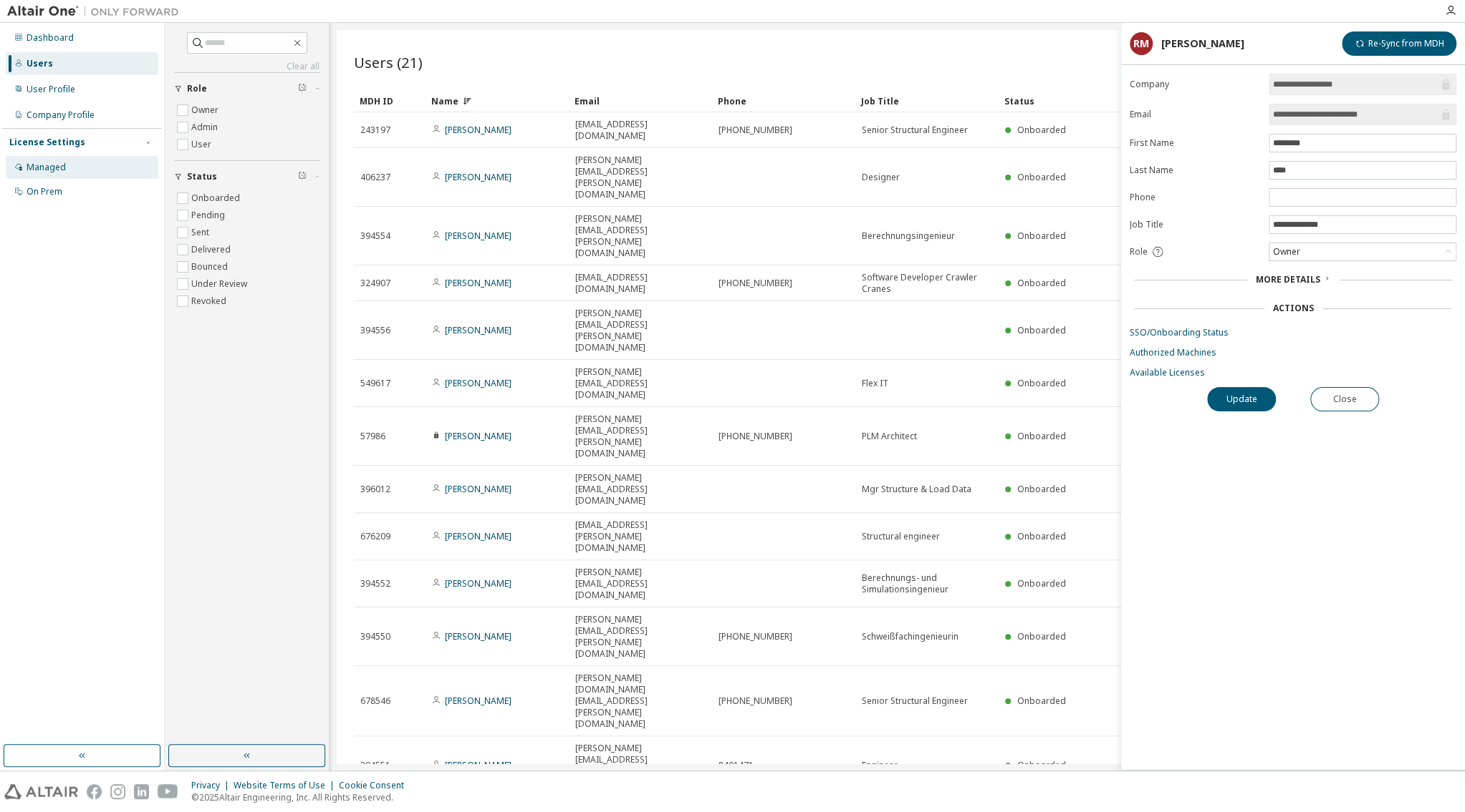
click at [54, 170] on div "Managed" at bounding box center [46, 168] width 39 height 12
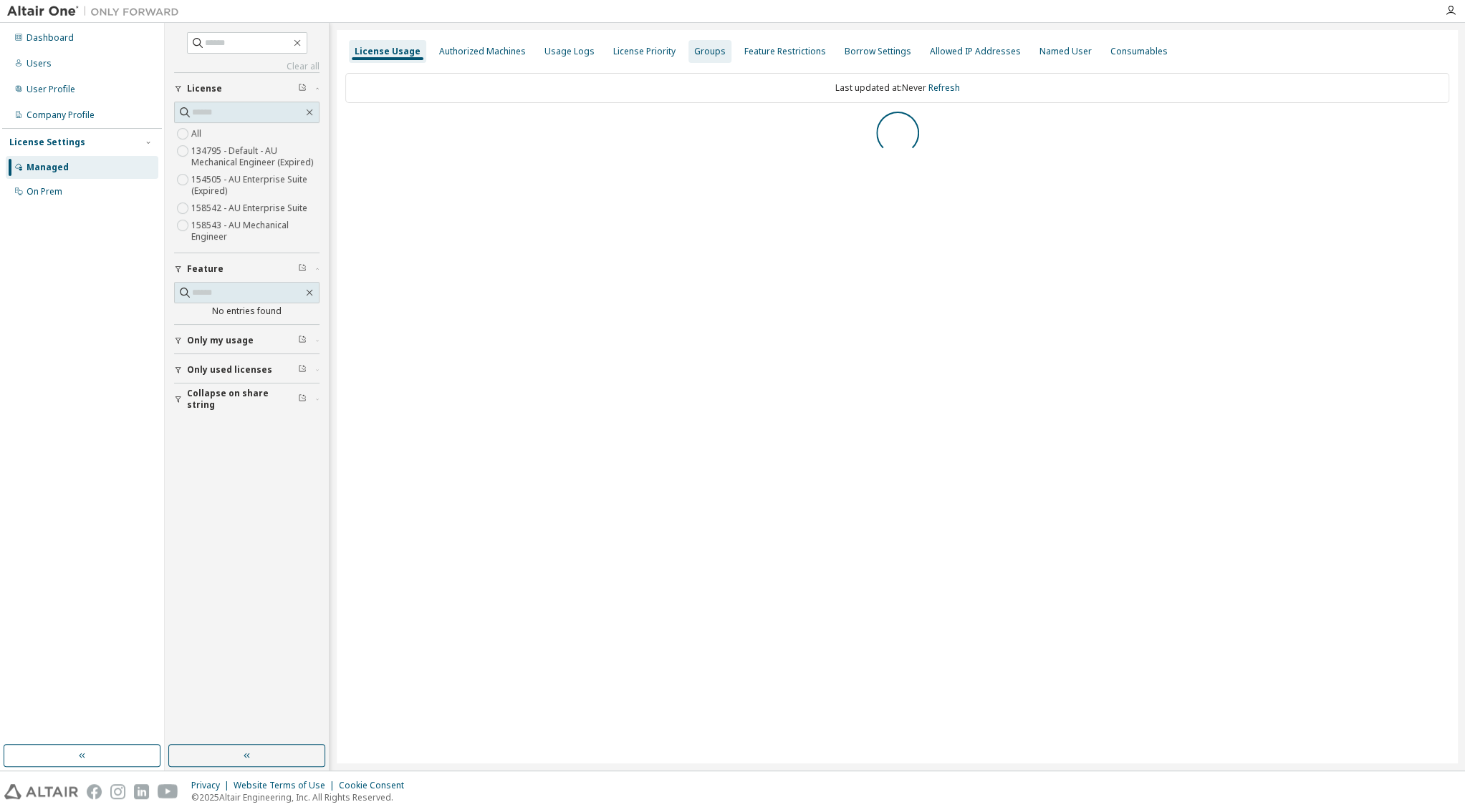
click at [709, 53] on div "Groups" at bounding box center [709, 52] width 31 height 12
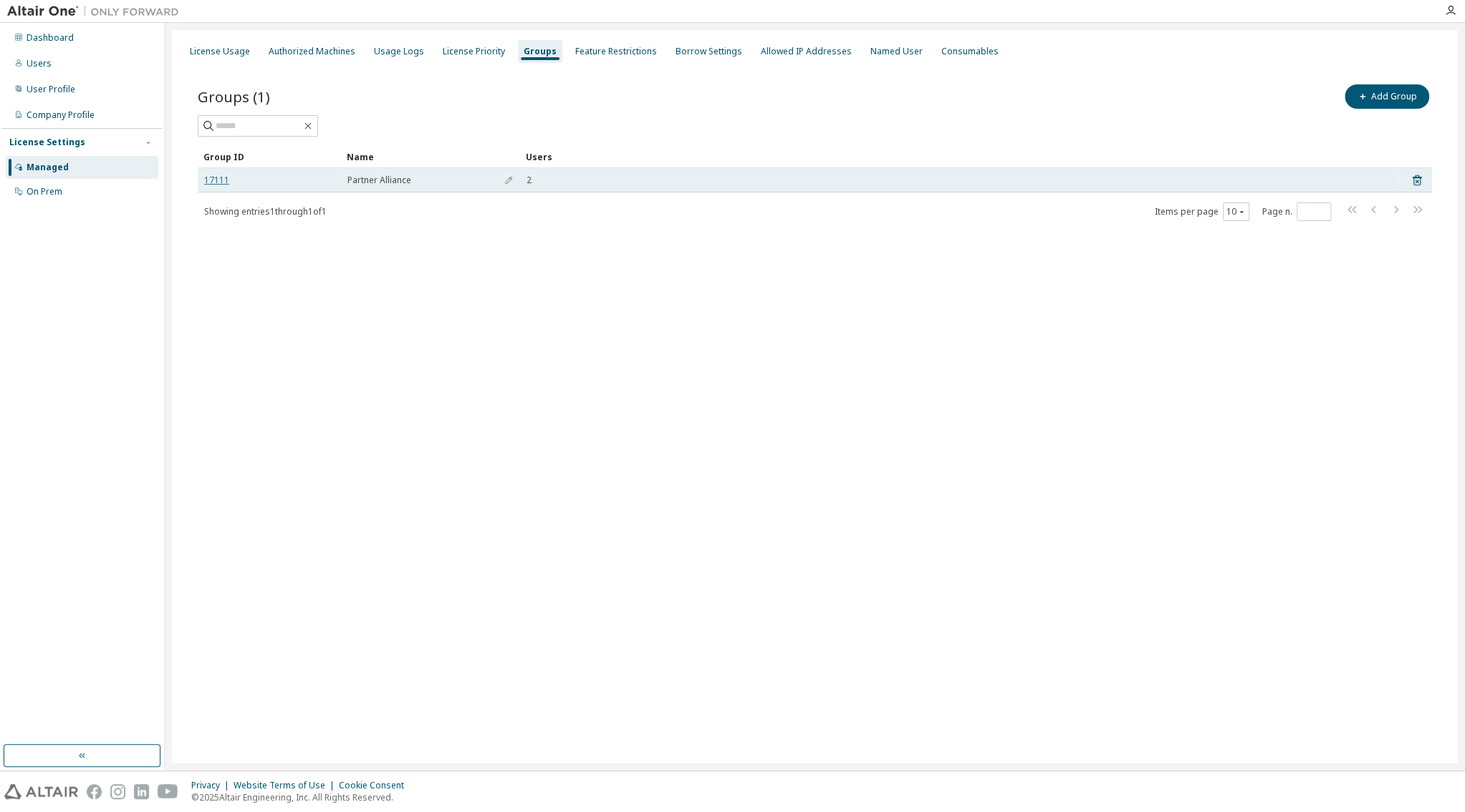
click at [217, 184] on link "17111" at bounding box center [217, 180] width 26 height 12
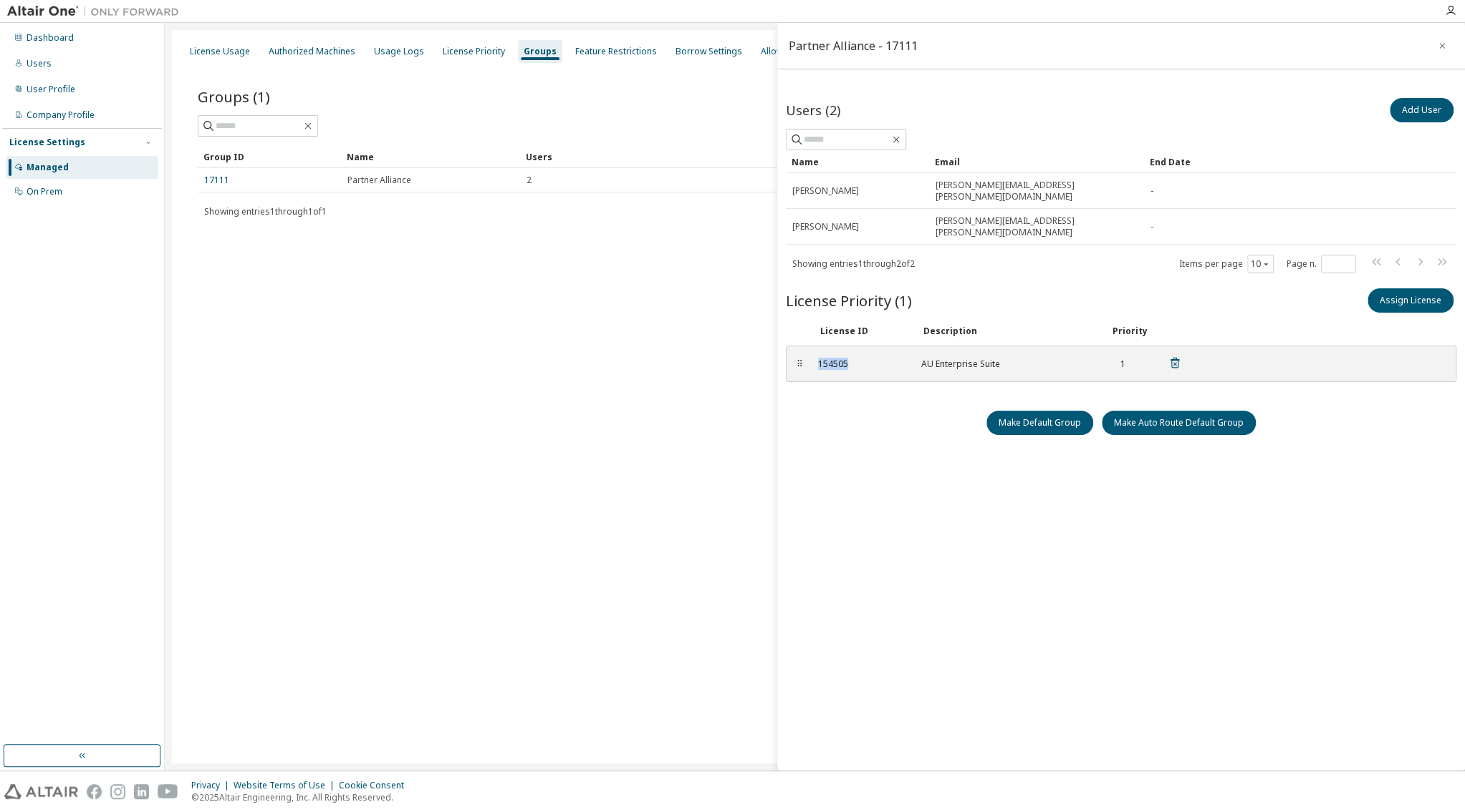
drag, startPoint x: 818, startPoint y: 336, endPoint x: 875, endPoint y: 346, distance: 57.9
click at [872, 359] on div "154505" at bounding box center [862, 365] width 86 height 12
click at [1402, 288] on button "Assign License" at bounding box center [1410, 300] width 86 height 25
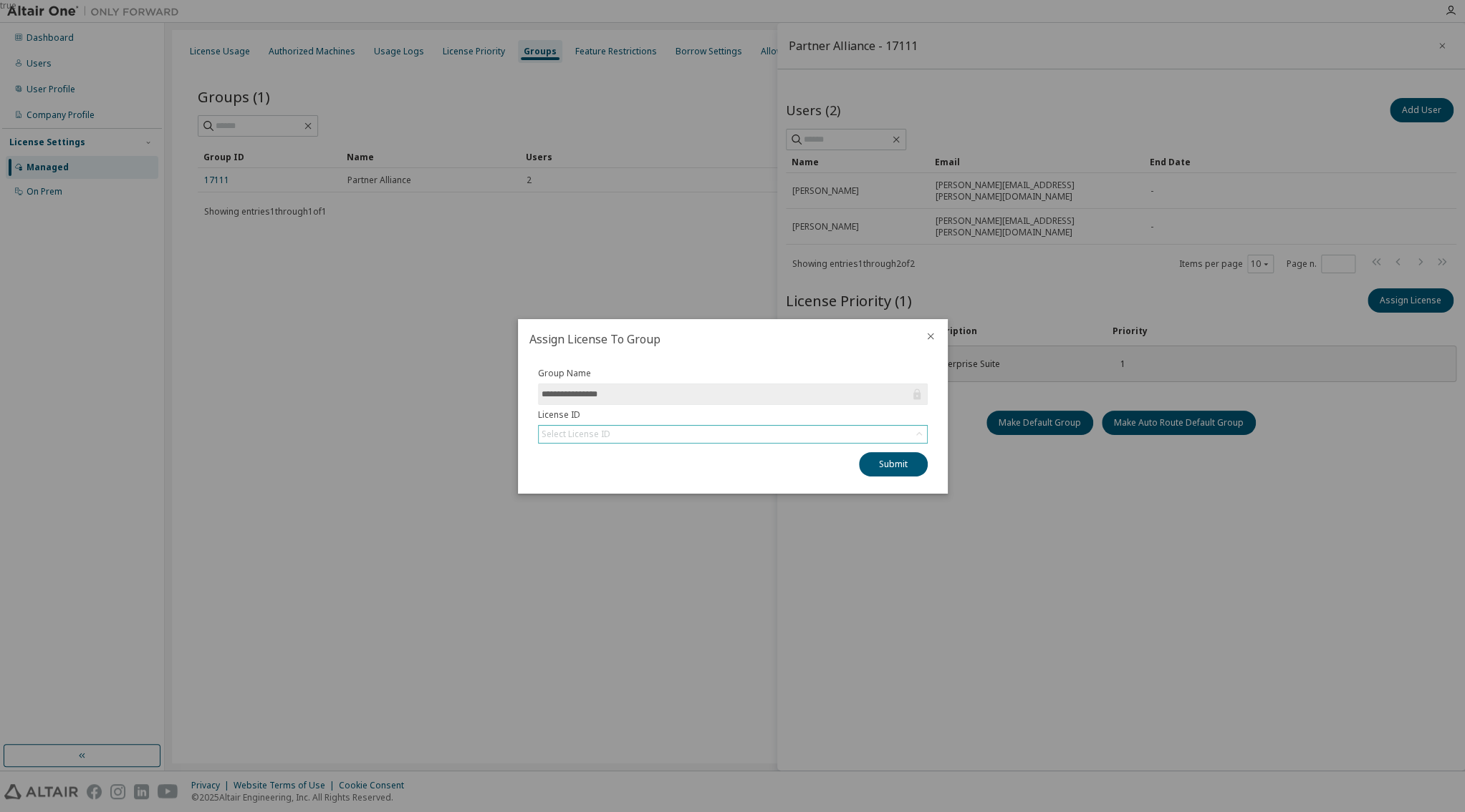
click at [604, 431] on div "Select License ID" at bounding box center [576, 434] width 69 height 12
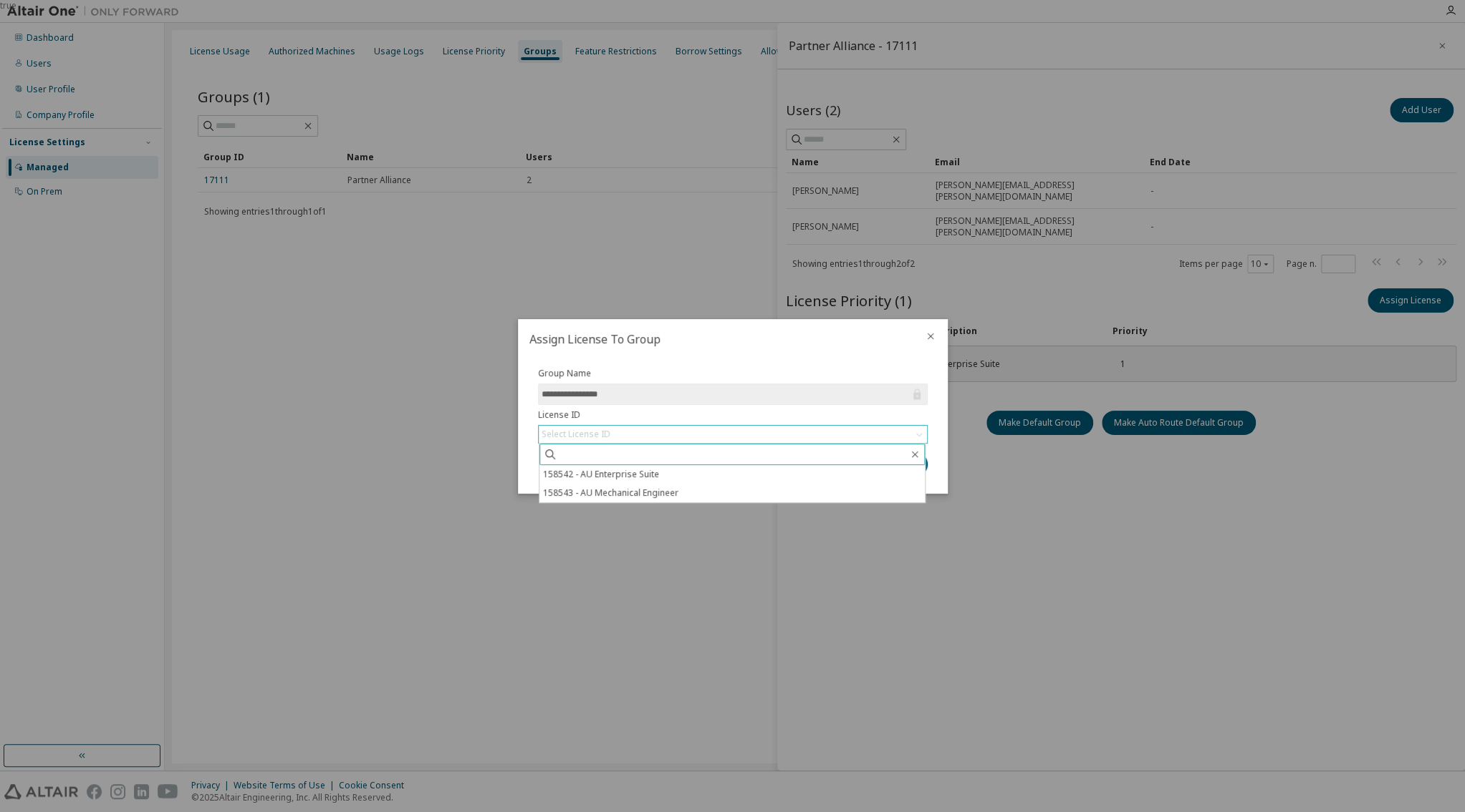
click at [593, 456] on input "text" at bounding box center [733, 454] width 351 height 15
paste input "******"
type input "******"
click at [940, 343] on div at bounding box center [930, 338] width 34 height 37
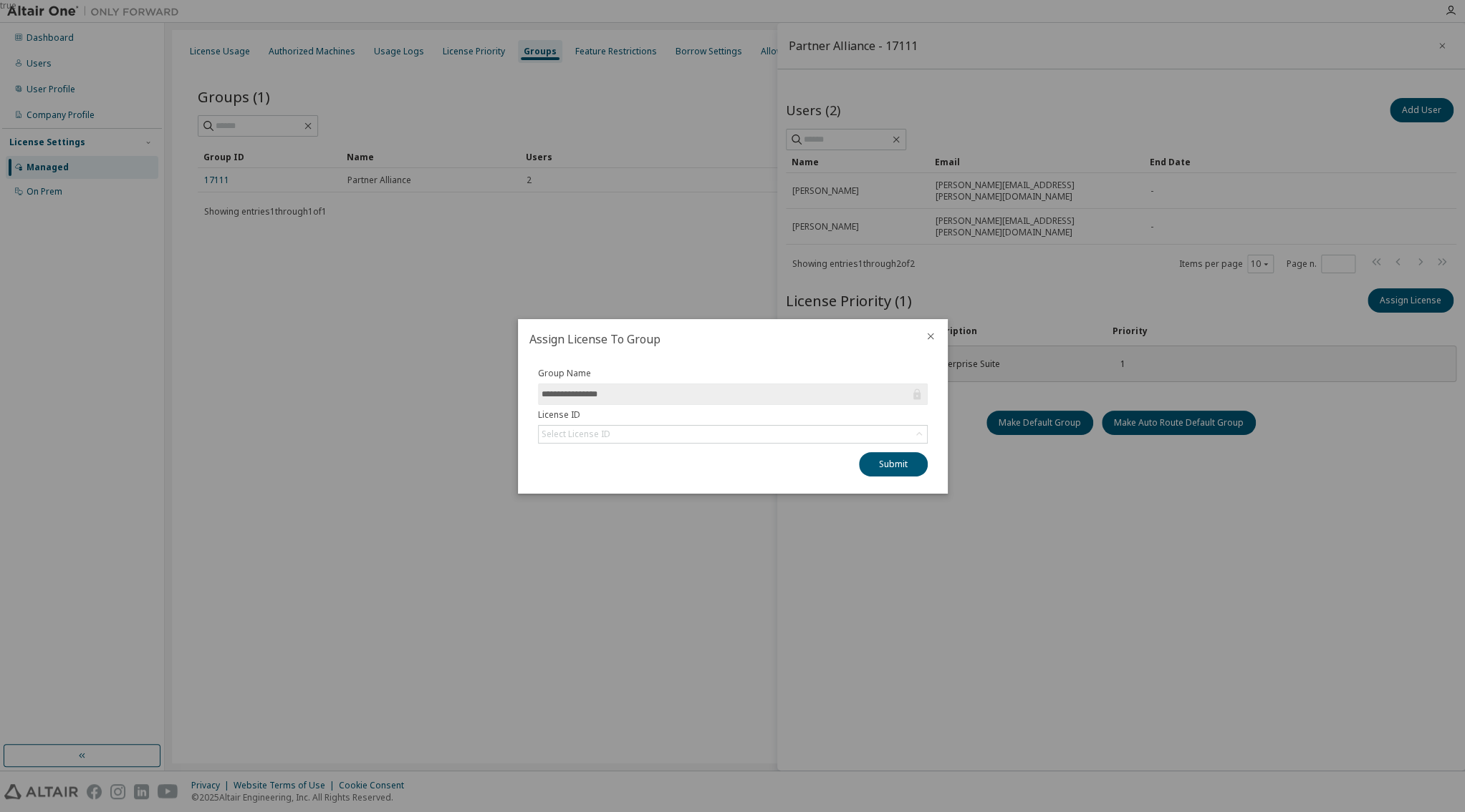
click at [927, 334] on icon "close" at bounding box center [930, 336] width 12 height 12
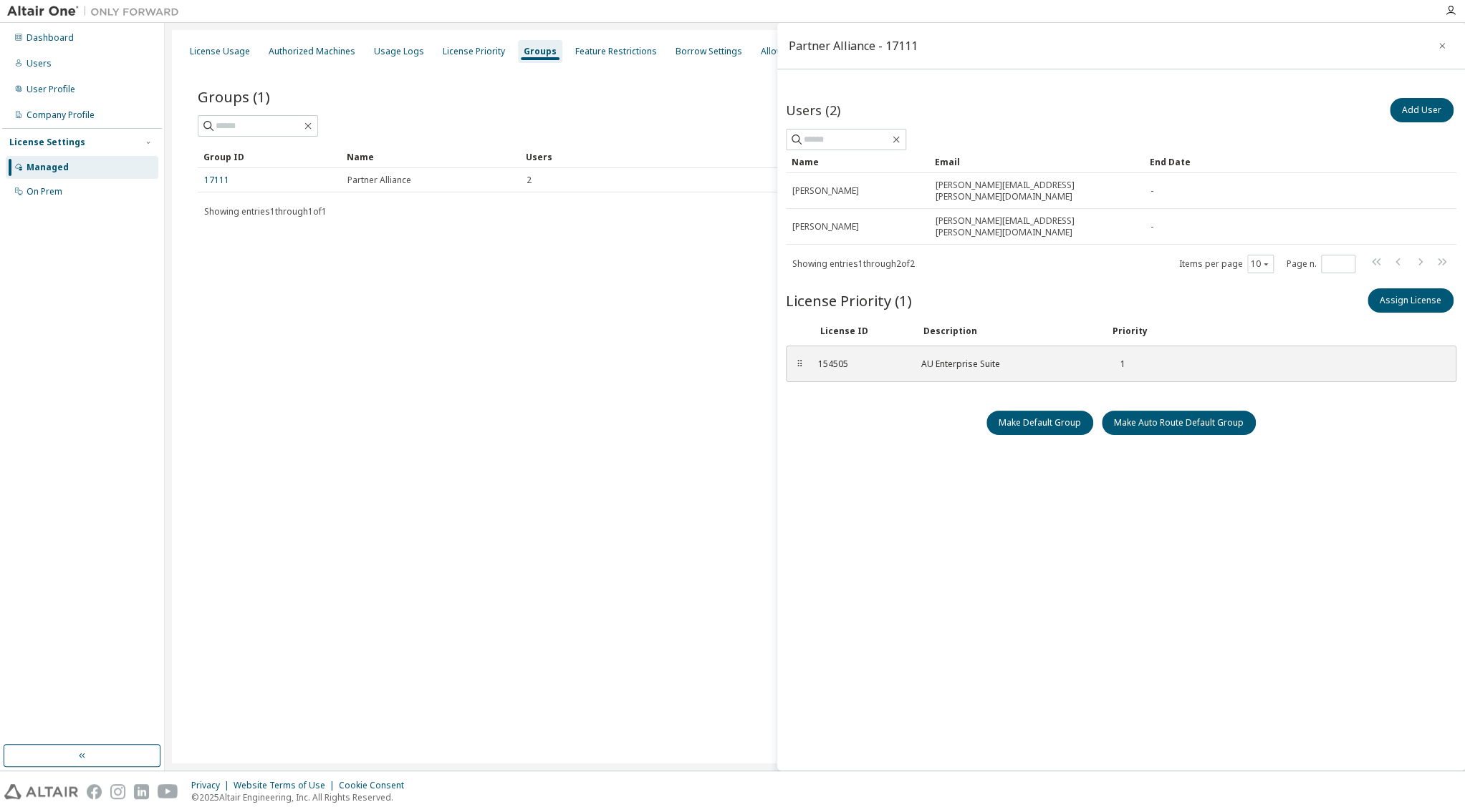
click at [41, 162] on div "Managed" at bounding box center [81, 167] width 152 height 23
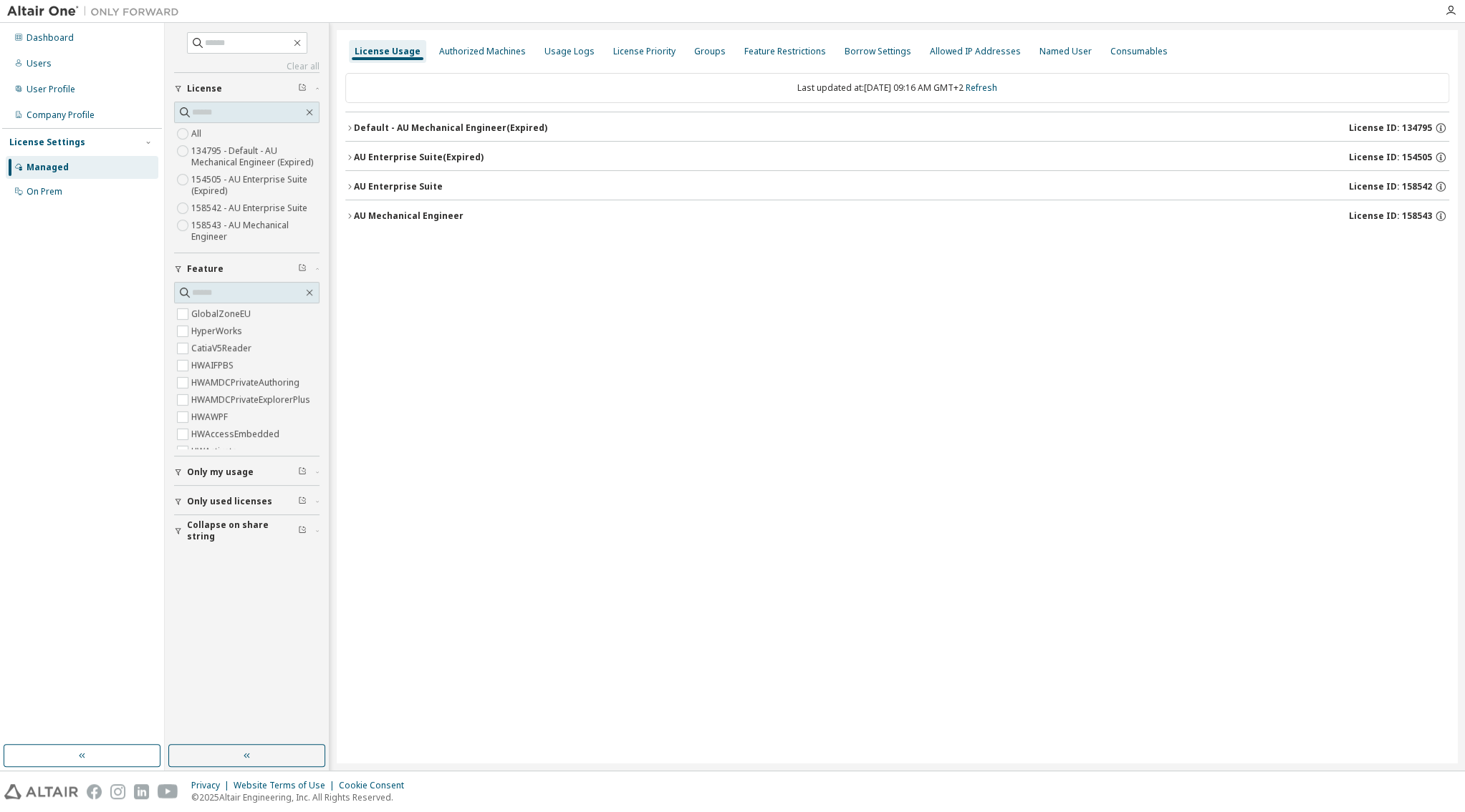
click at [349, 215] on icon "button" at bounding box center [349, 216] width 3 height 5
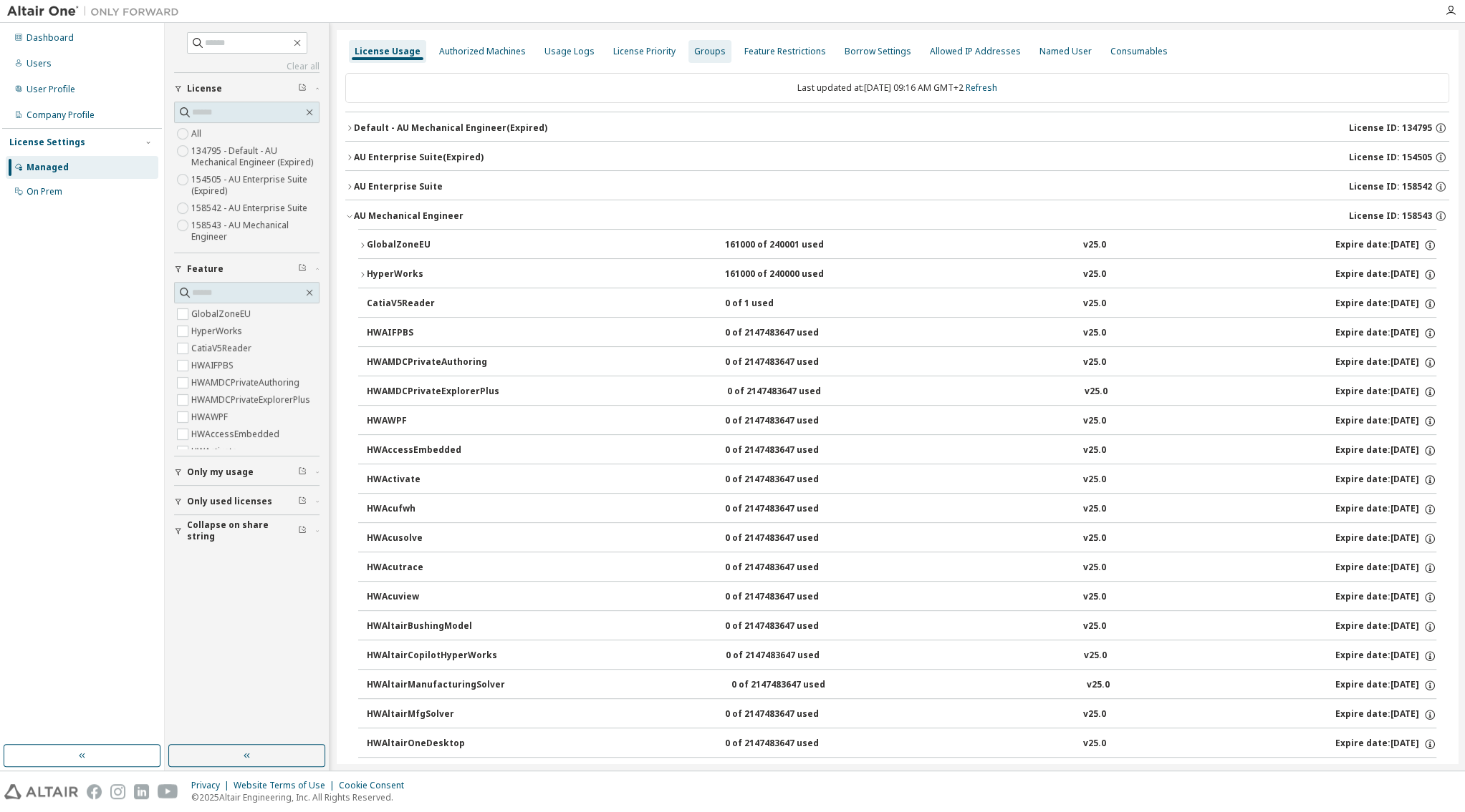
click at [717, 49] on div "Groups" at bounding box center [709, 52] width 31 height 12
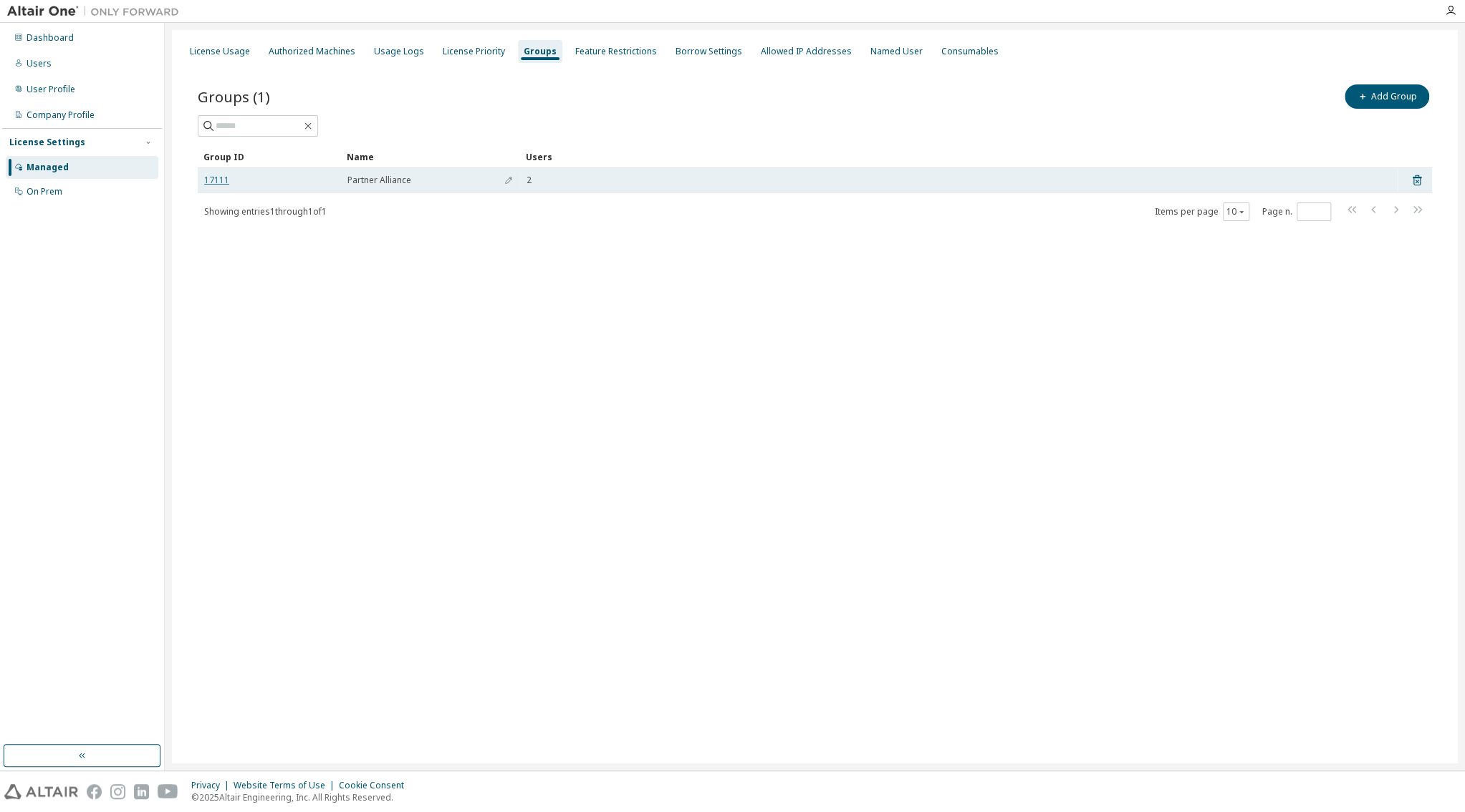
click at [222, 186] on link "17111" at bounding box center [217, 180] width 26 height 12
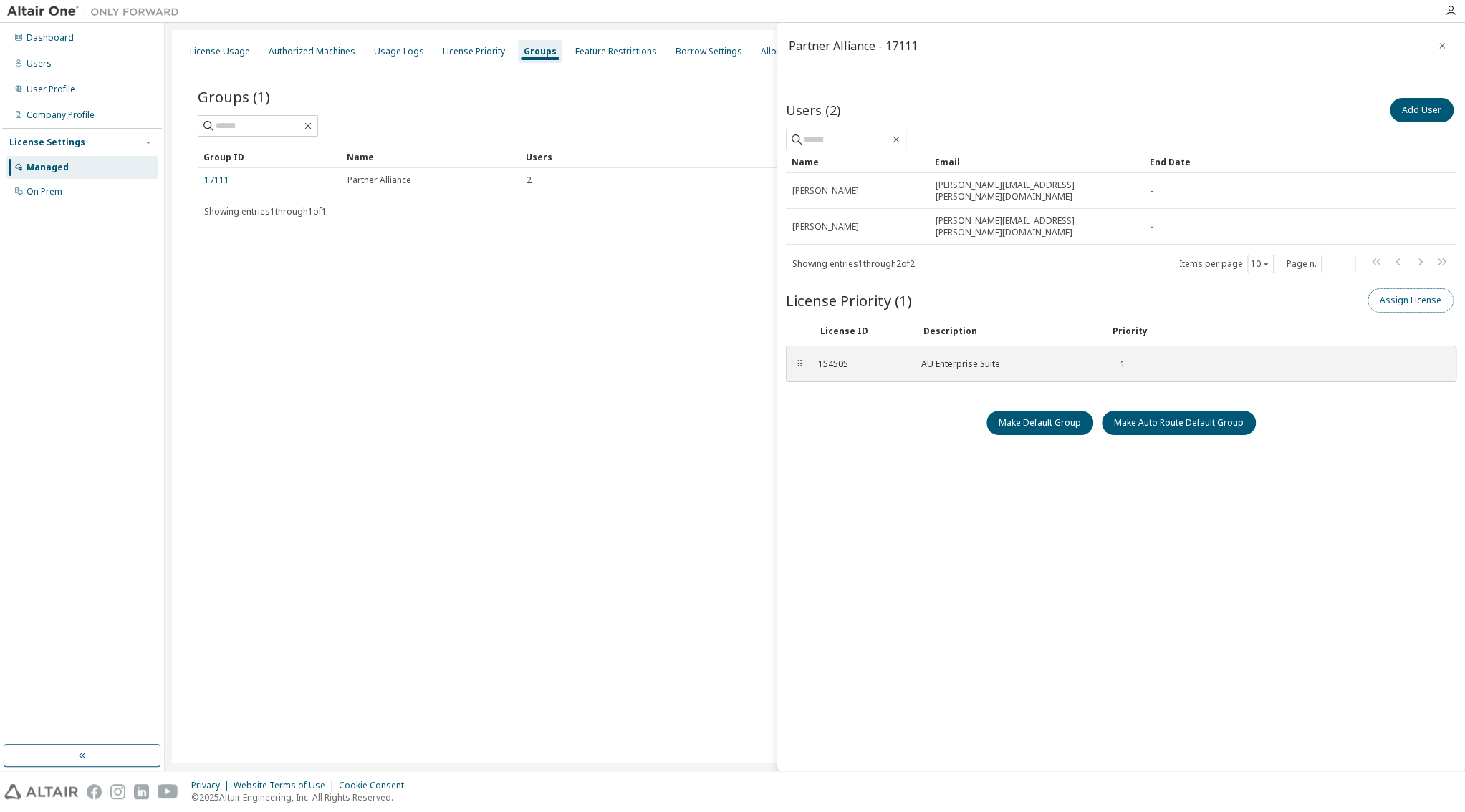
click at [1397, 288] on button "Assign License" at bounding box center [1410, 300] width 86 height 25
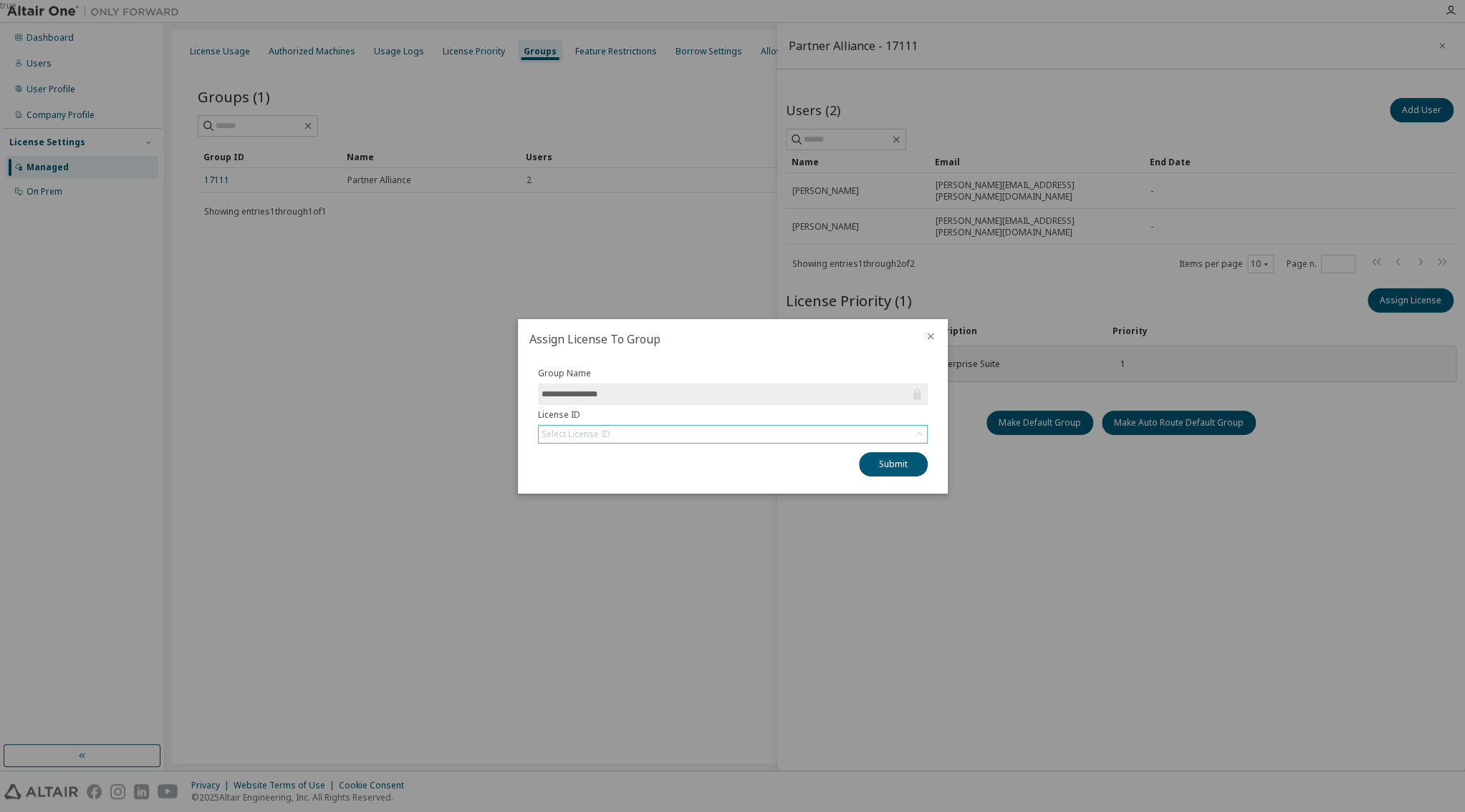
click at [625, 433] on div "Select License ID" at bounding box center [733, 434] width 389 height 18
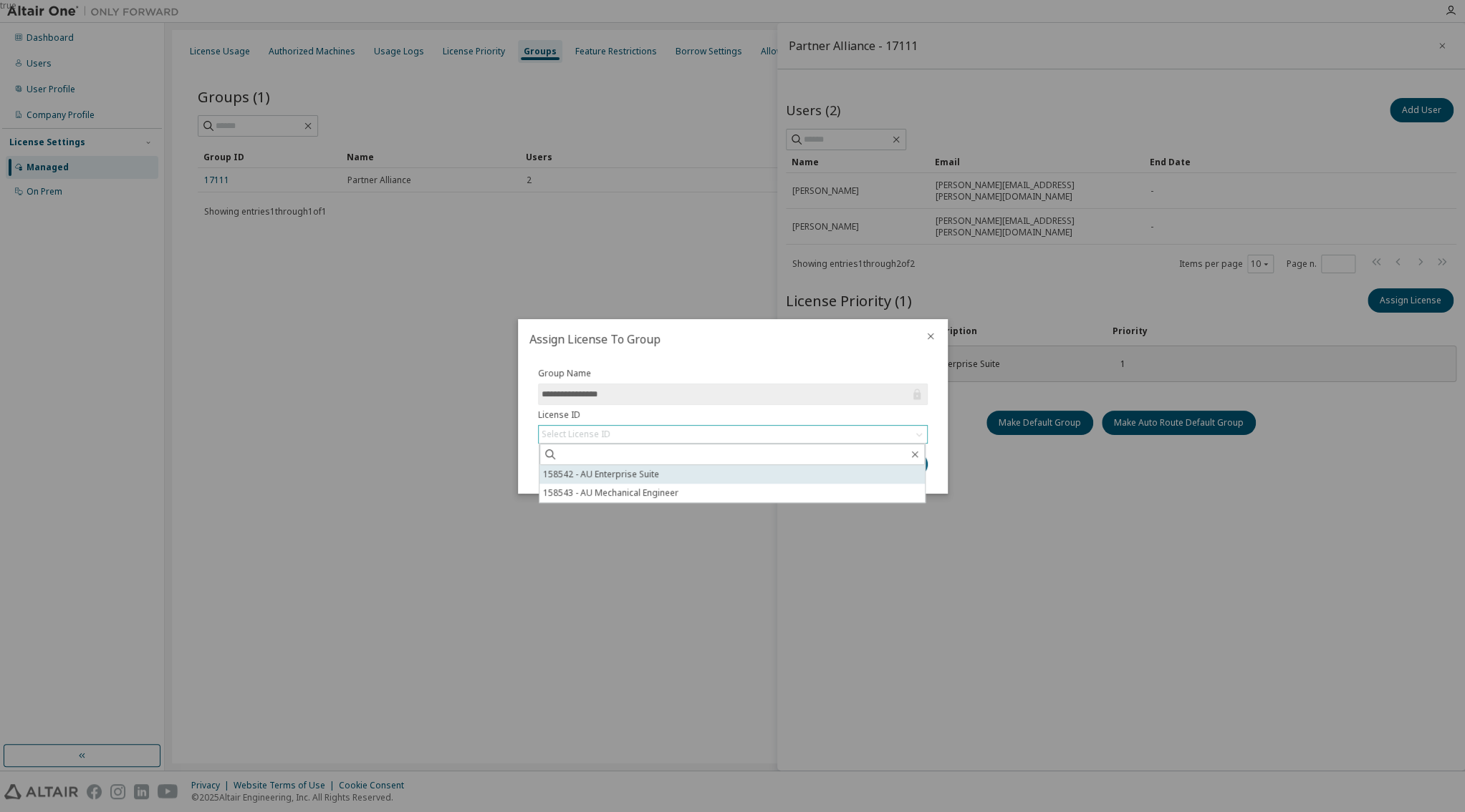
click at [669, 476] on li "158542 - AU Enterprise Suite" at bounding box center [732, 474] width 386 height 19
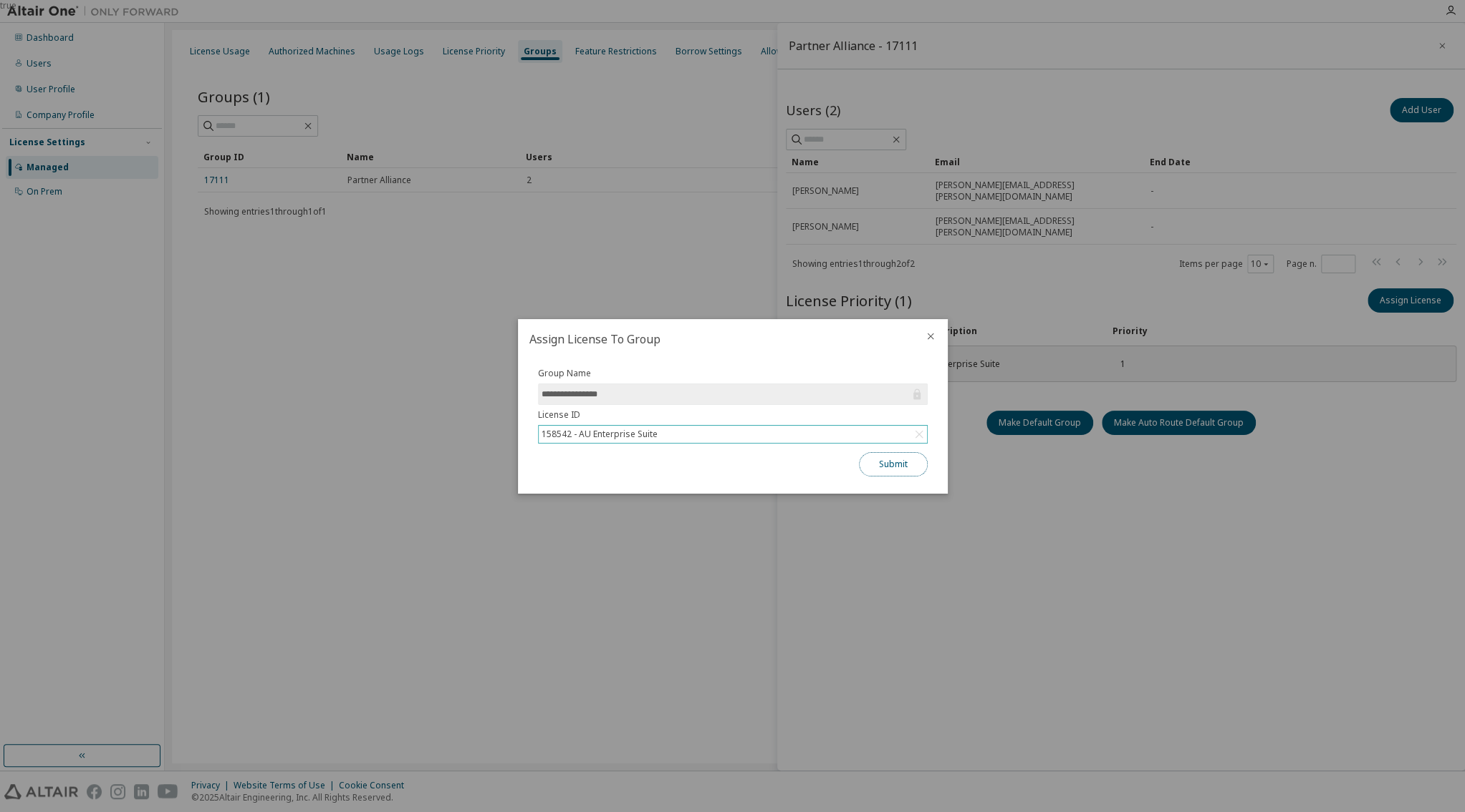
click at [888, 468] on button "Submit" at bounding box center [893, 464] width 69 height 25
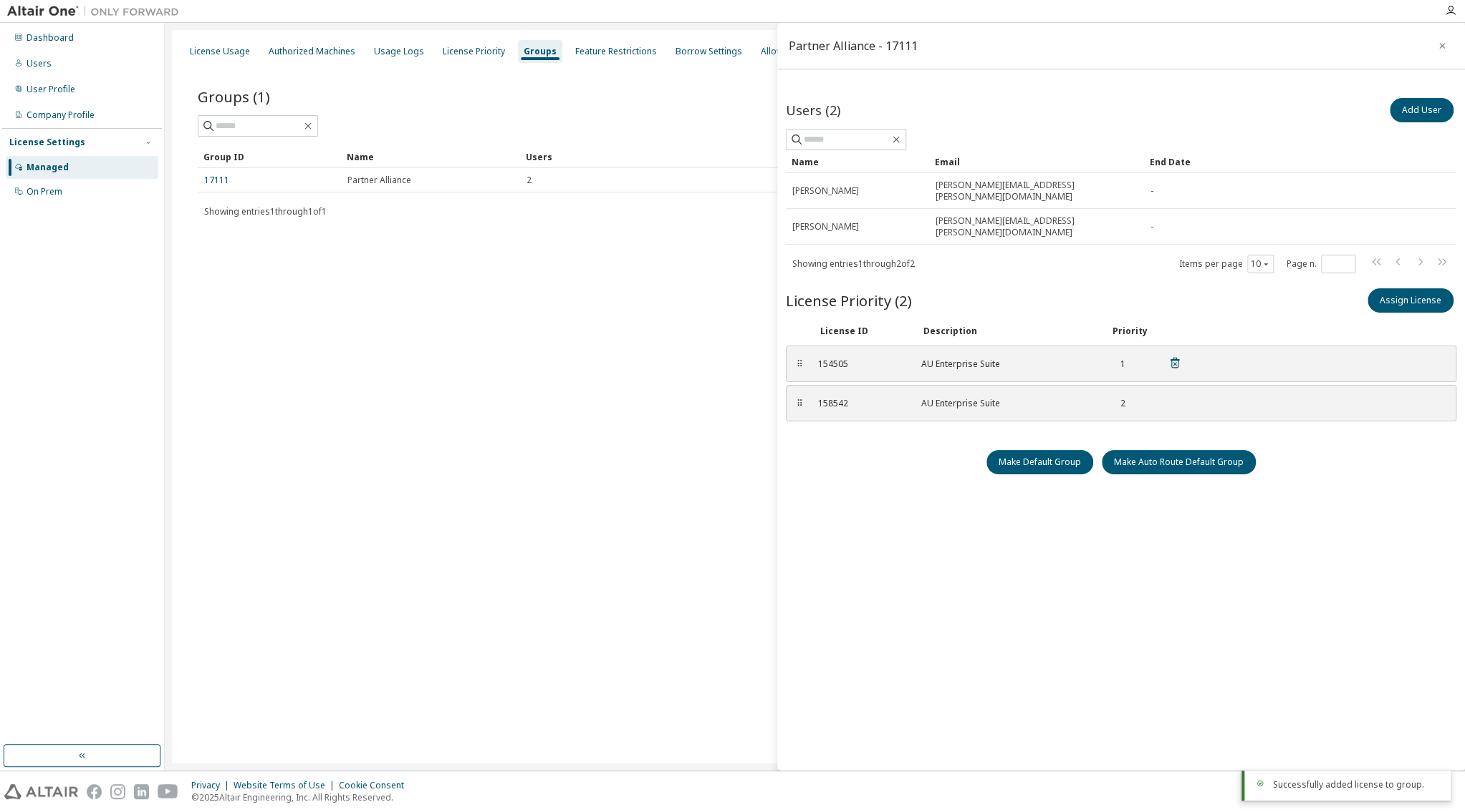
click at [893, 359] on div "154505" at bounding box center [862, 365] width 86 height 12
click at [1177, 357] on icon at bounding box center [1175, 363] width 13 height 13
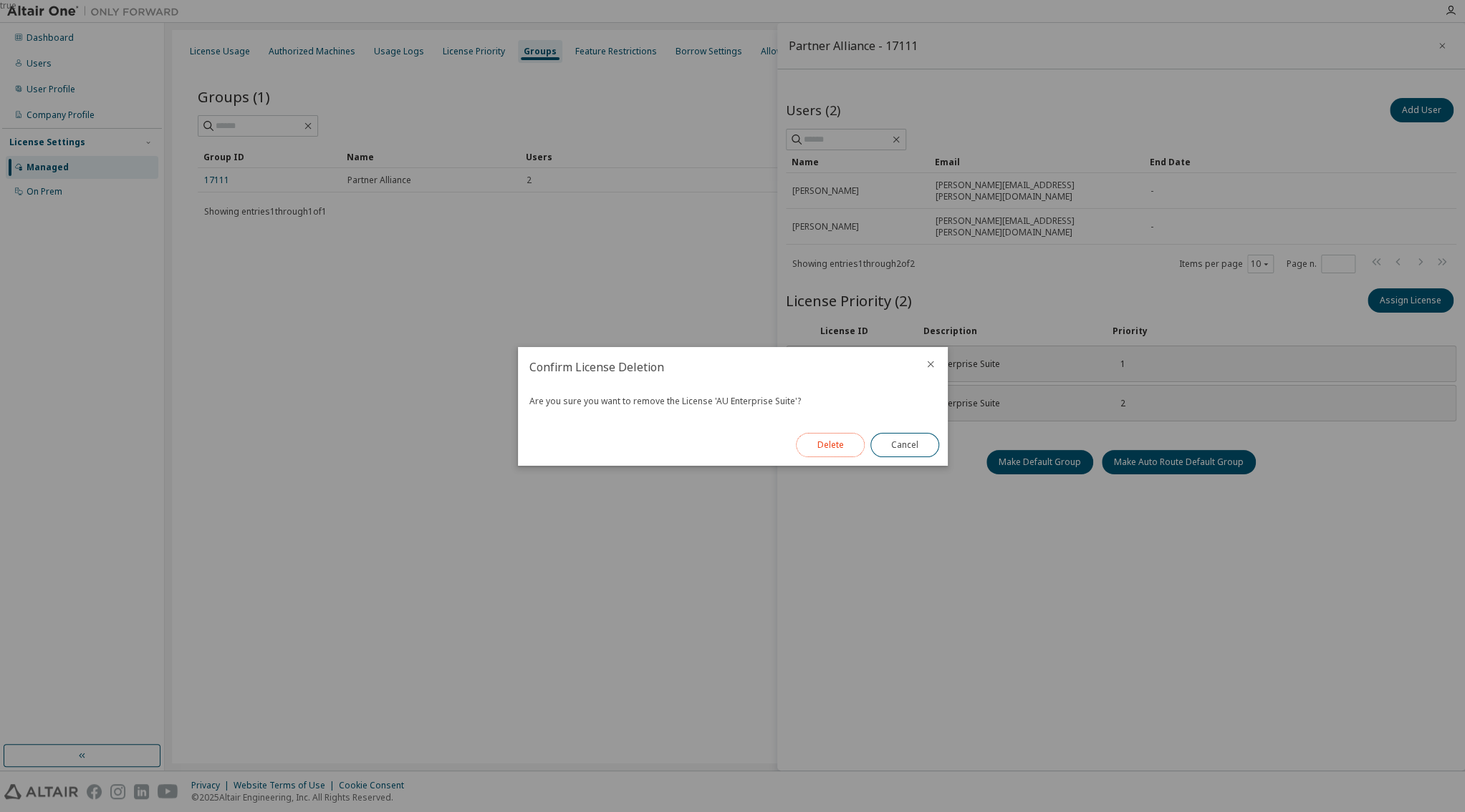
click at [835, 438] on button "Delete" at bounding box center [830, 445] width 69 height 25
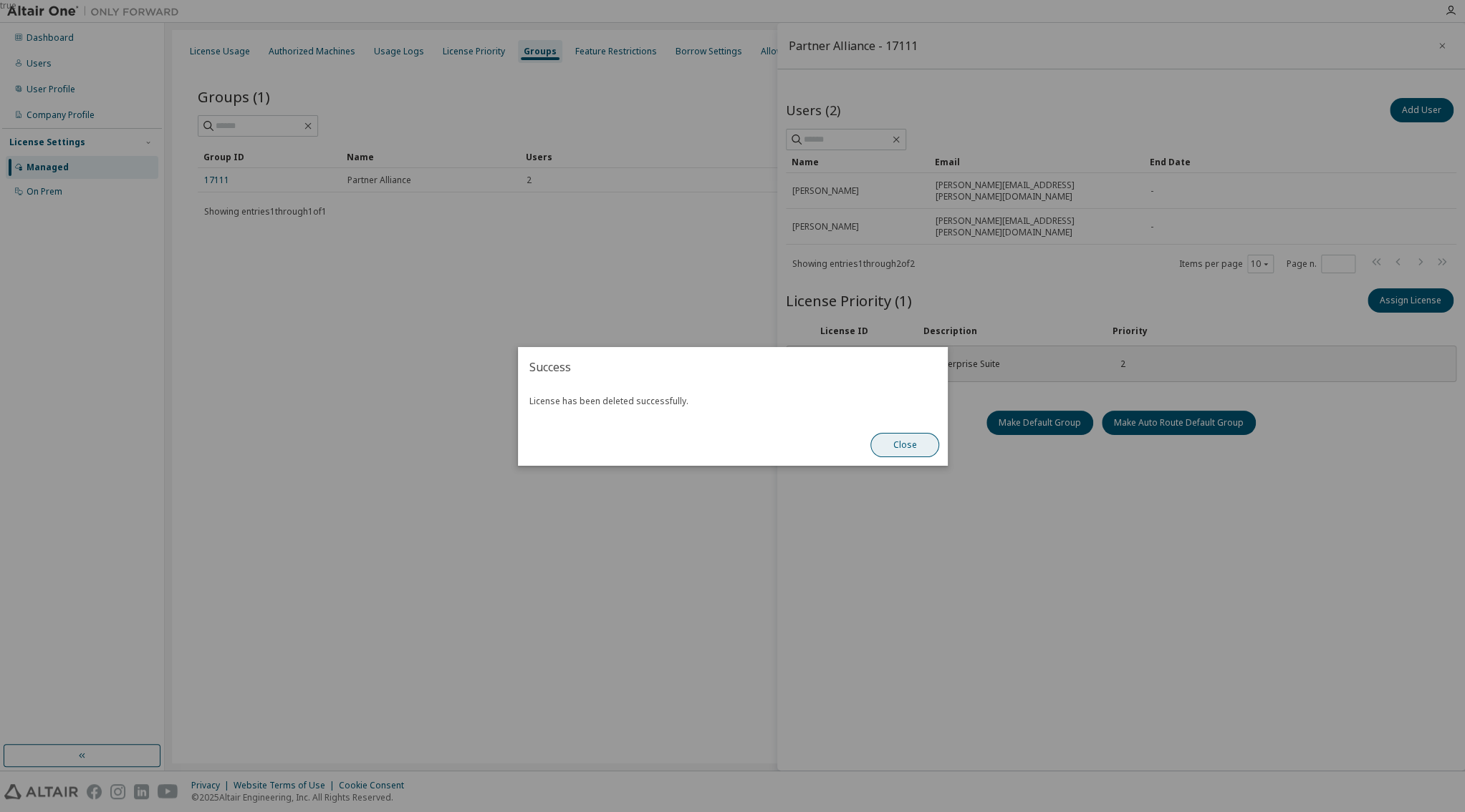
click at [909, 443] on button "Close" at bounding box center [905, 445] width 69 height 25
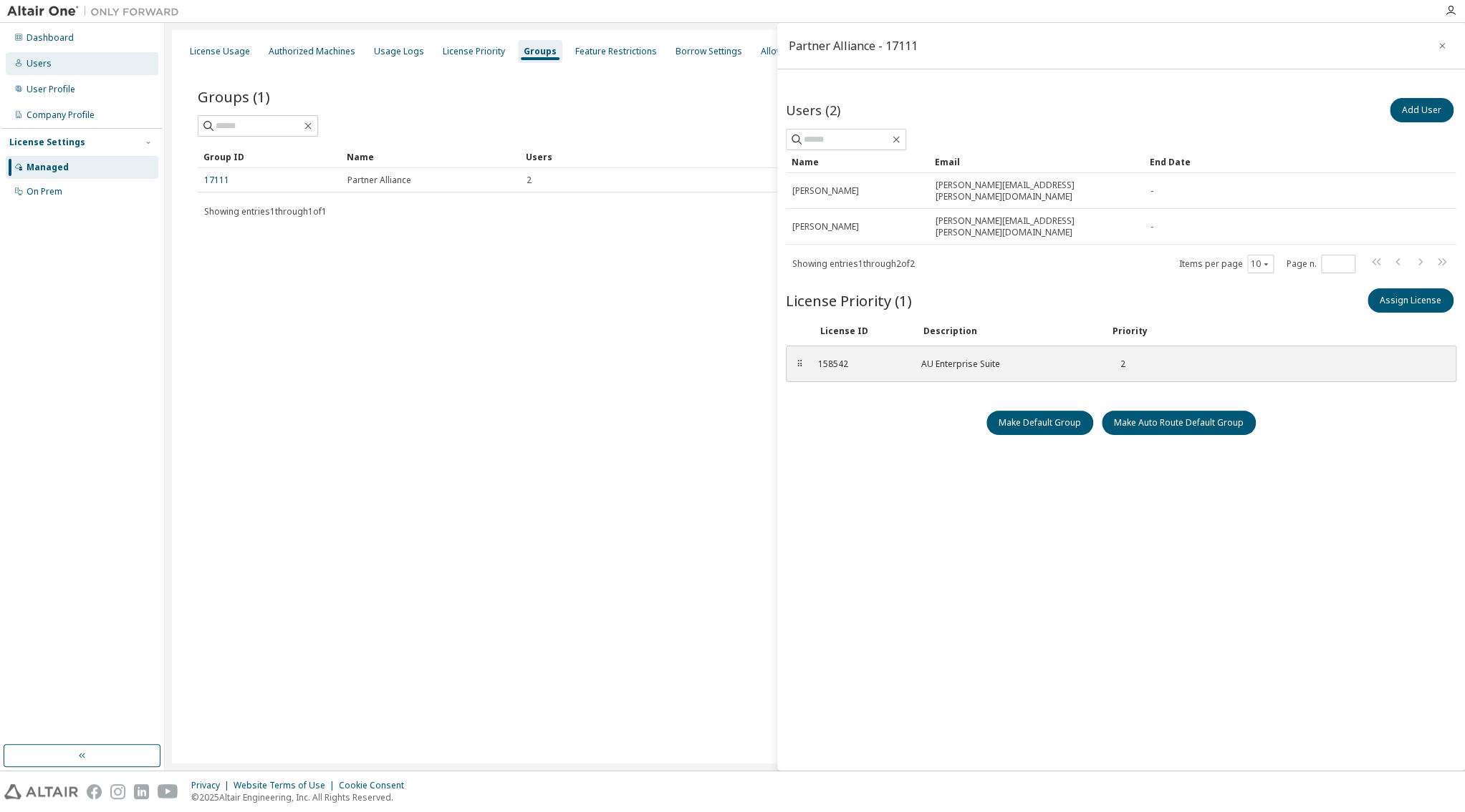
click at [34, 69] on div "Users" at bounding box center [39, 64] width 26 height 12
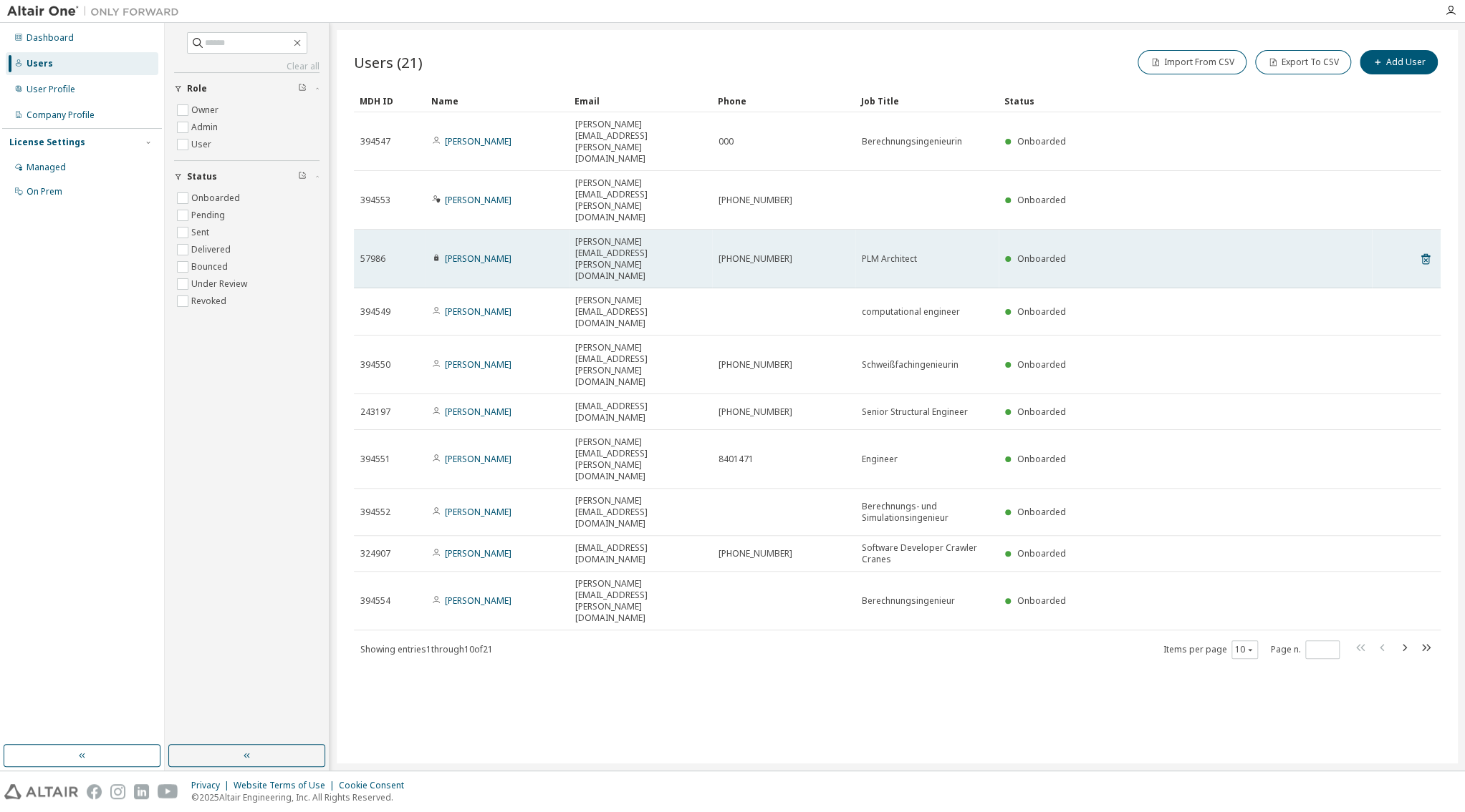
click at [485, 229] on td "Ruediger Maus" at bounding box center [497, 259] width 143 height 59
click at [469, 229] on td "Ruediger Maus" at bounding box center [497, 259] width 143 height 59
click at [468, 253] on link "Ruediger Maus" at bounding box center [478, 259] width 67 height 12
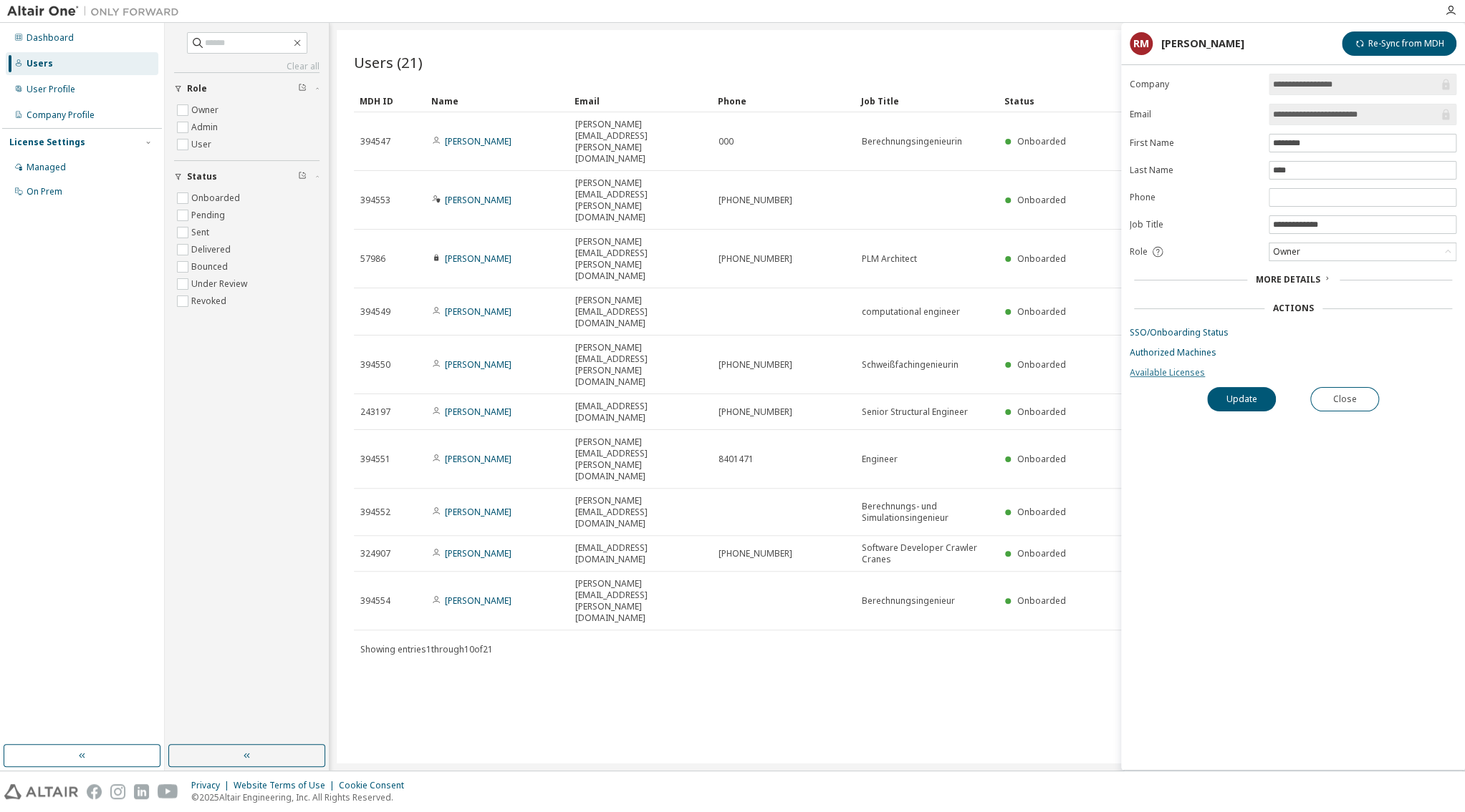
click at [1164, 379] on link "Available Licenses" at bounding box center [1292, 373] width 327 height 12
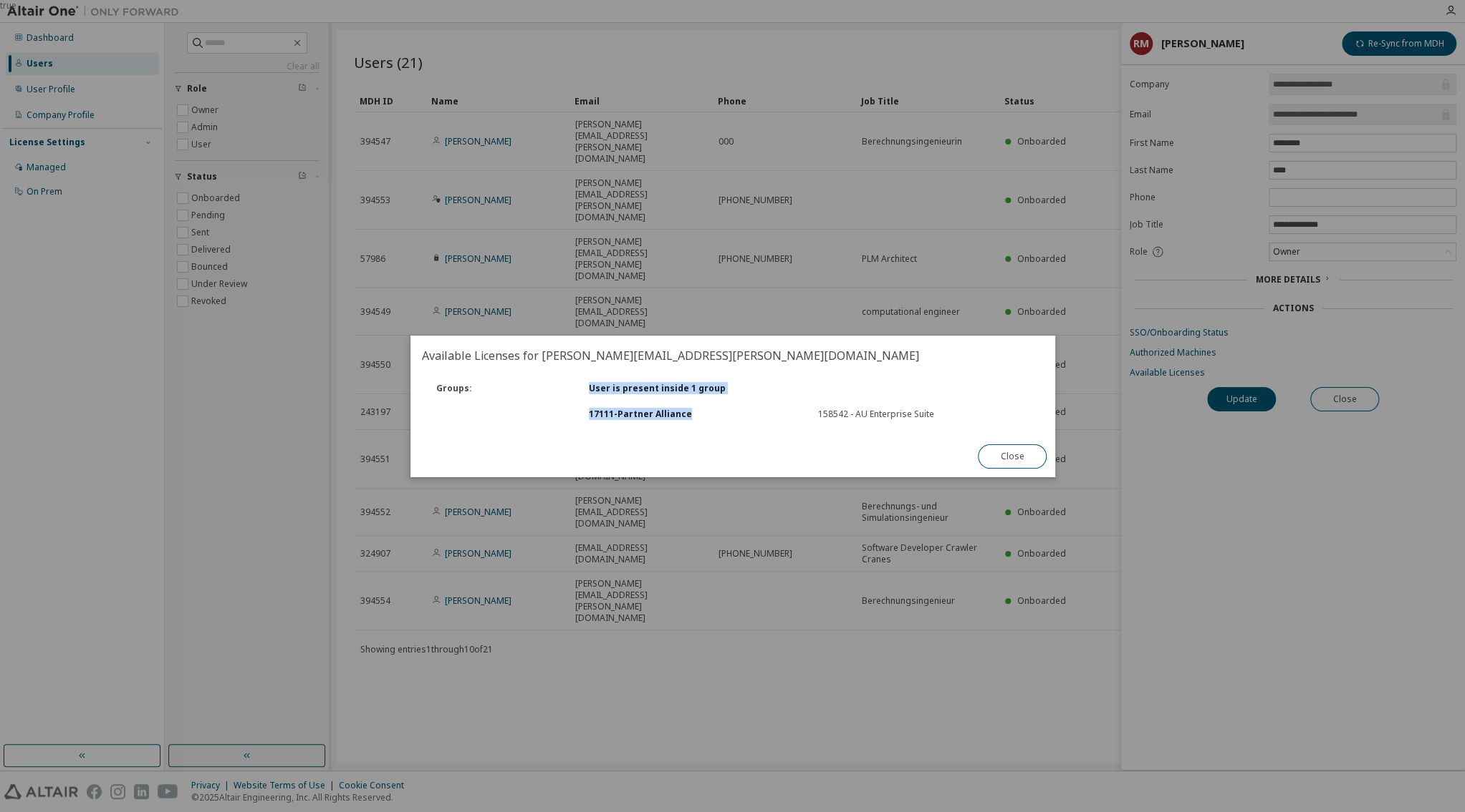
drag, startPoint x: 588, startPoint y: 392, endPoint x: 724, endPoint y: 416, distance: 138.1
click at [724, 416] on div "Groups : User is present inside 1 group 17111 - Partner Alliance 158542 - AU En…" at bounding box center [732, 401] width 639 height 52
click at [1021, 458] on button "Close" at bounding box center [1012, 456] width 69 height 25
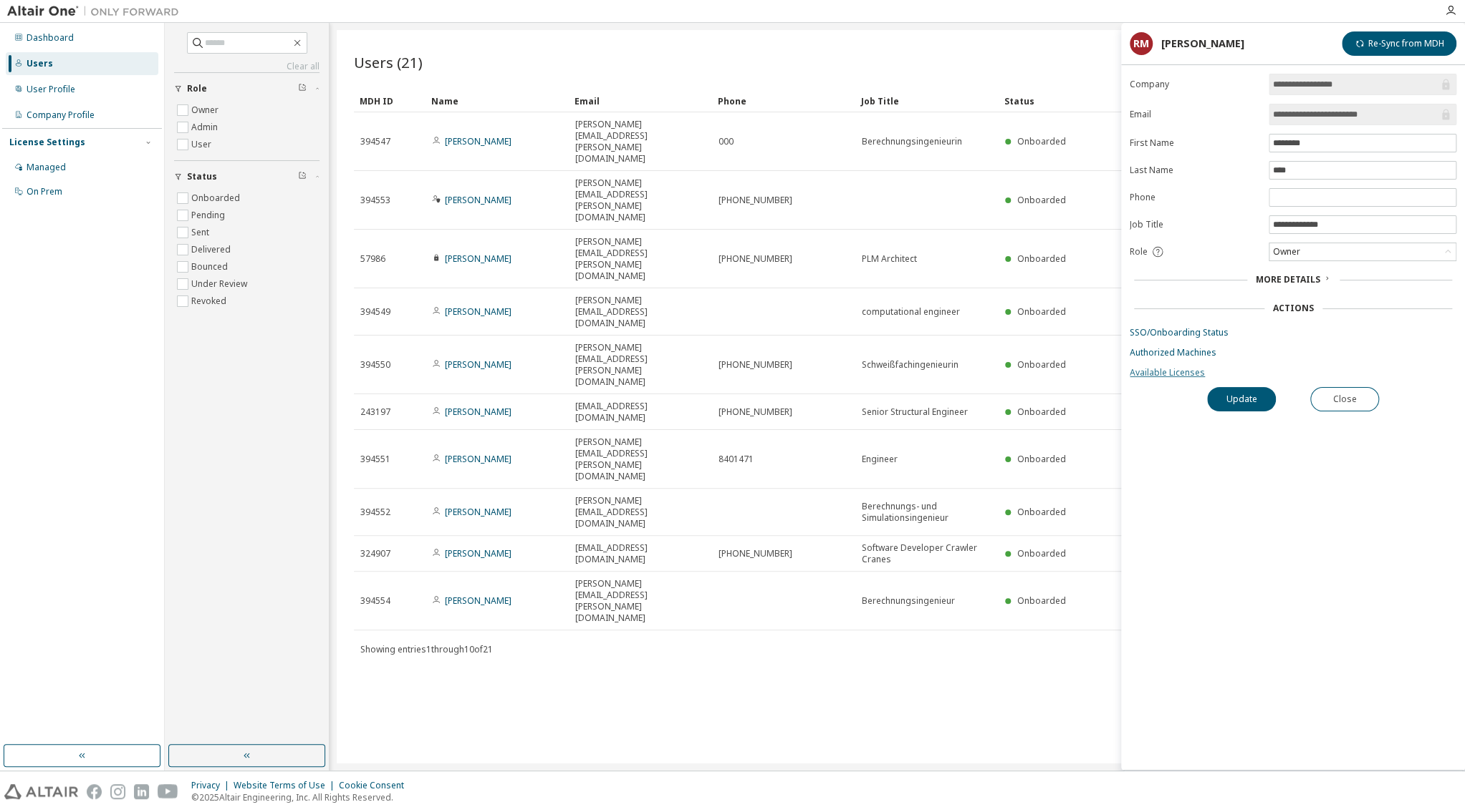
click at [1174, 376] on link "Available Licenses" at bounding box center [1292, 373] width 327 height 12
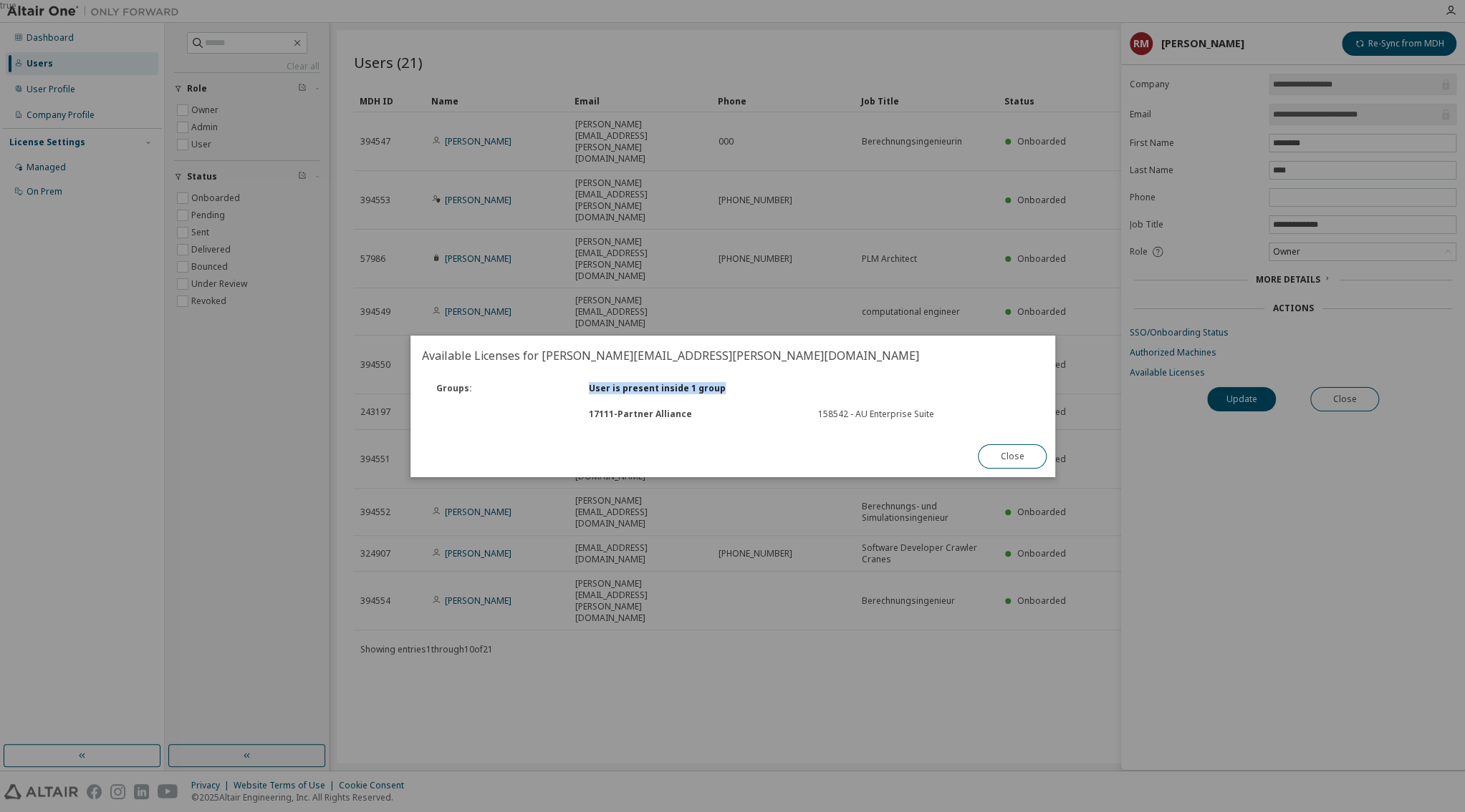
drag, startPoint x: 646, startPoint y: 384, endPoint x: 773, endPoint y: 384, distance: 127.0
click at [773, 384] on div "User is present inside 1 group" at bounding box center [695, 389] width 230 height 12
click at [1007, 456] on button "Close" at bounding box center [1012, 456] width 69 height 25
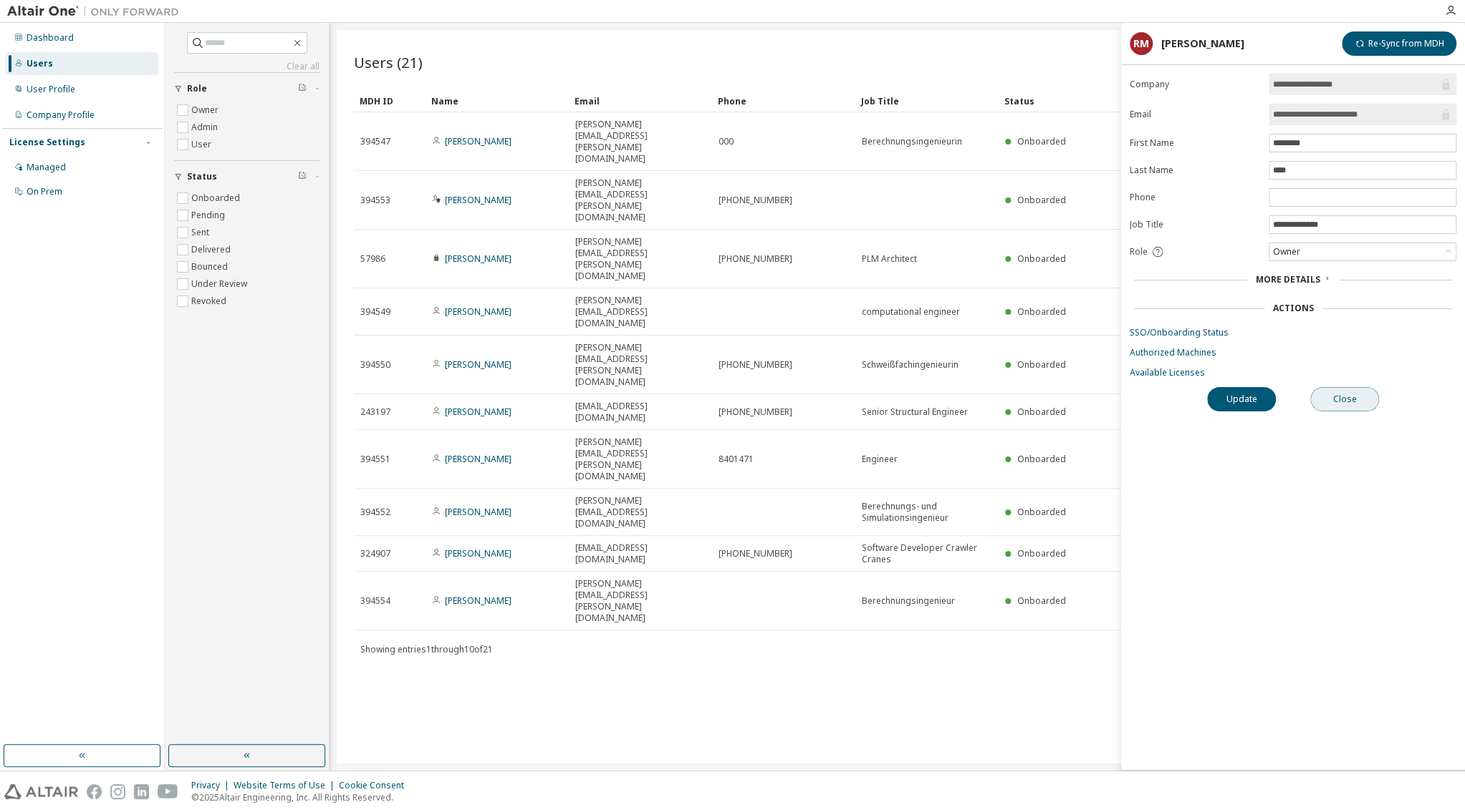
click at [1345, 402] on button "Close" at bounding box center [1344, 399] width 69 height 25
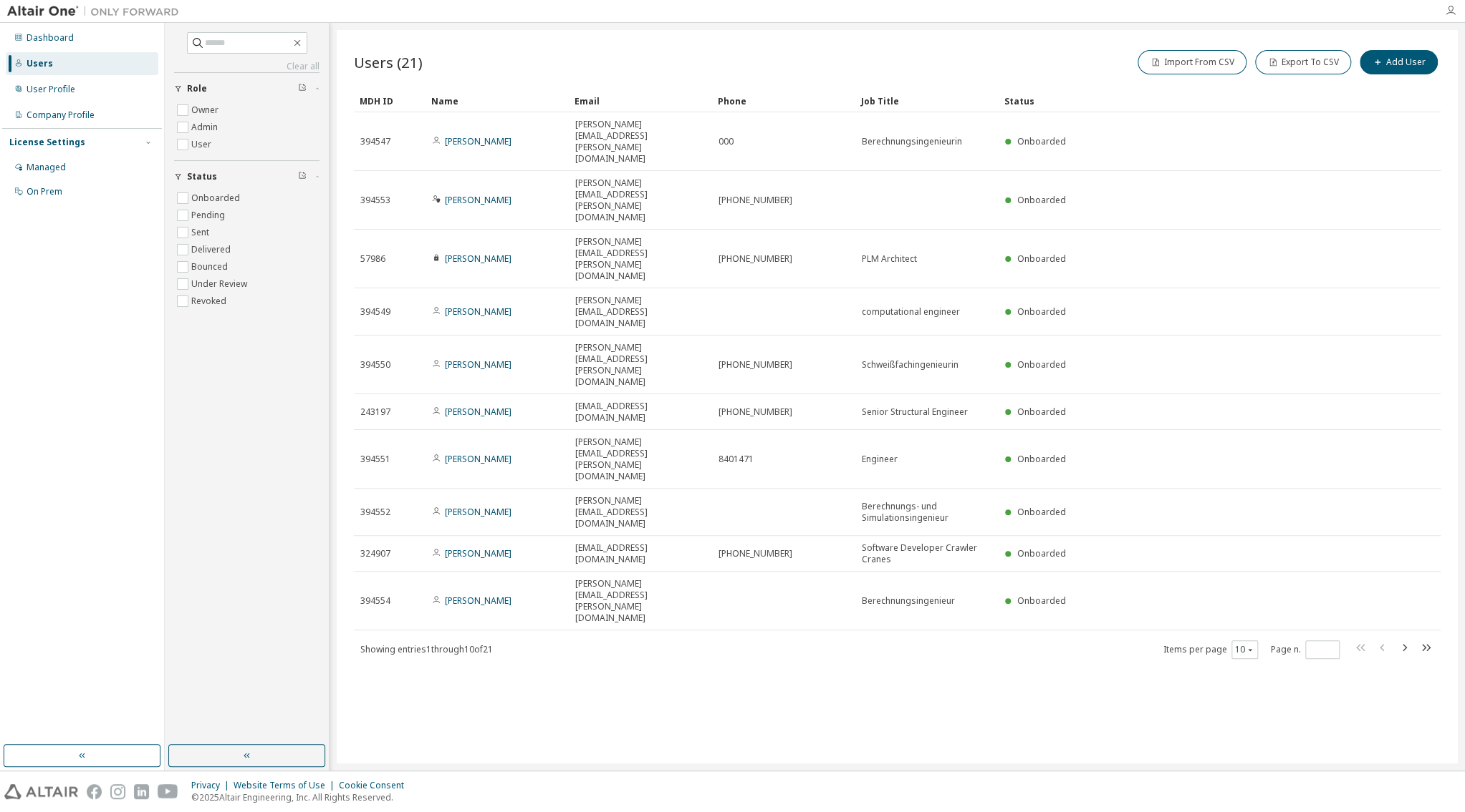
click at [1445, 12] on icon "button" at bounding box center [1450, 11] width 12 height 12
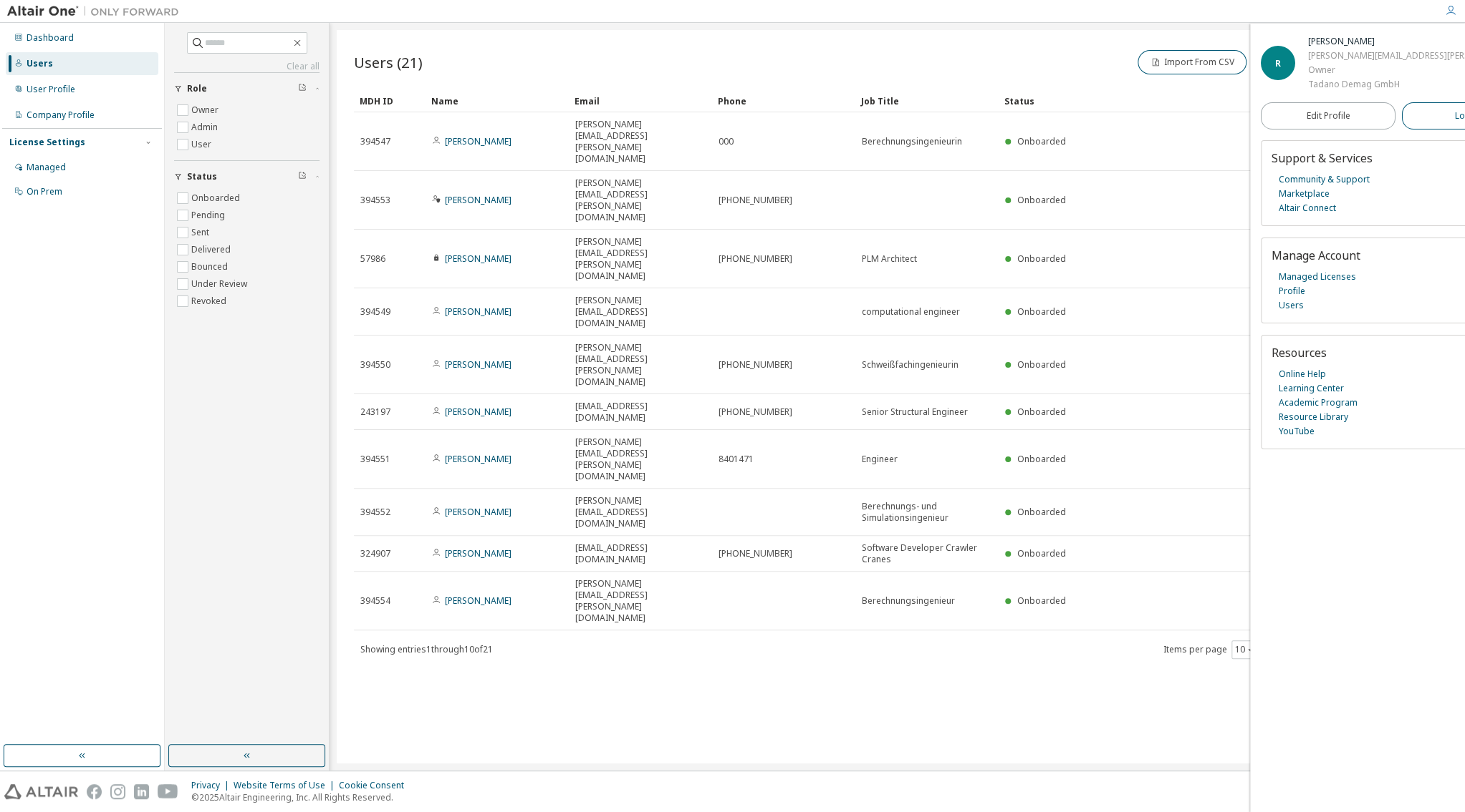
click at [1455, 113] on span "Logout" at bounding box center [1470, 116] width 29 height 15
